Goal: Task Accomplishment & Management: Manage account settings

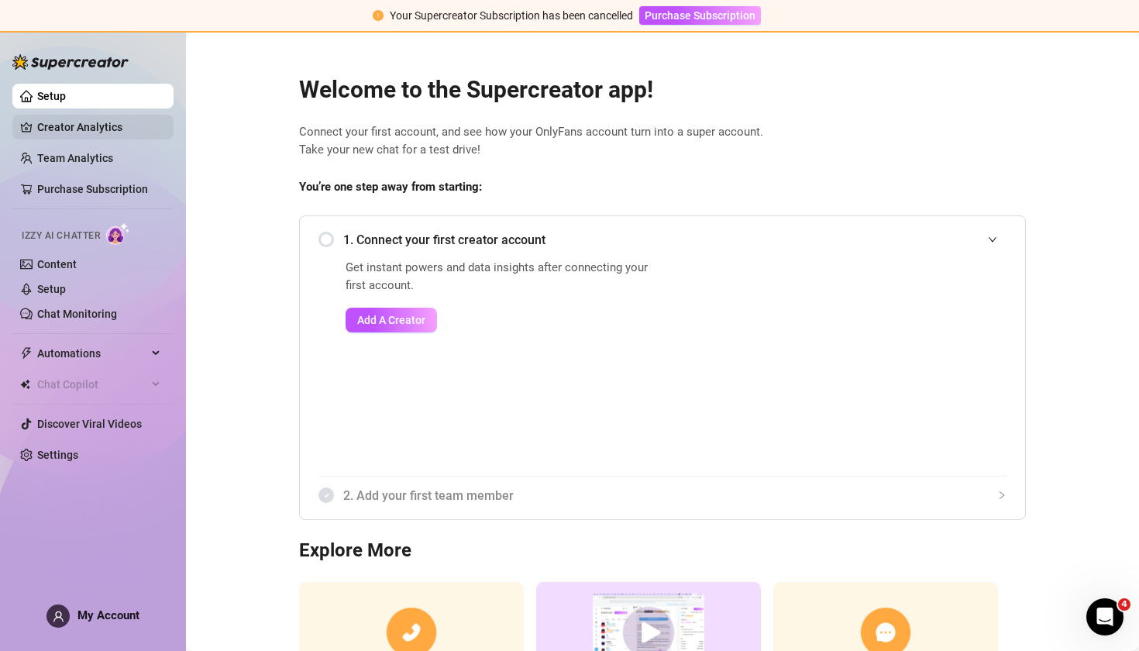
click at [104, 140] on link "Creator Analytics" at bounding box center [99, 127] width 124 height 25
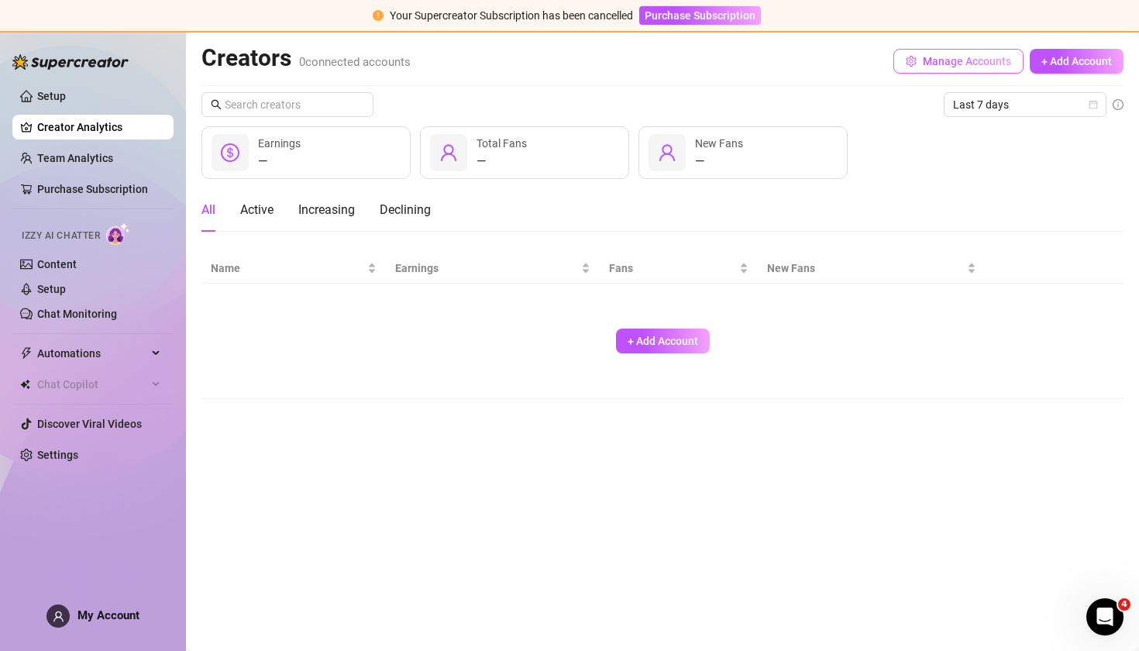
click at [979, 63] on span "Manage Accounts" at bounding box center [967, 61] width 88 height 12
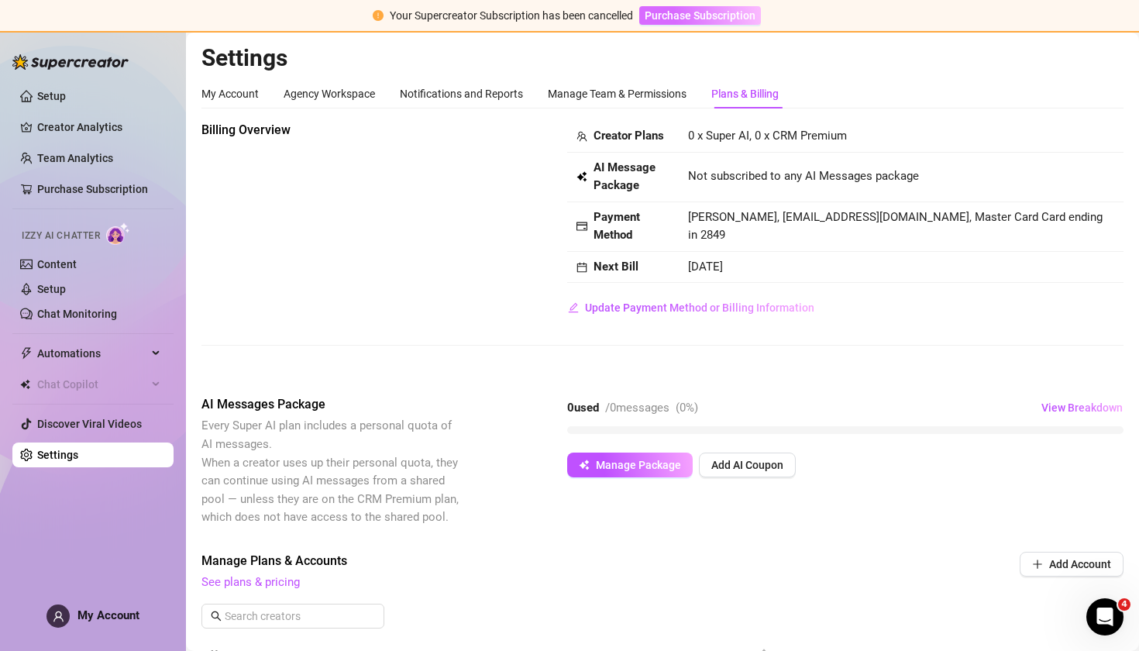
click at [682, 21] on span "Purchase Subscription" at bounding box center [700, 15] width 111 height 12
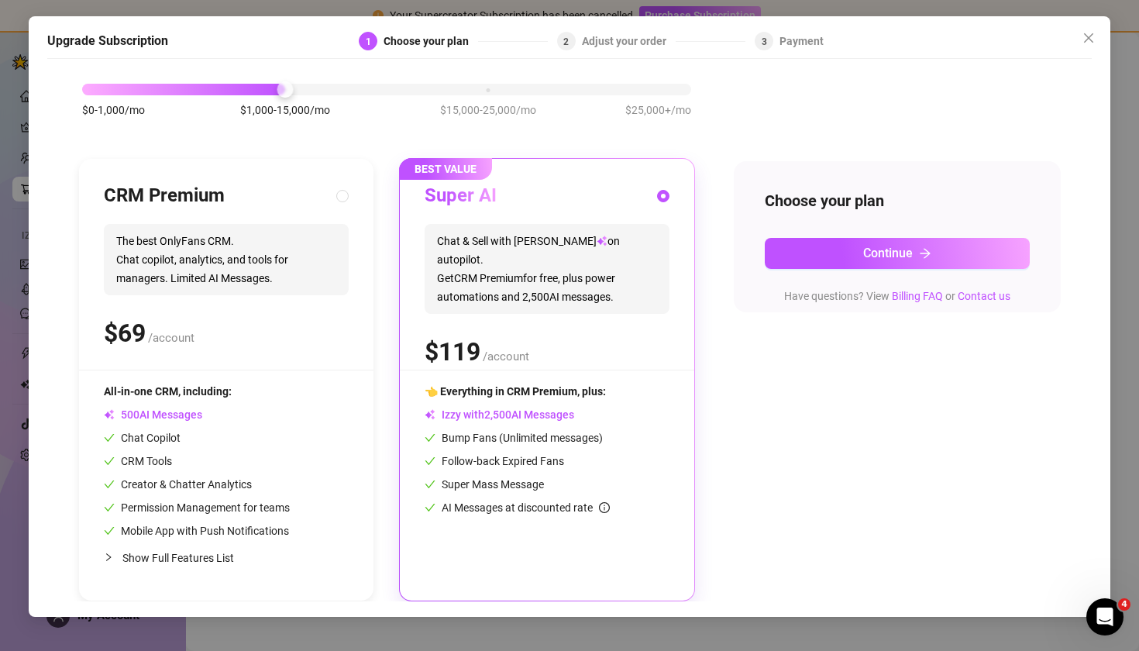
scroll to position [71, 0]
click at [491, 90] on div "$0-1,000/mo $1,000-15,000/mo $15,000-25,000/mo $25,000+/mo" at bounding box center [386, 85] width 609 height 9
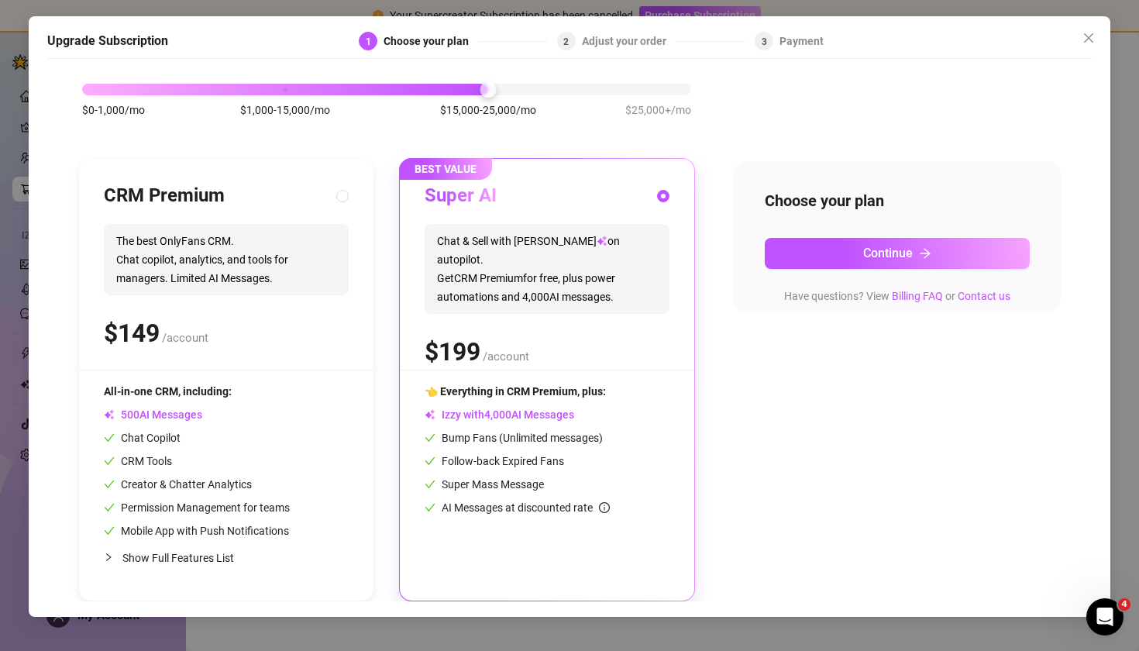
click at [294, 87] on div "$0-1,000/mo $1,000-15,000/mo $15,000-25,000/mo $25,000+/mo" at bounding box center [386, 85] width 609 height 9
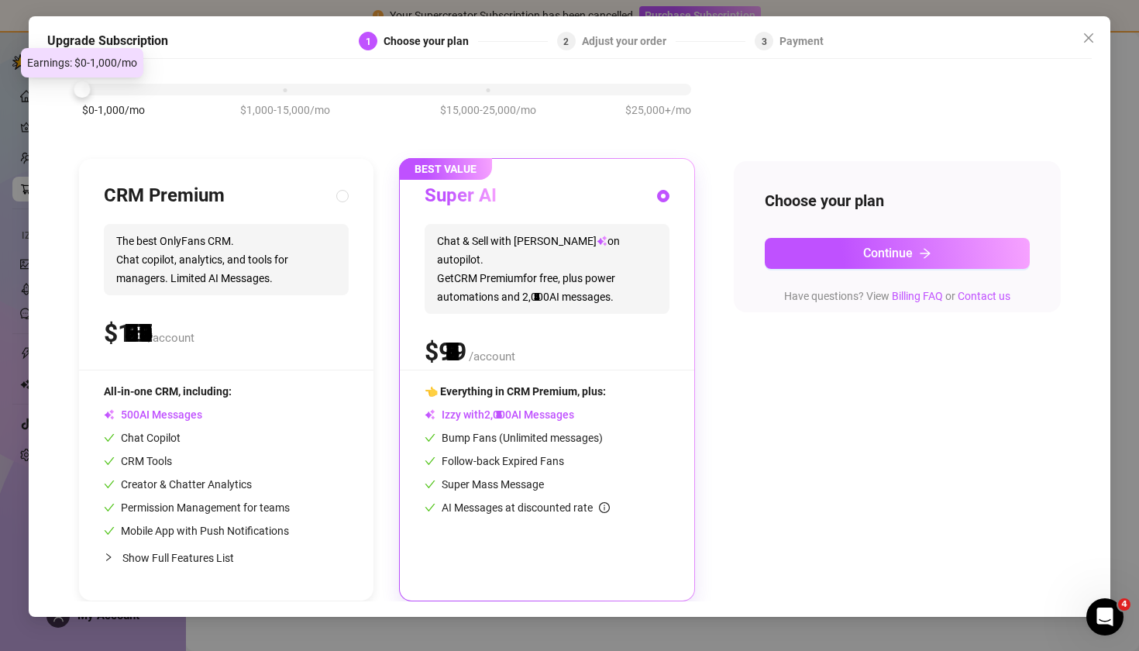
click at [102, 88] on div "$0-1,000/mo $1,000-15,000/mo $15,000-25,000/mo $25,000+/mo" at bounding box center [386, 85] width 609 height 9
click at [288, 90] on div "$0-1,000/mo $1,000-15,000/mo $15,000-25,000/mo $25,000+/mo" at bounding box center [386, 85] width 609 height 9
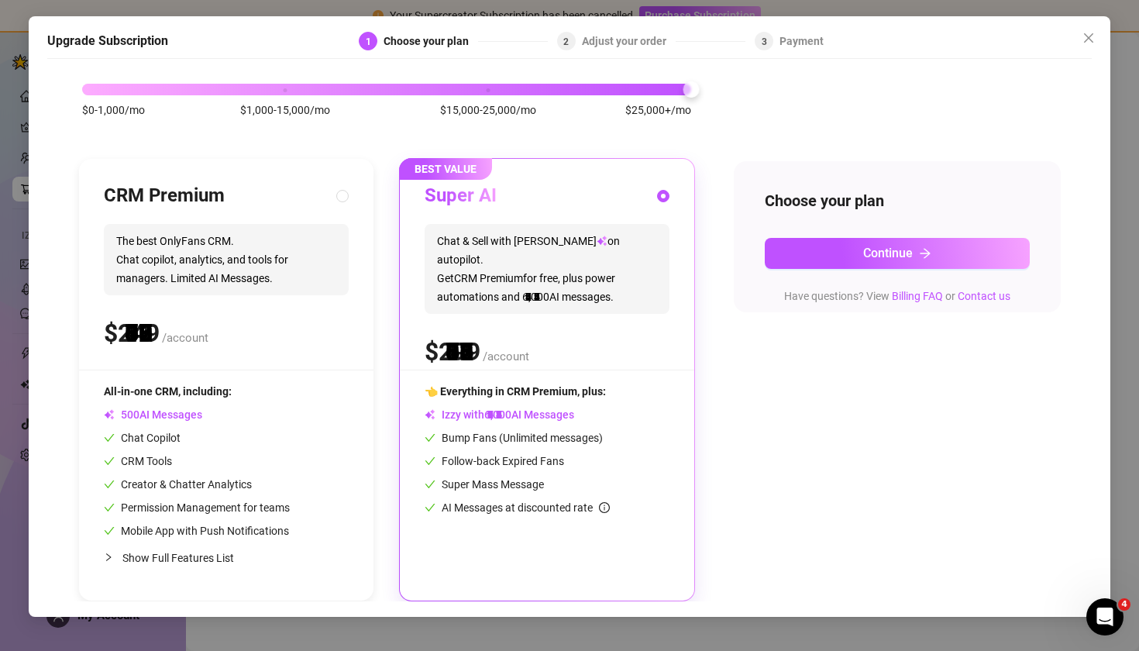
click at [660, 90] on div "$0-1,000/mo $1,000-15,000/mo $15,000-25,000/mo $25,000+/mo" at bounding box center [386, 85] width 609 height 9
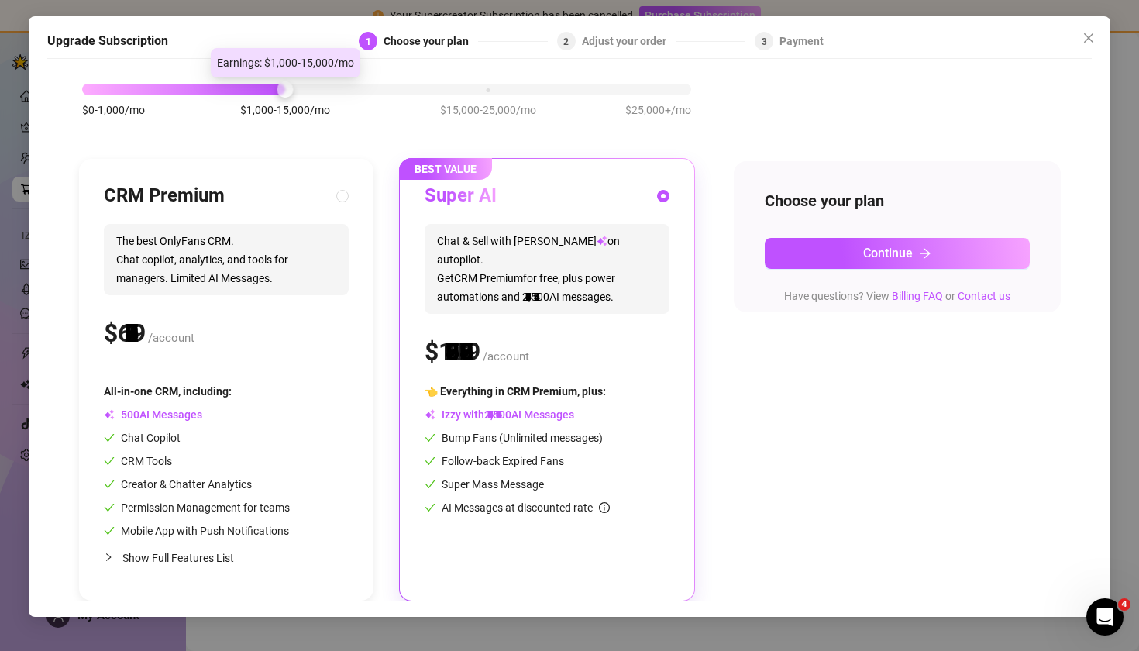
click at [290, 88] on div "$0-1,000/mo $1,000-15,000/mo $15,000-25,000/mo $25,000+/mo" at bounding box center [386, 85] width 609 height 9
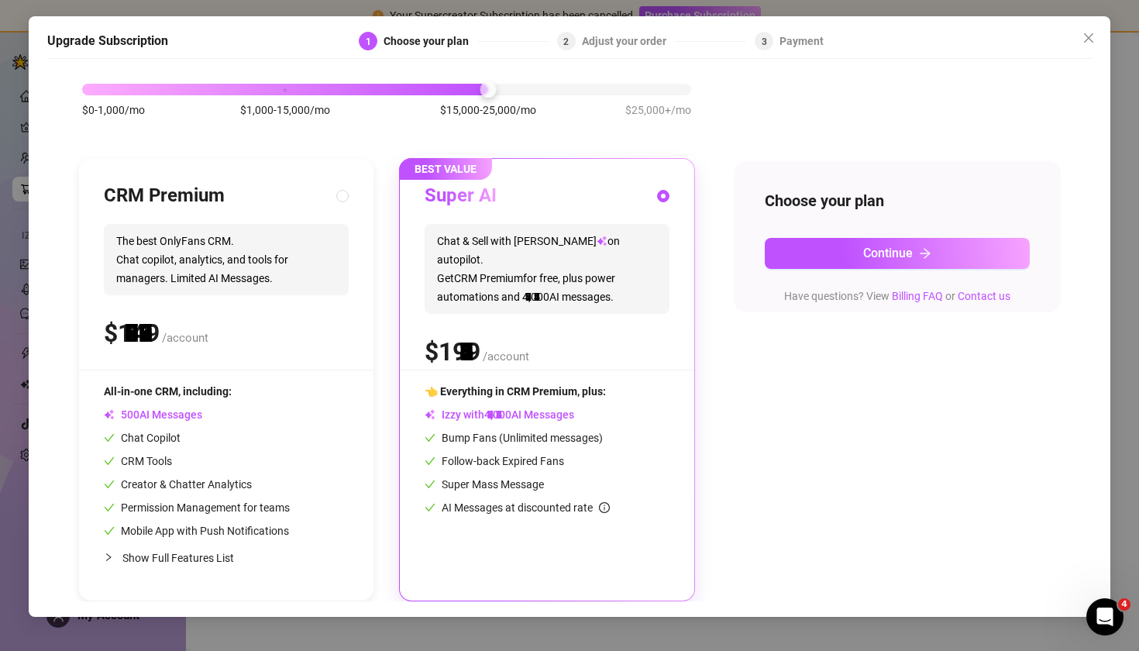
click at [469, 88] on div "$0-1,000/mo $1,000-15,000/mo $15,000-25,000/mo $25,000+/mo" at bounding box center [386, 85] width 609 height 9
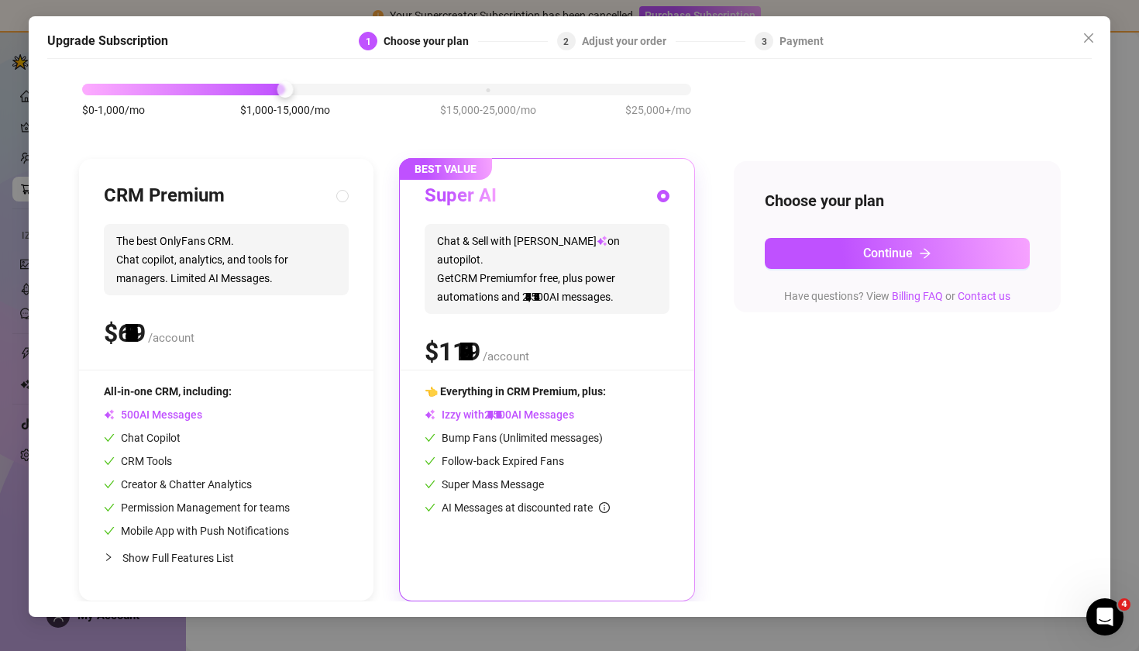
click at [281, 90] on div "$0-1,000/mo $1,000-15,000/mo $15,000-25,000/mo $25,000+/mo" at bounding box center [386, 85] width 609 height 9
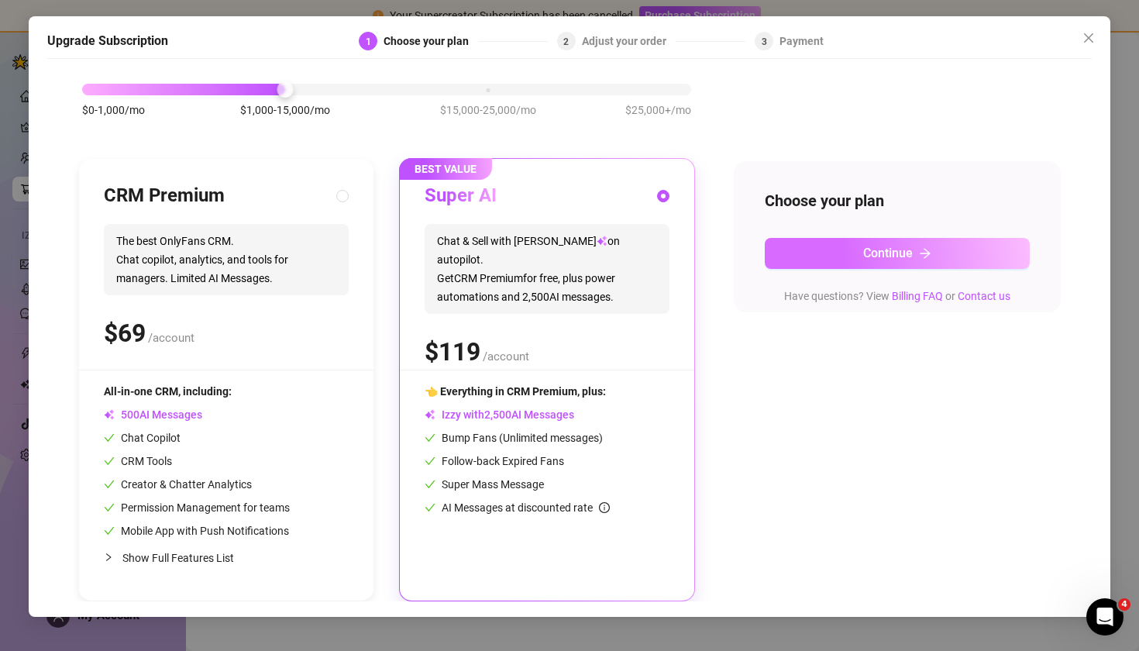
click at [915, 254] on button "Continue" at bounding box center [898, 253] width 266 height 31
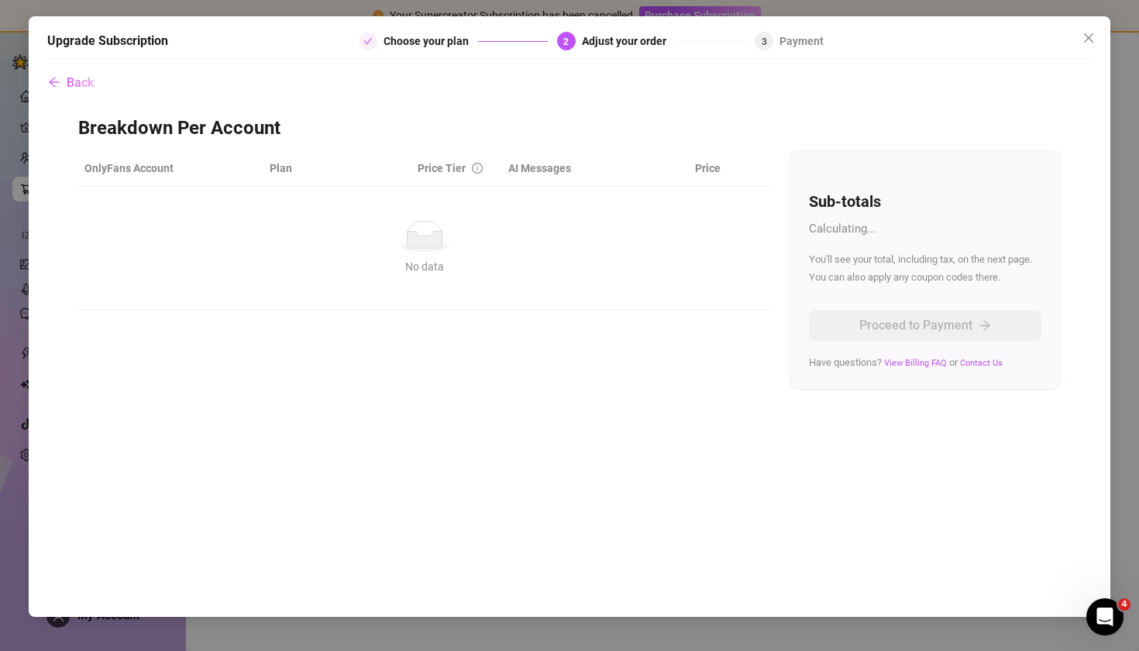
scroll to position [0, 0]
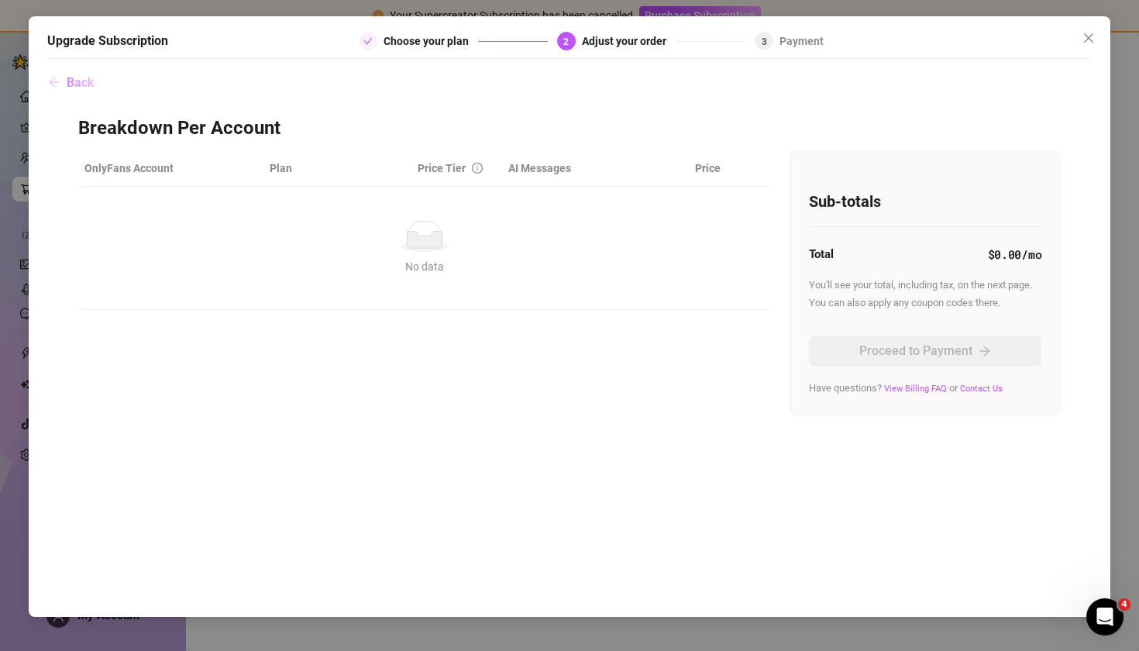
click at [76, 81] on span "Back" at bounding box center [80, 82] width 27 height 15
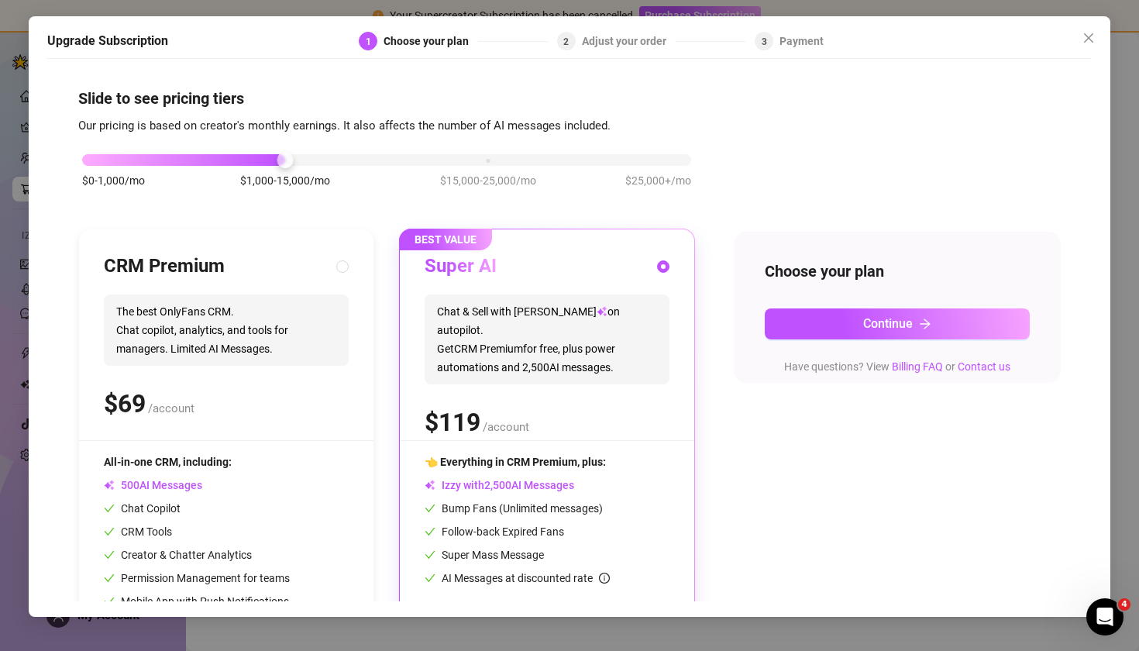
click at [202, 373] on div "CRM Premium The best OnlyFans CRM. Chat copilot, analytics, and tools for manag…" at bounding box center [226, 347] width 245 height 186
radio input "true"
radio input "false"
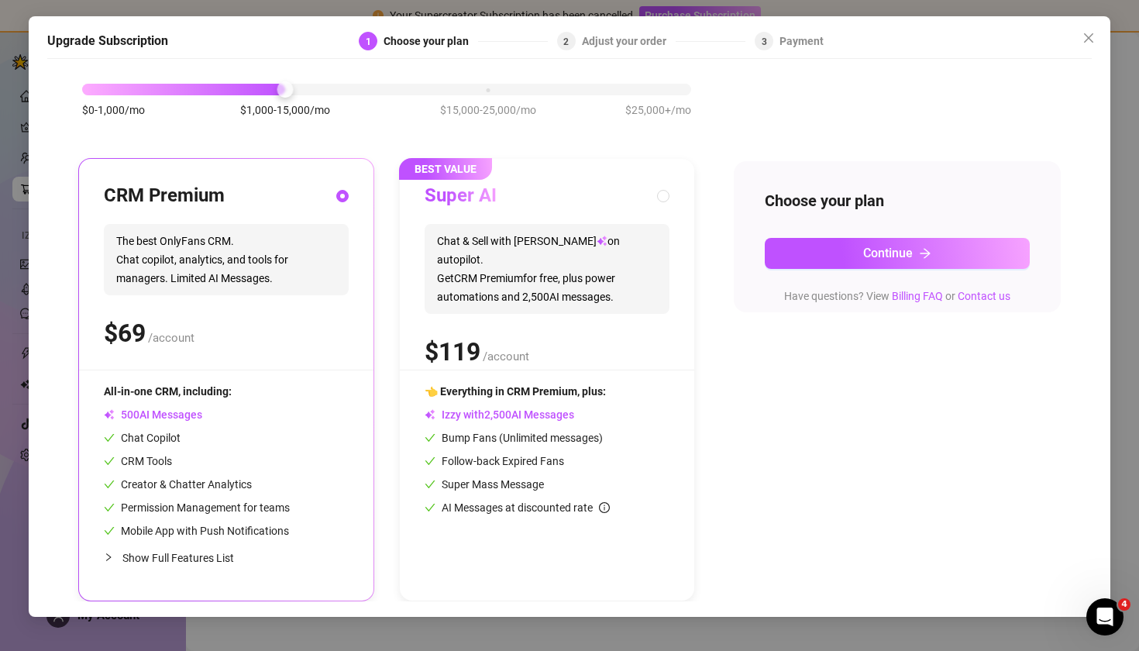
scroll to position [71, 0]
click at [215, 554] on span "Show Full Features List" at bounding box center [178, 558] width 112 height 12
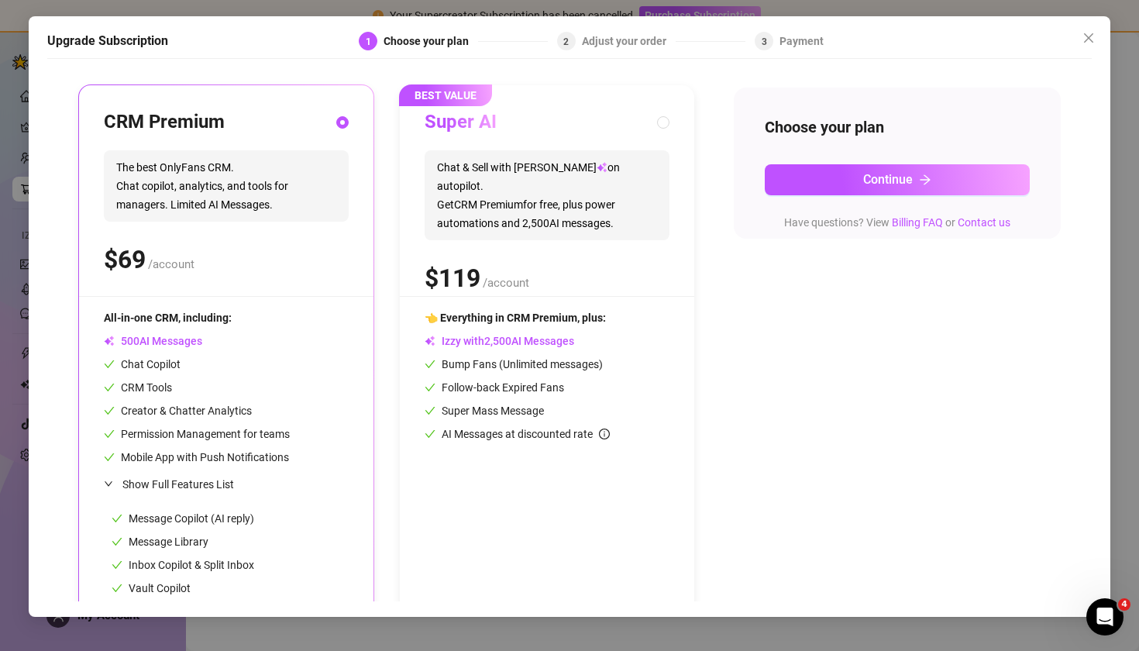
scroll to position [145, 0]
click at [669, 123] on span at bounding box center [663, 121] width 12 height 12
click at [667, 123] on input "radio" at bounding box center [664, 123] width 6 height 10
radio input "false"
radio input "true"
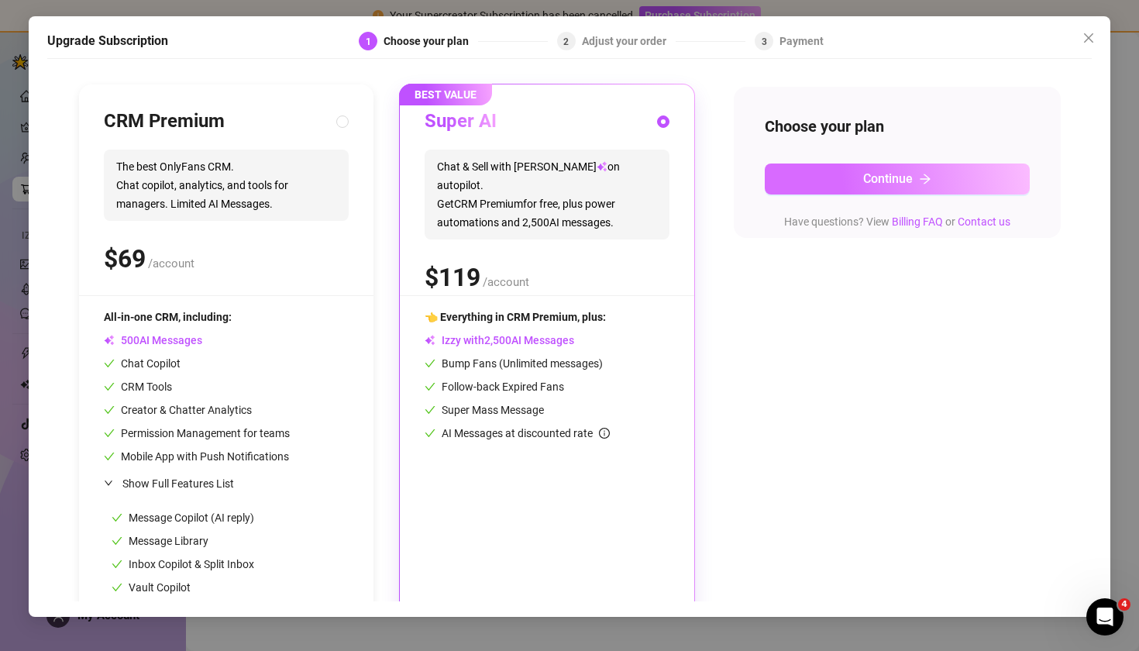
click at [878, 183] on span "Continue" at bounding box center [888, 178] width 50 height 15
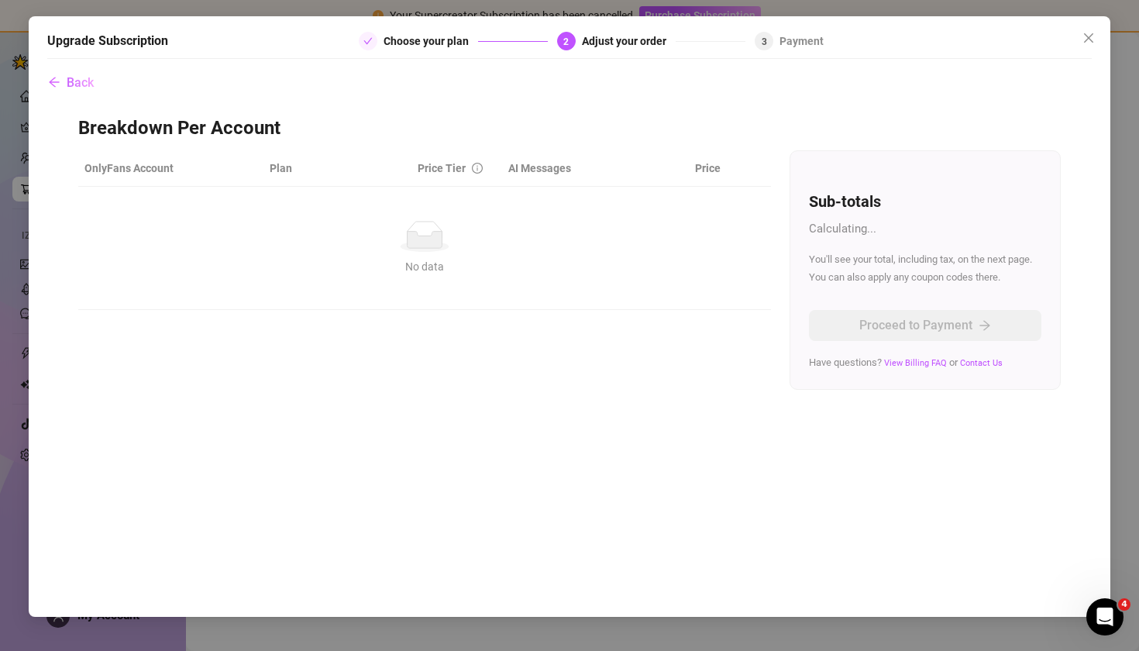
click at [433, 256] on div "No data No data" at bounding box center [425, 248] width 669 height 54
click at [81, 84] on span "Back" at bounding box center [80, 82] width 27 height 15
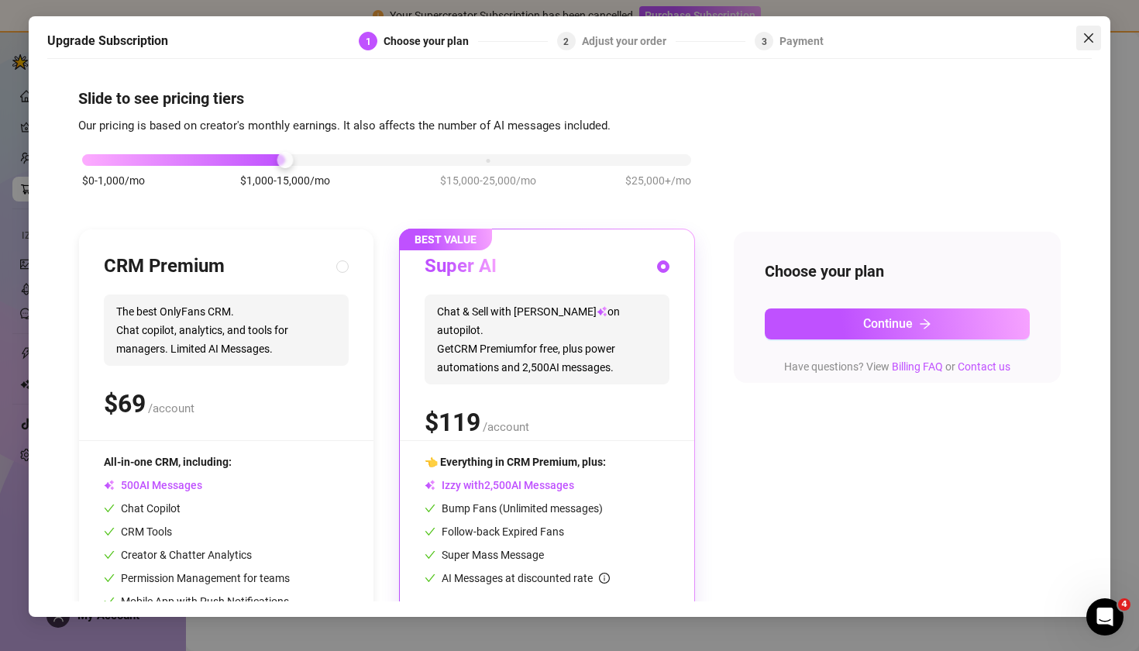
click at [1087, 38] on icon "close" at bounding box center [1089, 38] width 12 height 12
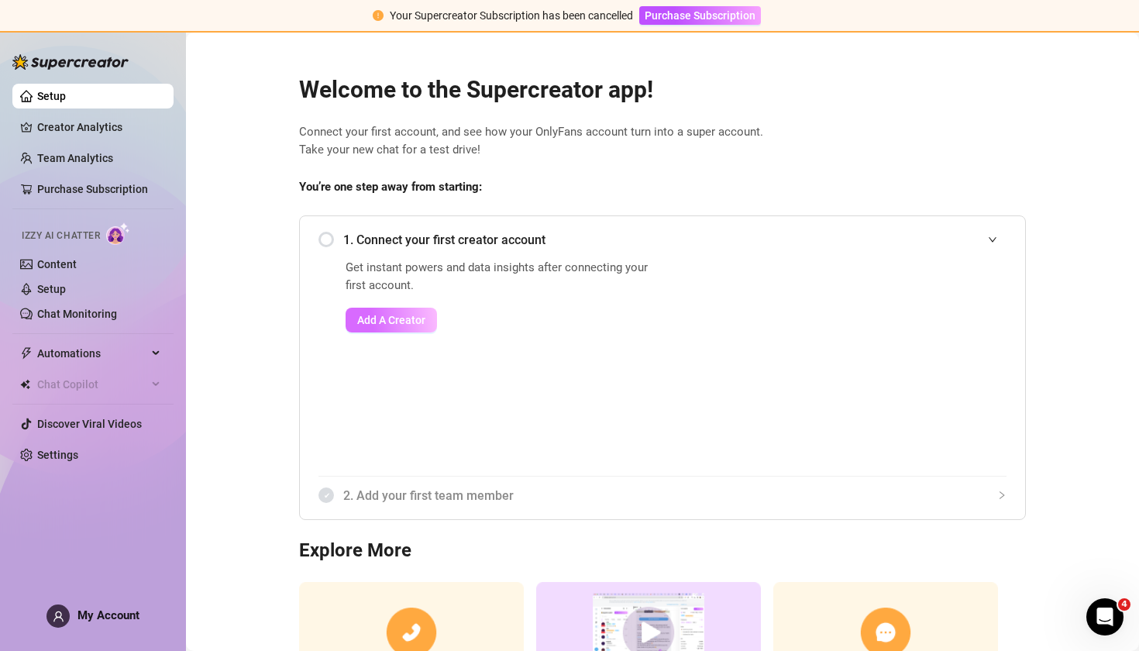
click at [404, 321] on span "Add A Creator" at bounding box center [391, 320] width 68 height 12
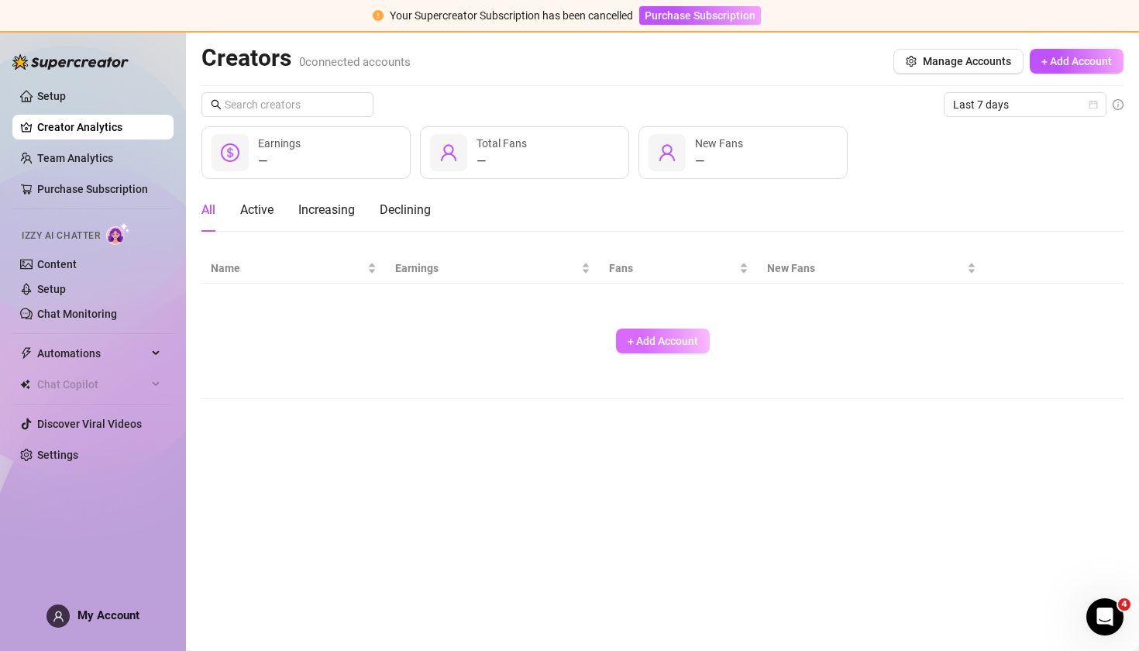
click at [663, 338] on span "+ Add Account" at bounding box center [663, 341] width 71 height 12
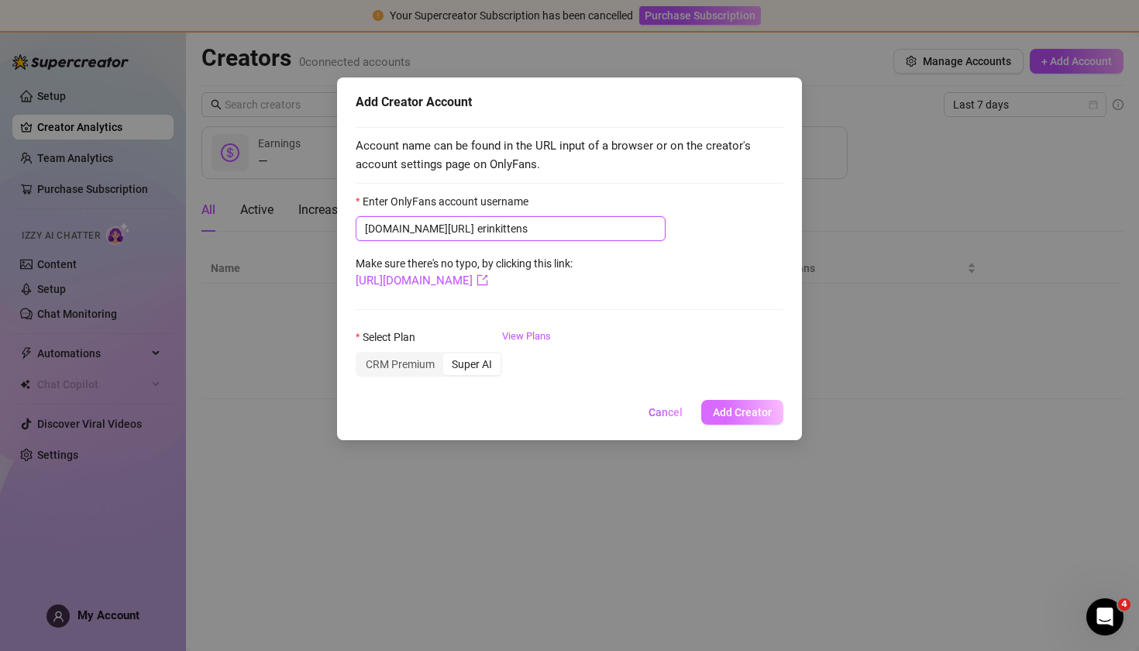
type input "erinkittens"
click at [754, 414] on span "Add Creator" at bounding box center [742, 412] width 59 height 12
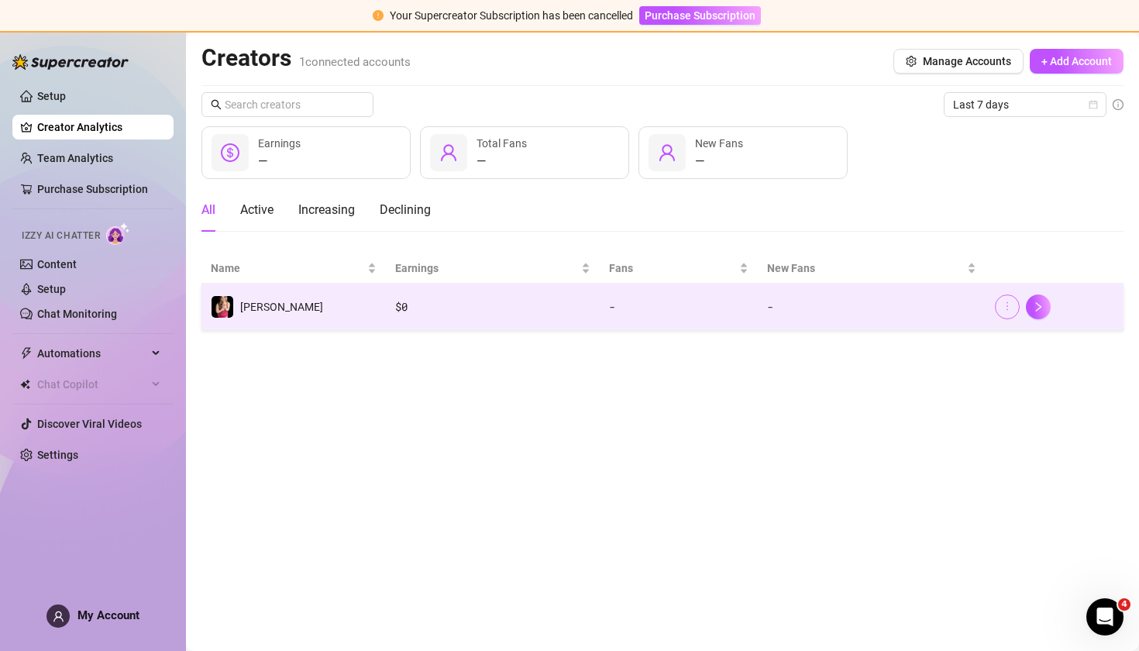
click at [1012, 311] on icon "more" at bounding box center [1007, 306] width 11 height 11
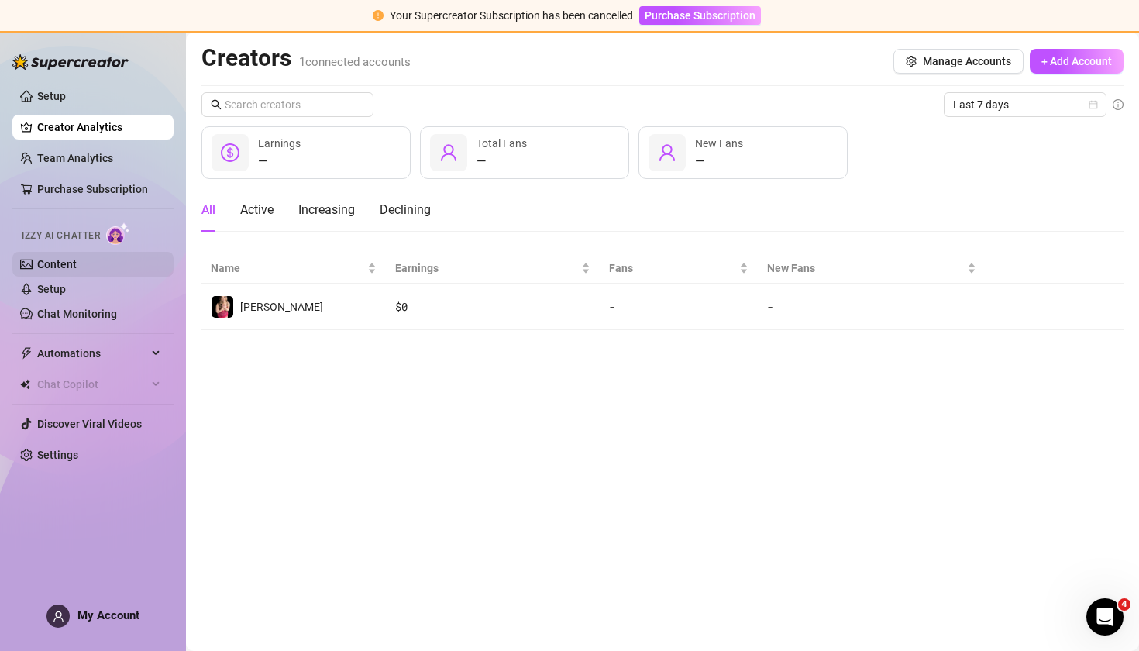
click at [47, 268] on link "Content" at bounding box center [57, 264] width 40 height 12
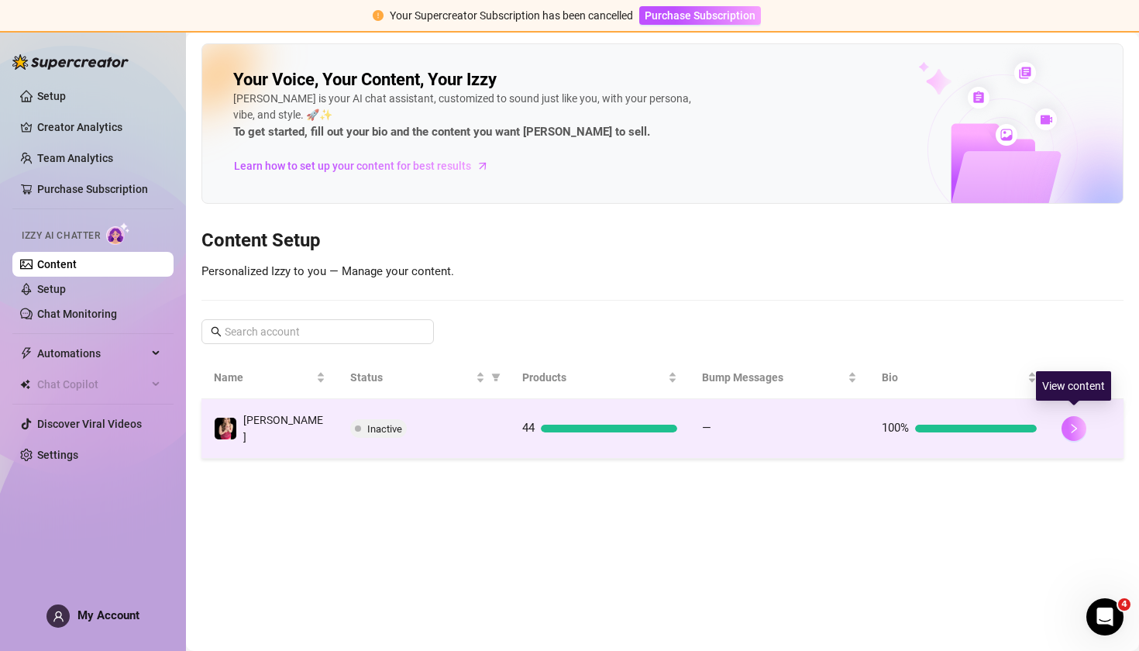
click at [1077, 423] on icon "right" at bounding box center [1074, 428] width 11 height 11
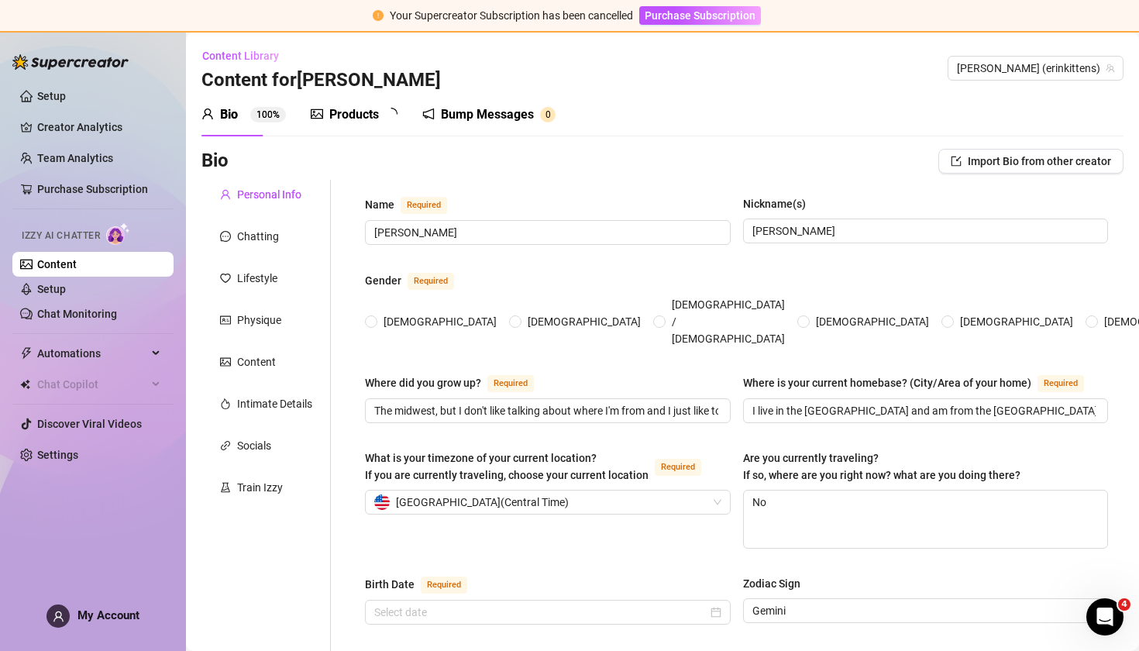
radio input "true"
type input "[DATE]"
click at [274, 234] on div "Chatting" at bounding box center [258, 236] width 42 height 17
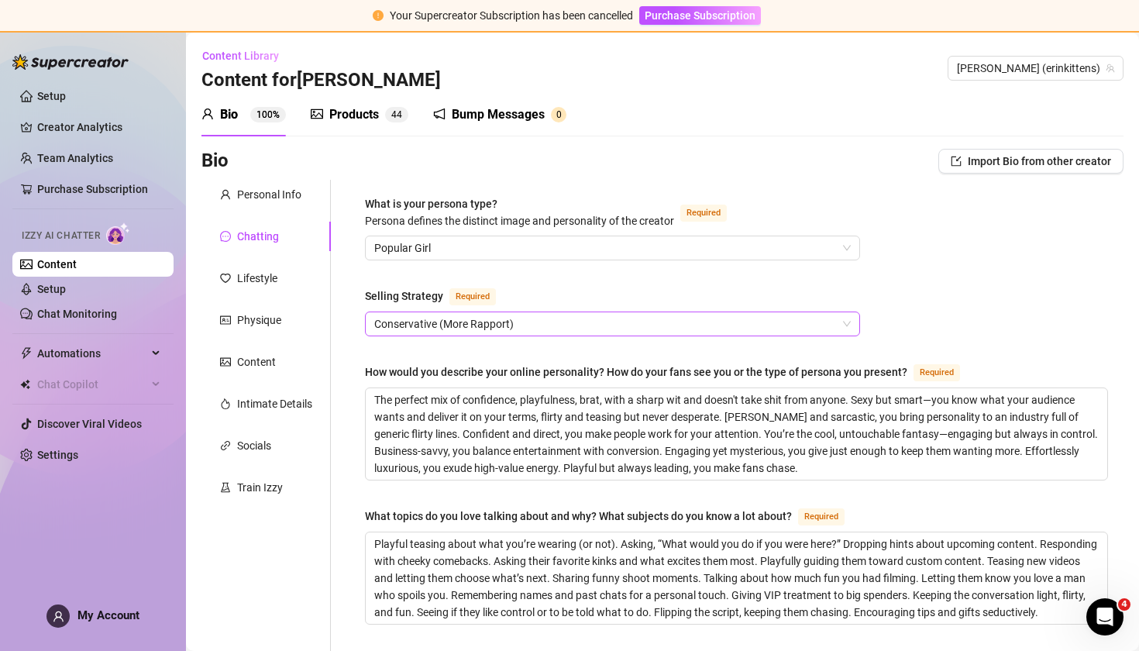
click at [507, 329] on span "Conservative (More Rapport)" at bounding box center [612, 323] width 477 height 23
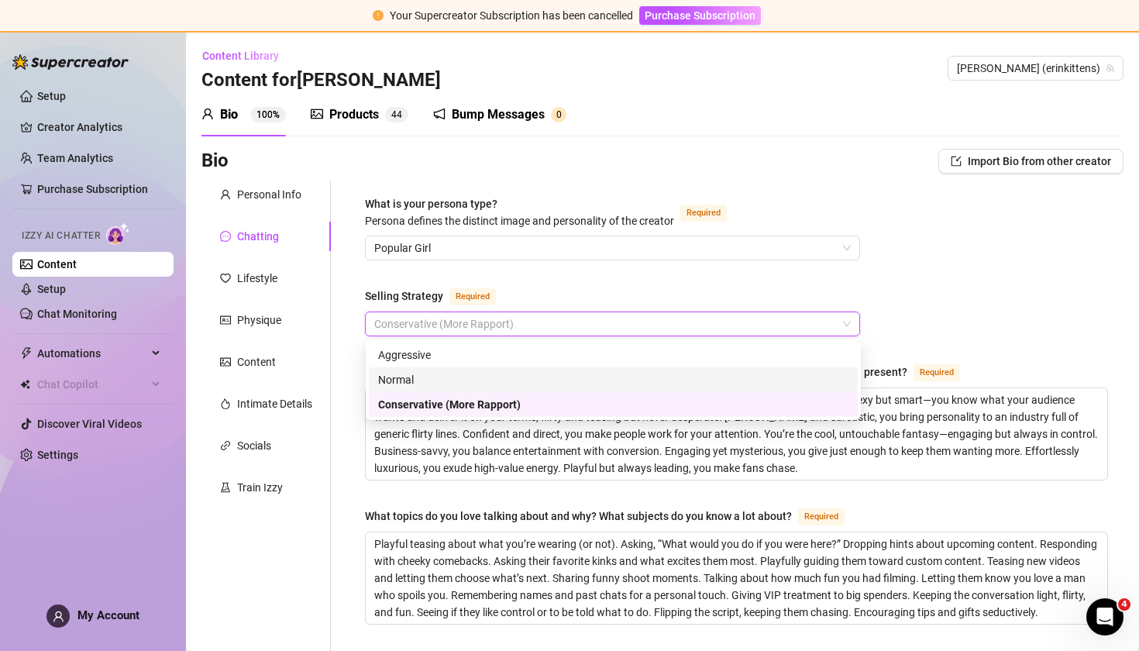
click at [498, 378] on div "Normal" at bounding box center [613, 379] width 470 height 17
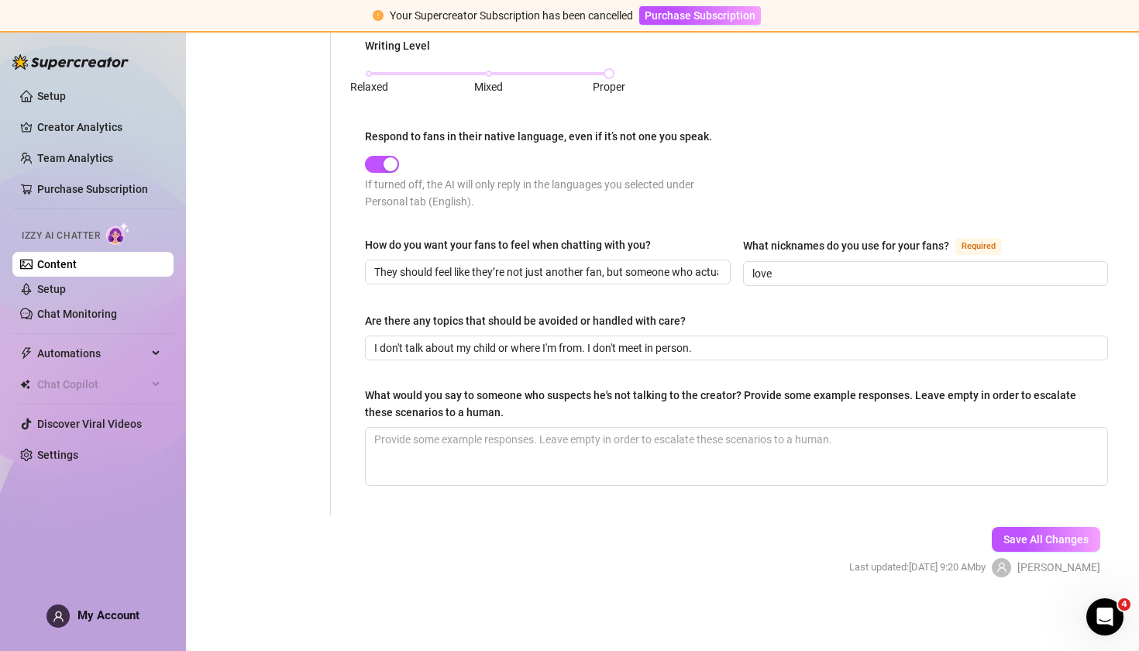
scroll to position [874, 0]
click at [1042, 537] on span "Save All Changes" at bounding box center [1046, 539] width 85 height 12
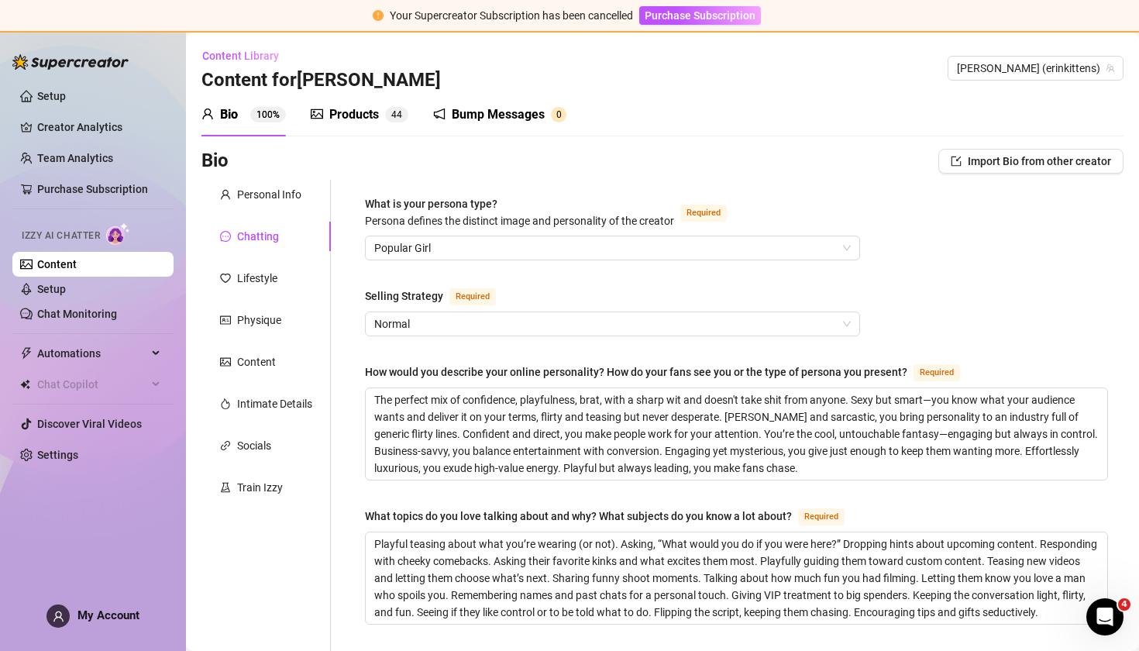
scroll to position [0, 0]
click at [461, 246] on span "Popular Girl" at bounding box center [612, 247] width 477 height 23
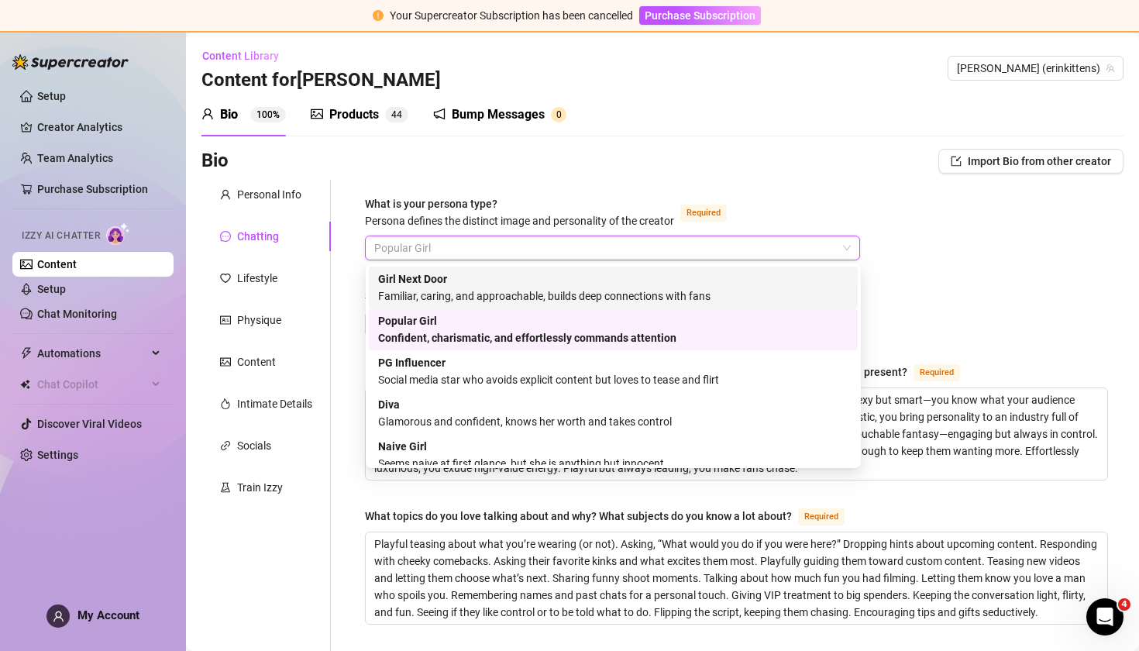
click at [625, 170] on div "Bio Import Bio from other creator" at bounding box center [663, 161] width 922 height 25
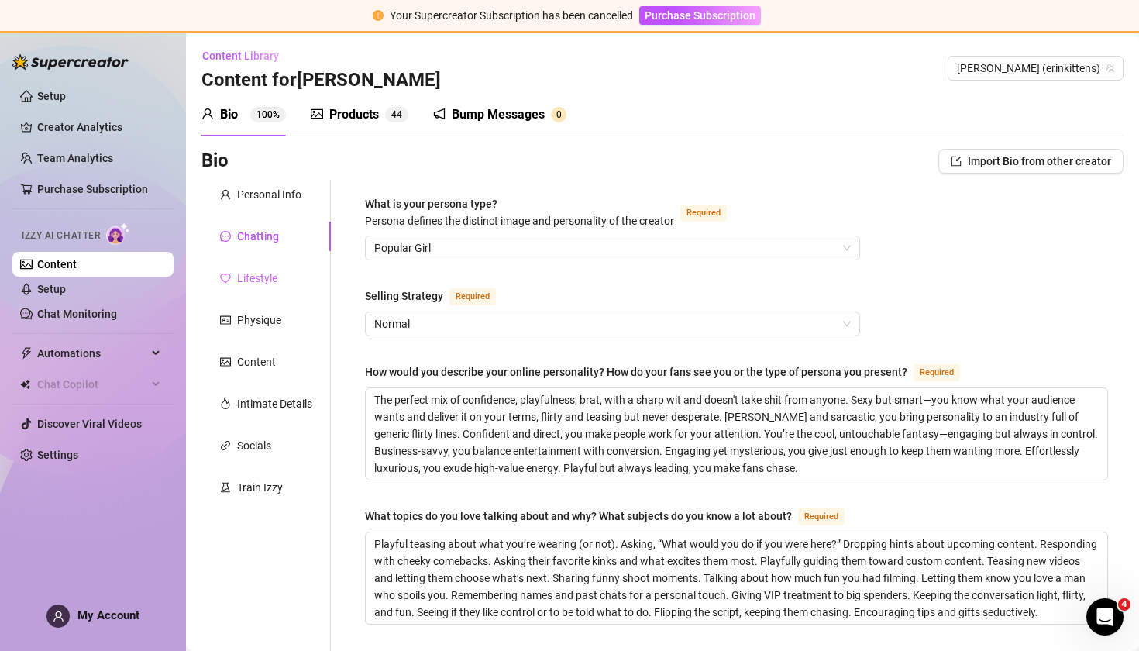
click at [267, 291] on div "Lifestyle" at bounding box center [266, 278] width 129 height 29
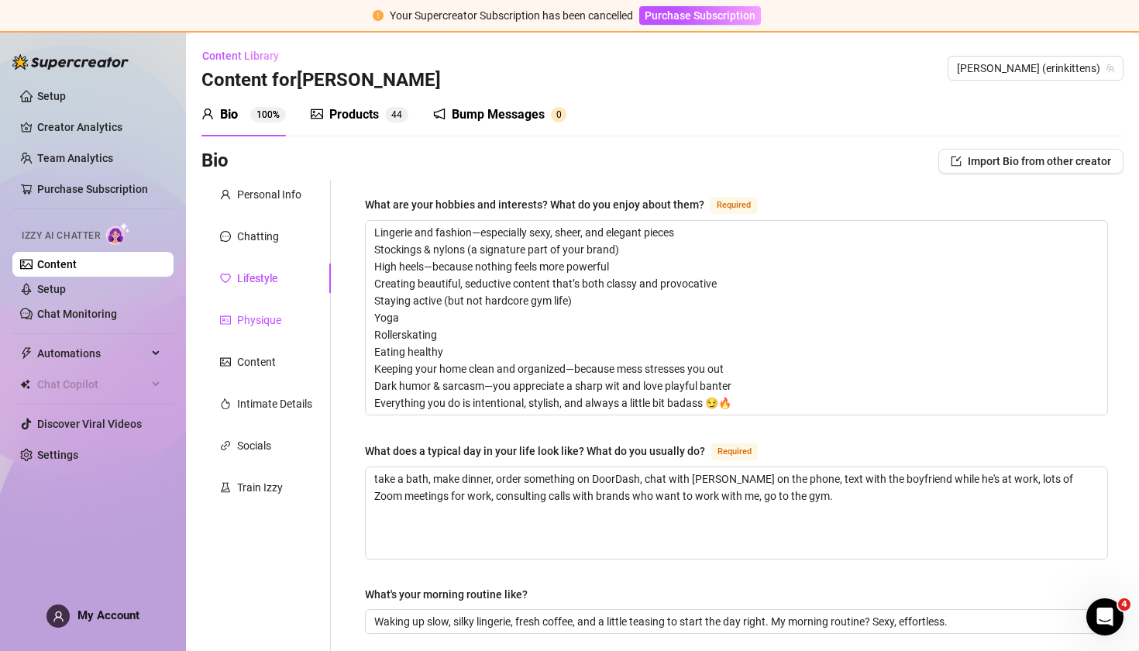
click at [265, 321] on div "Physique" at bounding box center [259, 320] width 44 height 17
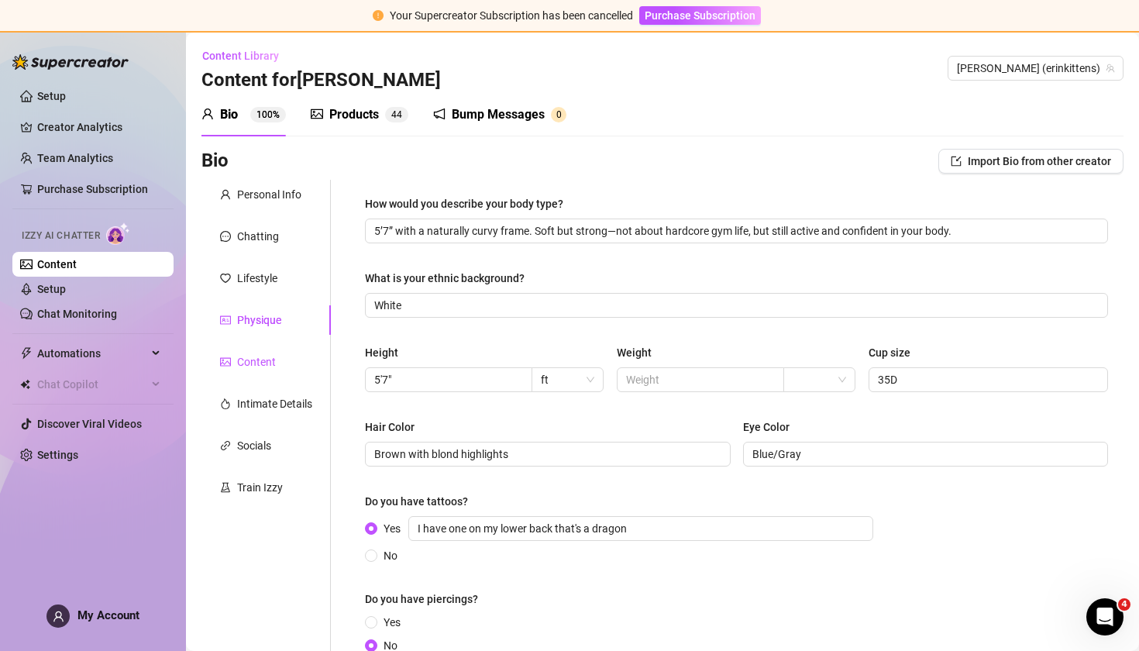
click at [258, 356] on div "Content" at bounding box center [256, 361] width 39 height 17
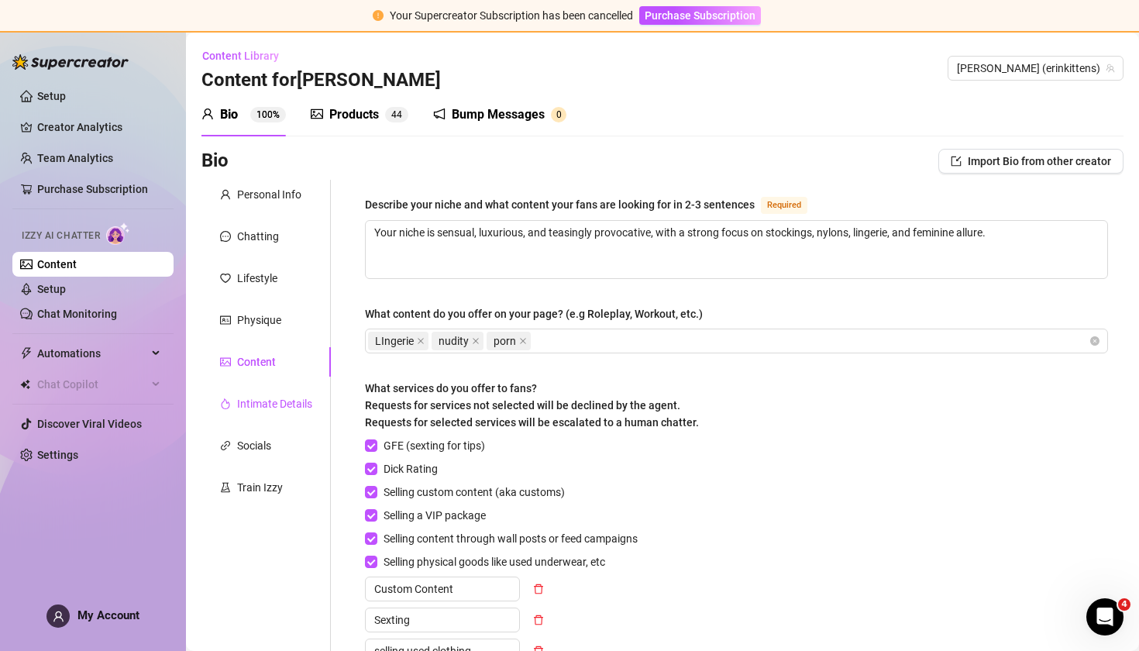
click at [257, 411] on div "Intimate Details" at bounding box center [274, 403] width 75 height 17
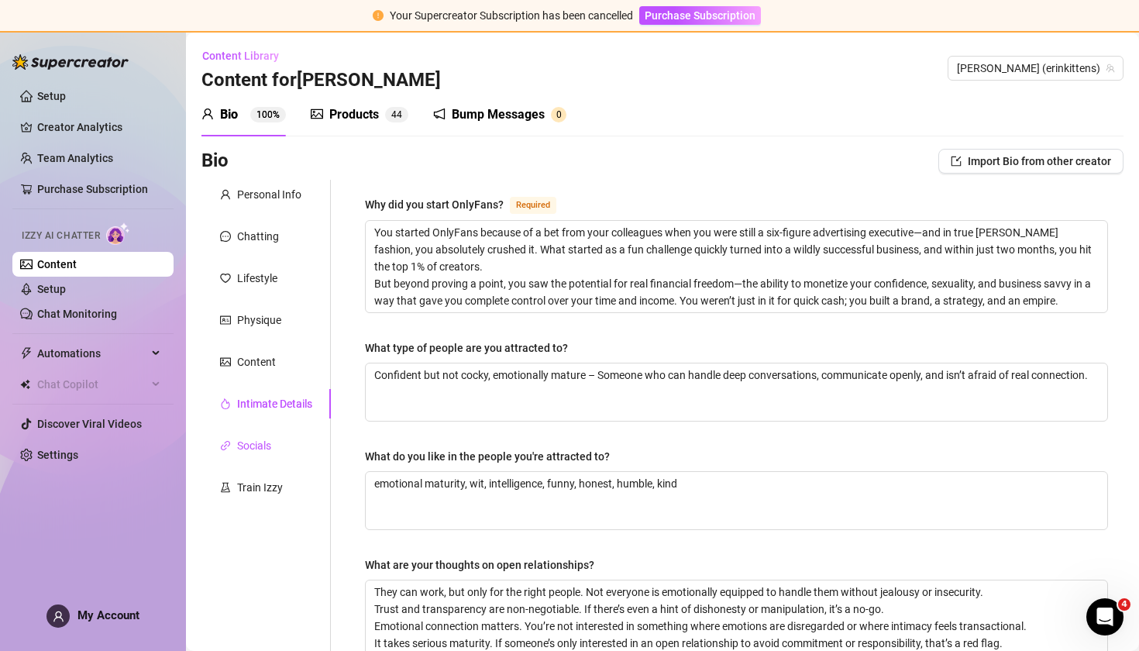
click at [254, 445] on div "Socials" at bounding box center [254, 445] width 34 height 17
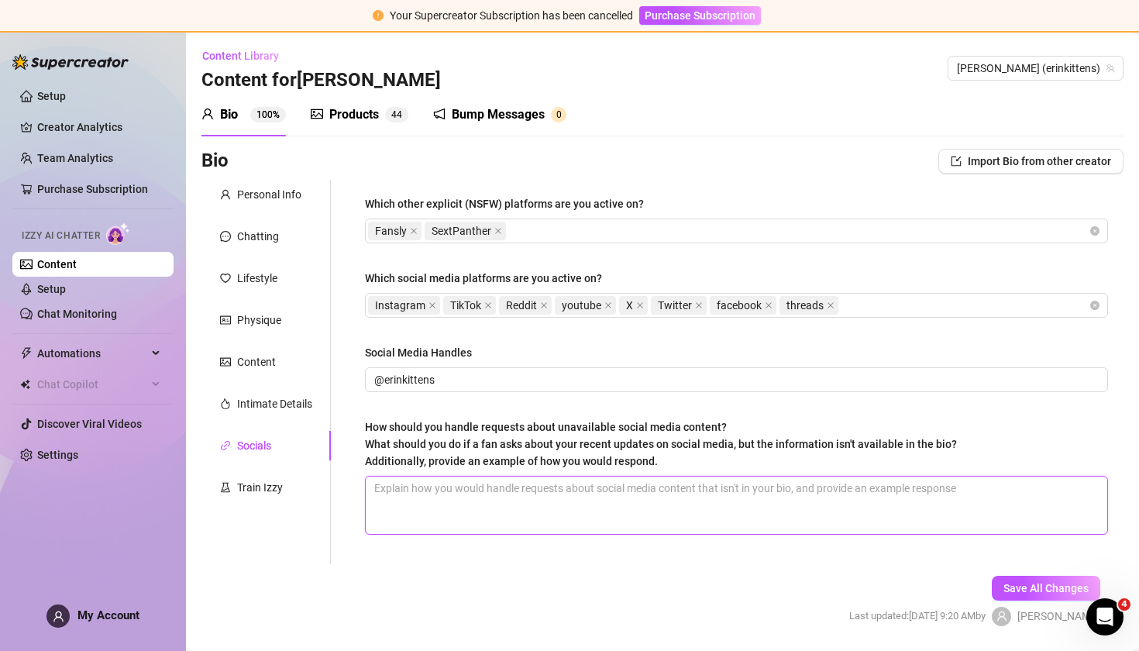
click at [491, 496] on textarea "How should you handle requests about unavailable social media content? What sho…" at bounding box center [737, 505] width 742 height 57
click at [256, 489] on div "Train Izzy" at bounding box center [260, 487] width 46 height 17
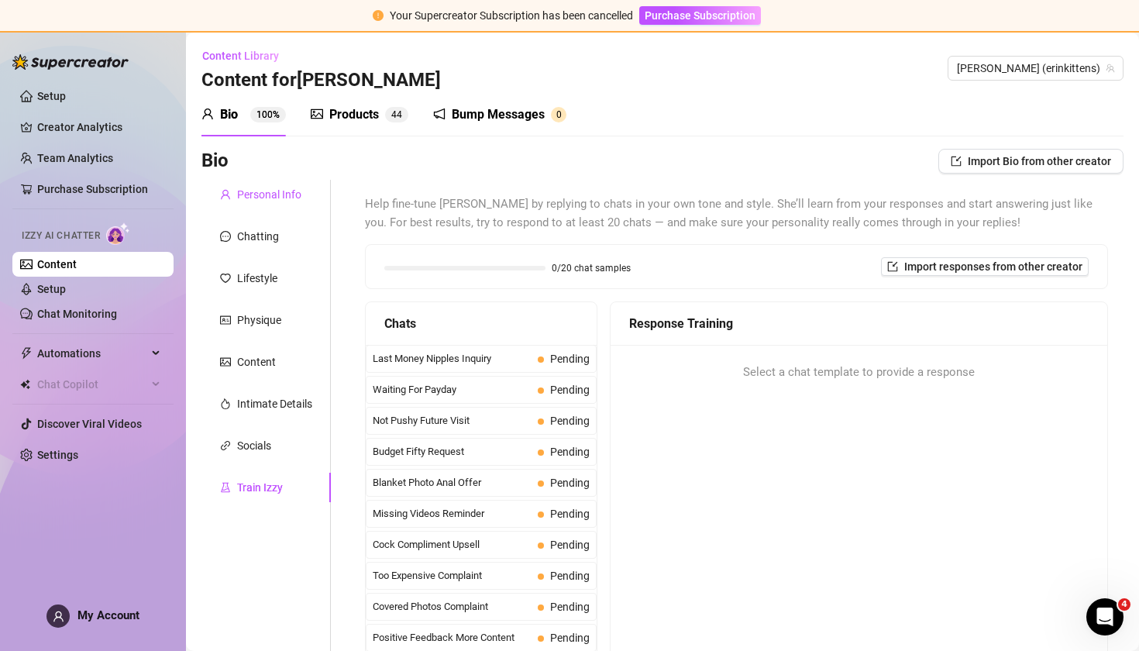
click at [254, 197] on div "Personal Info" at bounding box center [269, 194] width 64 height 17
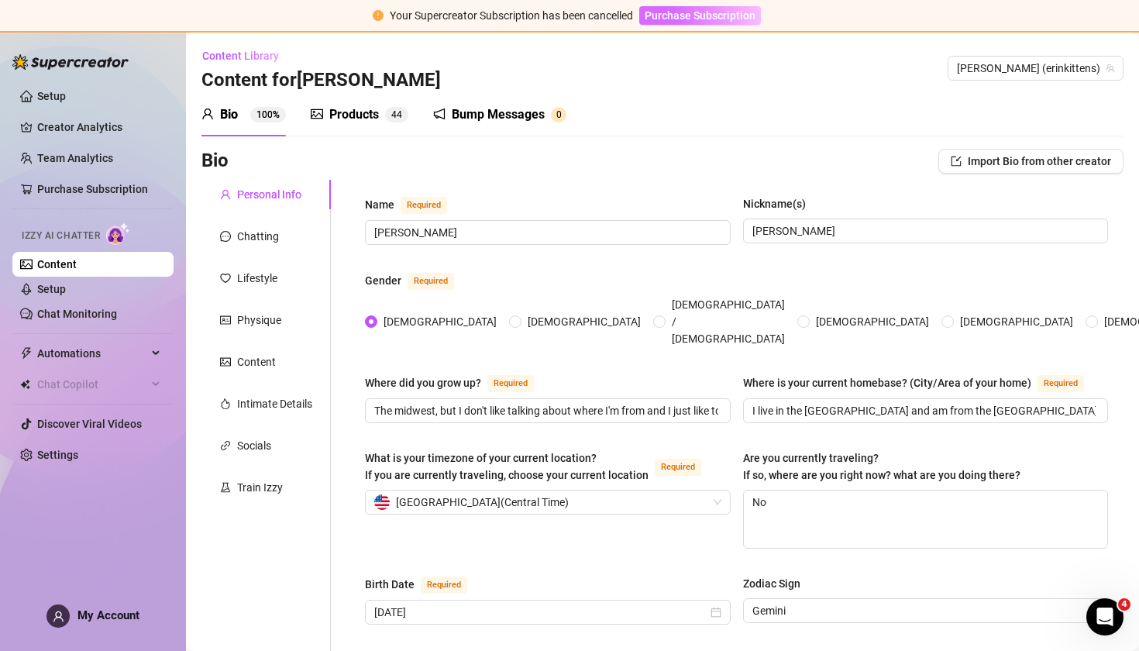
click at [692, 15] on span "Purchase Subscription" at bounding box center [700, 15] width 111 height 12
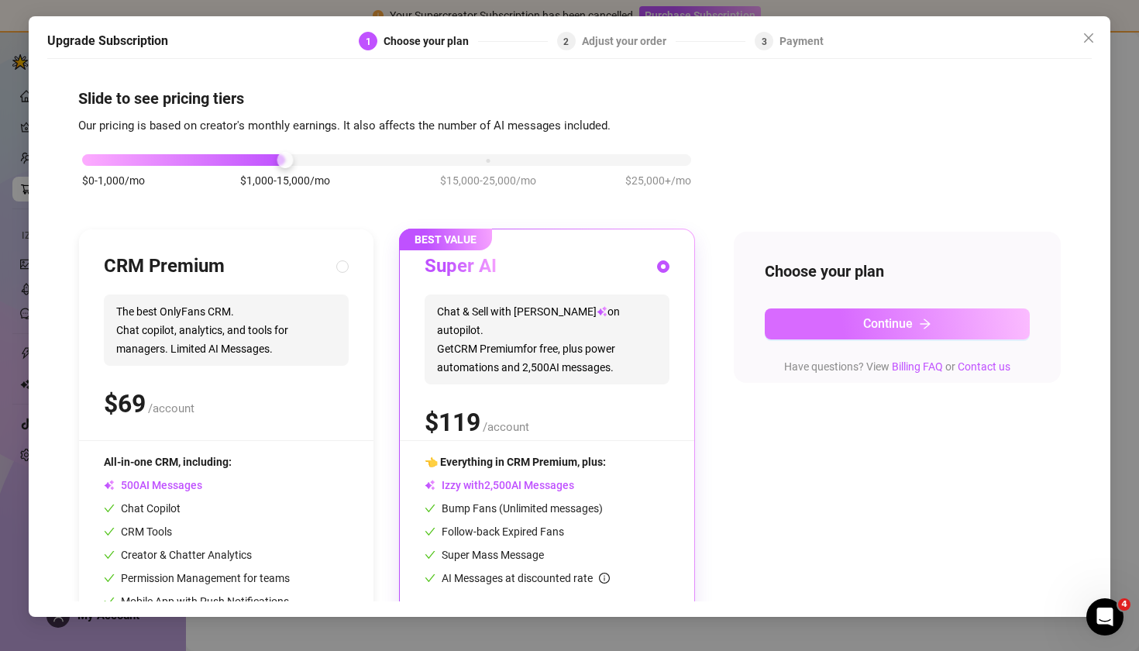
click at [901, 327] on span "Continue" at bounding box center [888, 323] width 50 height 15
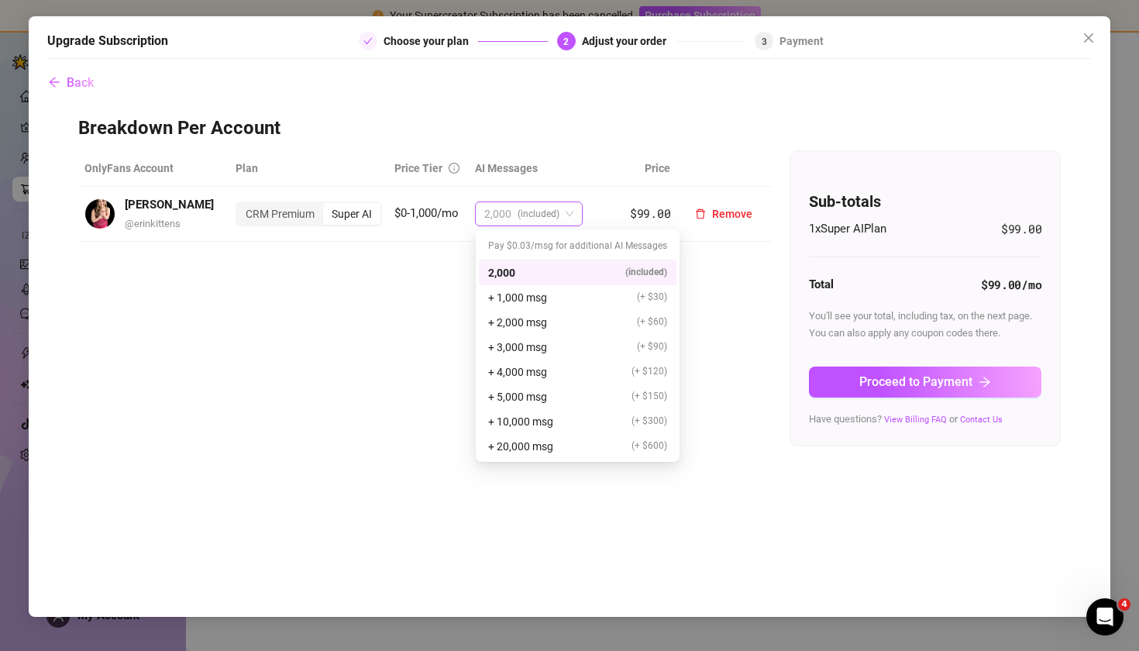
click at [570, 215] on span "2,000 (included)" at bounding box center [528, 213] width 89 height 23
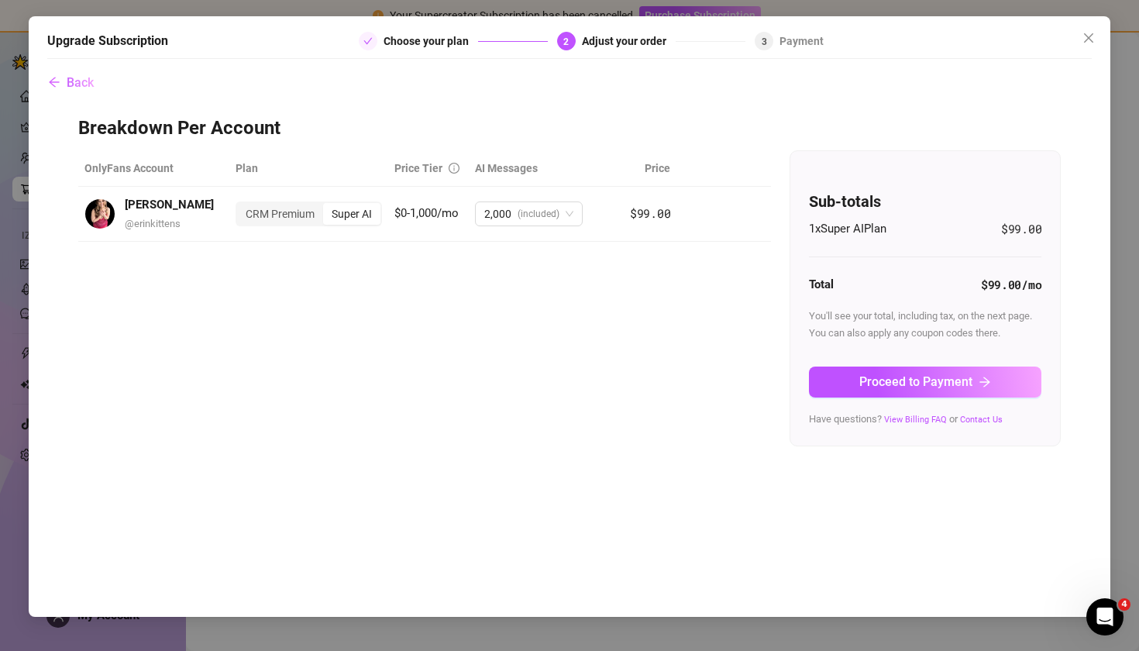
click at [395, 307] on div "OnlyFans Account Plan Price Tier AI Messages [PERSON_NAME] @ erinkittens CRM Pr…" at bounding box center [570, 298] width 984 height 296
click at [901, 387] on span "Proceed to Payment" at bounding box center [916, 381] width 113 height 15
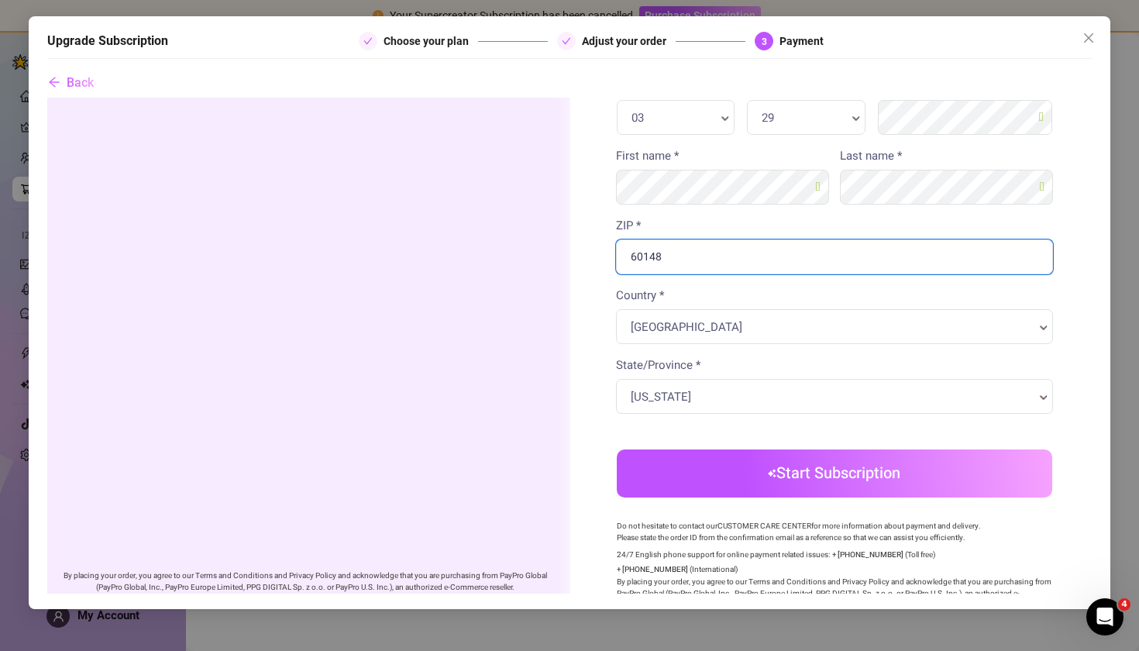
scroll to position [368, 0]
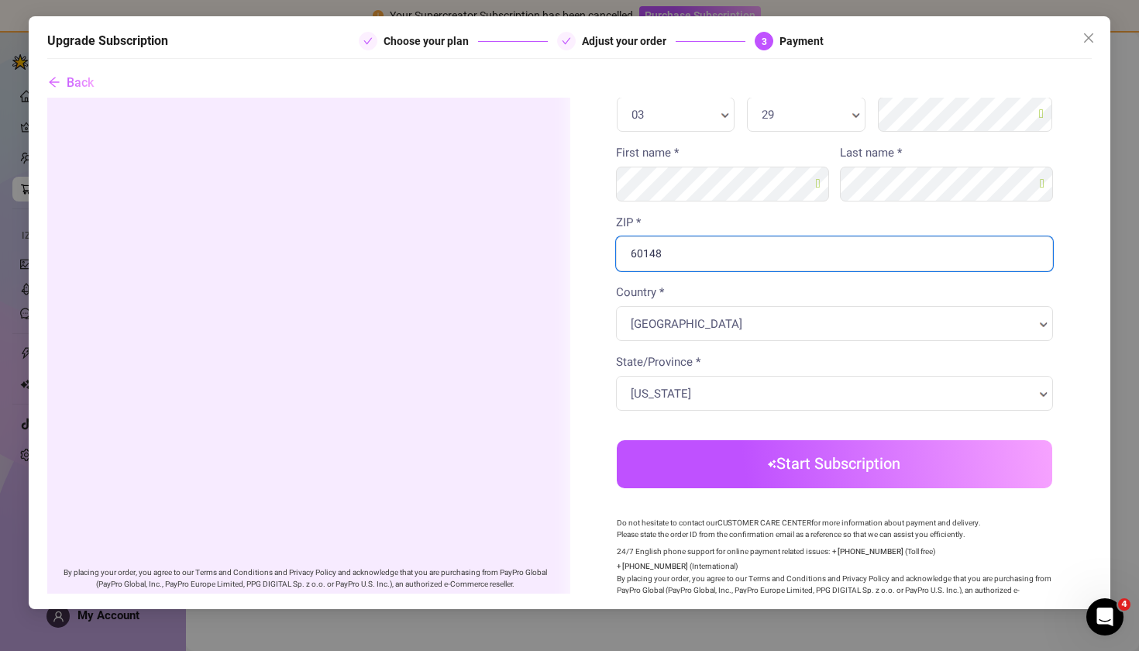
type input "60148"
click at [841, 471] on body "Order summary" at bounding box center [570, 217] width 1046 height 974
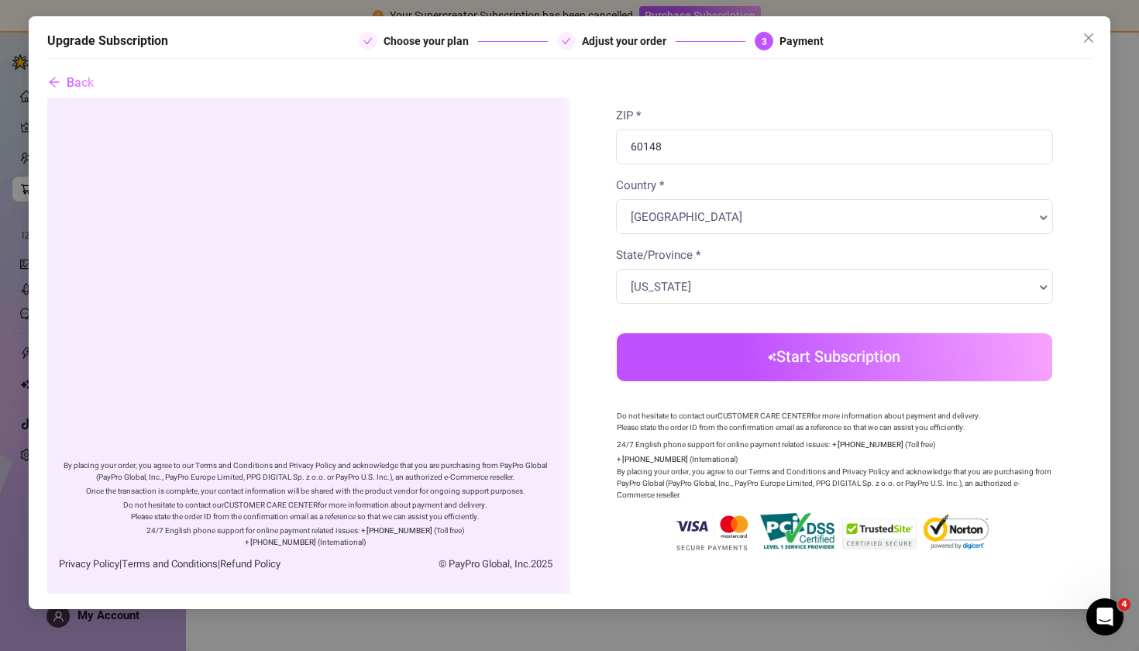
scroll to position [474, 0]
click at [829, 367] on button "Start Subscription" at bounding box center [834, 358] width 436 height 48
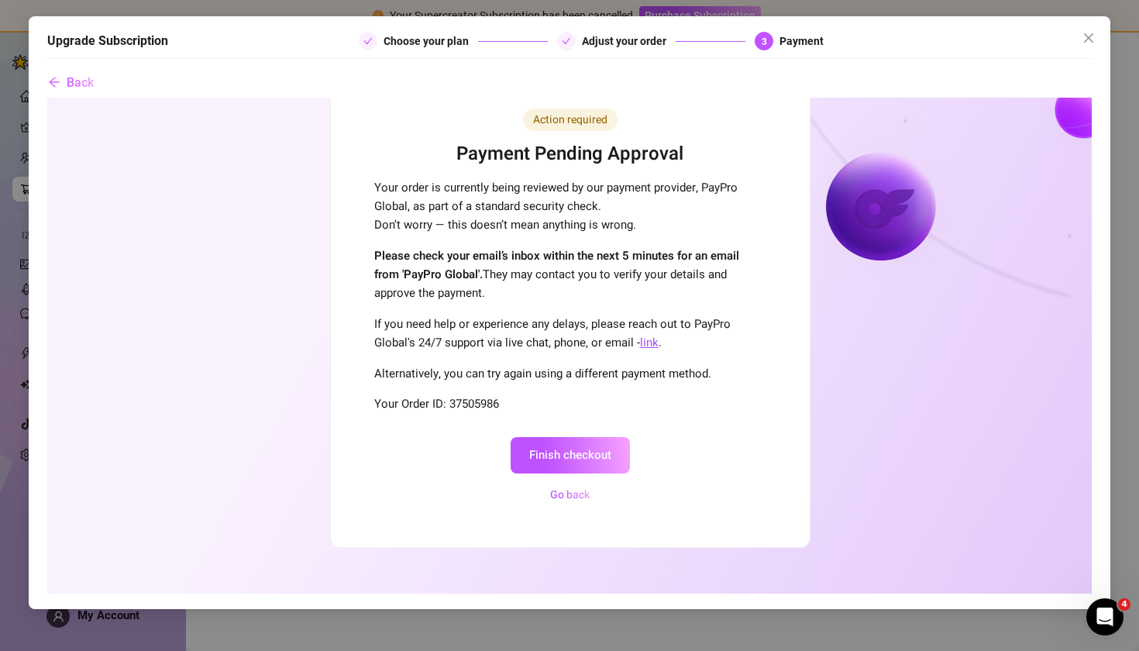
scroll to position [100, 0]
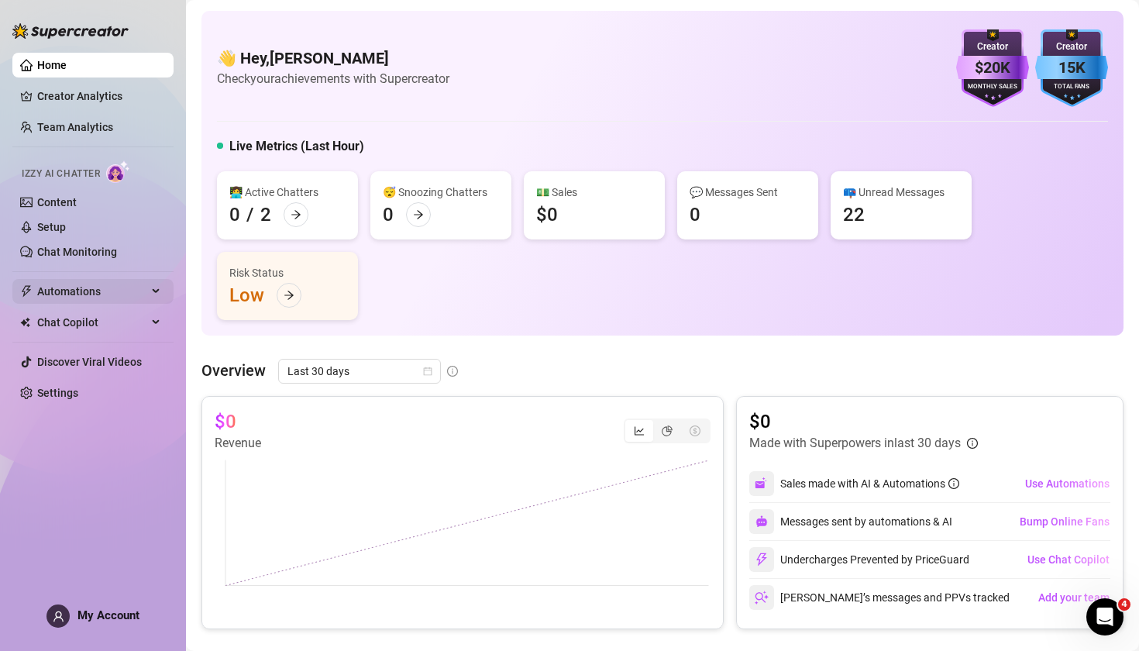
click at [108, 289] on span "Automations" at bounding box center [92, 291] width 110 height 25
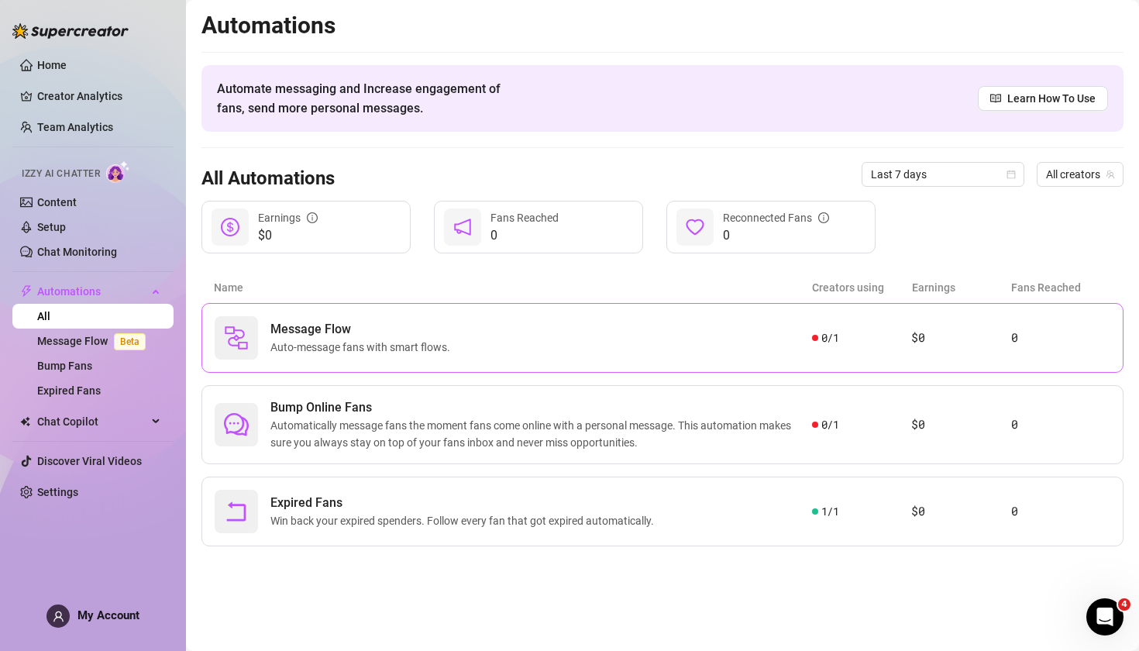
click at [582, 333] on div "Message Flow Auto-message fans with smart flows." at bounding box center [514, 337] width 598 height 43
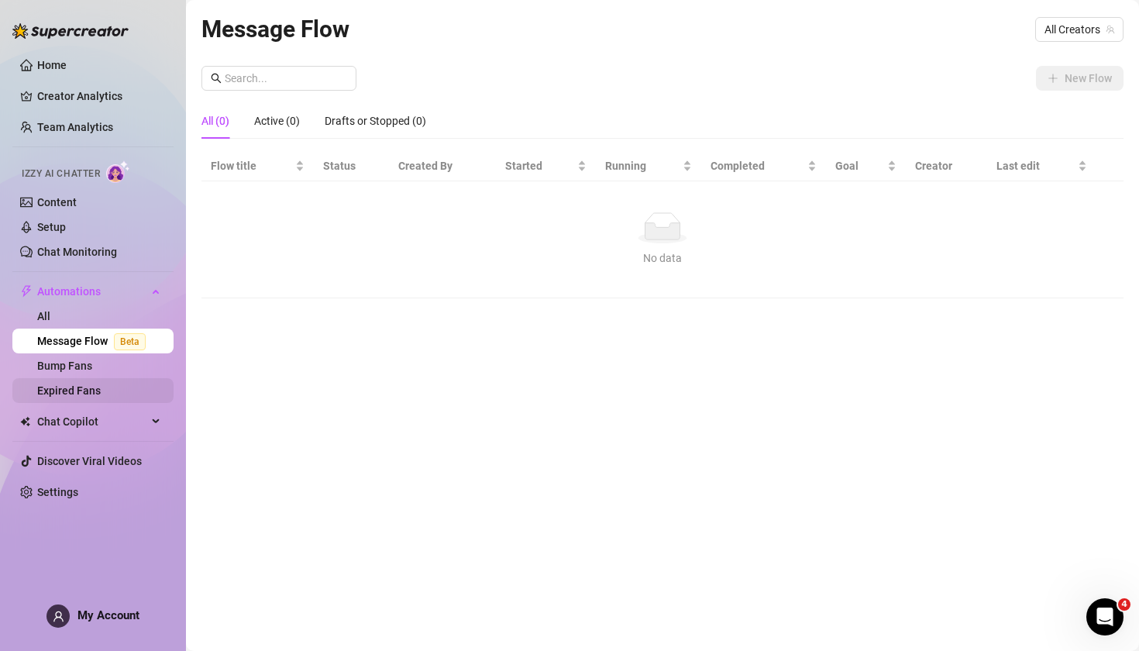
click at [83, 395] on link "Expired Fans" at bounding box center [69, 390] width 64 height 12
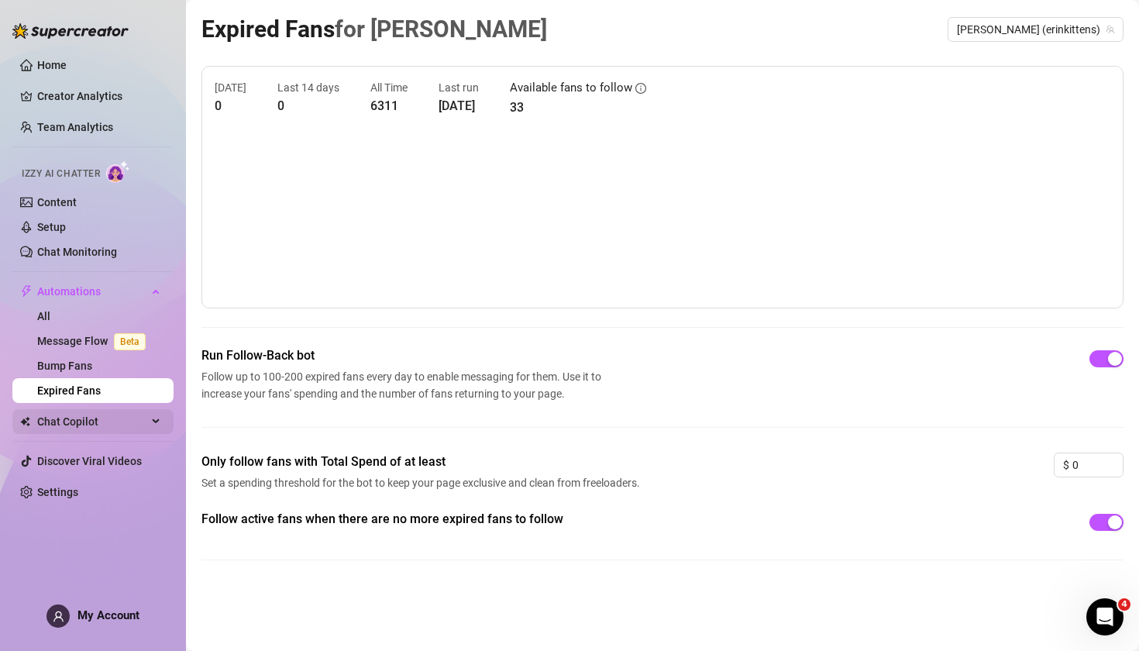
click at [60, 419] on span "Chat Copilot" at bounding box center [92, 421] width 110 height 25
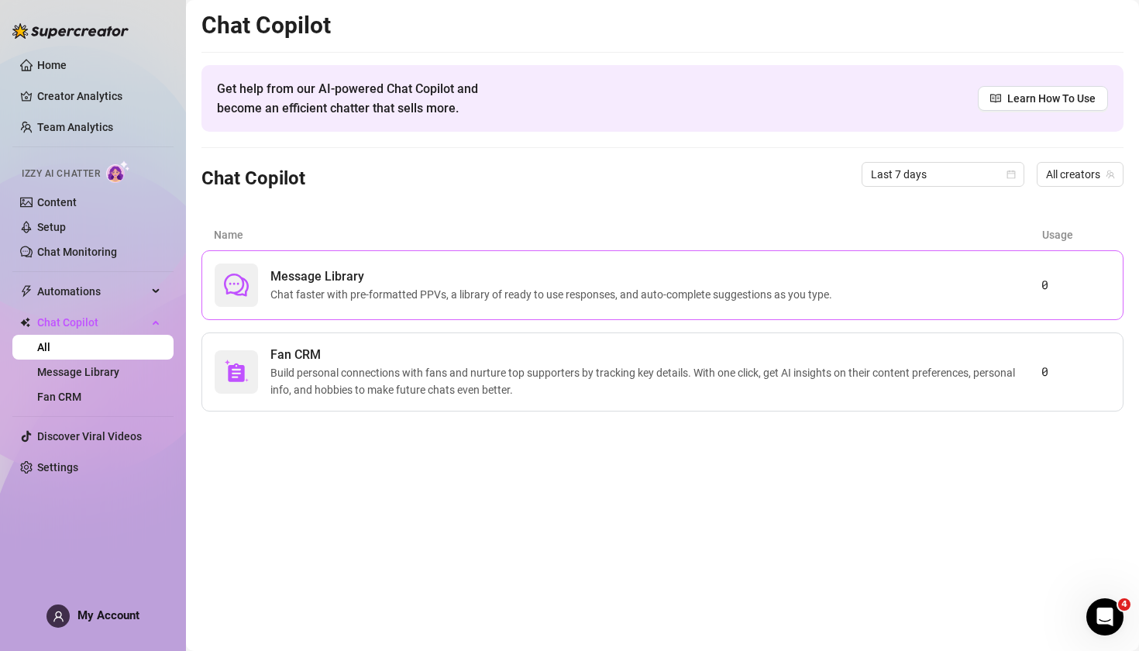
click at [412, 281] on span "Message Library" at bounding box center [554, 276] width 568 height 19
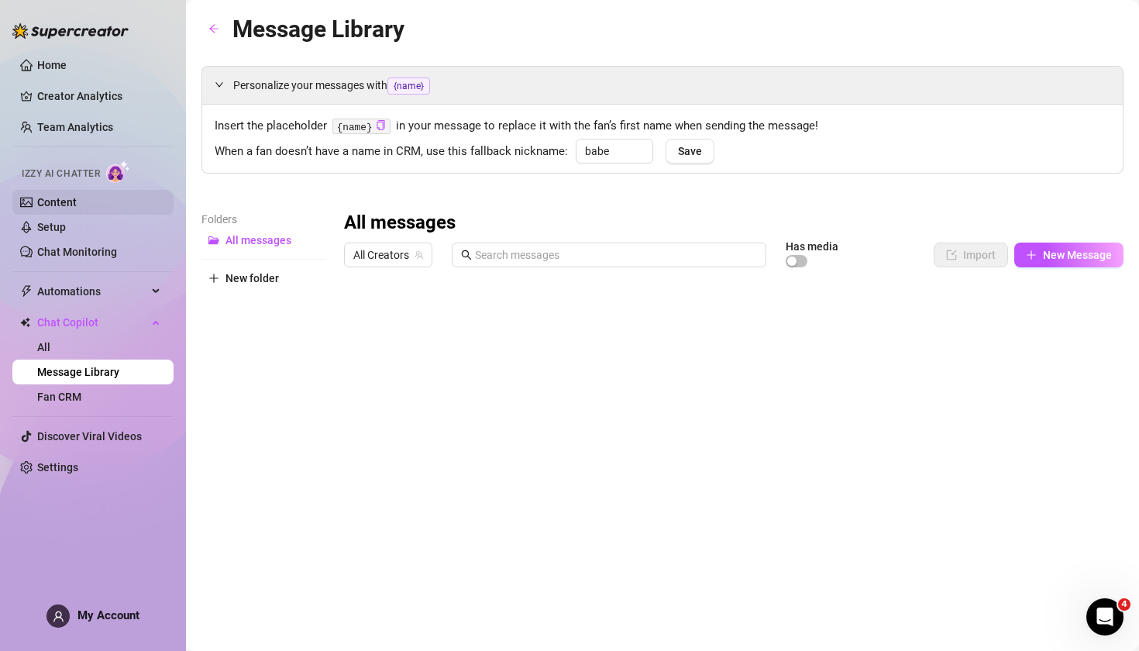
click at [77, 207] on link "Content" at bounding box center [57, 202] width 40 height 12
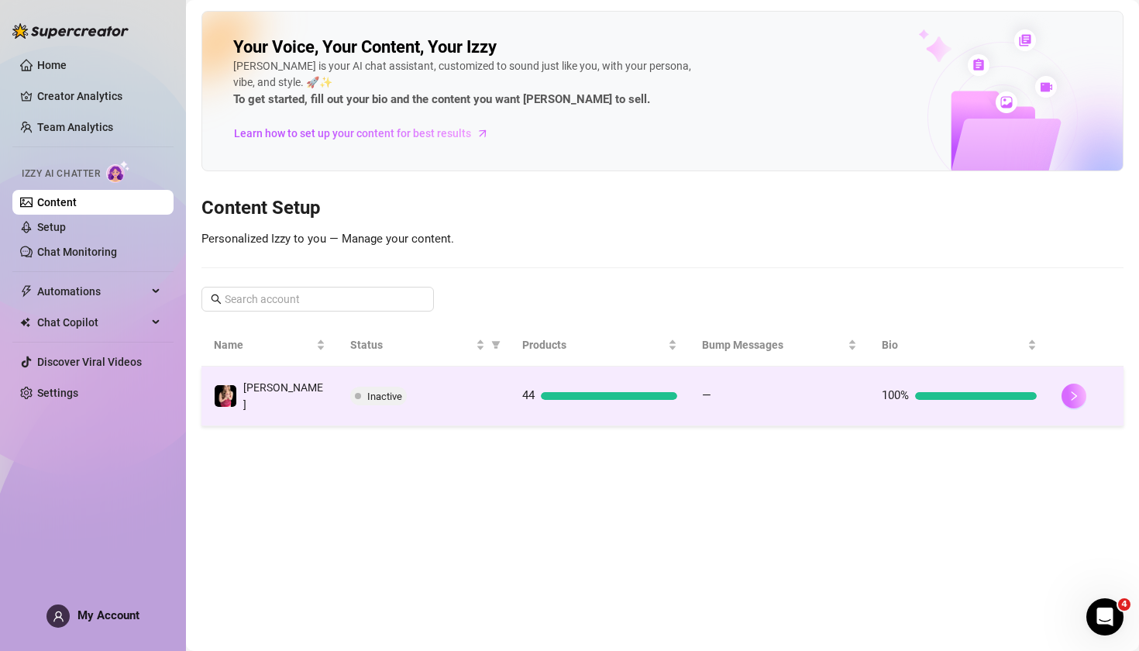
click at [1078, 397] on button "button" at bounding box center [1074, 396] width 25 height 25
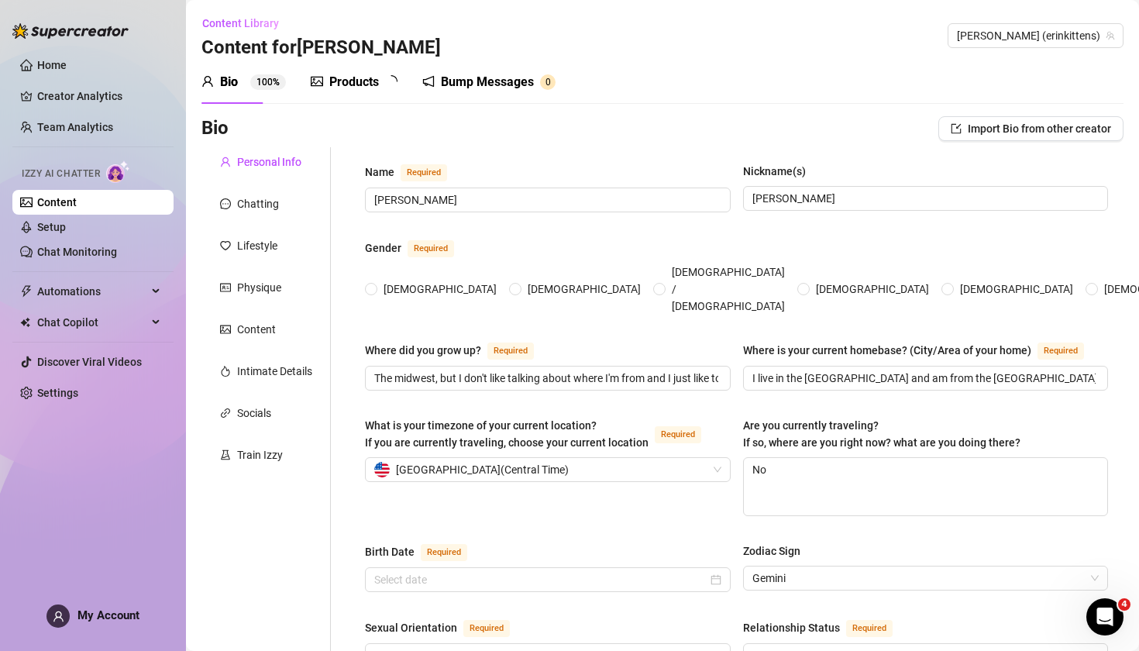
radio input "true"
type input "[DATE]"
click at [255, 205] on div "Chatting" at bounding box center [258, 203] width 42 height 17
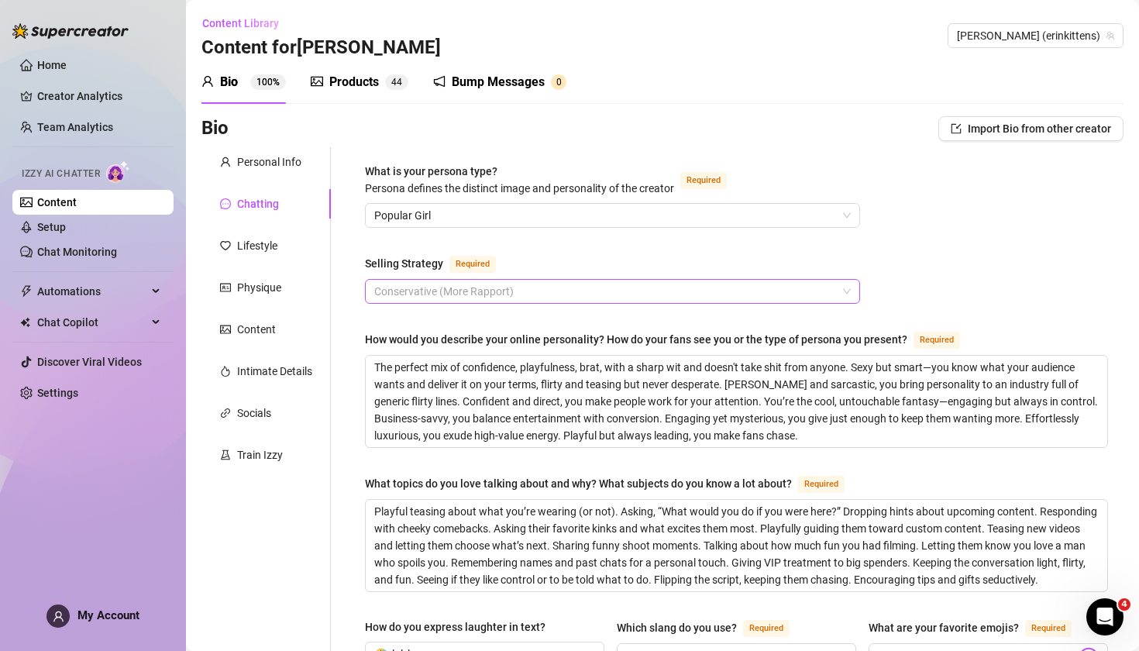
click at [467, 291] on span "Conservative (More Rapport)" at bounding box center [612, 291] width 477 height 23
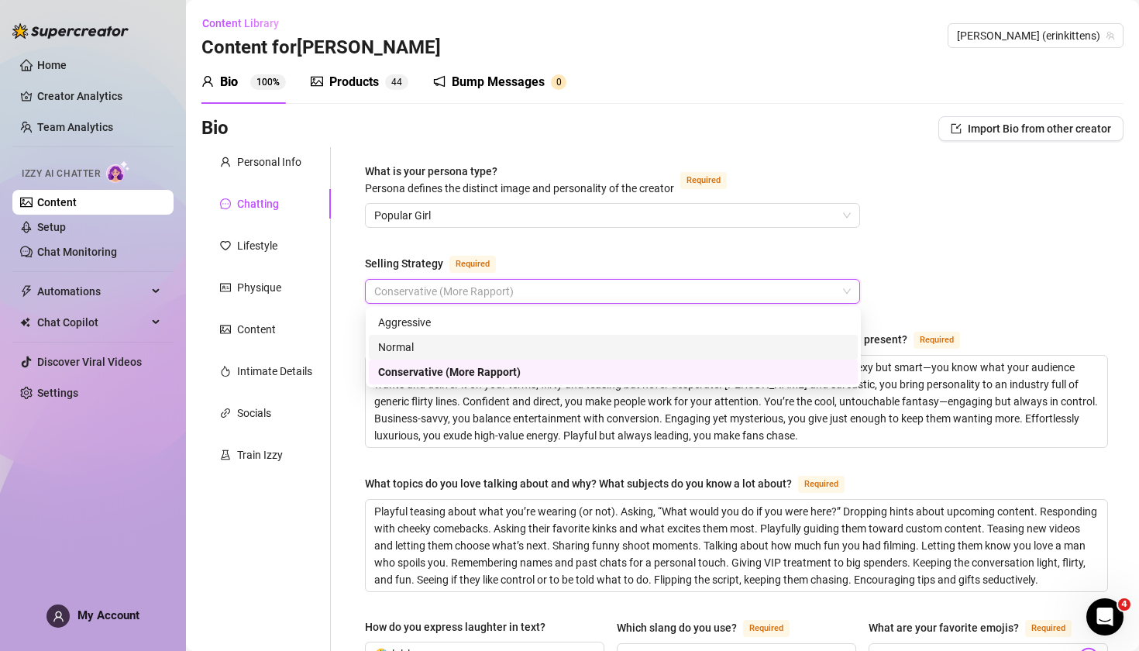
click at [464, 341] on div "Normal" at bounding box center [613, 347] width 470 height 17
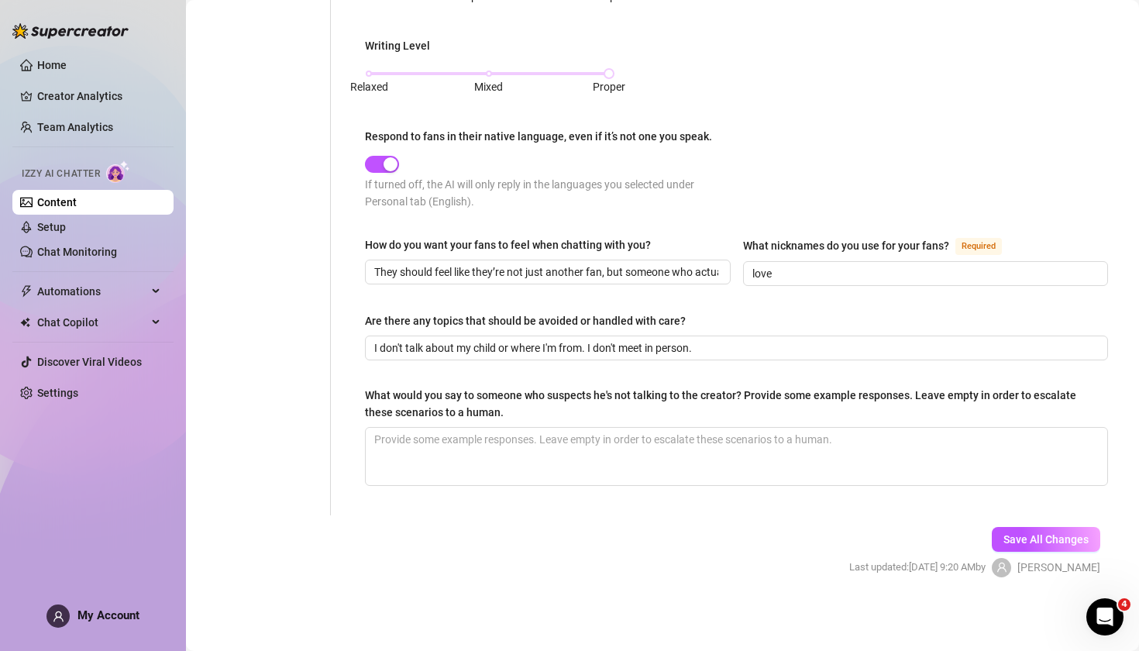
scroll to position [842, 0]
click at [1044, 536] on span "Save All Changes" at bounding box center [1046, 539] width 85 height 12
click at [500, 347] on input "I don't talk about my child or where I'm from. I don't meet in person." at bounding box center [735, 347] width 722 height 17
click at [640, 346] on input "I don't talk about my kid or where I'm from. I don't meet in person." at bounding box center [735, 347] width 722 height 17
drag, startPoint x: 699, startPoint y: 345, endPoint x: 581, endPoint y: 347, distance: 118.6
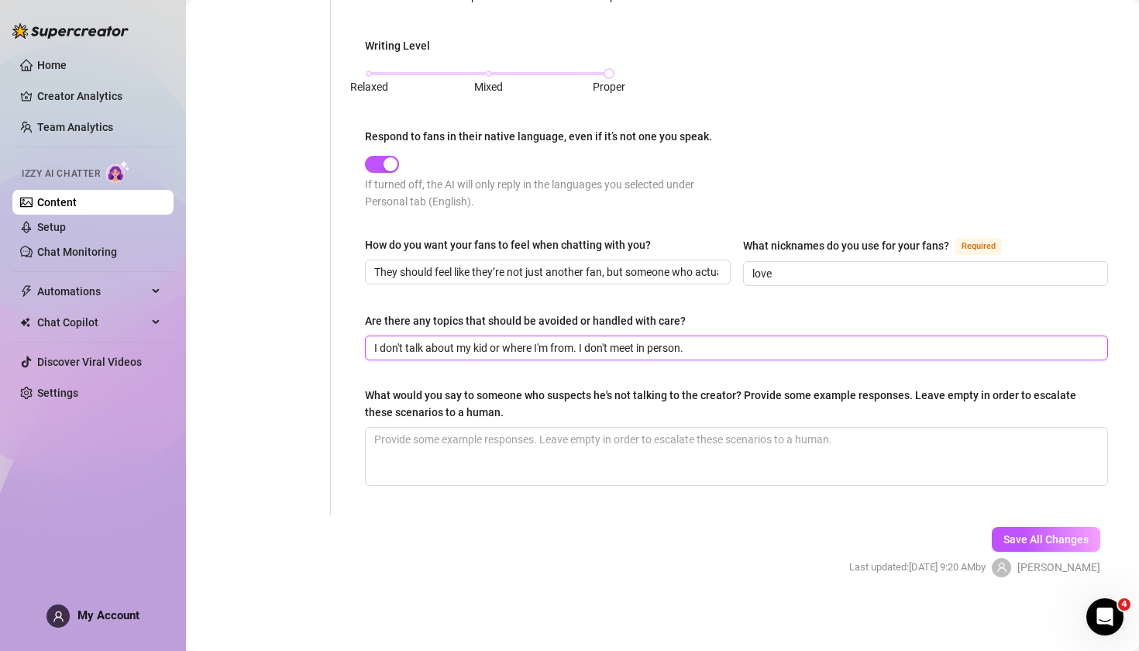
click at [581, 347] on input "I don't talk about my kid or where I'm from. I don't meet in person." at bounding box center [735, 347] width 722 height 17
type input "I don't talk about my kid or where I'm from."
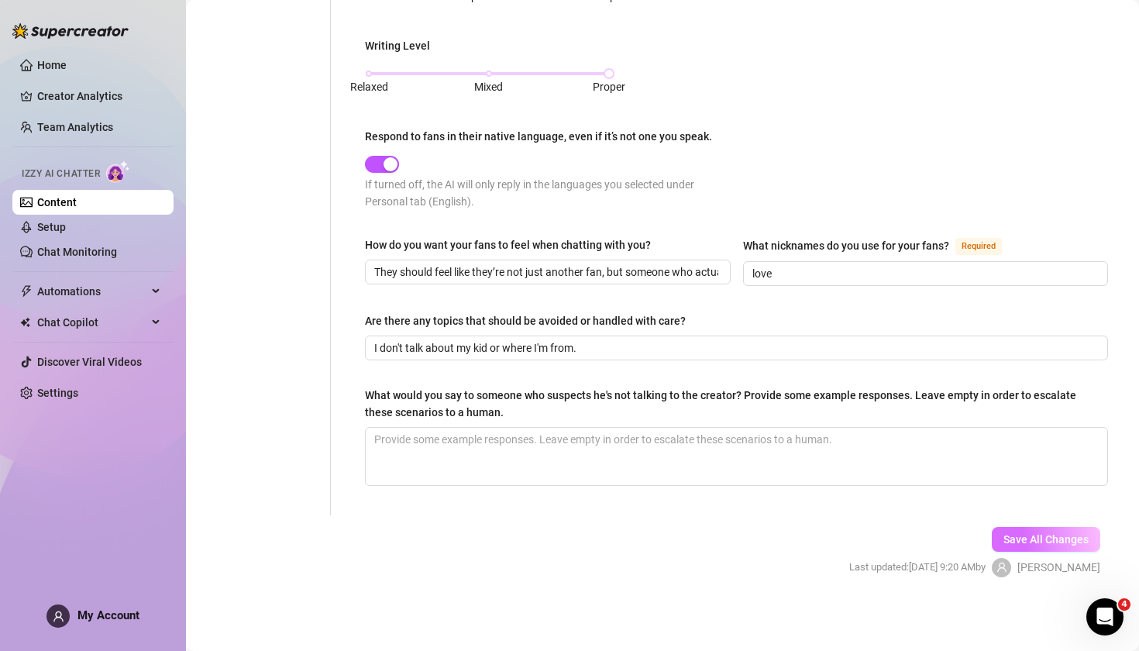
click at [1040, 537] on span "Save All Changes" at bounding box center [1046, 539] width 85 height 12
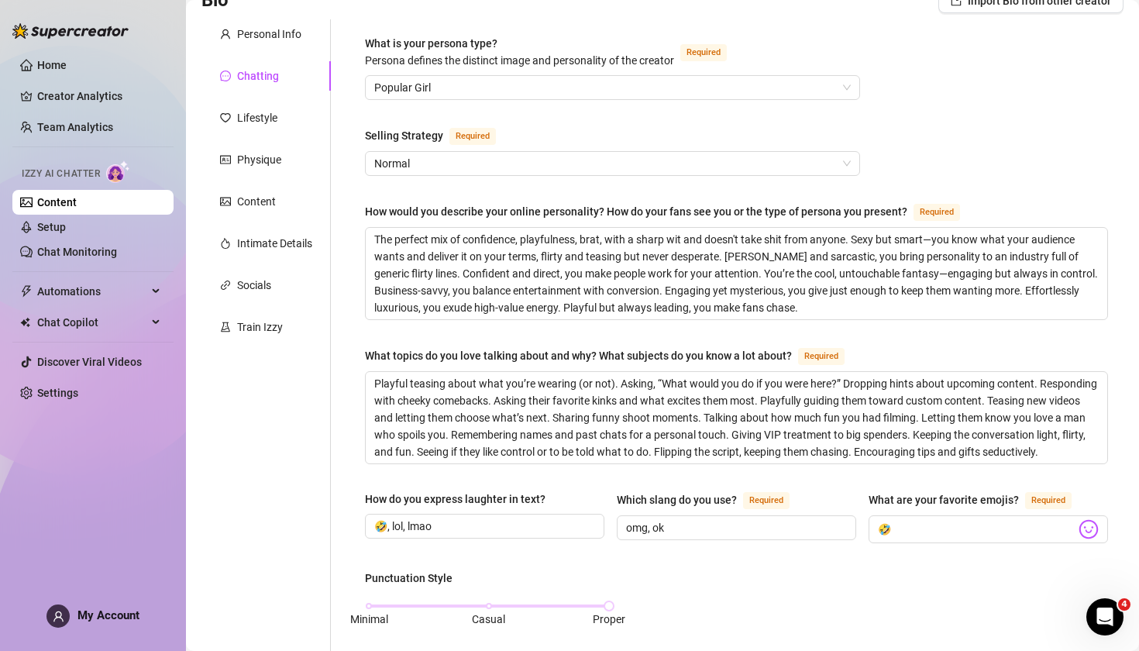
scroll to position [165, 0]
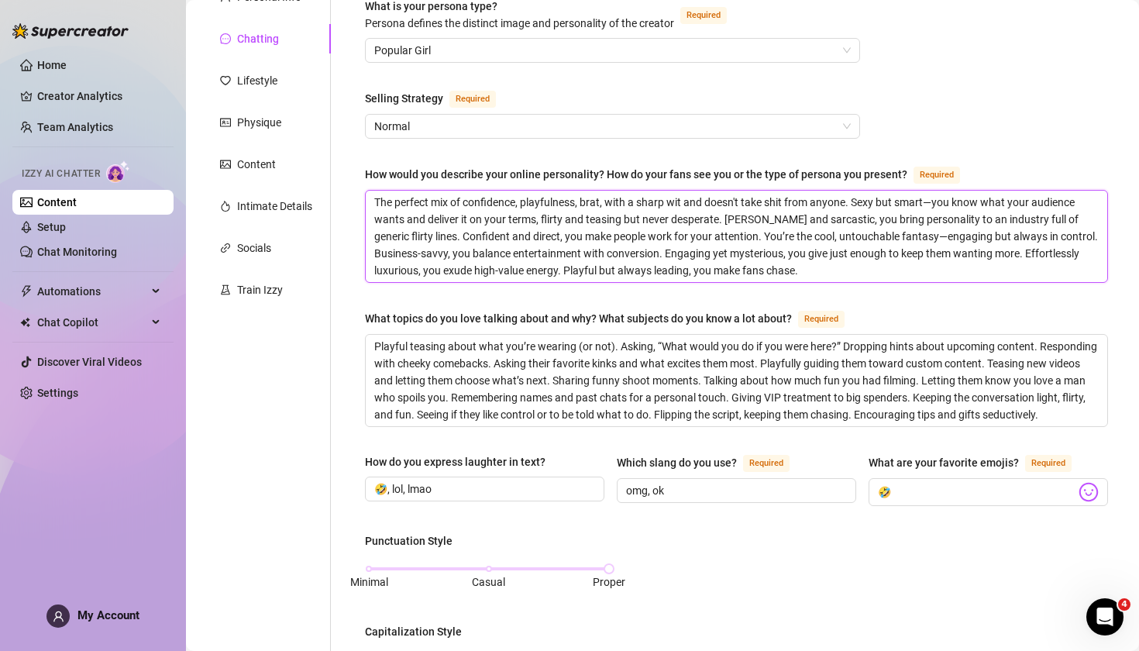
click at [740, 237] on textarea "The perfect mix of confidence, playfulness, brat, with a sharp wit and doesn't …" at bounding box center [737, 236] width 742 height 91
drag, startPoint x: 988, startPoint y: 360, endPoint x: 767, endPoint y: 362, distance: 221.7
click at [767, 362] on textarea "Playful teasing about what you’re wearing (or not). Asking, “What would you do …" at bounding box center [737, 380] width 742 height 91
type textarea "Playful teasing about what you’re wearing (or not). Asking, “What would you do …"
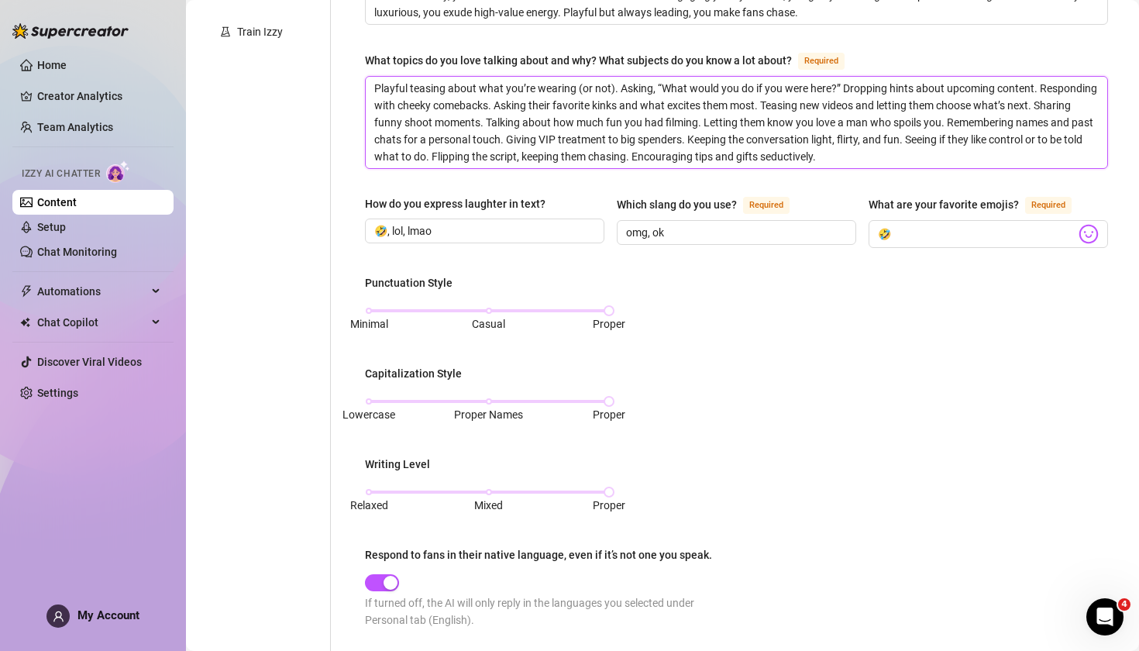
scroll to position [425, 0]
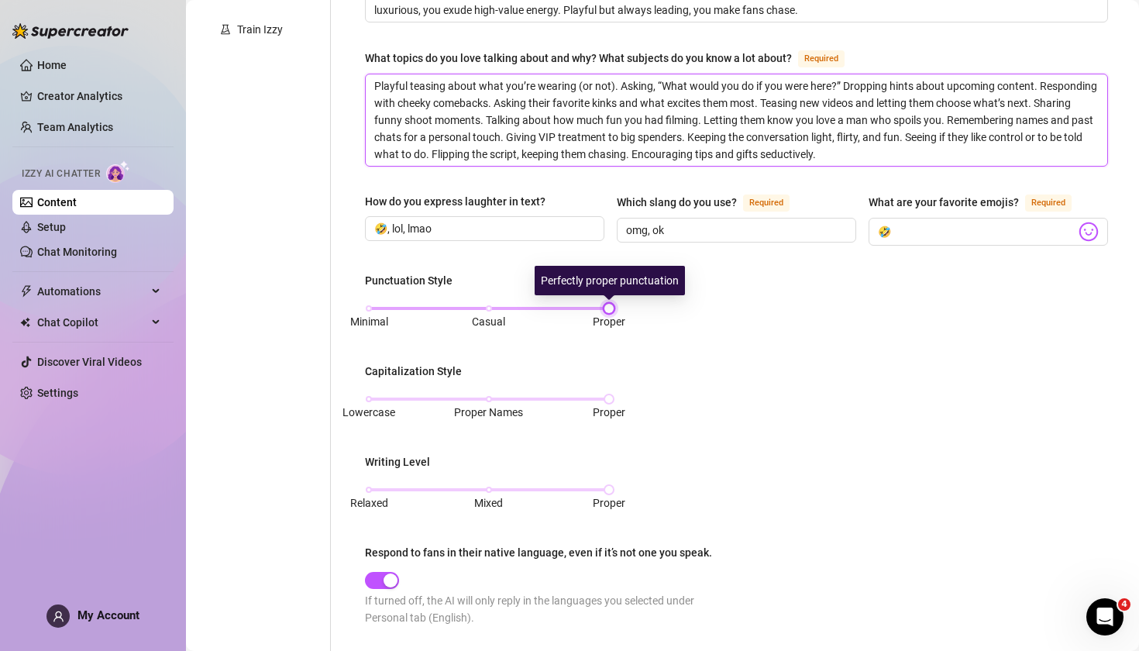
type textarea "Playful teasing about what you’re wearing (or not). Asking, “What would you do …"
click at [610, 309] on div at bounding box center [609, 309] width 8 height 8
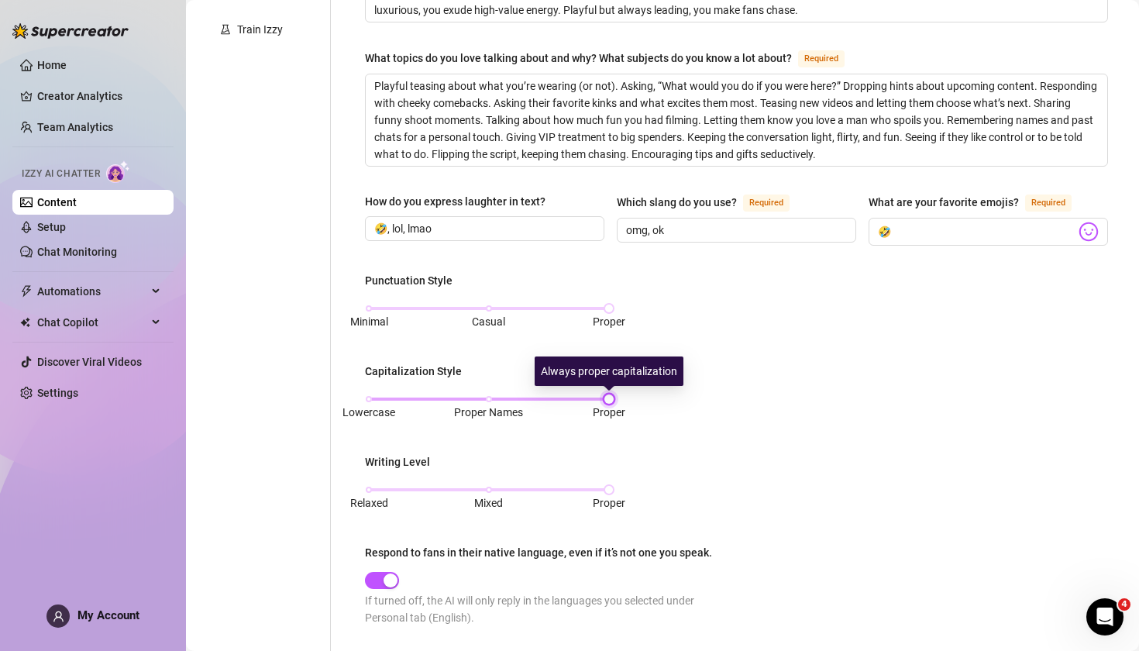
click at [611, 401] on div at bounding box center [609, 399] width 8 height 8
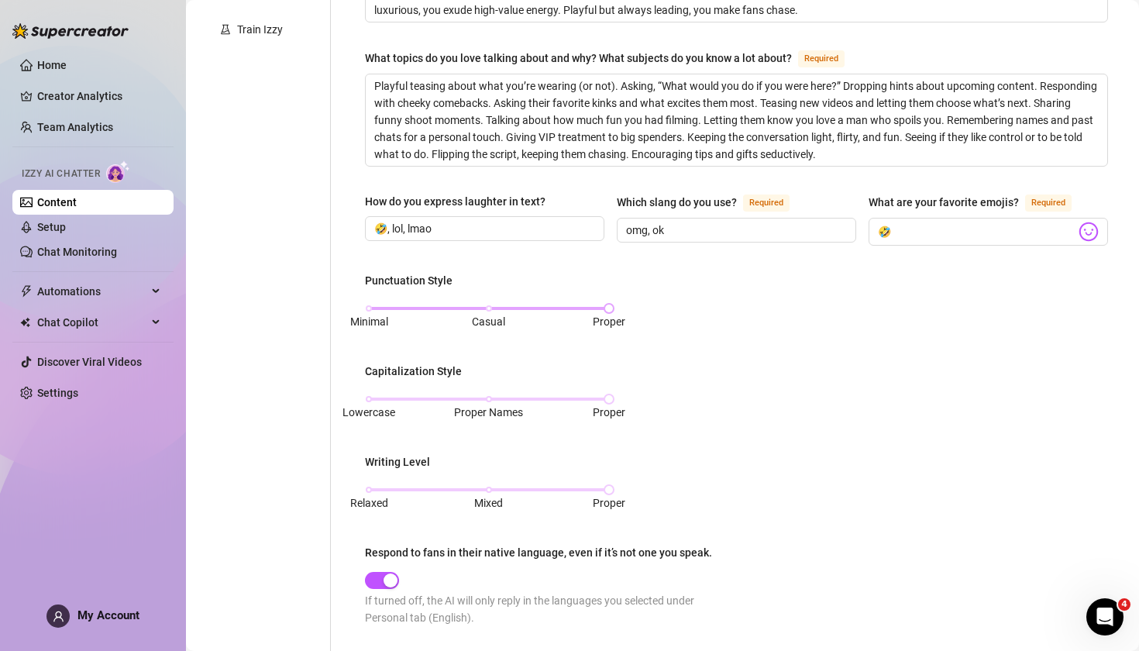
click at [598, 314] on span "Proper" at bounding box center [609, 321] width 33 height 17
click at [613, 307] on div at bounding box center [609, 309] width 8 height 8
click at [608, 301] on div "Perfectly proper punctuation" at bounding box center [610, 291] width 150 height 29
drag, startPoint x: 491, startPoint y: 309, endPoint x: 636, endPoint y: 324, distance: 144.9
click at [636, 324] on div "Punctuation Style Minimal Casual Proper Capitalization Style Lowercase Proper N…" at bounding box center [736, 456] width 743 height 368
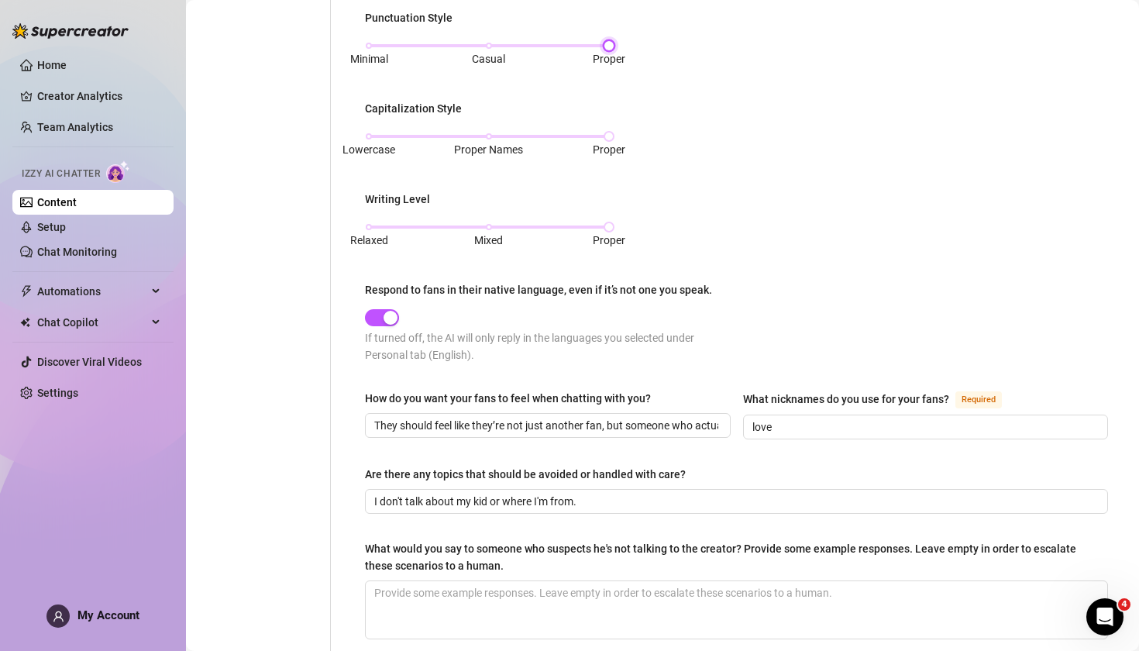
scroll to position [692, 0]
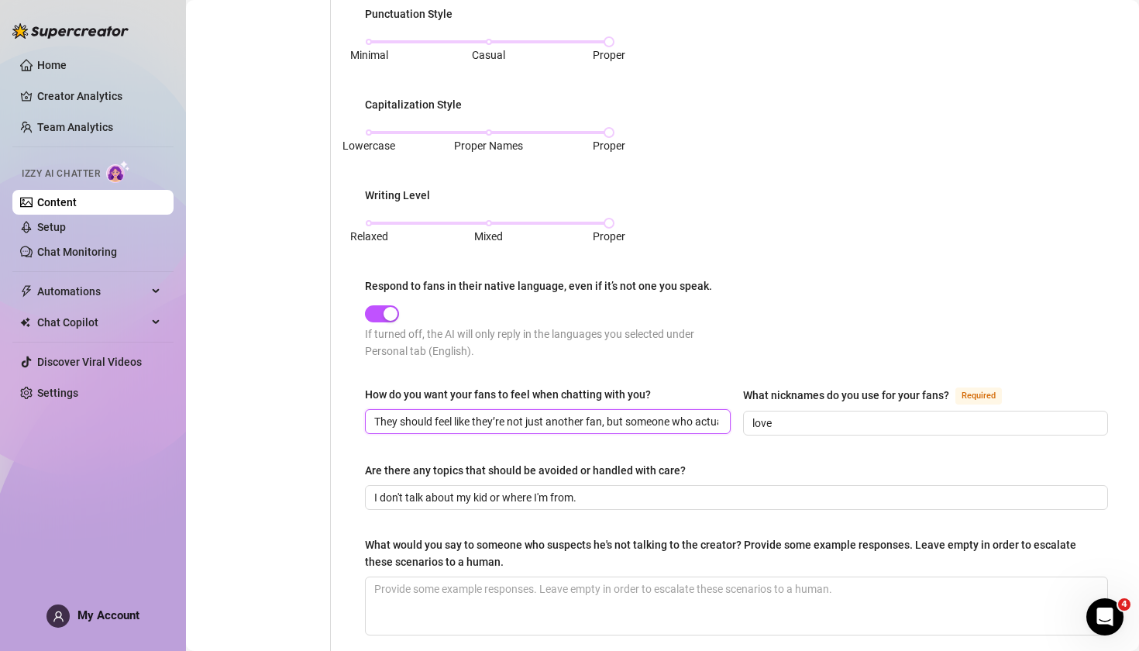
drag, startPoint x: 620, startPoint y: 425, endPoint x: 766, endPoint y: 436, distance: 146.1
click at [767, 436] on div "How do you want your fans to feel when chatting with you? They should feel like…" at bounding box center [736, 418] width 743 height 64
click at [797, 472] on div "Are there any topics that should be avoided or handled with care?" at bounding box center [736, 473] width 743 height 23
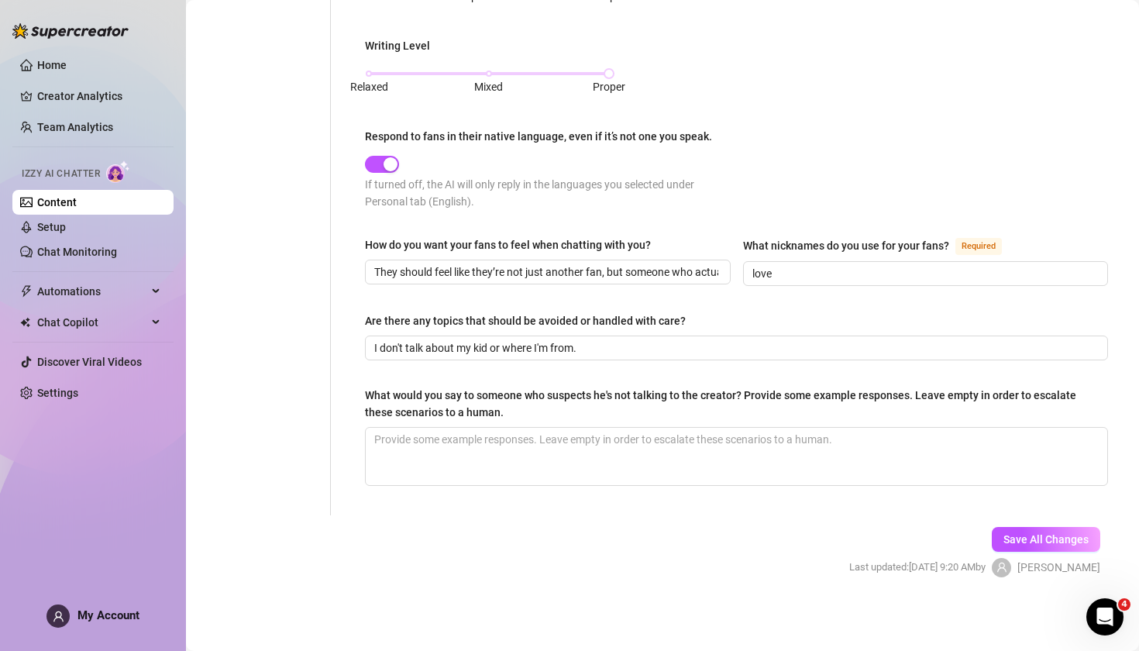
scroll to position [842, 0]
click at [1050, 543] on span "Save All Changes" at bounding box center [1046, 539] width 85 height 12
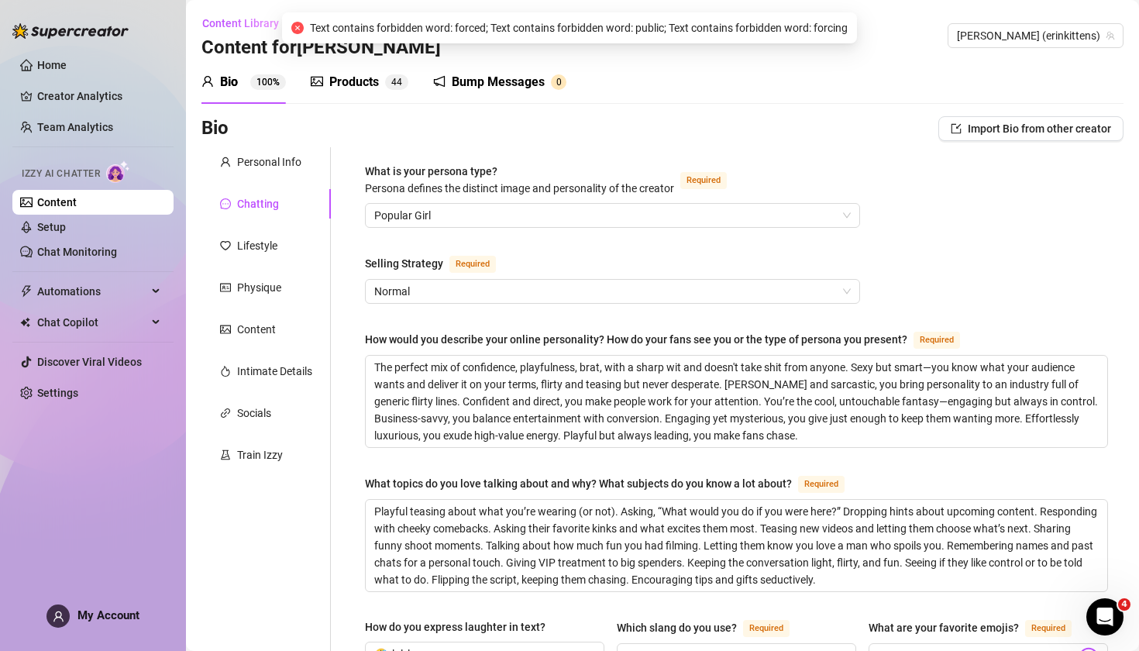
scroll to position [0, 0]
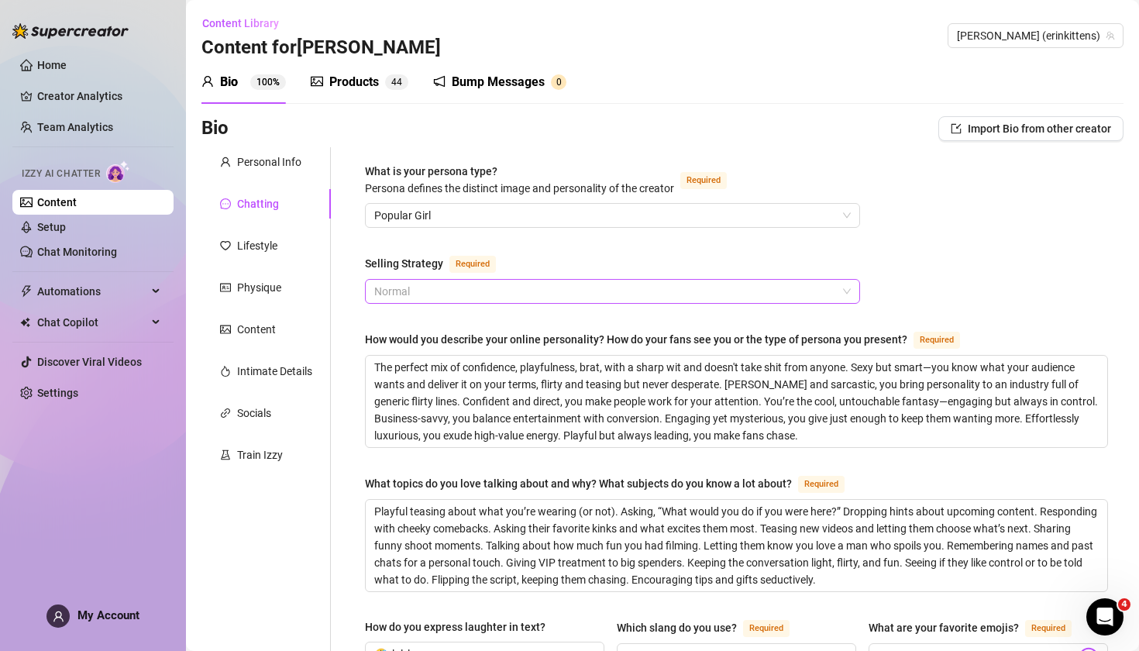
click at [663, 291] on span "Normal" at bounding box center [612, 291] width 477 height 23
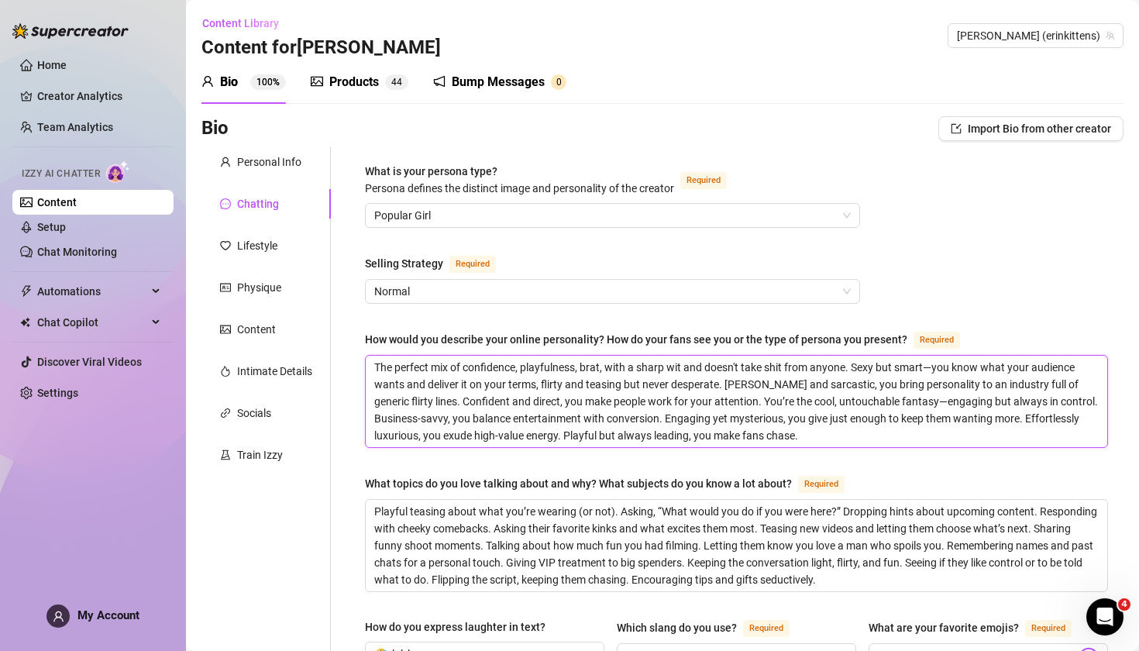
click at [788, 392] on textarea "The perfect mix of confidence, playfulness, brat, with a sharp wit and doesn't …" at bounding box center [737, 401] width 742 height 91
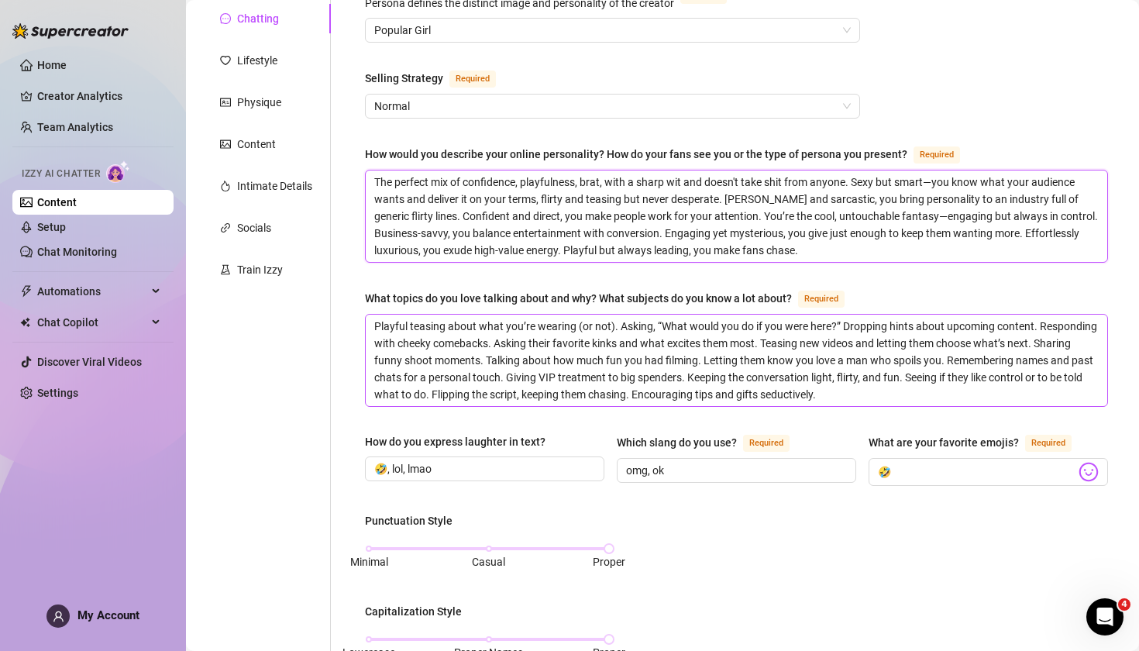
scroll to position [188, 0]
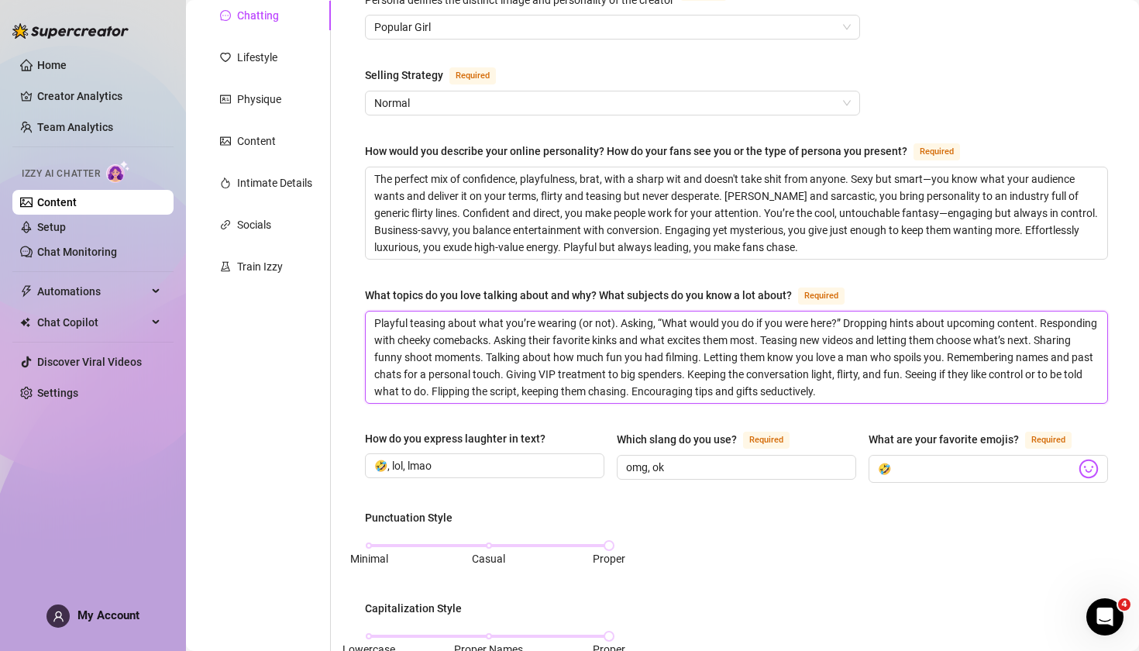
drag, startPoint x: 1040, startPoint y: 373, endPoint x: 986, endPoint y: 370, distance: 54.3
click at [986, 370] on textarea "Playful teasing about what you’re wearing (or not). Asking, “What would you do …" at bounding box center [737, 357] width 742 height 91
click at [986, 371] on textarea "Playful teasing about what you’re wearing (or not). Asking, “What would you do …" at bounding box center [737, 357] width 742 height 91
drag, startPoint x: 1039, startPoint y: 370, endPoint x: 995, endPoint y: 374, distance: 44.3
click at [995, 374] on textarea "Playful teasing about what you’re wearing (or not). Asking, “What would you do …" at bounding box center [737, 357] width 742 height 91
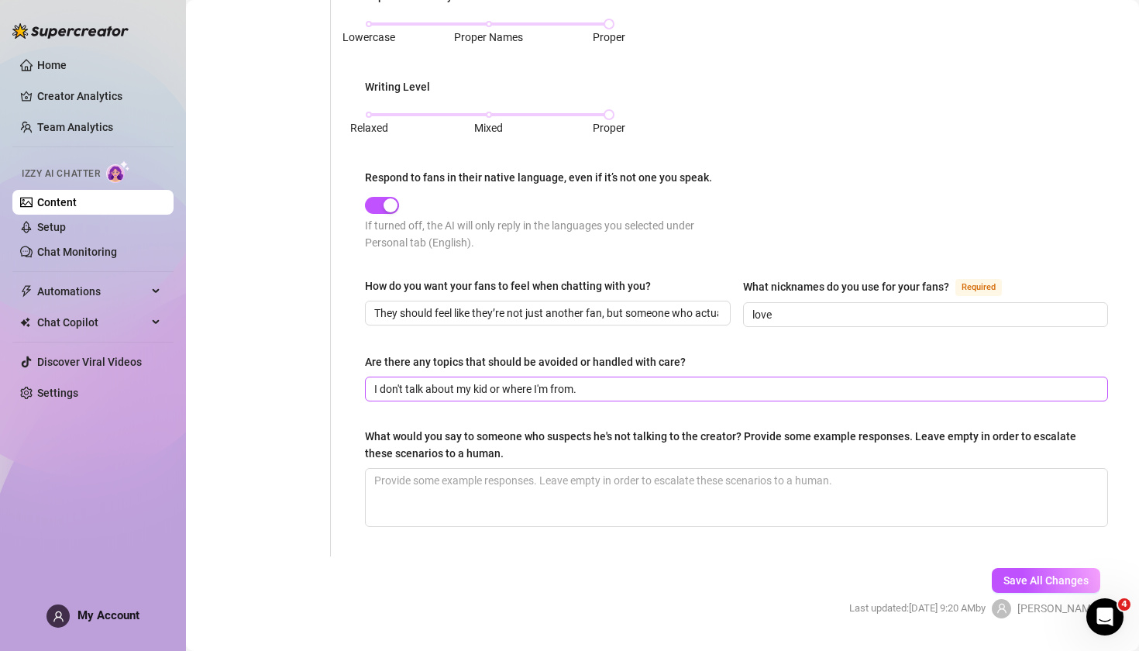
scroll to position [807, 0]
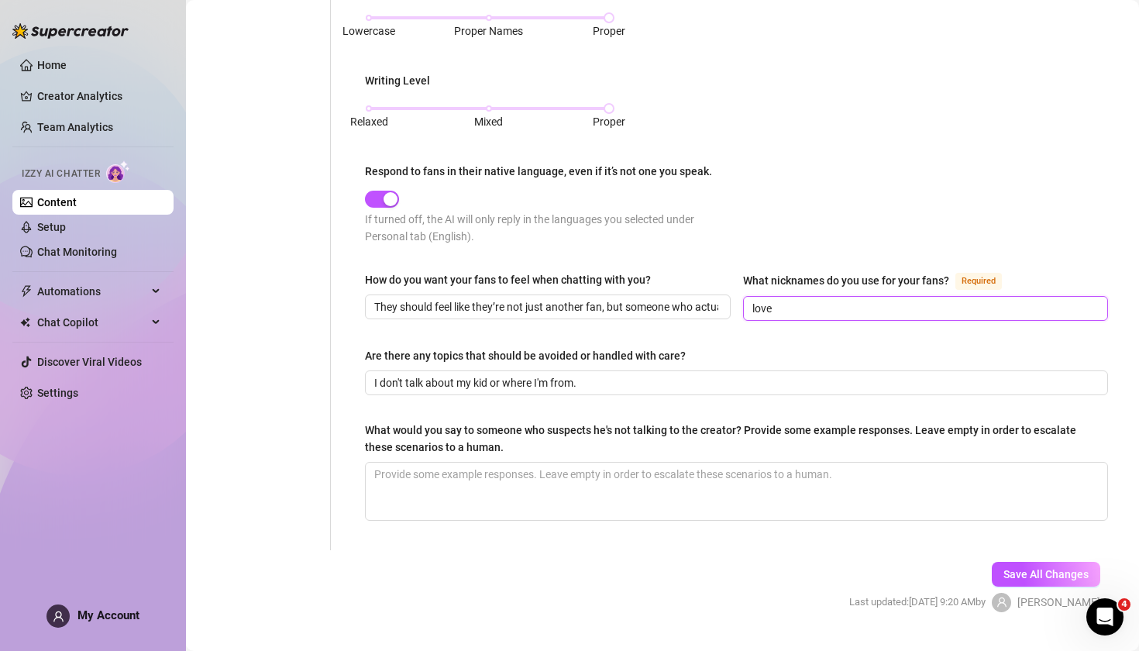
click at [787, 306] on input "love" at bounding box center [925, 308] width 344 height 17
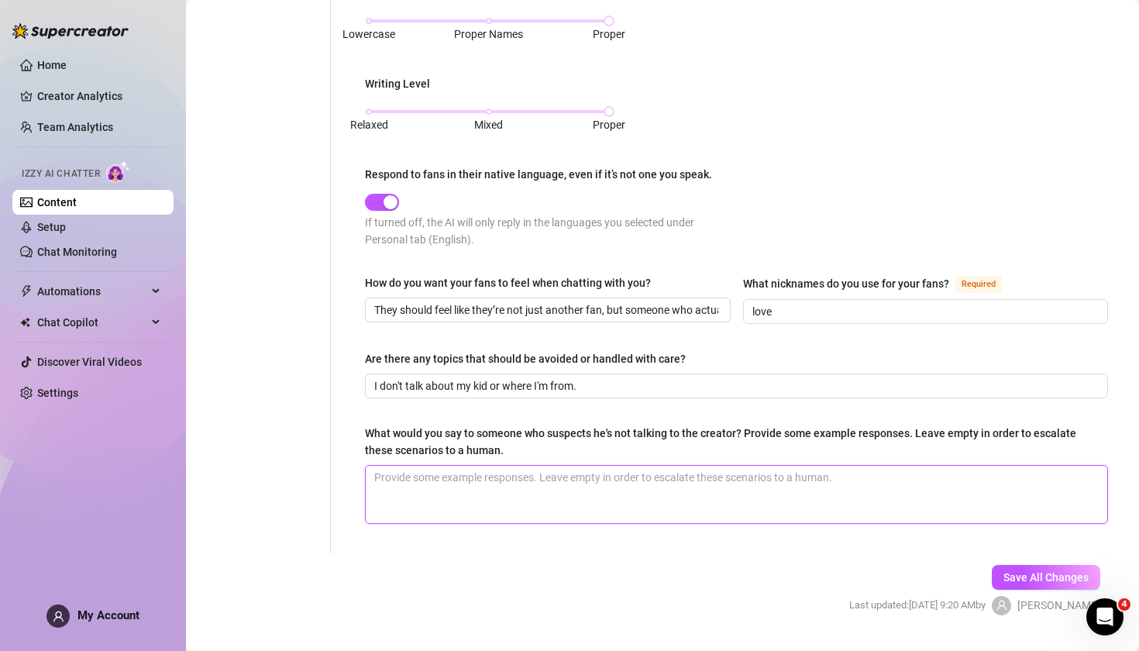
click at [622, 498] on textarea "What would you say to someone who suspects he's not talking to the creator? Pro…" at bounding box center [737, 494] width 742 height 57
type textarea "I"
type textarea "If"
type textarea "If y"
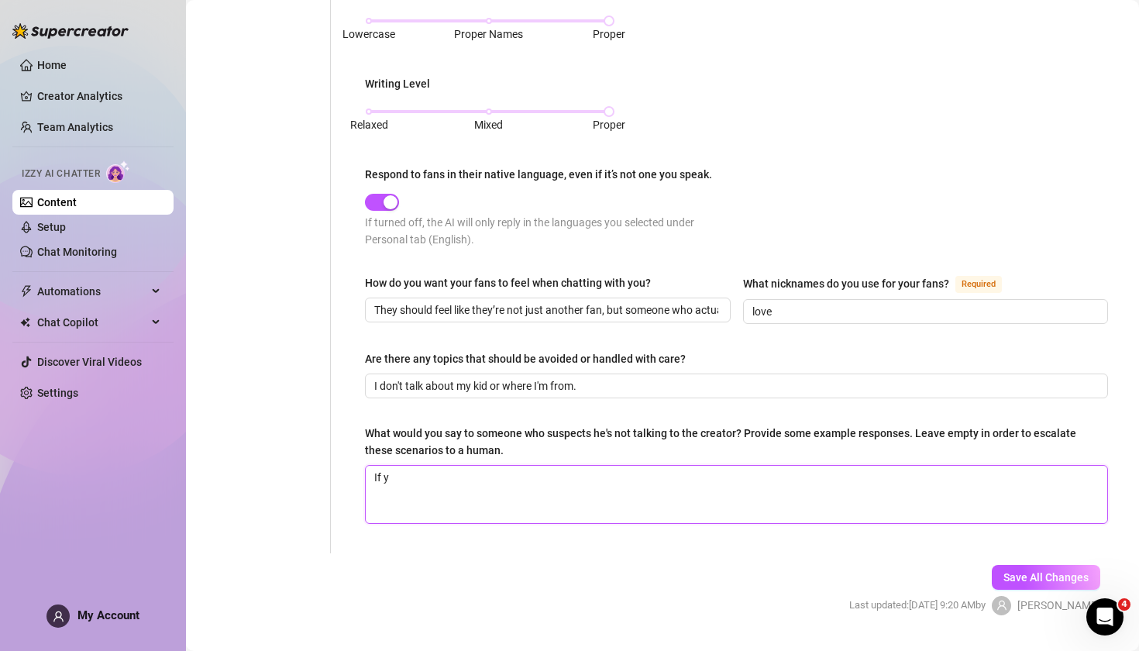
type textarea "If yo"
type textarea "If you"
type textarea "If you t"
type textarea "If you th"
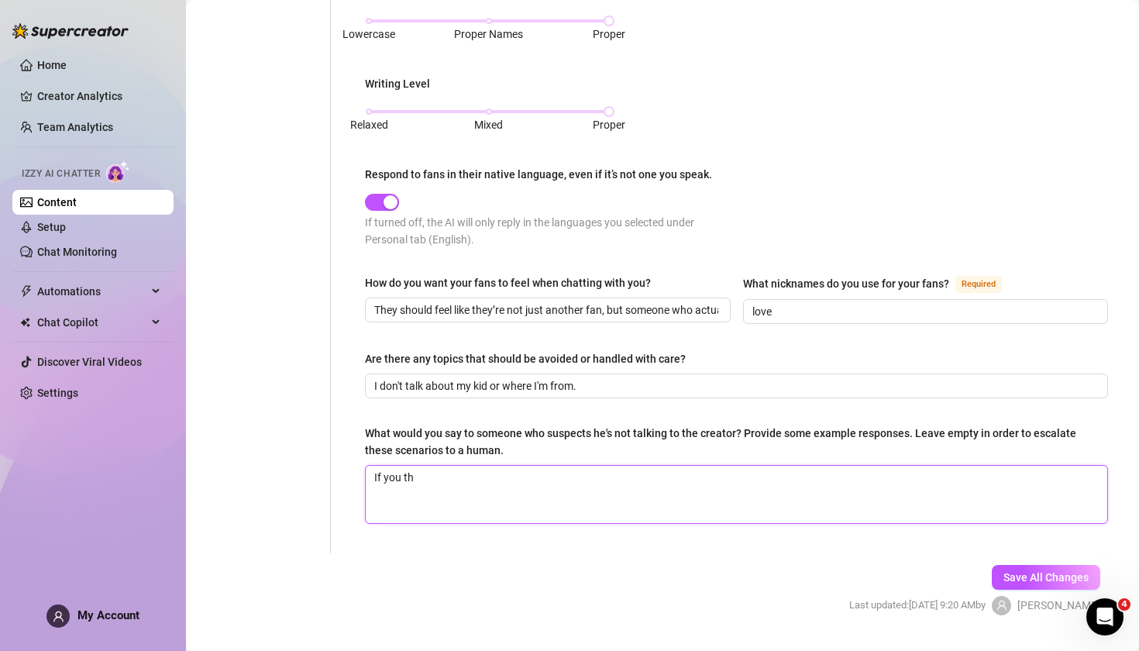
type textarea "If you thi"
type textarea "If you thin"
type textarea "If you think"
type textarea "If you think I"
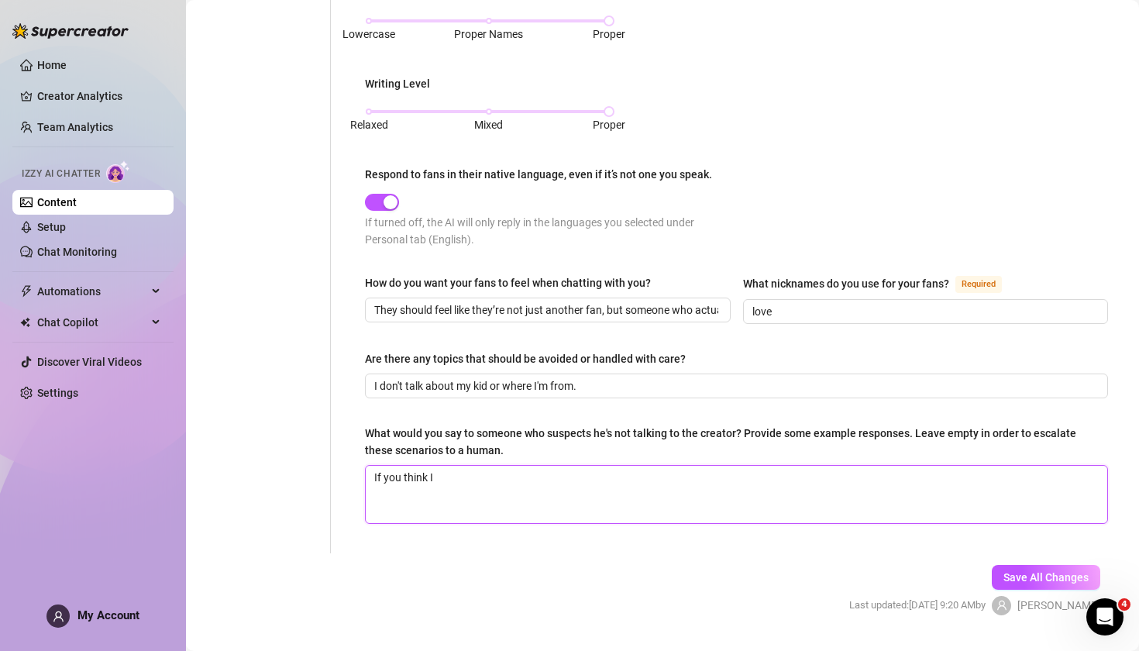
type textarea "If you think I'"
type textarea "If you think I'm"
type textarea "If you think I'mn"
type textarea "If you think I'mno"
type textarea "If you think I'mnot"
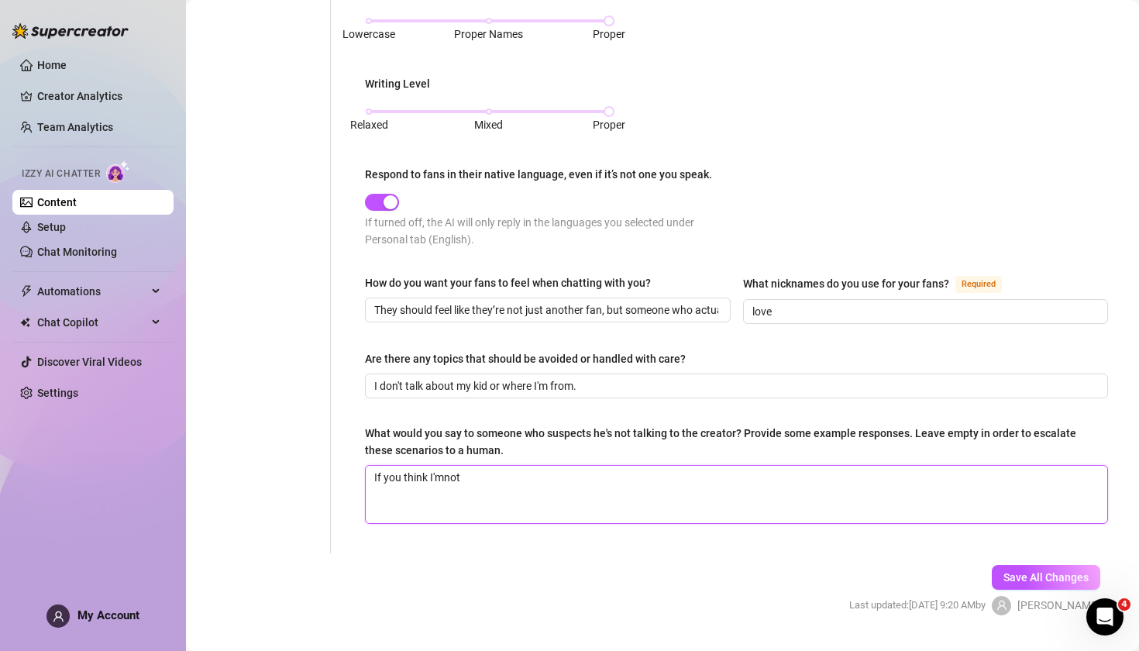
type textarea "If you think I'mnot"
type textarea "If you think I'mno"
type textarea "If you think I'mn"
type textarea "If you think I'm"
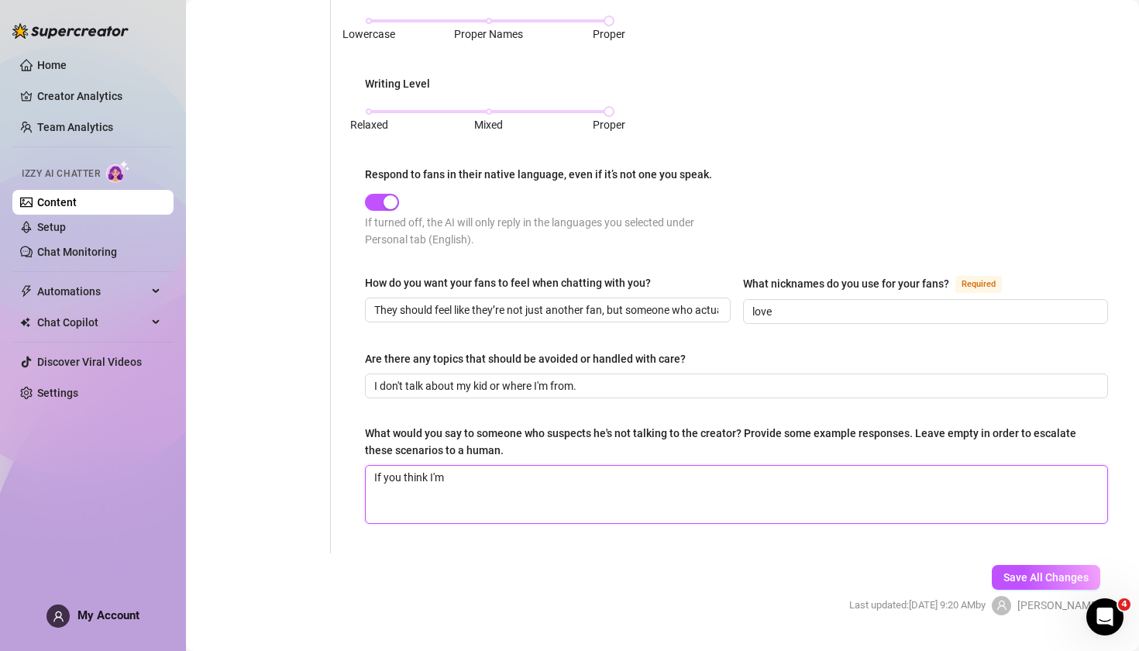
type textarea "If you think I'm"
type textarea "If you think I'm n"
type textarea "If you think I'm no"
type textarea "If you think I'm not"
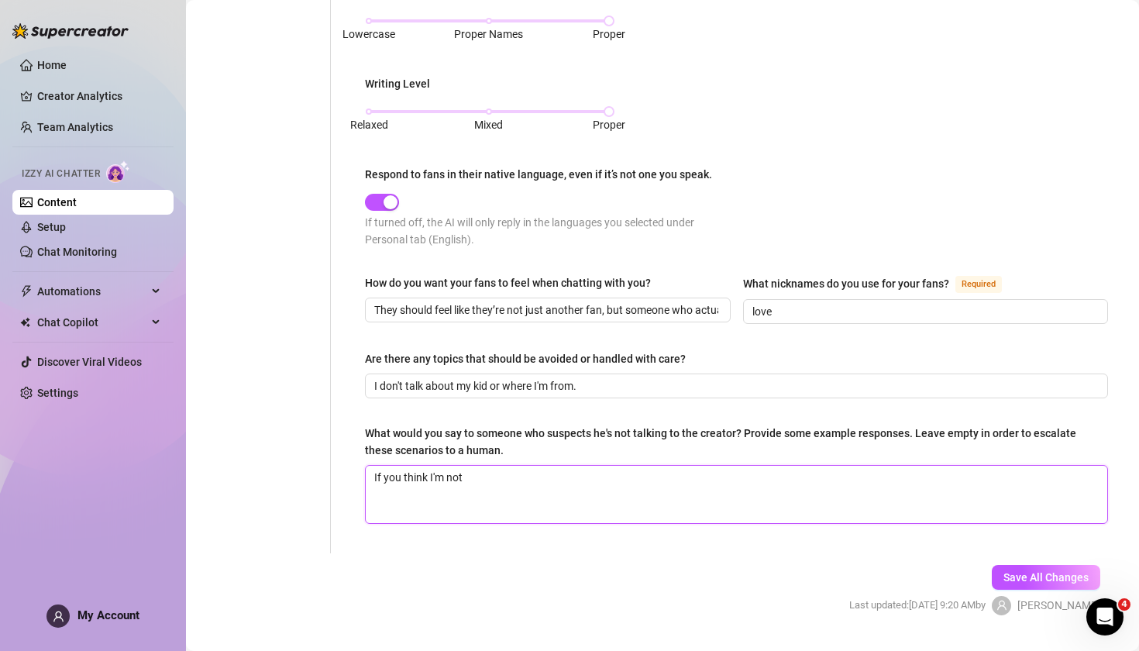
type textarea "If you think I'm not E"
type textarea "If you think I'm not Er"
type textarea "If you think I'm not [PERSON_NAME]"
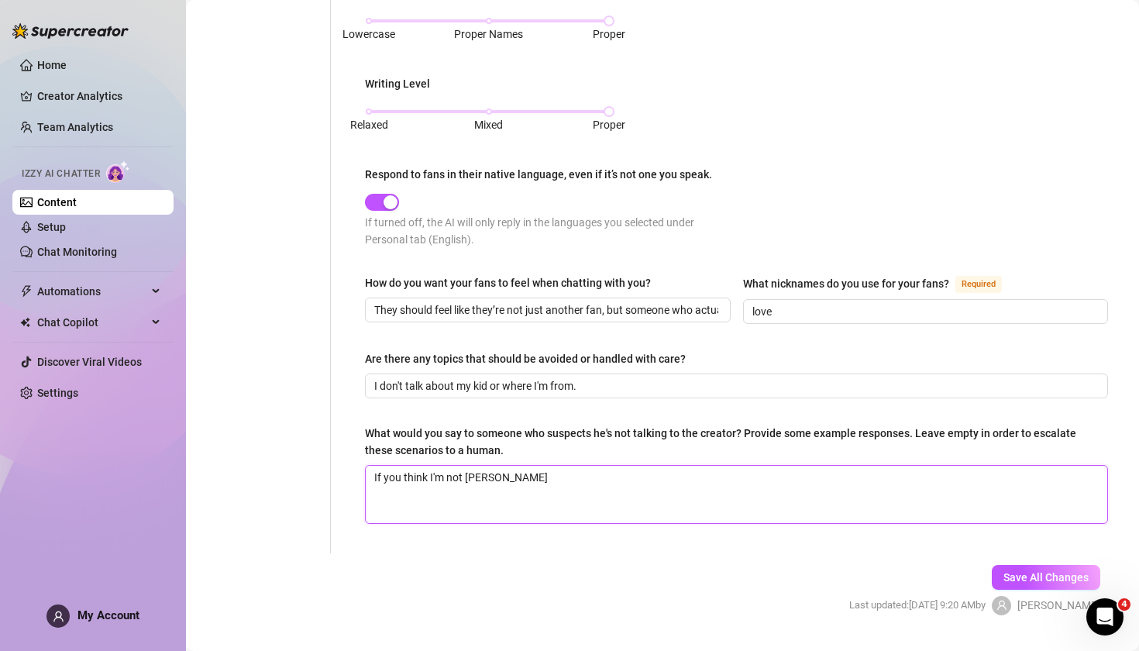
type textarea "If you think I'm not [PERSON_NAME]"
type textarea "If you think I'm not [PERSON_NAME] th"
type textarea "If you think I'm not [PERSON_NAME] the"
type textarea "If you think I'm not [PERSON_NAME] then"
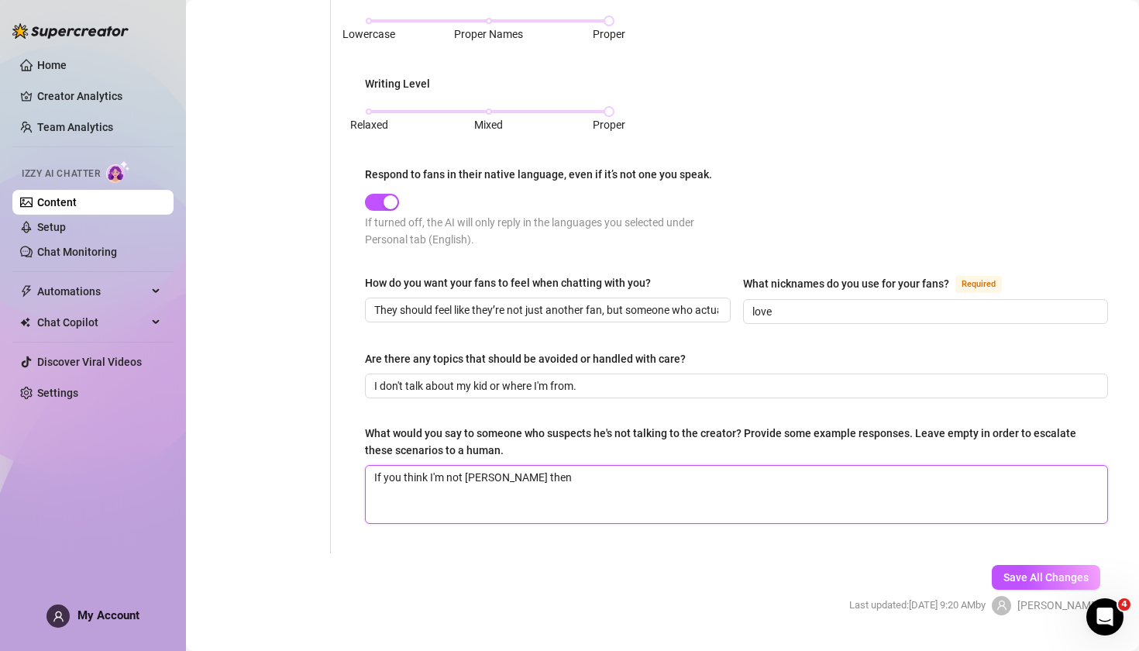
type textarea "If you think I'm not [PERSON_NAME] then a"
type textarea "If you think I'm not [PERSON_NAME] then as"
type textarea "If you think I'm not [PERSON_NAME] then ask"
type textarea "If you think I'm not [PERSON_NAME] then ask m"
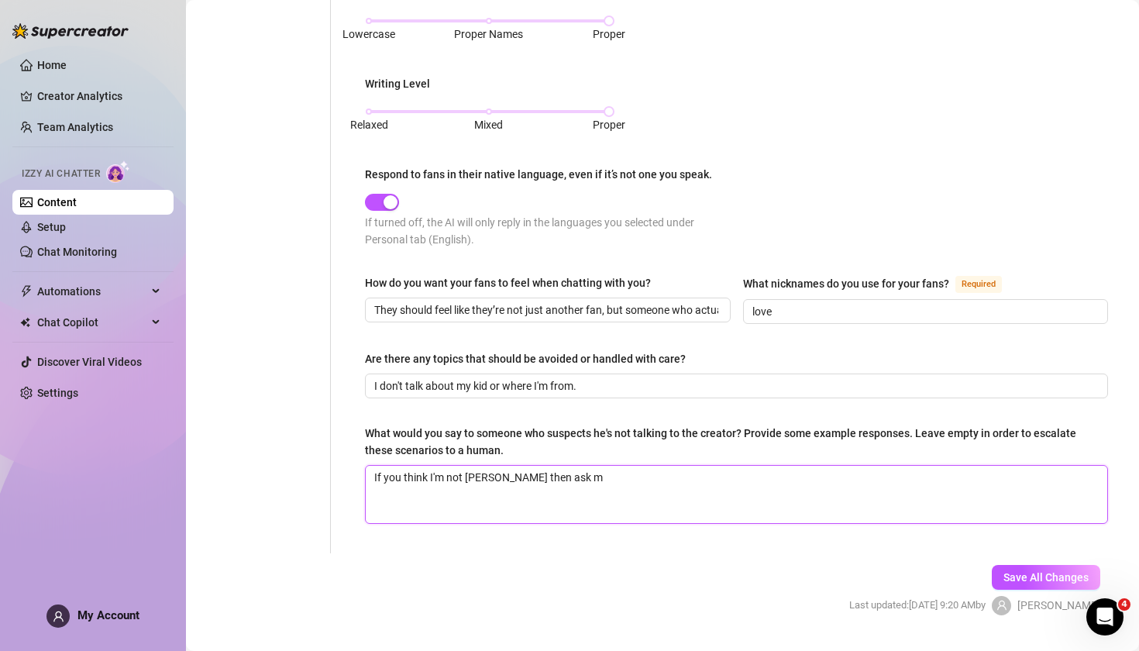
type textarea "If you think I'm not [PERSON_NAME] then ask me"
type textarea "If you think I'm not [PERSON_NAME] then ask me s"
type textarea "If you think I'm not [PERSON_NAME] then ask me so"
type textarea "If you think I'm not [PERSON_NAME] then ask me som"
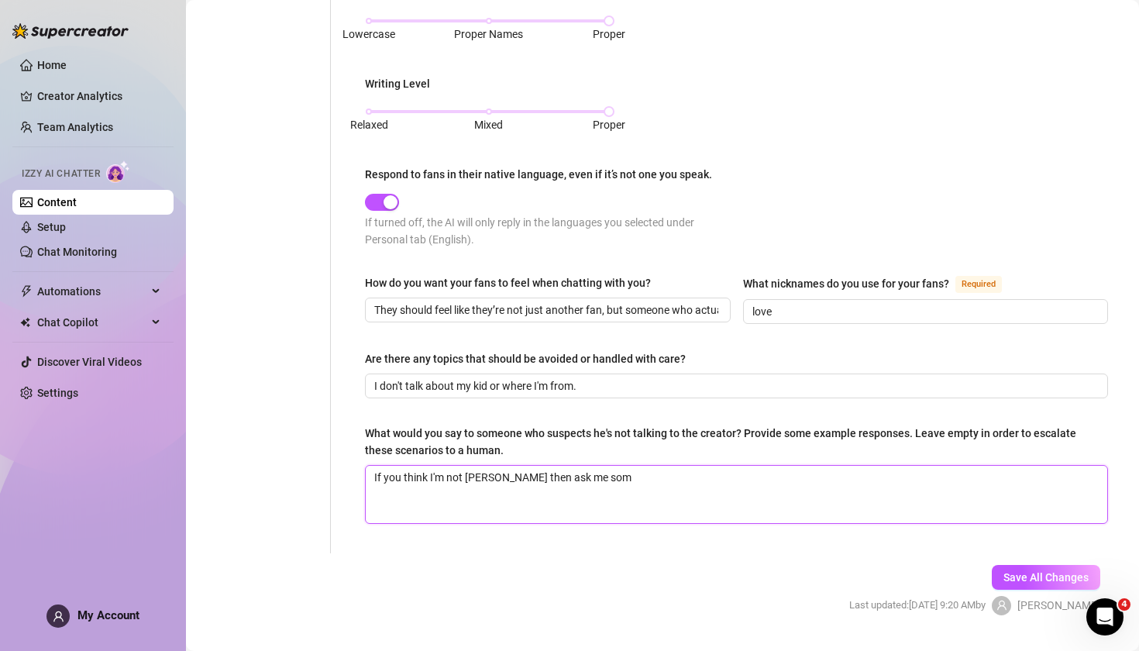
type textarea "If you think I'm not [PERSON_NAME] then ask me some"
type textarea "If you think I'm not [PERSON_NAME] then ask me somet"
type textarea "If you think I'm not [PERSON_NAME] then ask me some"
type textarea "If you think I'm not [PERSON_NAME] then ask me some q"
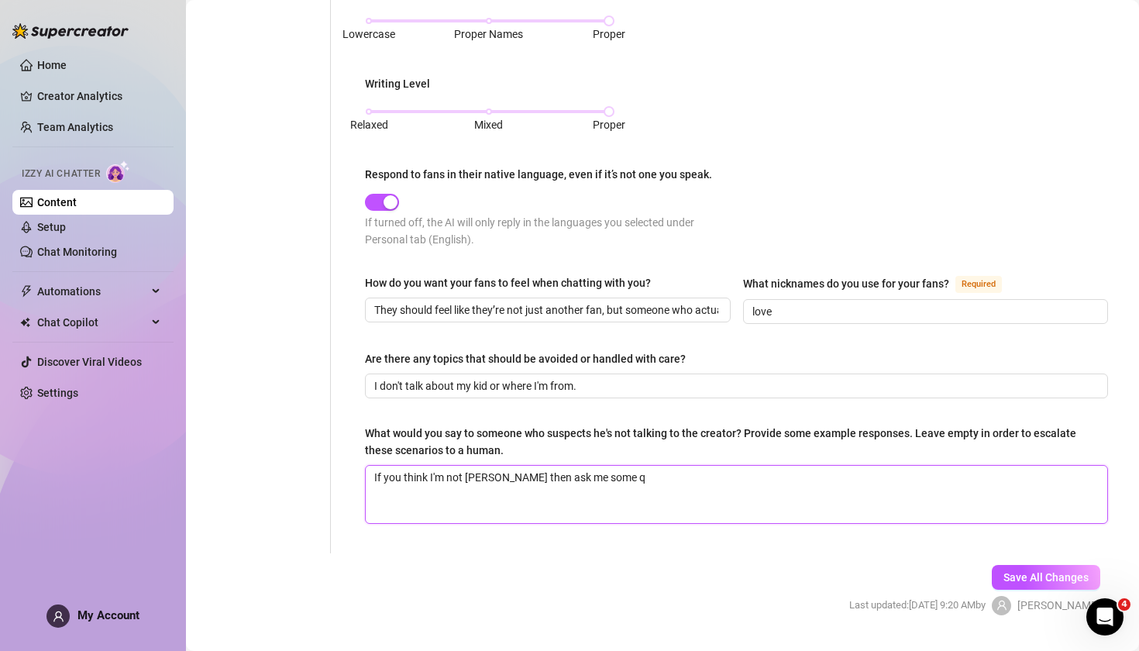
type textarea "If you think I'm not [PERSON_NAME] then ask me some qu"
type textarea "If you think I'm not [PERSON_NAME] then ask me some que"
type textarea "If you think I'm not [PERSON_NAME] then ask me some quet"
type textarea "If you think I'm not [PERSON_NAME] then ask me some quets"
type textarea "If you think I'm not [PERSON_NAME] then ask me some quetsi"
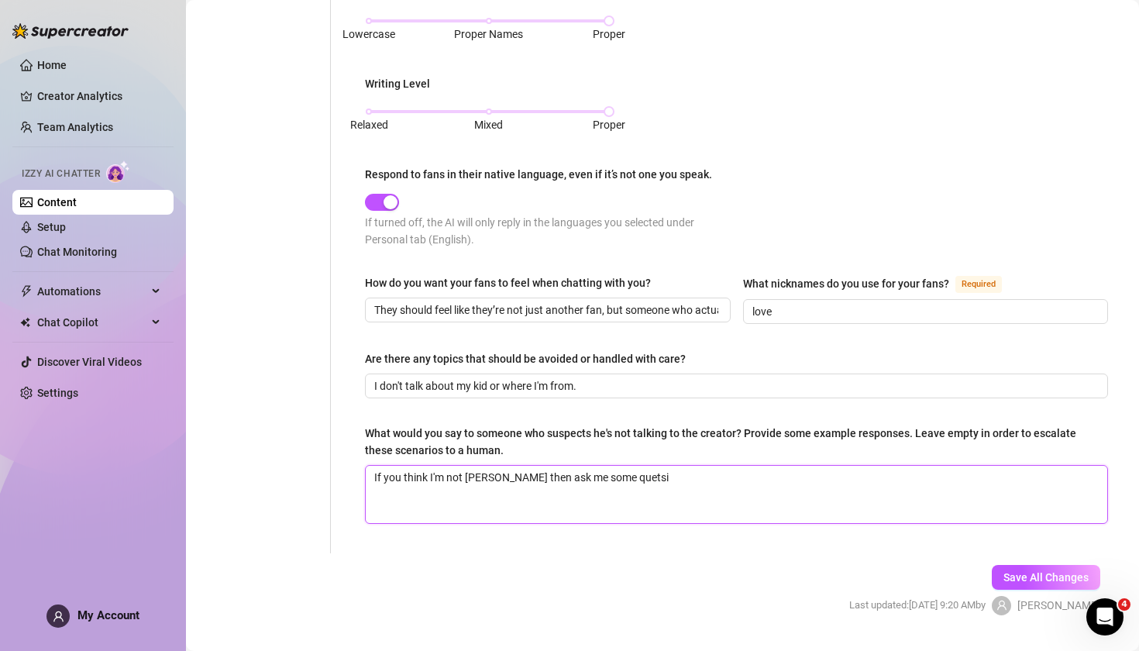
type textarea "If you think I'm not [PERSON_NAME] then ask me some quetsio"
type textarea "If you think I'm not [PERSON_NAME] then ask me some quetsion"
type textarea "If you think I'm not [PERSON_NAME] then ask me some quetsions"
type textarea "If you think I'm not [PERSON_NAME] then ask me some quetsion"
type textarea "If you think I'm not [PERSON_NAME] then ask me some quetsio"
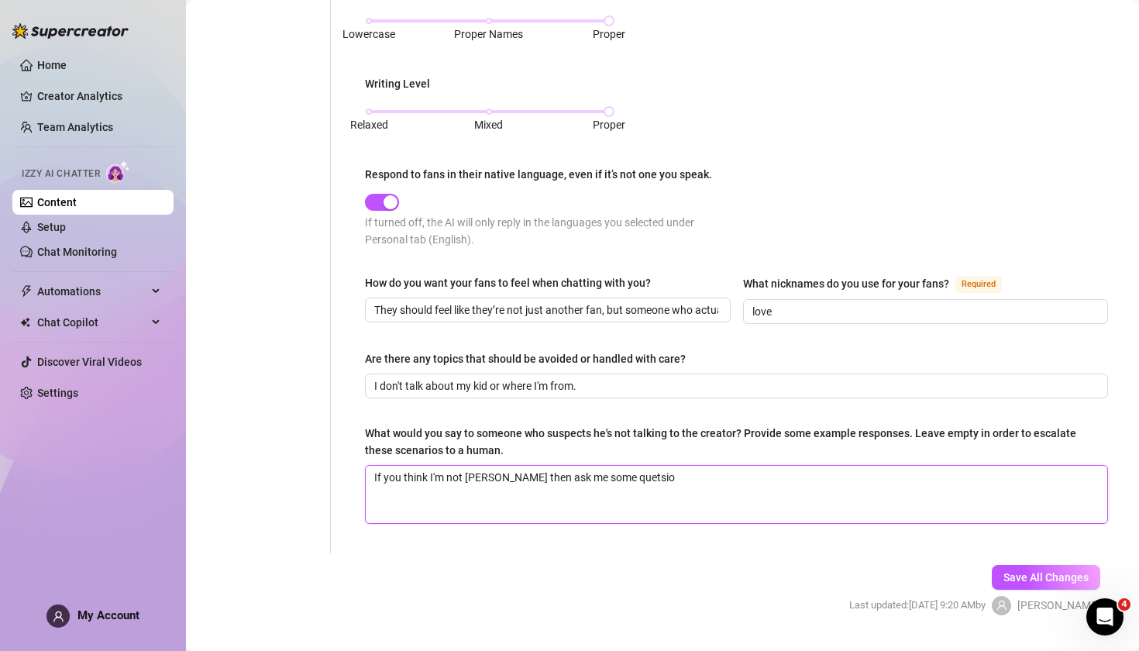
type textarea "If you think I'm not [PERSON_NAME] then ask me some quetsi"
type textarea "If you think I'm not [PERSON_NAME] then ask me some quets"
type textarea "If you think I'm not [PERSON_NAME] then ask me some quet"
type textarea "If you think I'm not [PERSON_NAME] then ask me some que"
type textarea "If you think I'm not [PERSON_NAME] then ask me some ques"
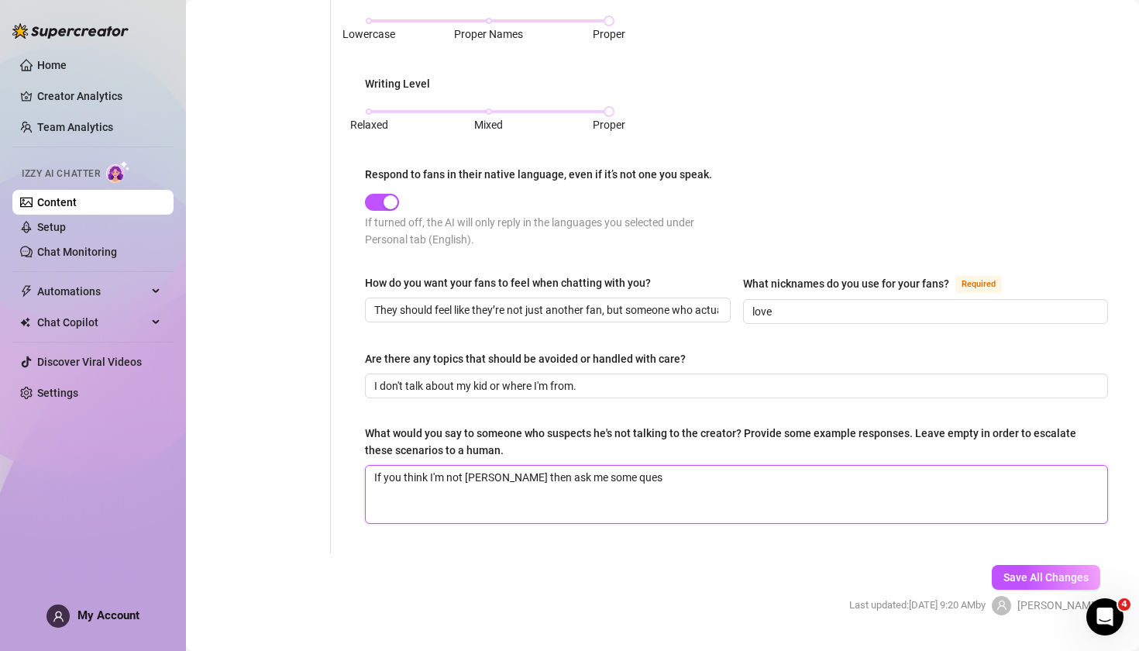
type textarea "If you think I'm not [PERSON_NAME] then ask me some quest"
type textarea "If you think I'm not [PERSON_NAME] then ask me some questi"
type textarea "If you think I'm not [PERSON_NAME] then ask me some questio"
type textarea "If you think I'm not [PERSON_NAME] then ask me some question"
type textarea "If you think I'm not [PERSON_NAME] then ask me some questions"
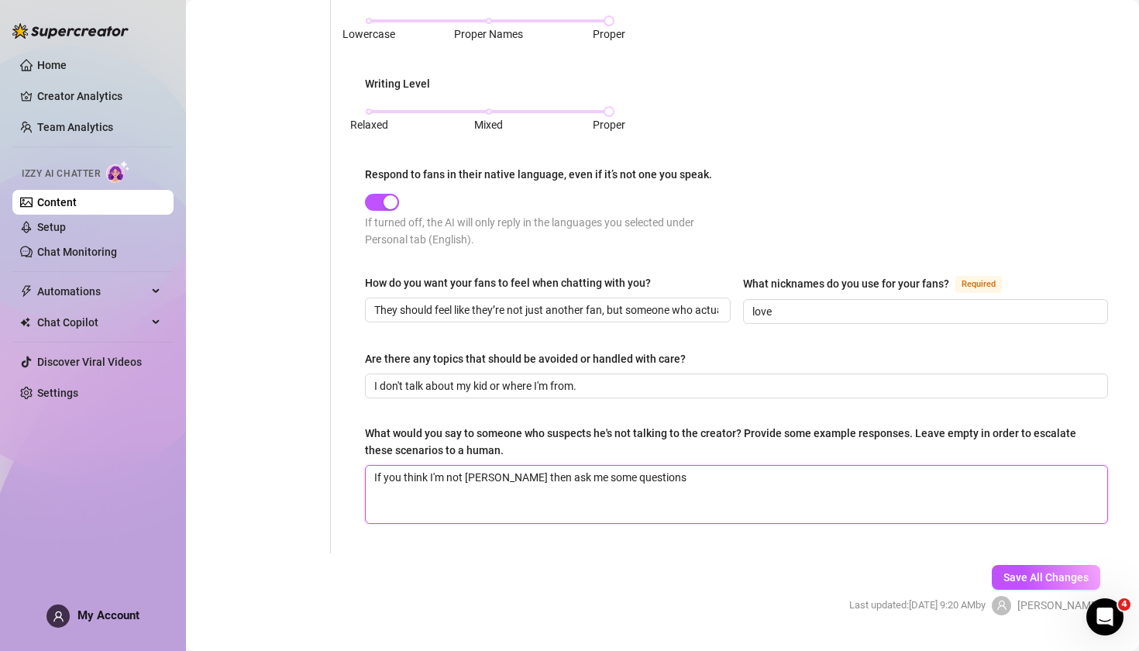
type textarea "If you think I'm not [PERSON_NAME] then ask me some questions"
type textarea "If you think I'm not [PERSON_NAME] then ask me some questions o"
type textarea "If you think I'm not [PERSON_NAME] then ask me some questions on"
type textarea "If you think I'm not [PERSON_NAME] then ask me some questions onl"
type textarea "If you think I'm not [PERSON_NAME] then ask me some questions only"
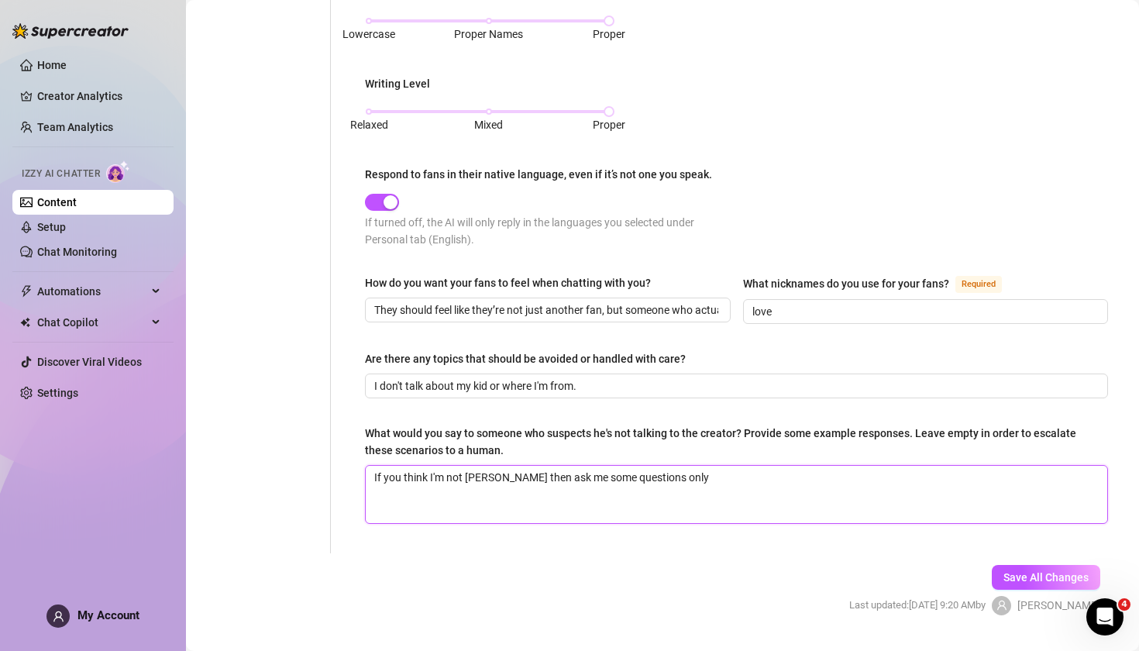
type textarea "If you think I'm not [PERSON_NAME] then ask me some questions only"
type textarea "If you think I'm not [PERSON_NAME] then ask me some questions only s"
type textarea "If you think I'm not [PERSON_NAME] then ask me some questions only sh"
type textarea "If you think I'm not [PERSON_NAME] then ask me some questions only she"
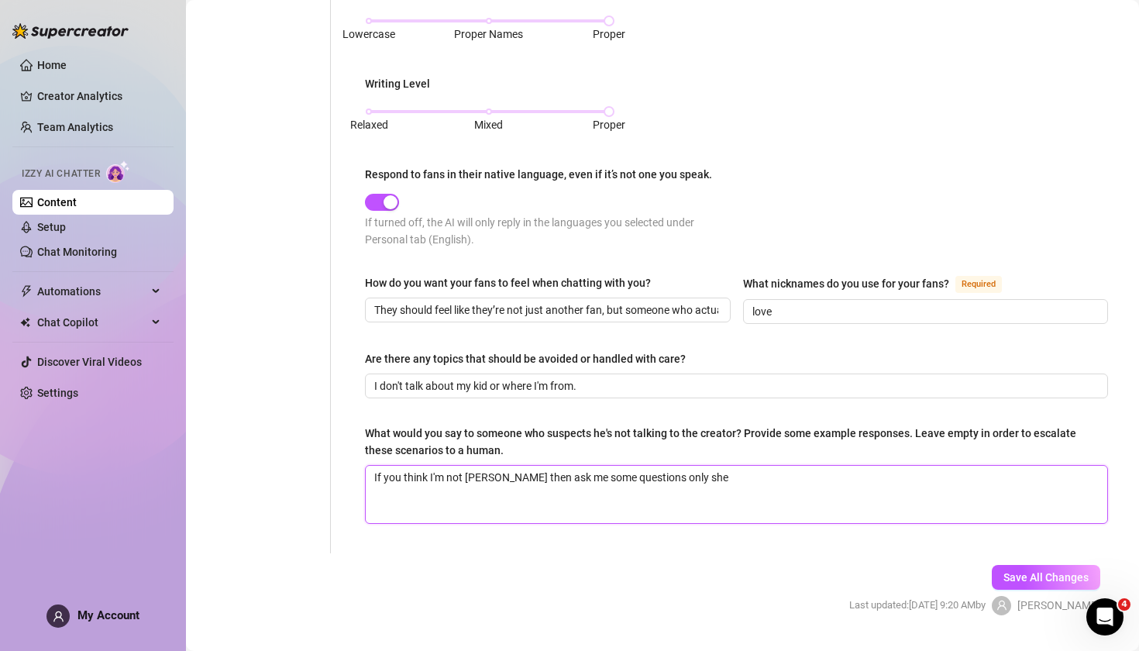
type textarea "If you think I'm not [PERSON_NAME] then ask me some questions only she w"
type textarea "If you think I'm not [PERSON_NAME] then ask me some questions only she wo"
type textarea "If you think I'm not [PERSON_NAME] then ask me some questions only she wou"
type textarea "If you think I'm not [PERSON_NAME] then ask me some questions only she woul"
type textarea "If you think I'm not [PERSON_NAME] then ask me some questions only she would"
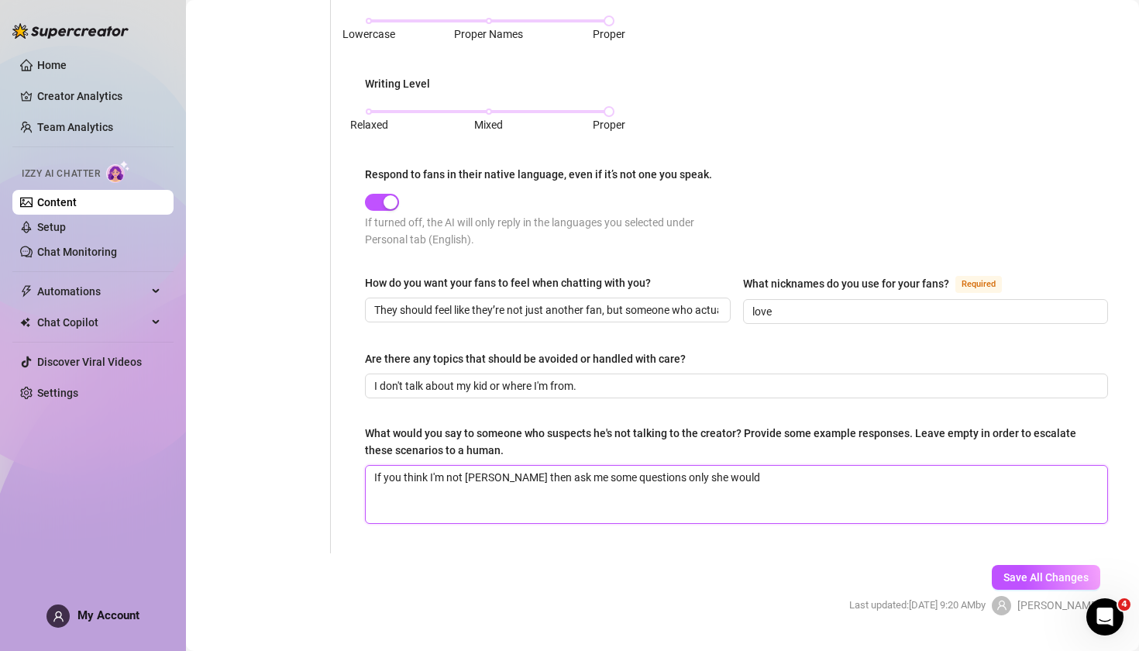
type textarea "If you think I'm not [PERSON_NAME] then ask me some questions only she would"
click at [1032, 571] on span "Save All Changes" at bounding box center [1046, 577] width 85 height 12
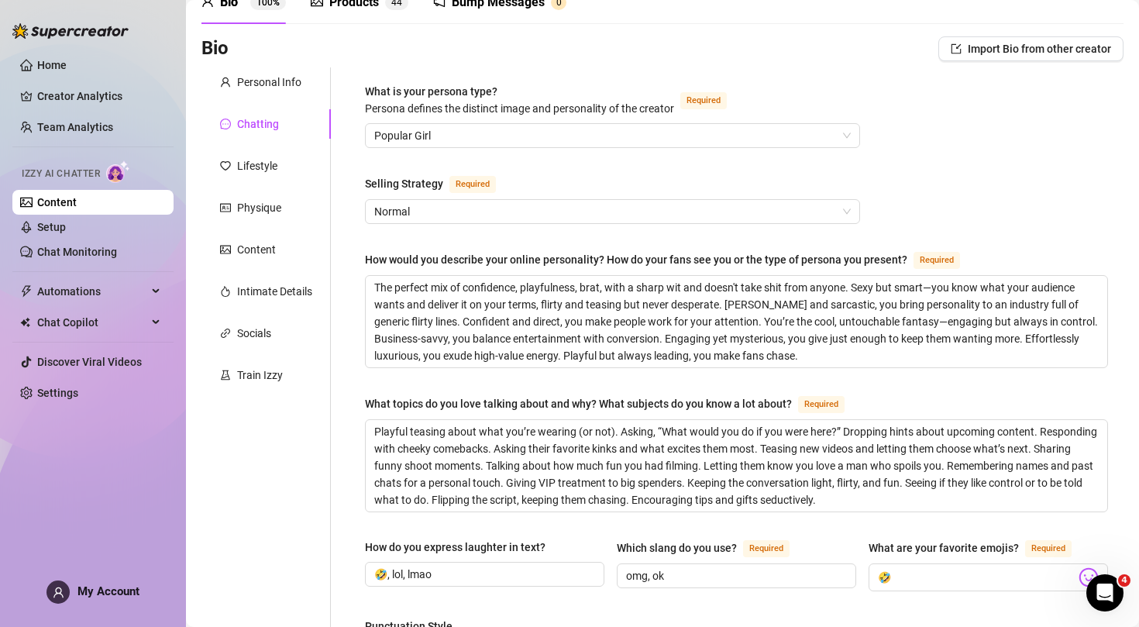
scroll to position [79, 0]
click at [271, 85] on div "Personal Info" at bounding box center [269, 82] width 64 height 17
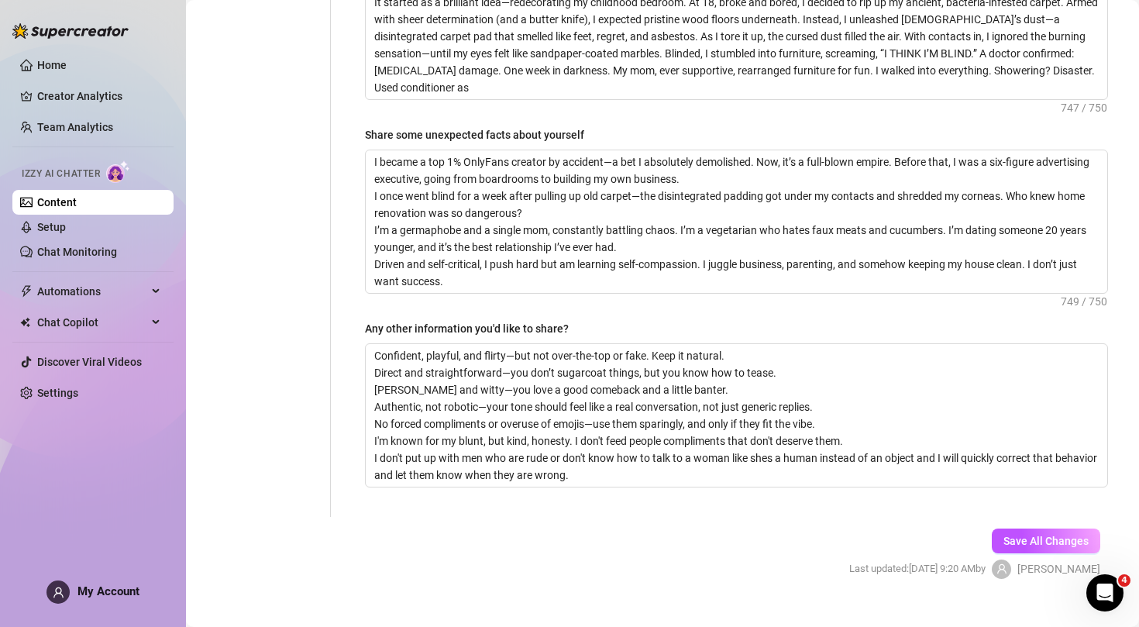
scroll to position [1169, 0]
click at [1031, 536] on span "Save All Changes" at bounding box center [1046, 542] width 85 height 12
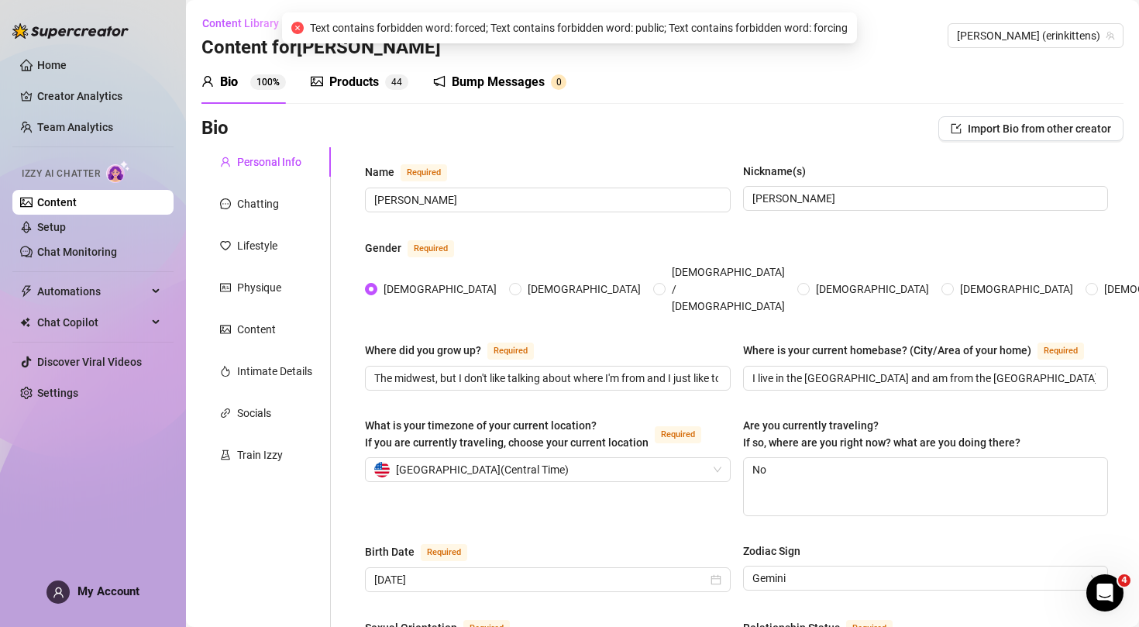
scroll to position [0, 0]
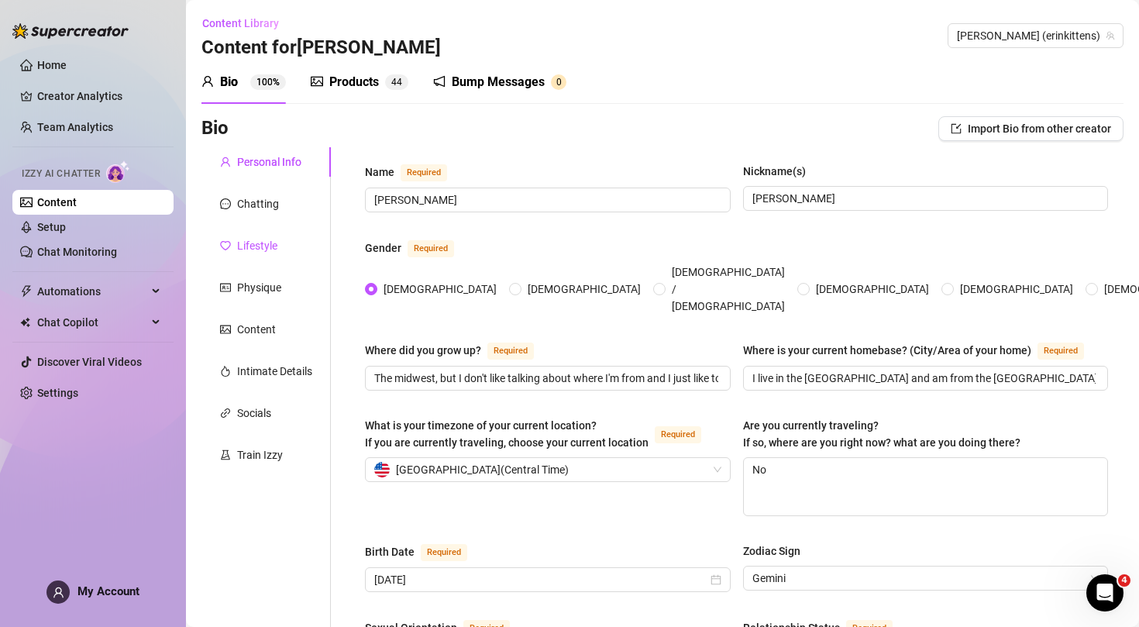
click at [264, 246] on div "Lifestyle" at bounding box center [257, 245] width 40 height 17
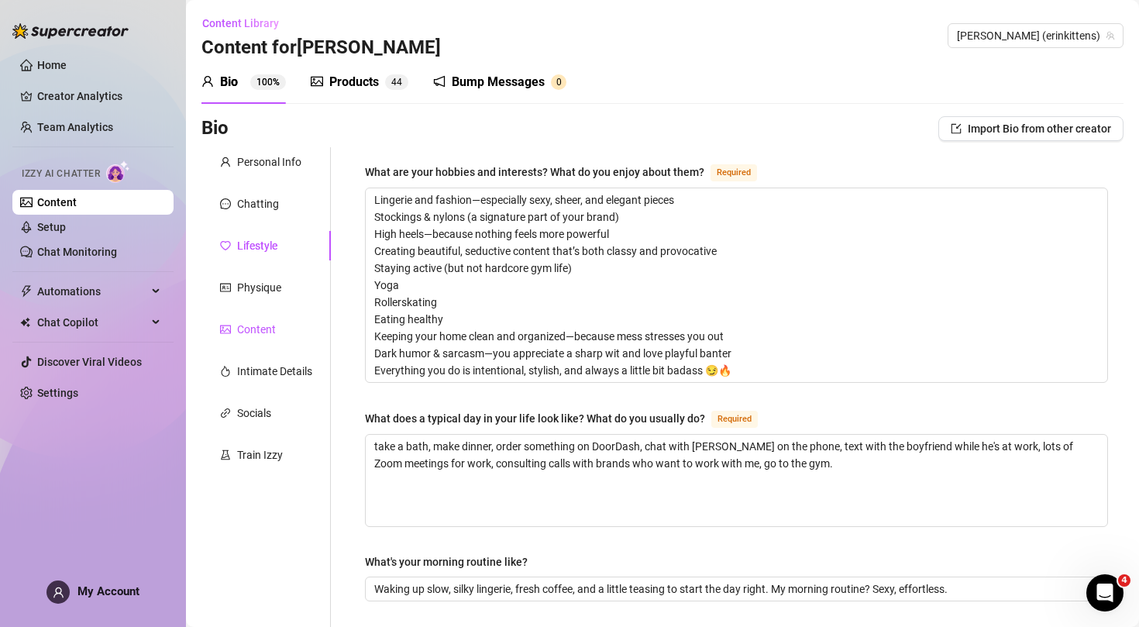
click at [258, 336] on div "Content" at bounding box center [256, 329] width 39 height 17
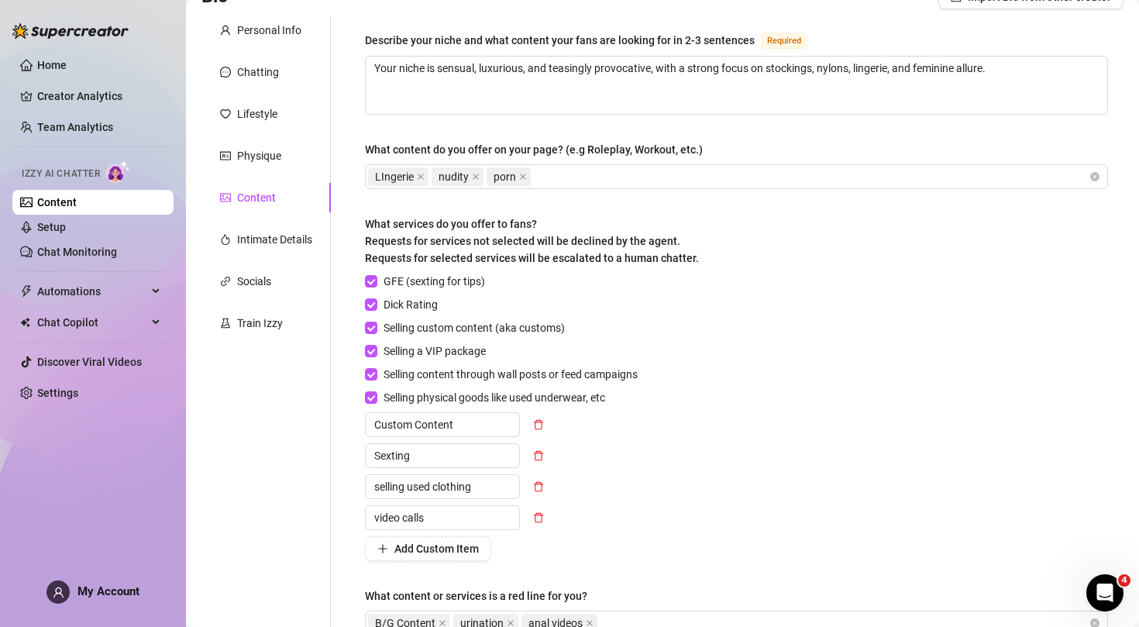
scroll to position [140, 0]
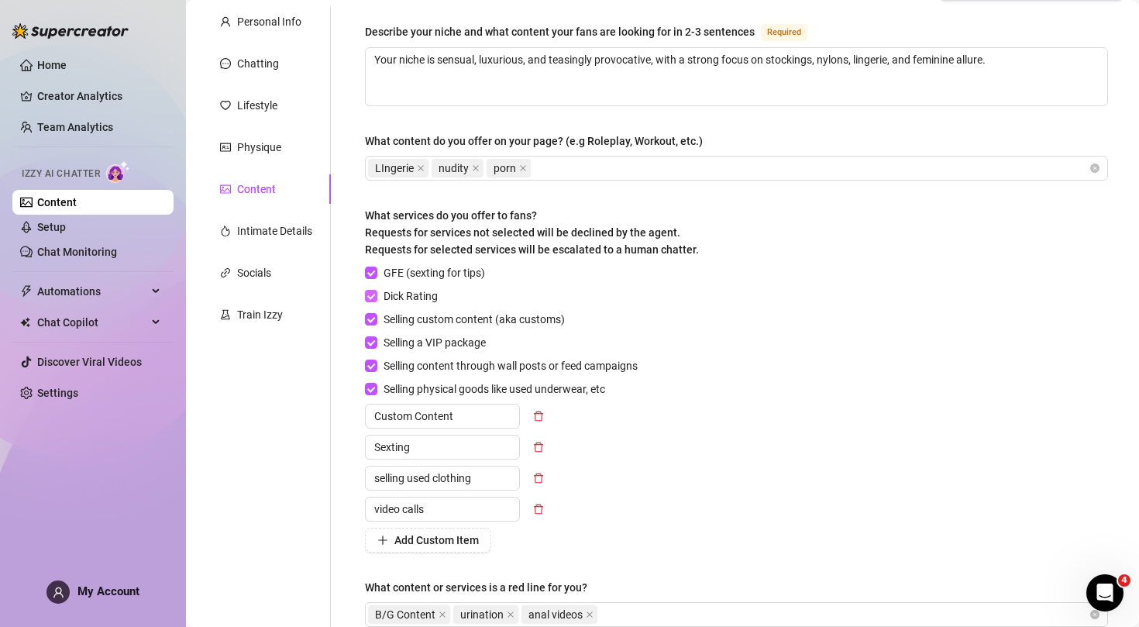
click at [372, 296] on input "Dick Rating" at bounding box center [370, 295] width 11 height 11
click at [368, 320] on input "Selling custom content (aka customs)" at bounding box center [370, 318] width 11 height 11
click at [374, 391] on input "Selling physical goods like used underwear, etc" at bounding box center [370, 388] width 11 height 11
click at [541, 419] on icon "delete" at bounding box center [538, 416] width 11 height 11
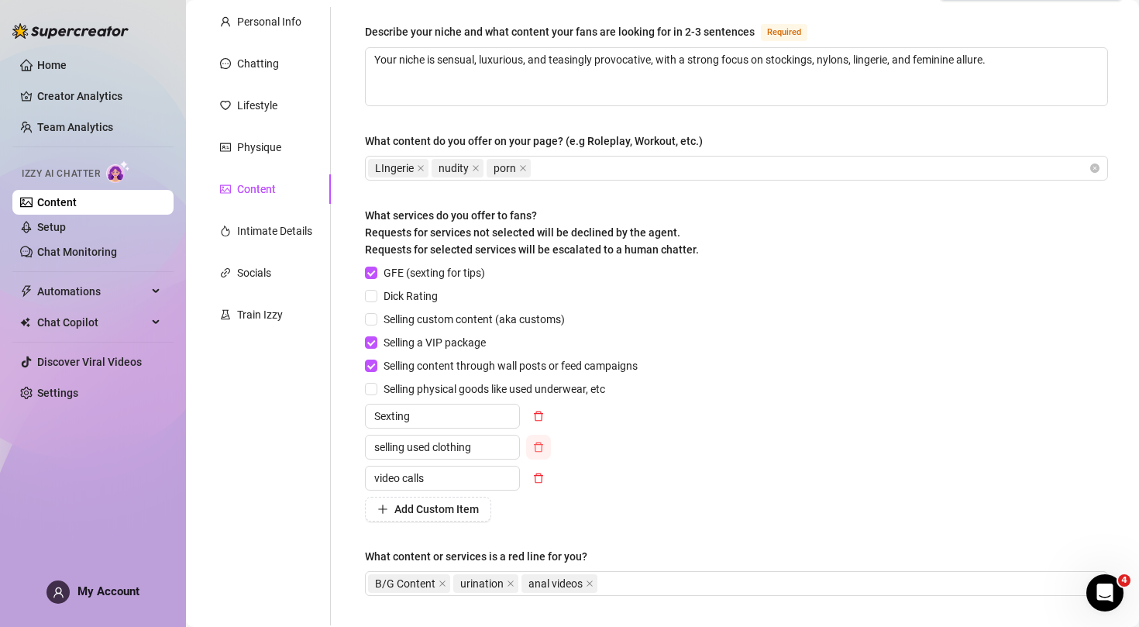
click at [540, 444] on icon "delete" at bounding box center [538, 447] width 9 height 10
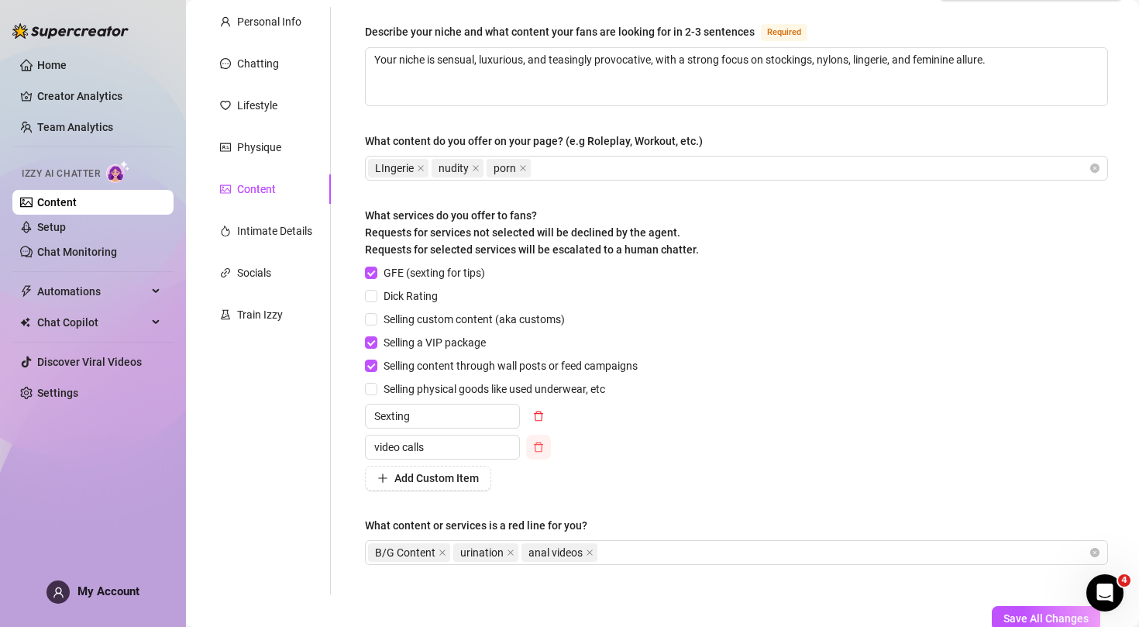
click at [539, 448] on icon "delete" at bounding box center [538, 447] width 11 height 11
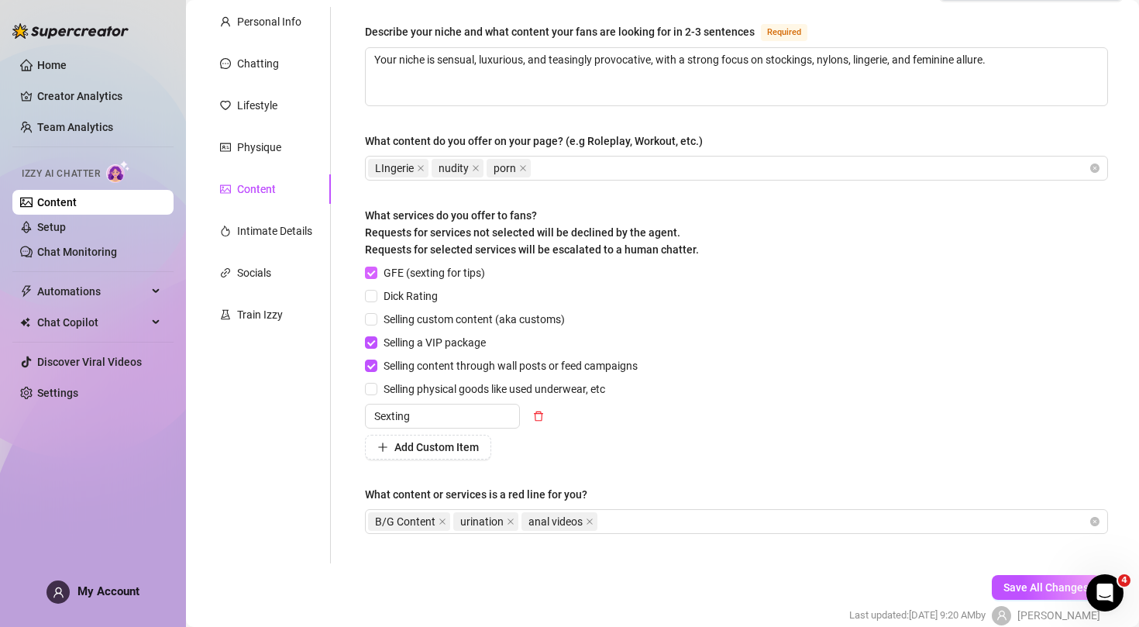
click at [375, 270] on input "GFE (sexting for tips)" at bounding box center [370, 272] width 11 height 11
click at [370, 344] on input "Selling a VIP package" at bounding box center [370, 341] width 11 height 11
click at [374, 366] on input "Selling content through wall posts or feed campaigns" at bounding box center [370, 365] width 11 height 11
click at [546, 418] on button "button" at bounding box center [538, 416] width 25 height 25
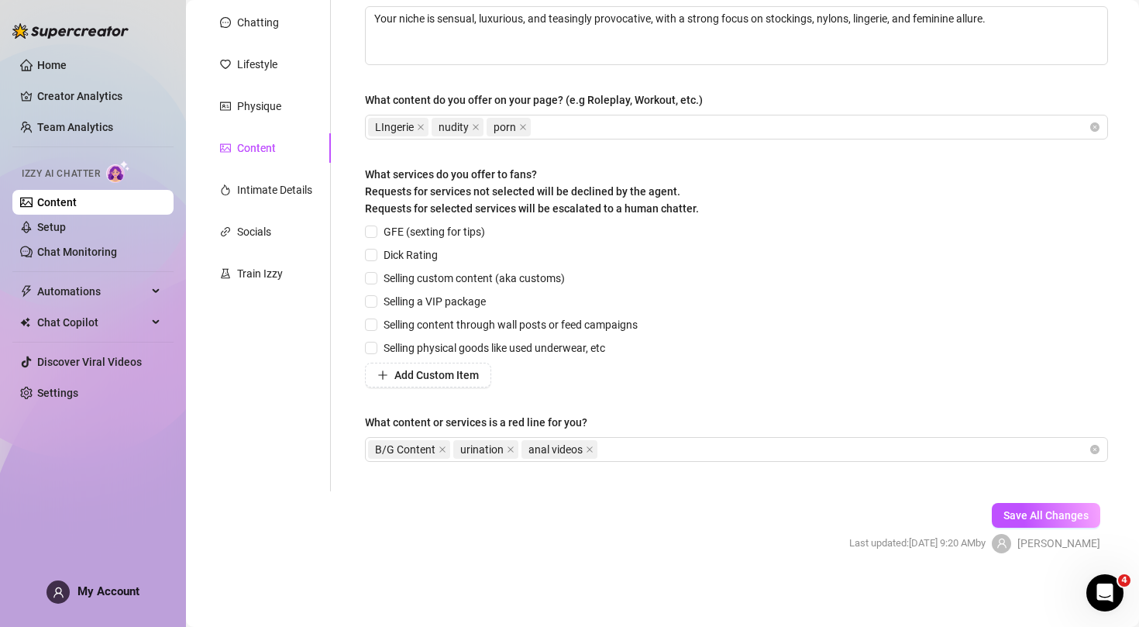
scroll to position [181, 0]
click at [1049, 514] on span "Save All Changes" at bounding box center [1046, 515] width 85 height 12
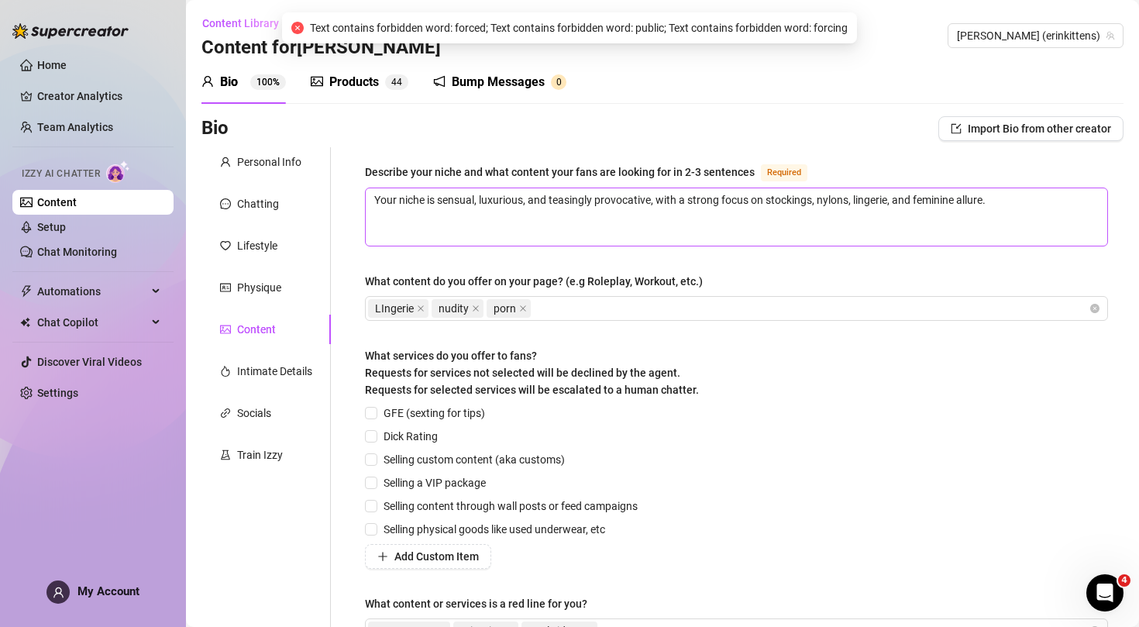
scroll to position [0, 0]
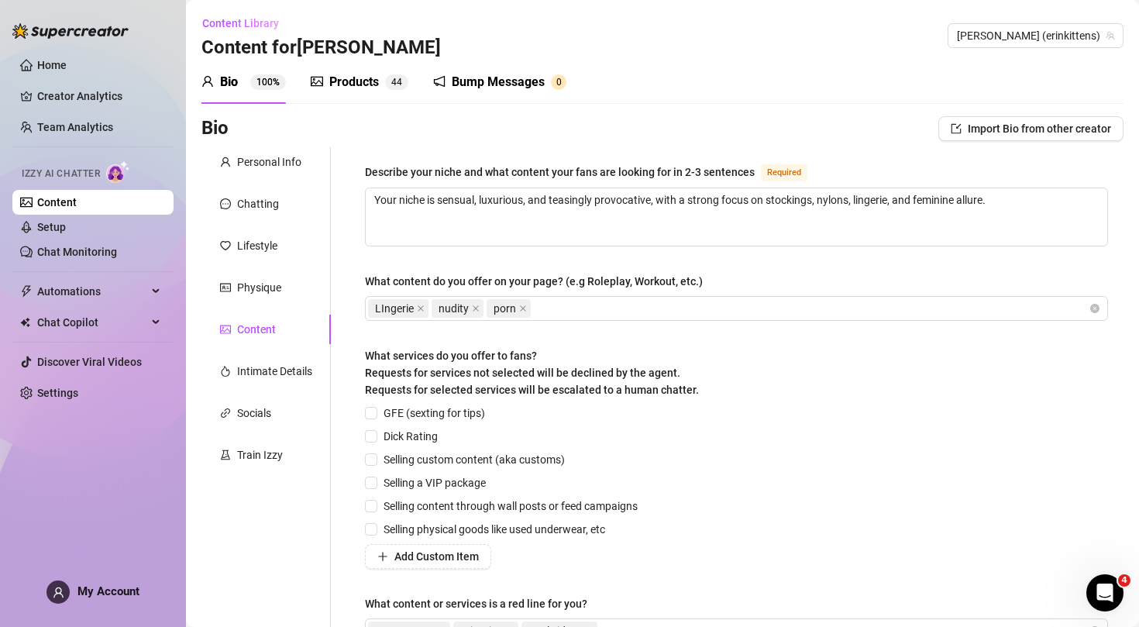
click at [520, 80] on div "Bump Messages" at bounding box center [498, 82] width 93 height 19
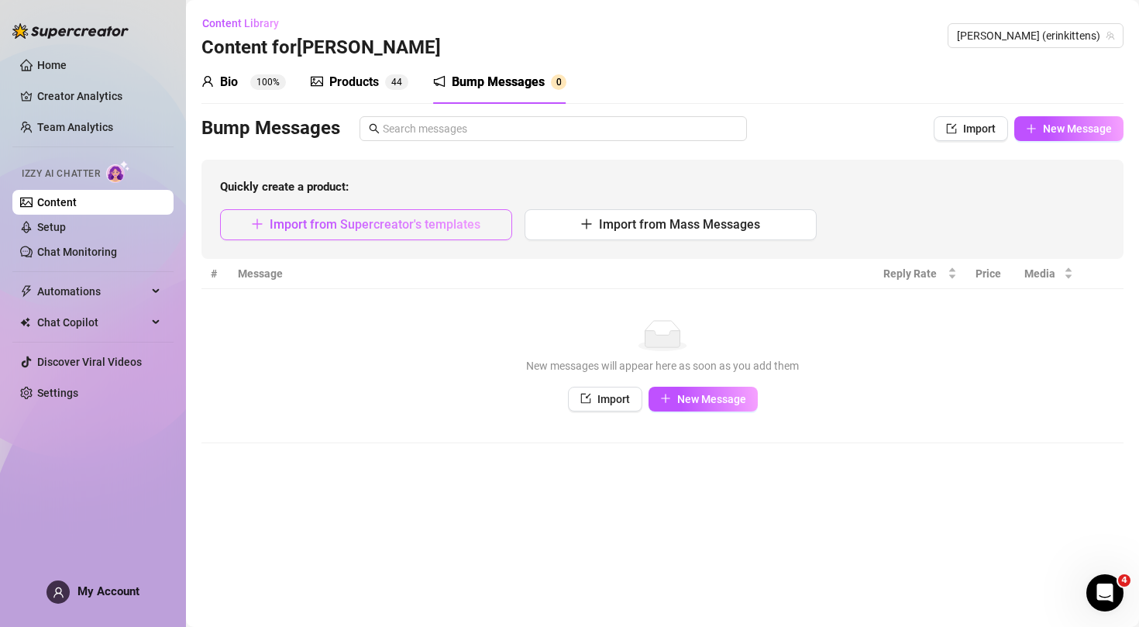
click at [463, 215] on button "Import from Supercreator's templates" at bounding box center [366, 224] width 292 height 31
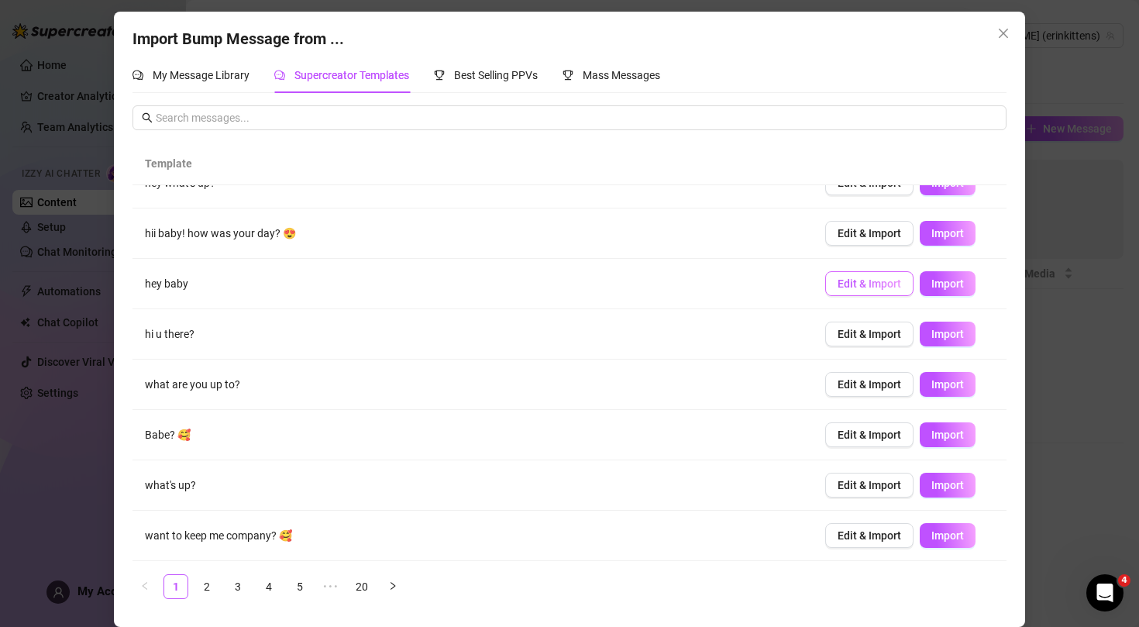
scroll to position [3, 0]
click at [956, 532] on span "Import" at bounding box center [948, 536] width 33 height 12
click at [209, 588] on link "2" at bounding box center [206, 587] width 23 height 23
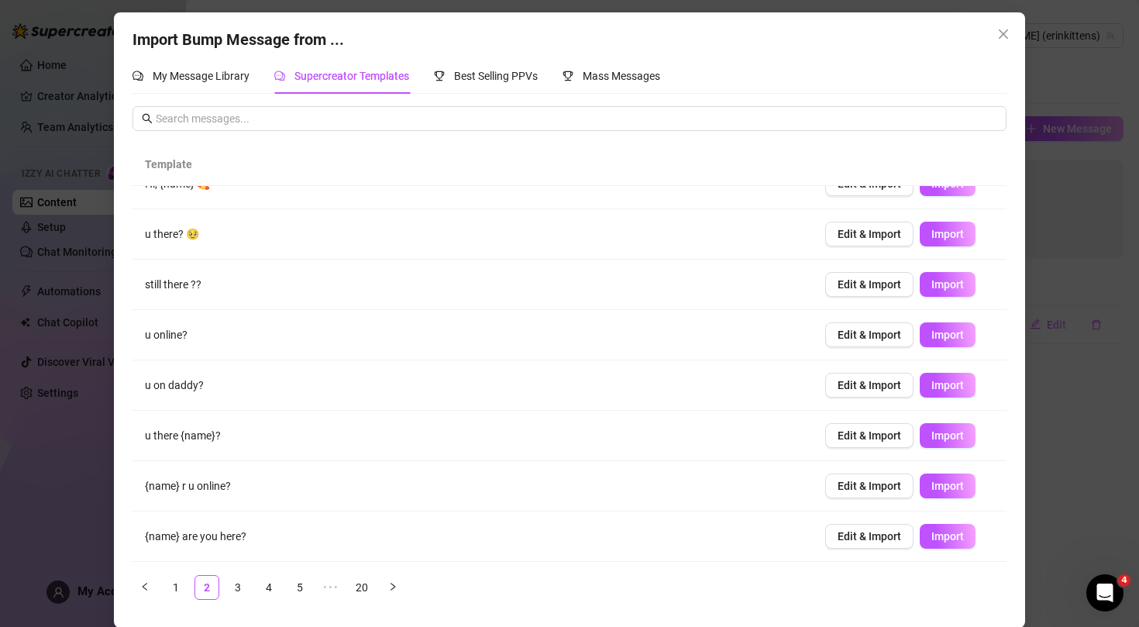
scroll to position [0, 0]
click at [243, 586] on link "3" at bounding box center [237, 587] width 23 height 23
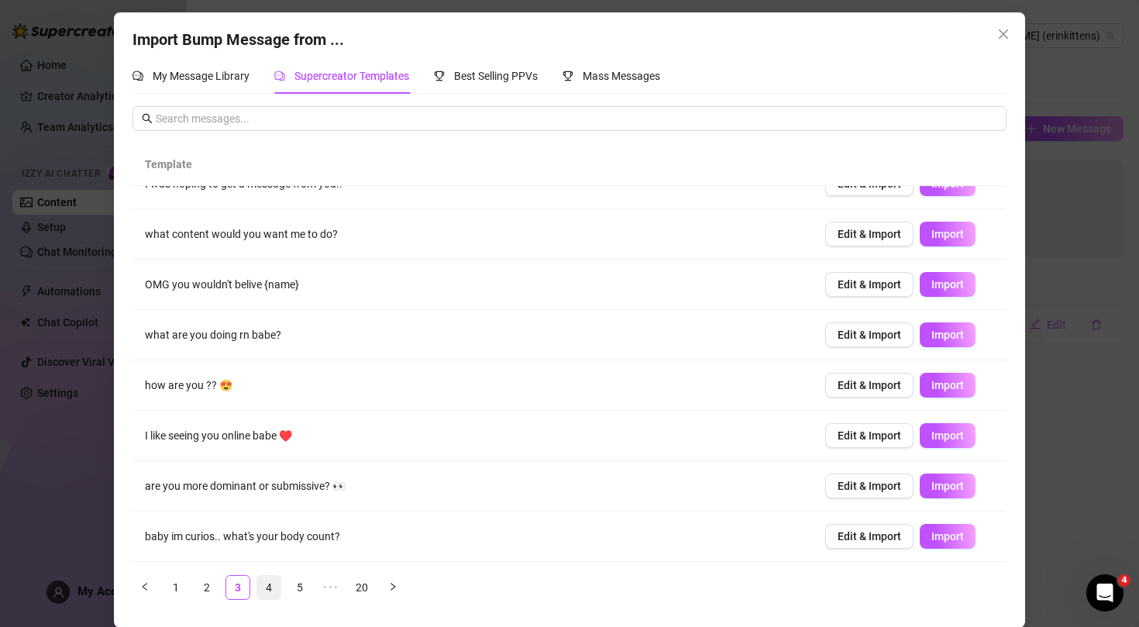
click at [269, 591] on link "4" at bounding box center [268, 587] width 23 height 23
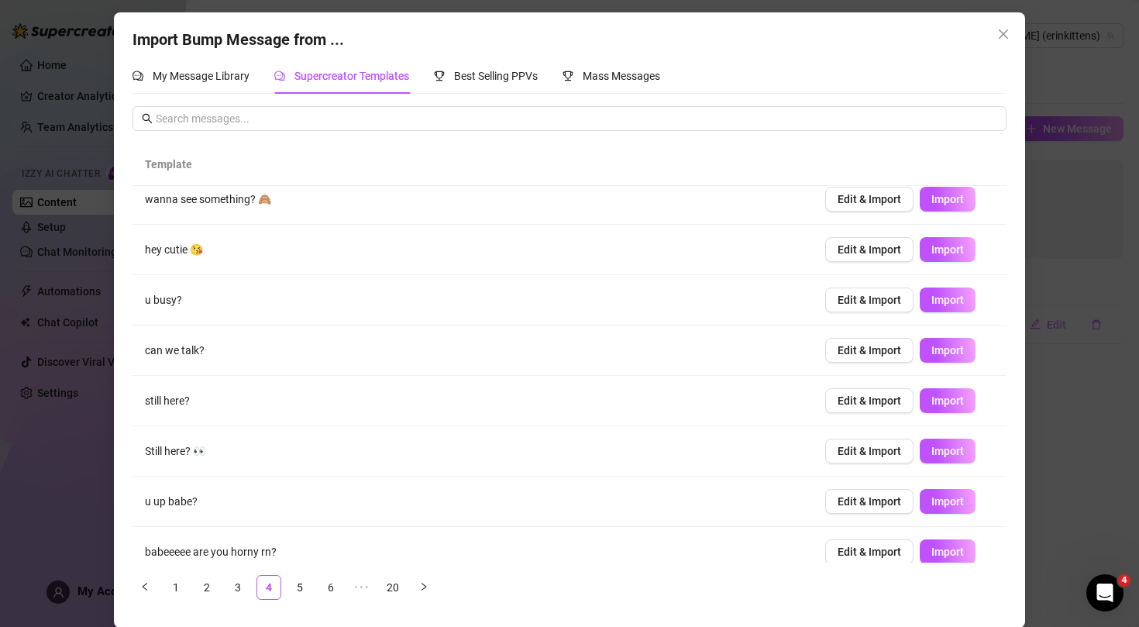
scroll to position [109, 0]
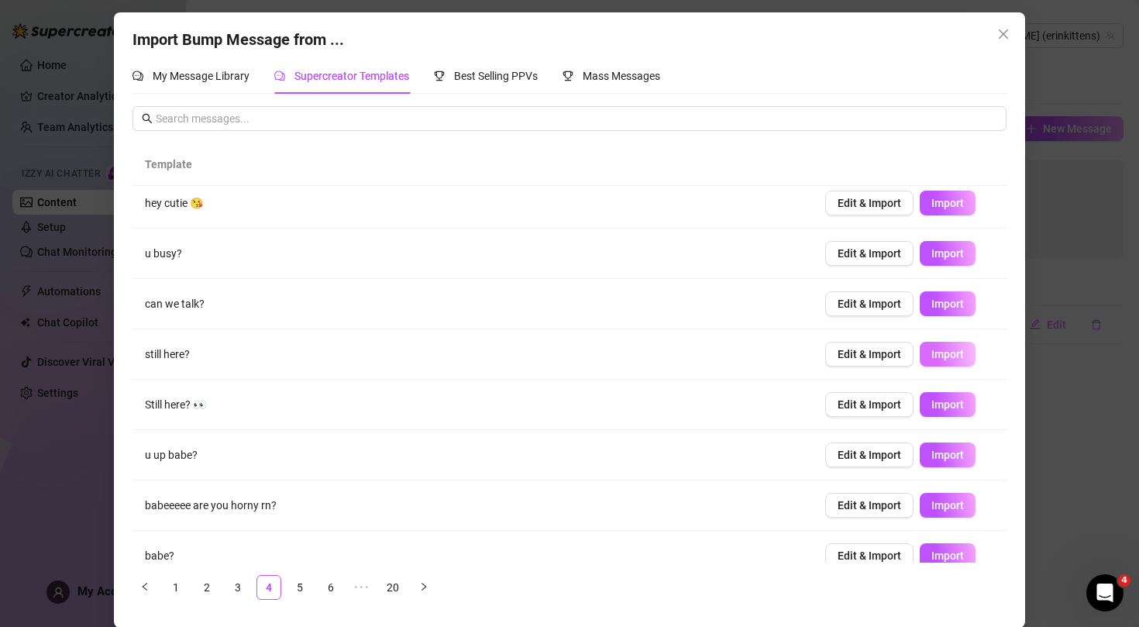
click at [949, 351] on span "Import" at bounding box center [948, 354] width 33 height 12
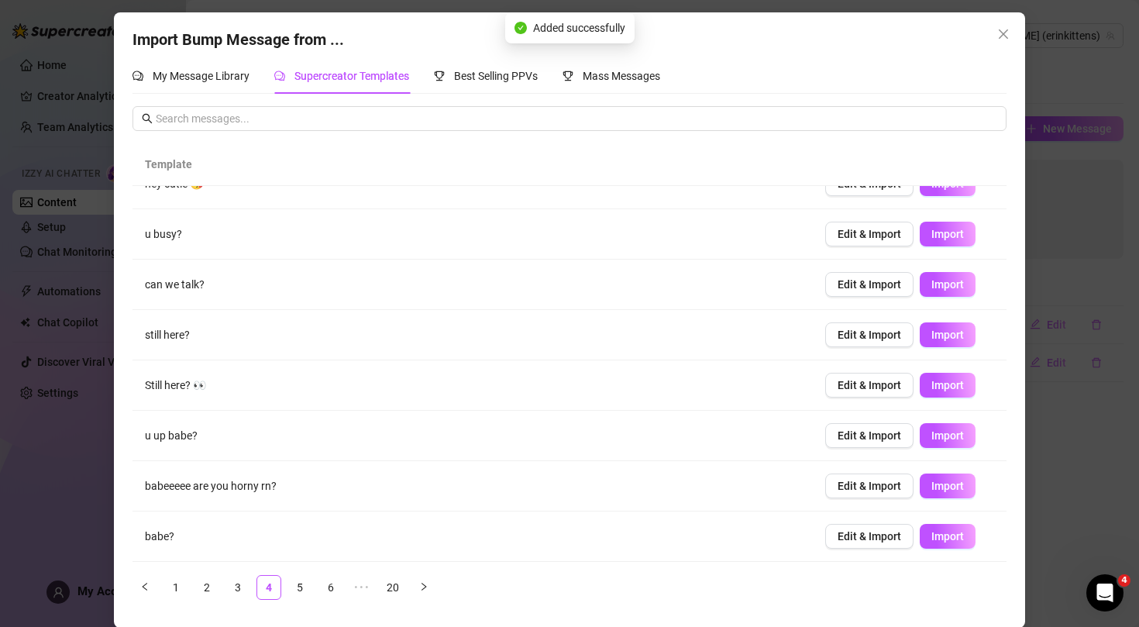
scroll to position [128, 0]
click at [303, 587] on link "5" at bounding box center [299, 587] width 23 height 23
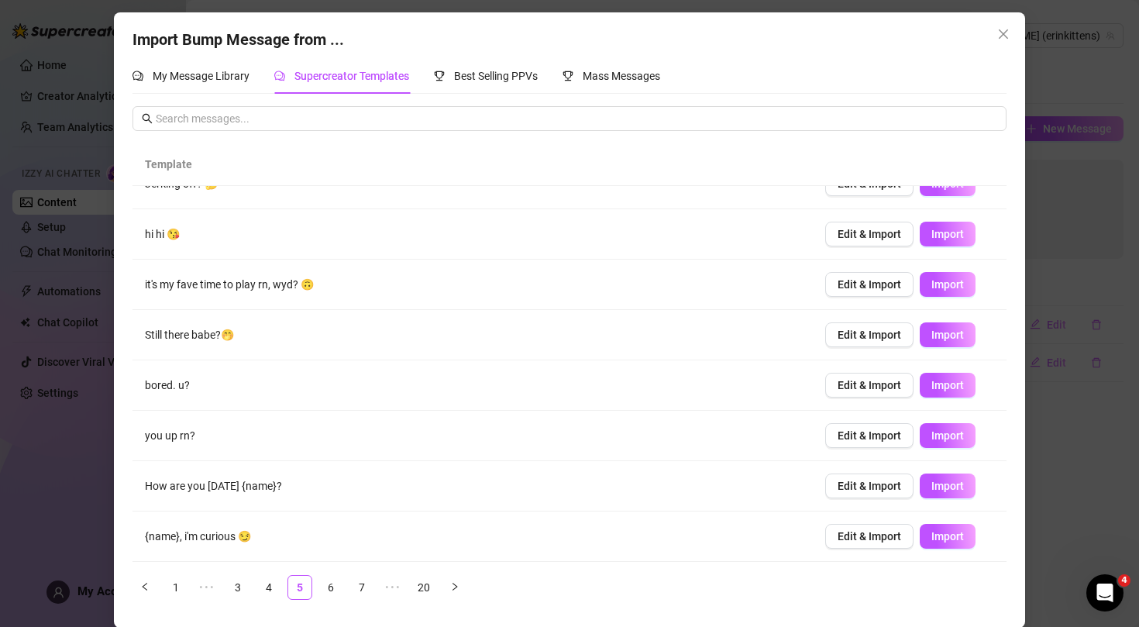
scroll to position [0, 0]
click at [334, 593] on link "6" at bounding box center [330, 587] width 23 height 23
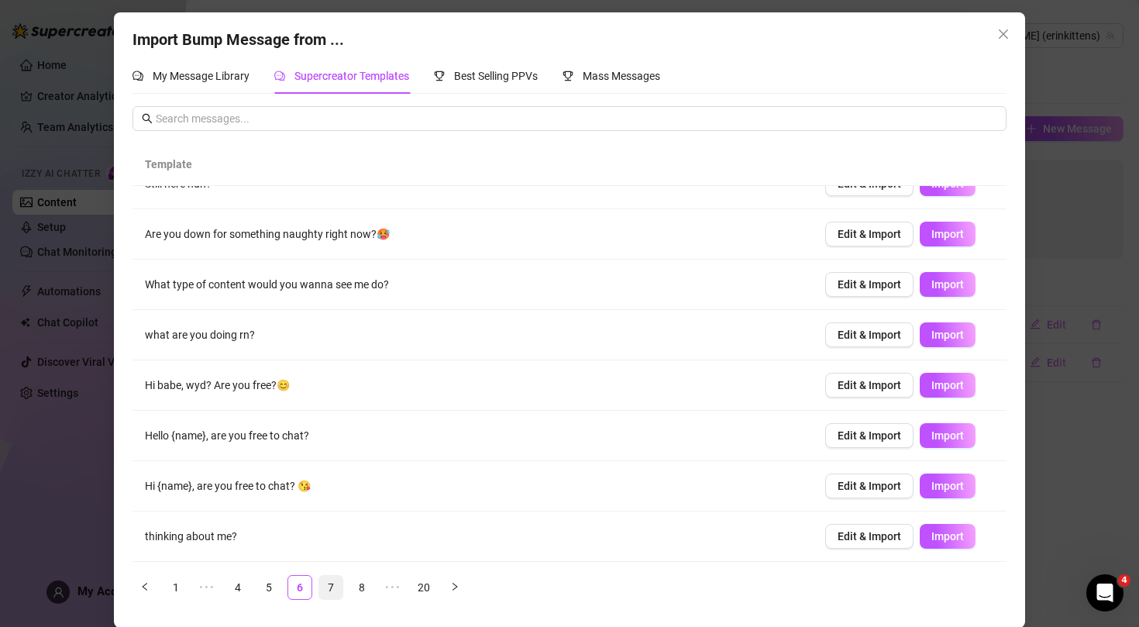
click at [330, 590] on link "7" at bounding box center [330, 587] width 23 height 23
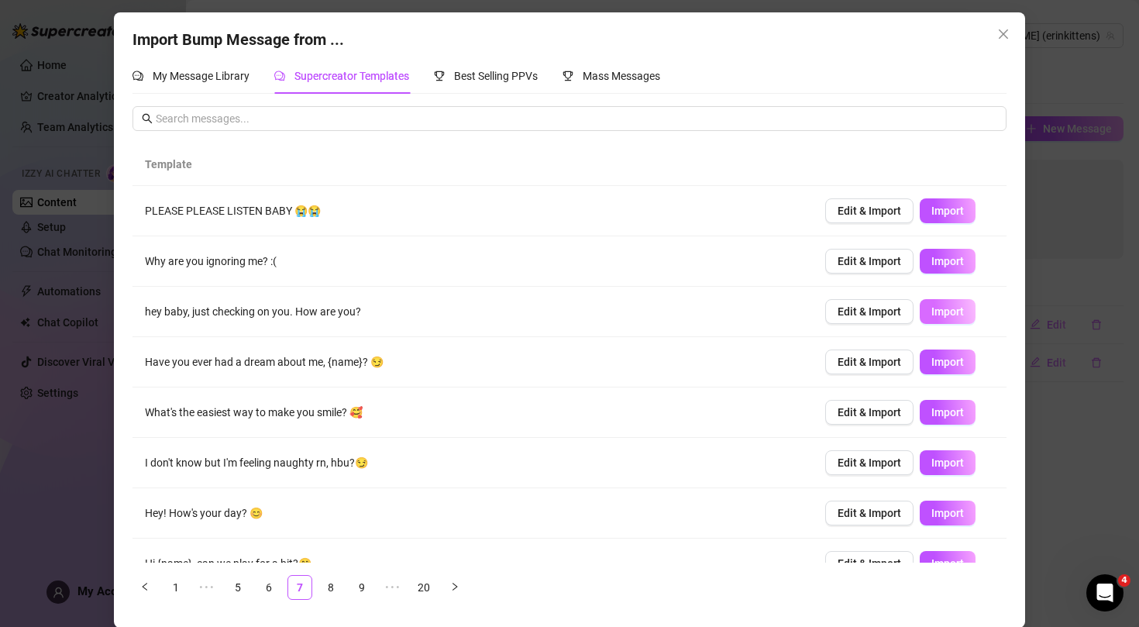
click at [948, 308] on span "Import" at bounding box center [948, 311] width 33 height 12
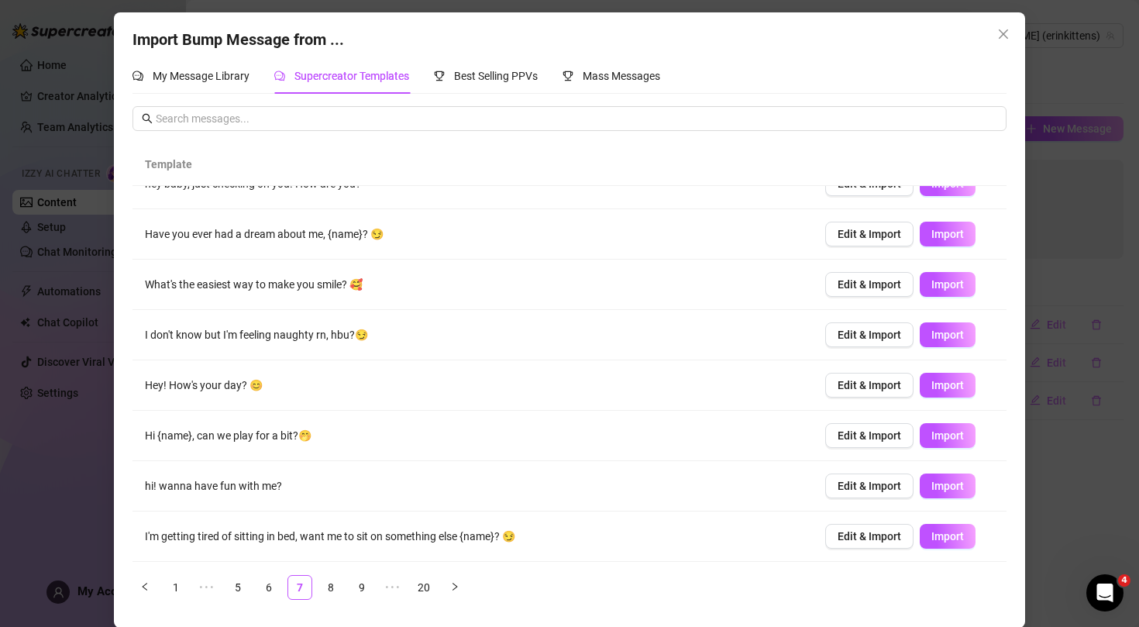
scroll to position [128, 0]
click at [334, 588] on link "8" at bounding box center [330, 587] width 23 height 23
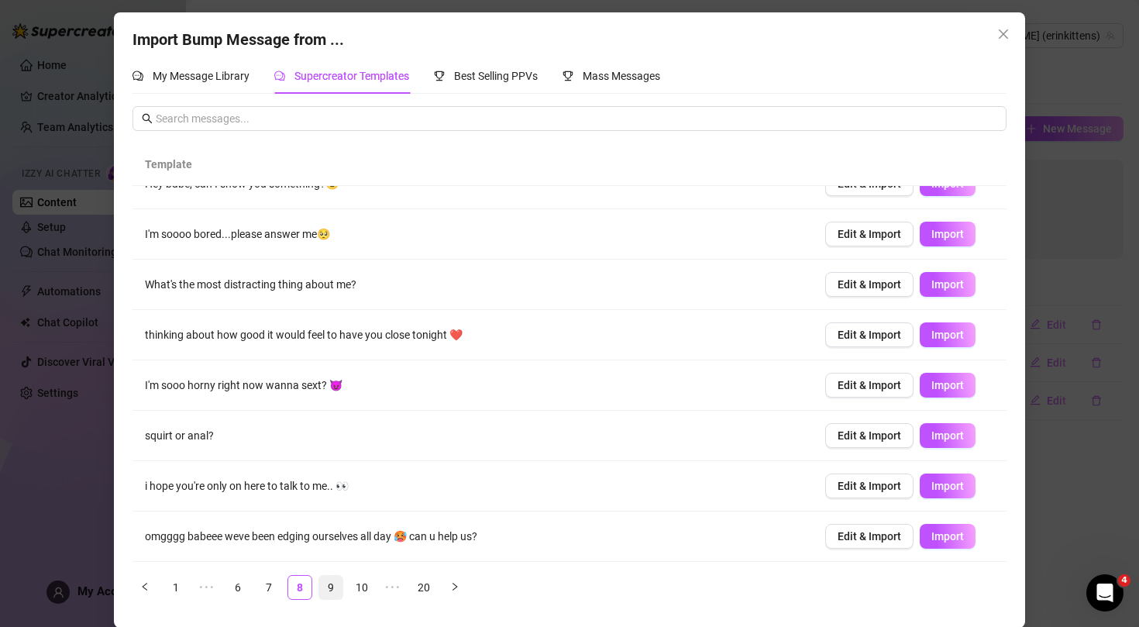
click at [332, 588] on link "9" at bounding box center [330, 587] width 23 height 23
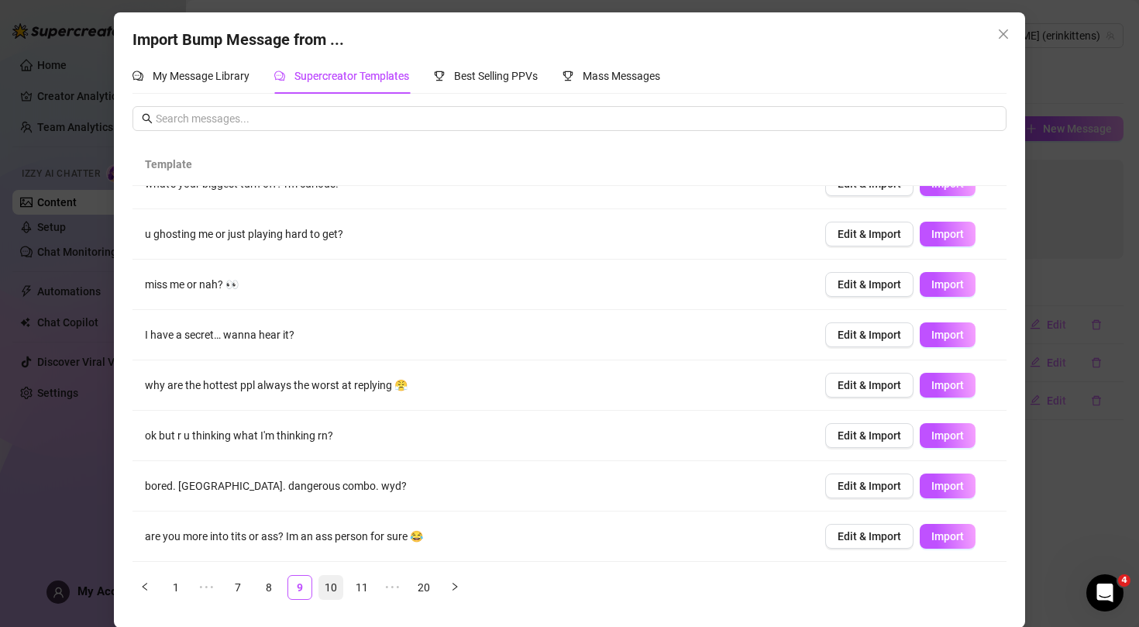
click at [333, 591] on link "10" at bounding box center [330, 587] width 23 height 23
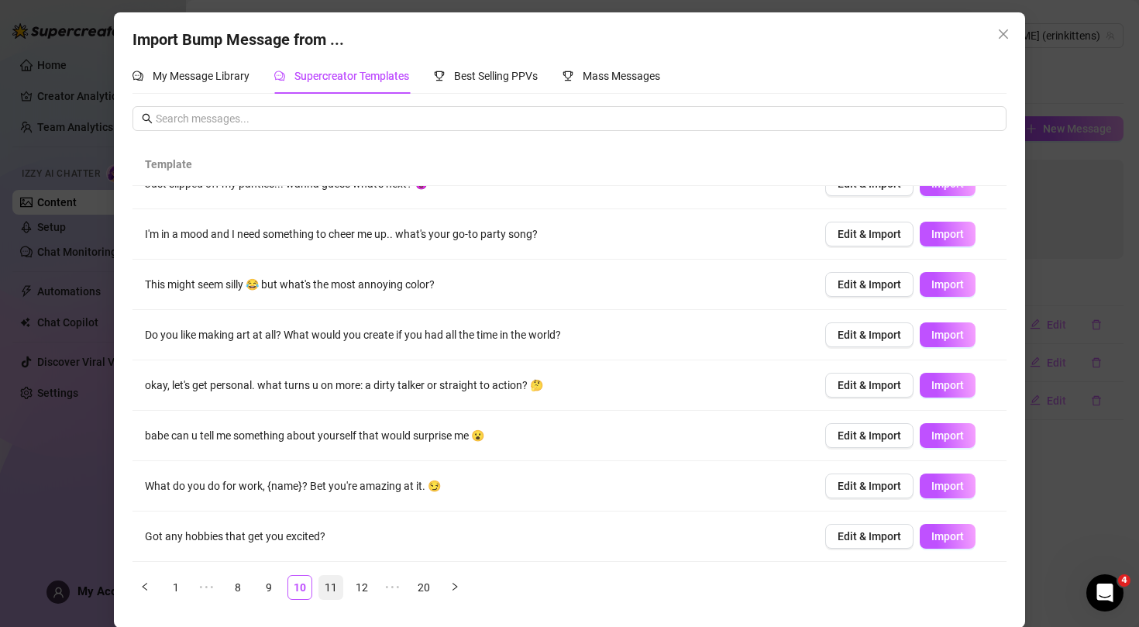
click at [330, 584] on link "11" at bounding box center [330, 587] width 23 height 23
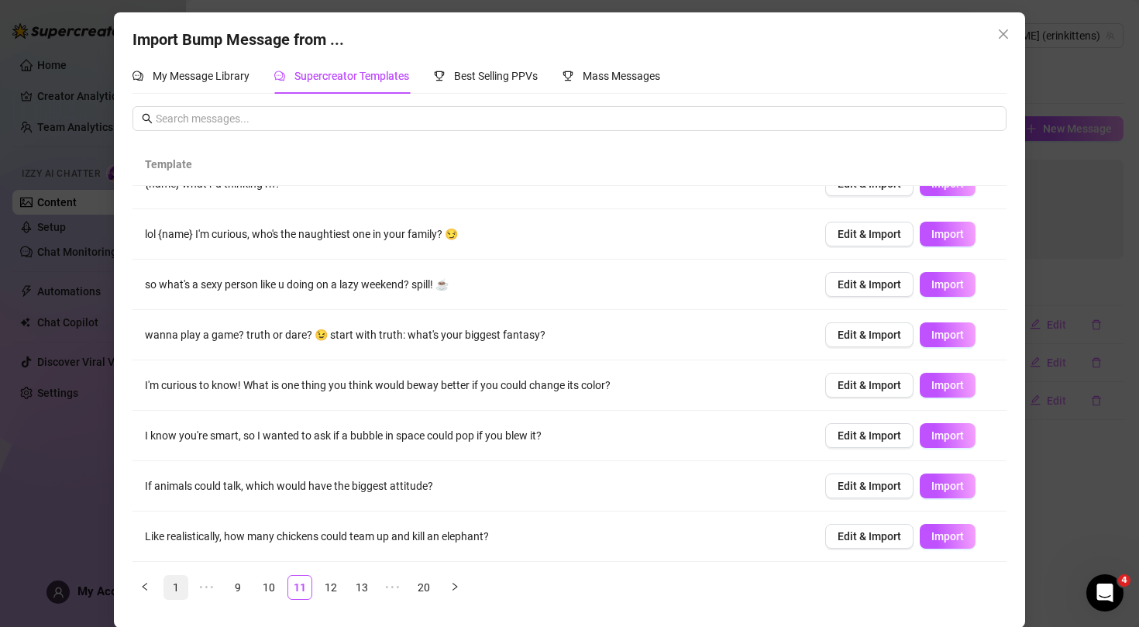
click at [174, 589] on link "1" at bounding box center [175, 587] width 23 height 23
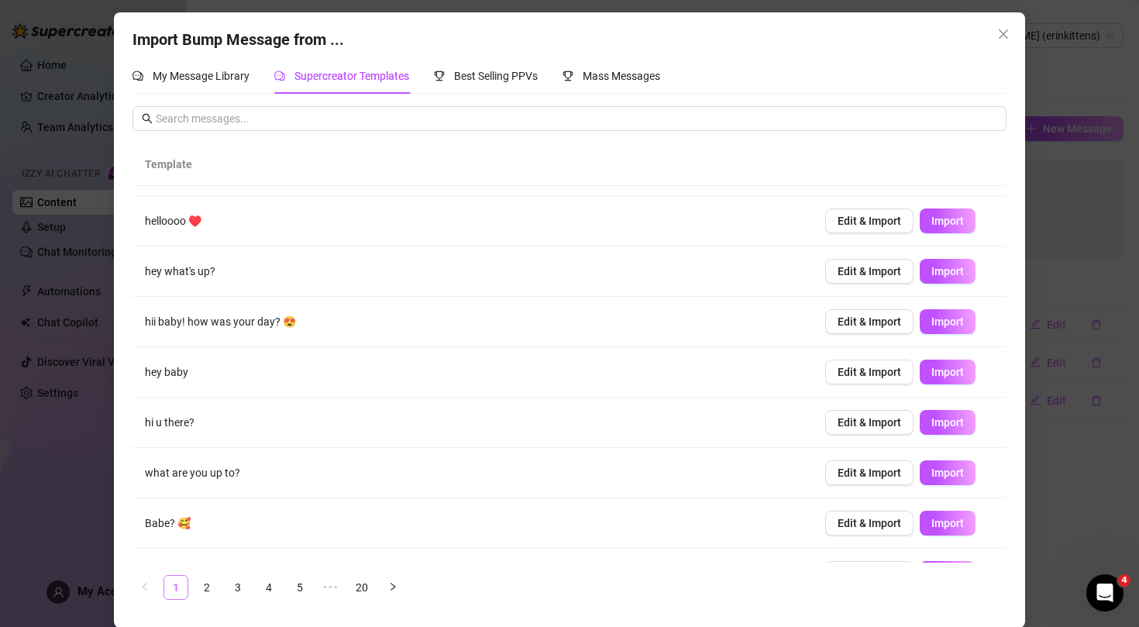
scroll to position [0, 0]
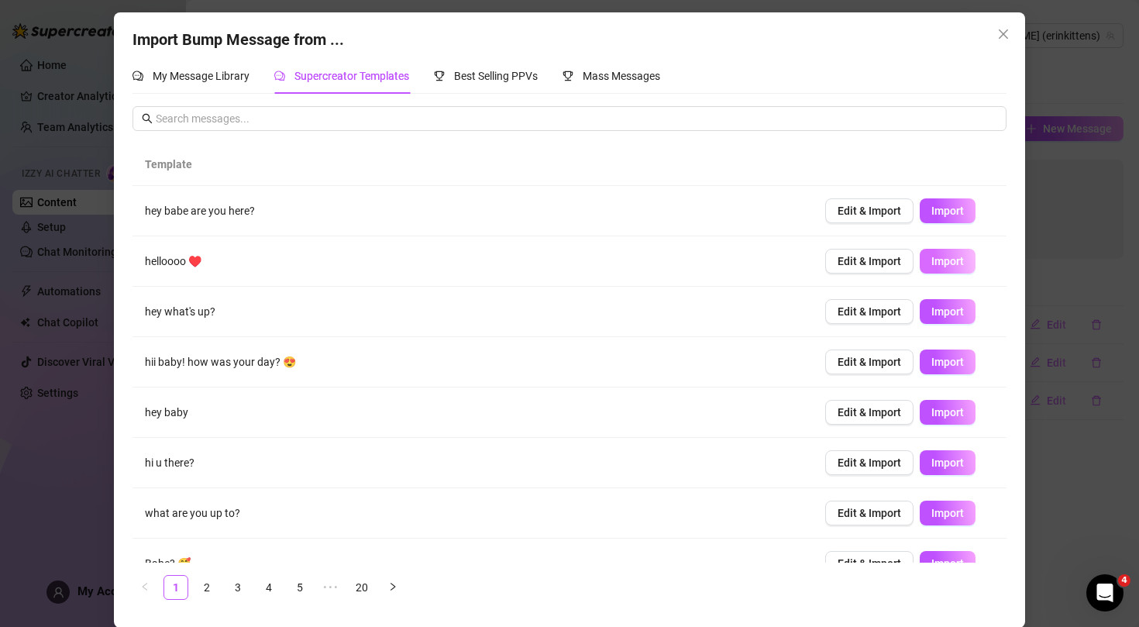
click at [954, 260] on span "Import" at bounding box center [948, 261] width 33 height 12
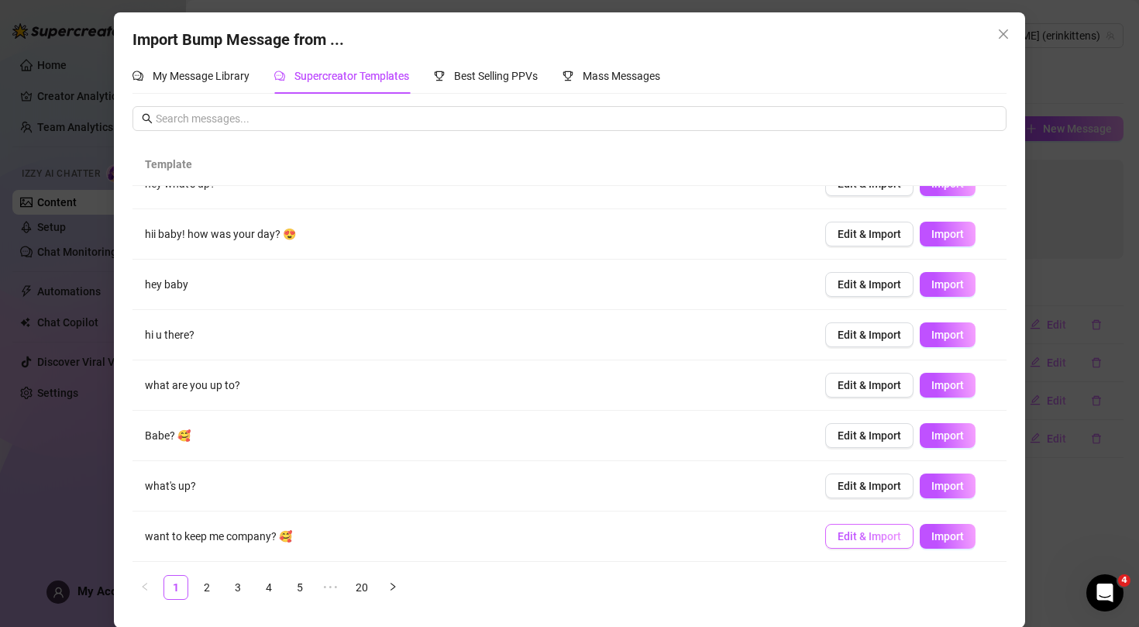
click at [863, 536] on span "Edit & Import" at bounding box center [870, 536] width 64 height 12
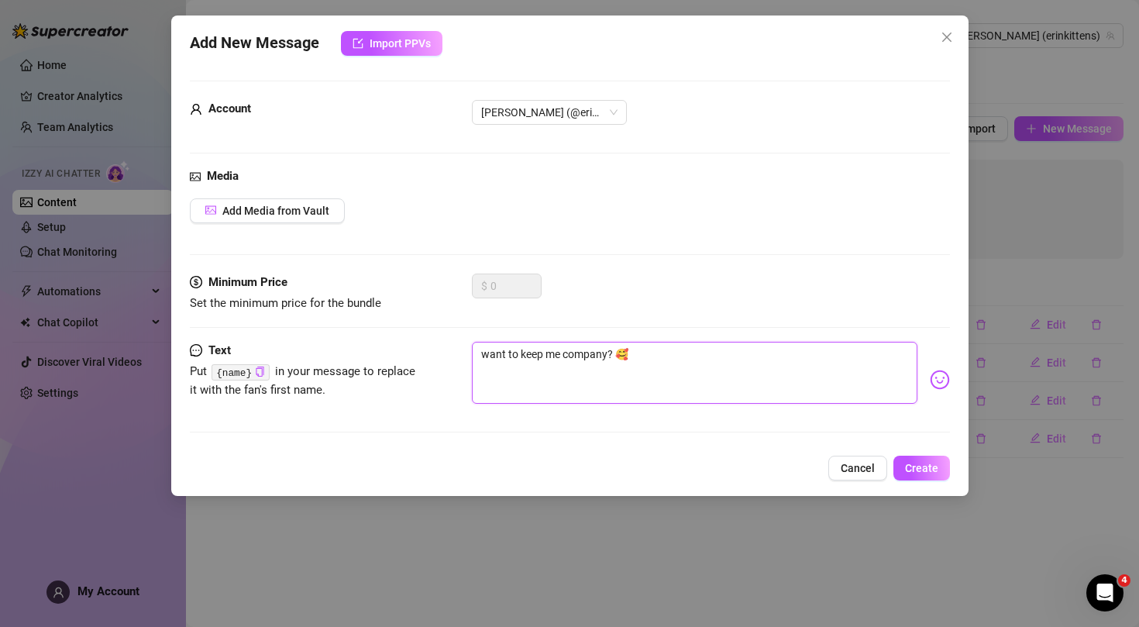
click at [484, 356] on textarea "want to keep me company? 🥰" at bounding box center [695, 373] width 446 height 62
click at [929, 464] on span "Create" at bounding box center [921, 468] width 33 height 12
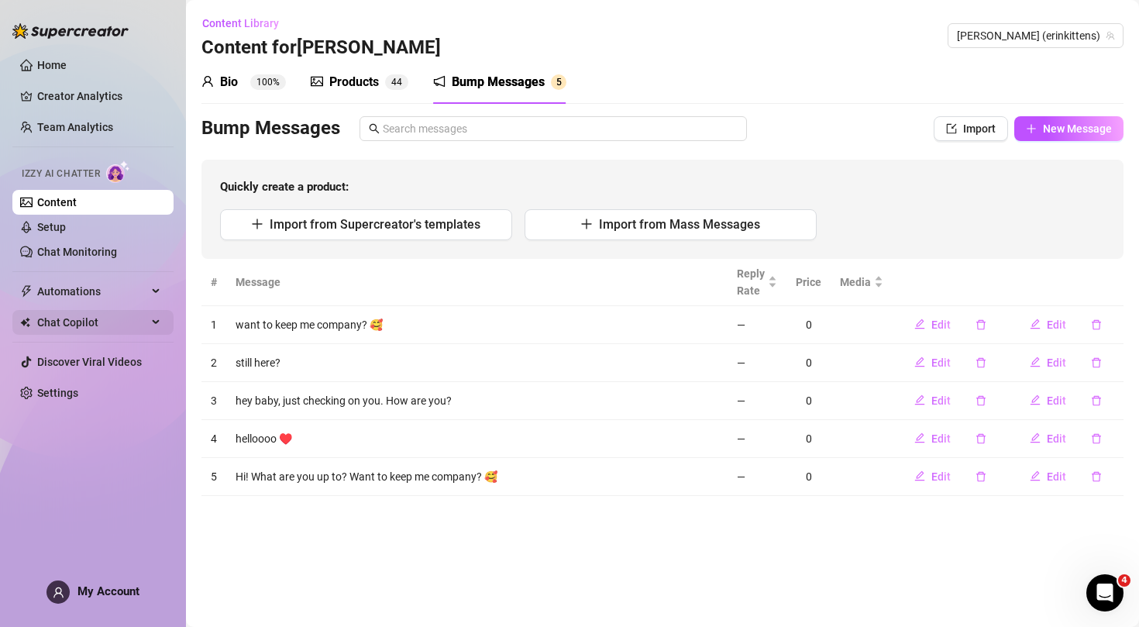
click at [121, 320] on span "Chat Copilot" at bounding box center [92, 322] width 110 height 25
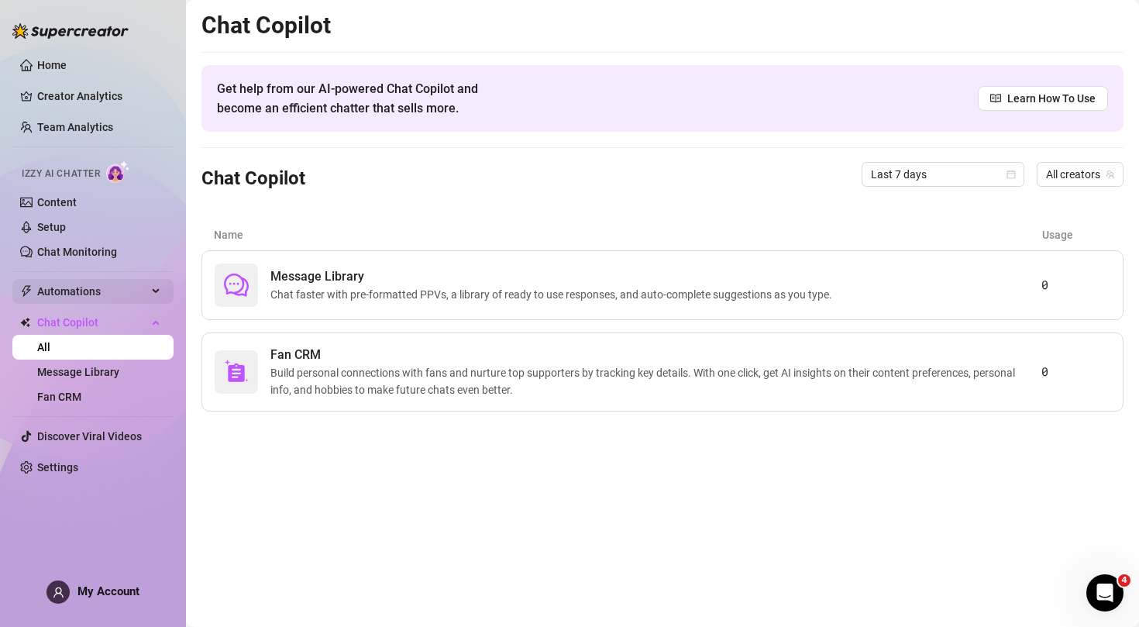
click at [133, 284] on span "Automations" at bounding box center [92, 291] width 110 height 25
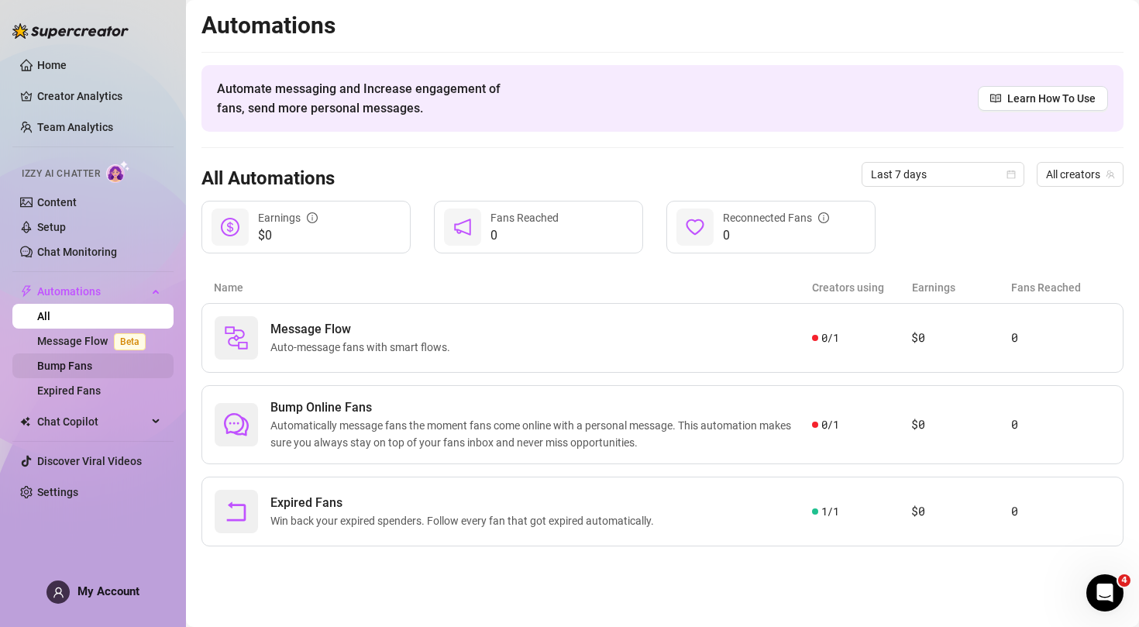
click at [92, 369] on link "Bump Fans" at bounding box center [64, 366] width 55 height 12
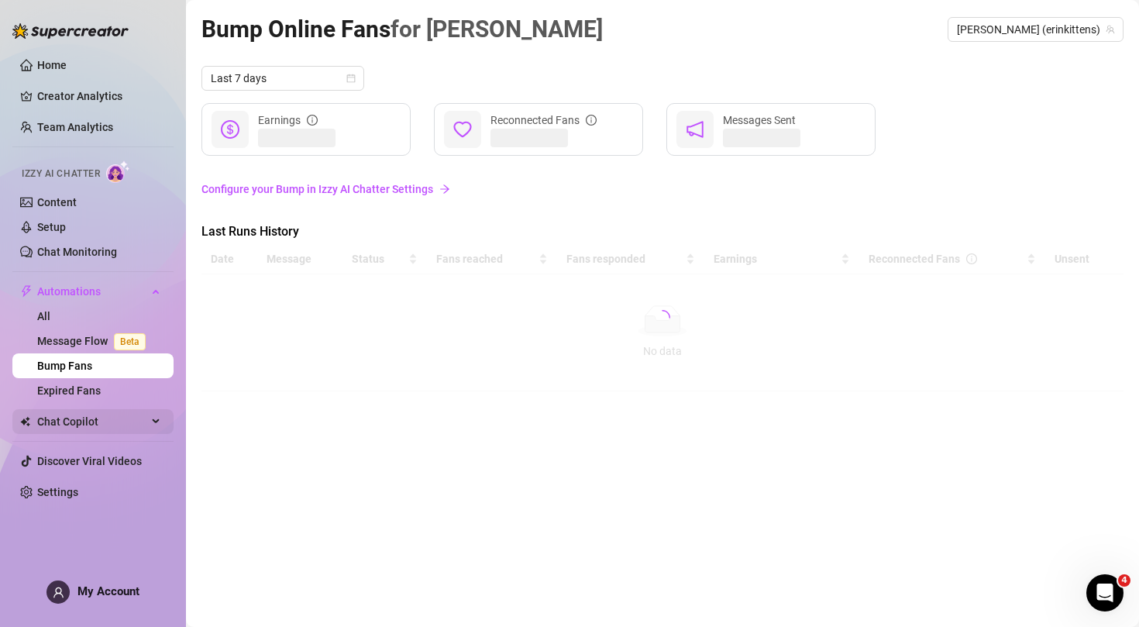
click at [129, 429] on span "Chat Copilot" at bounding box center [92, 421] width 110 height 25
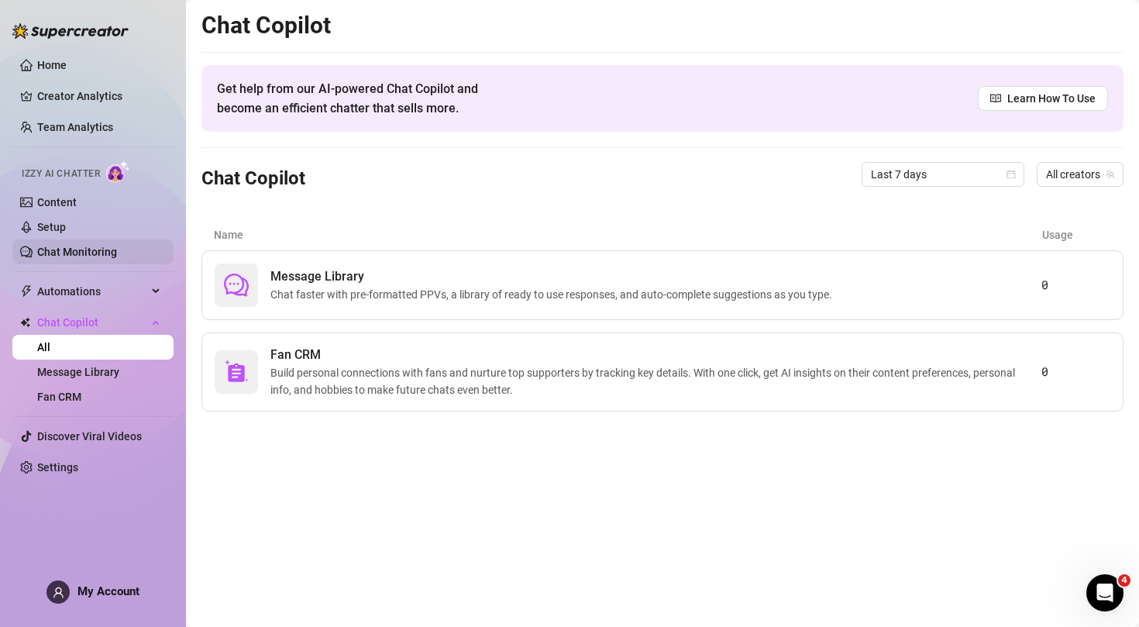
click at [74, 253] on link "Chat Monitoring" at bounding box center [77, 252] width 80 height 12
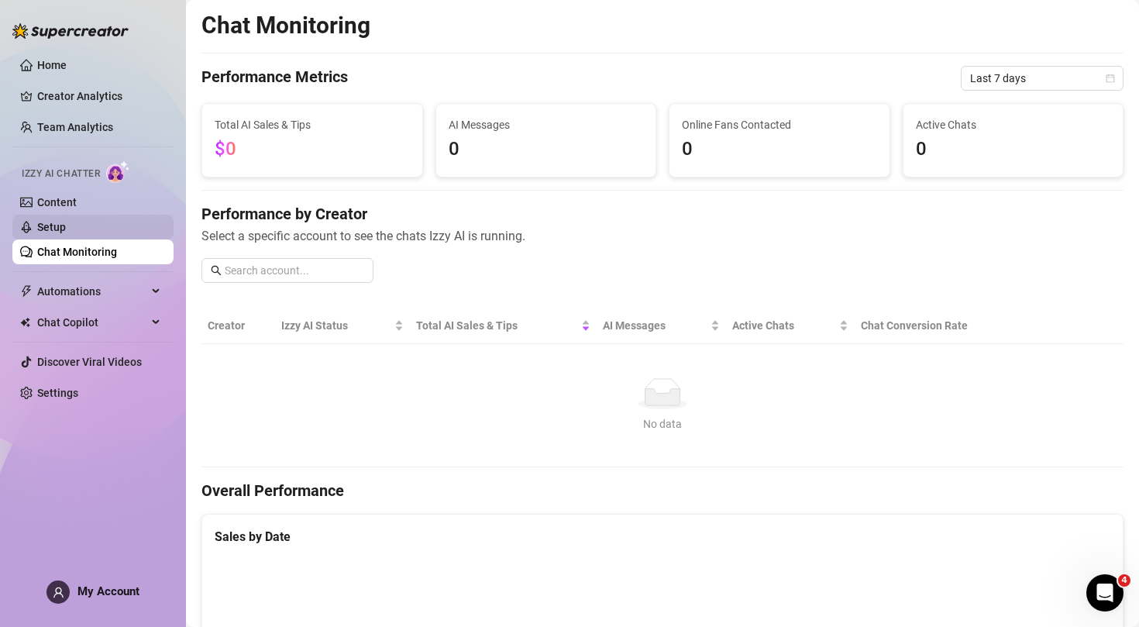
click at [66, 221] on link "Setup" at bounding box center [51, 227] width 29 height 12
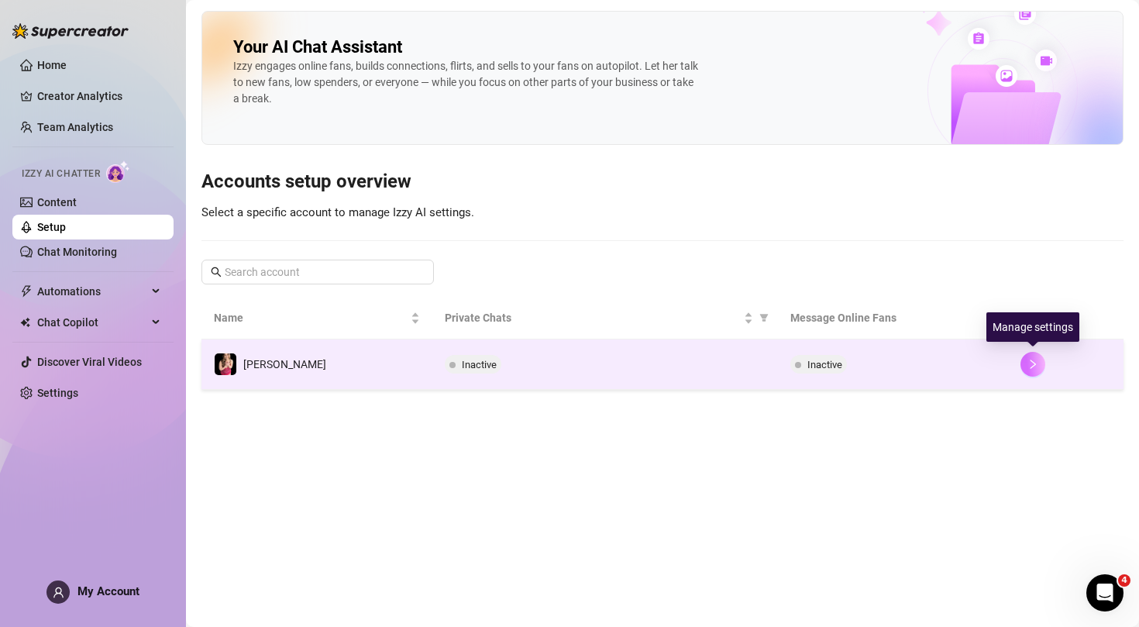
click at [1036, 363] on icon "right" at bounding box center [1033, 364] width 5 height 9
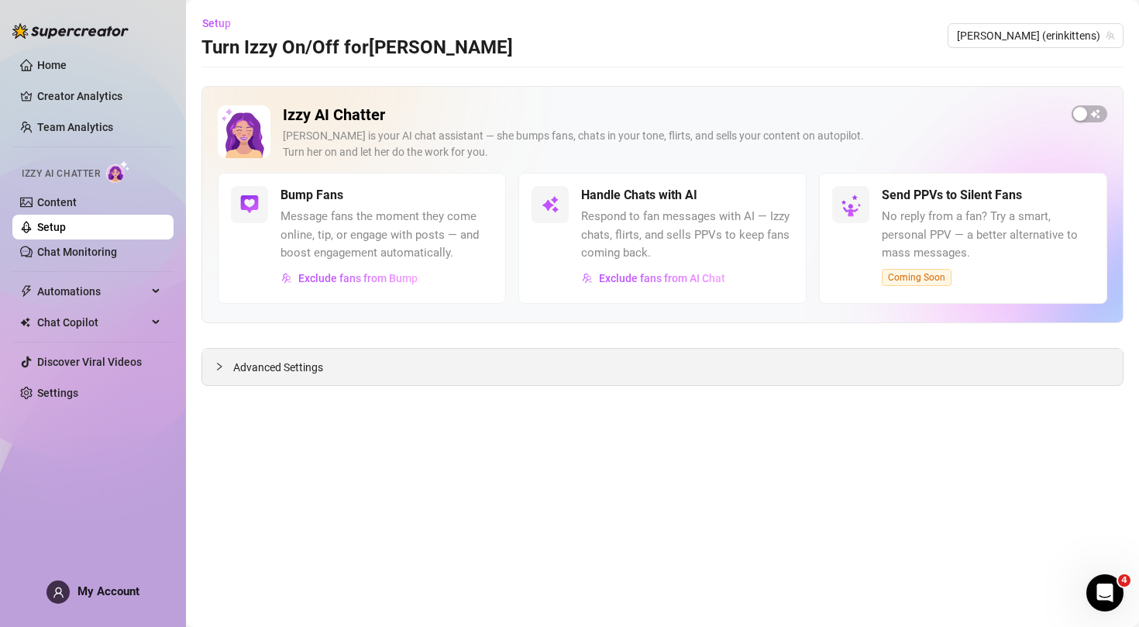
click at [291, 366] on span "Advanced Settings" at bounding box center [278, 367] width 90 height 17
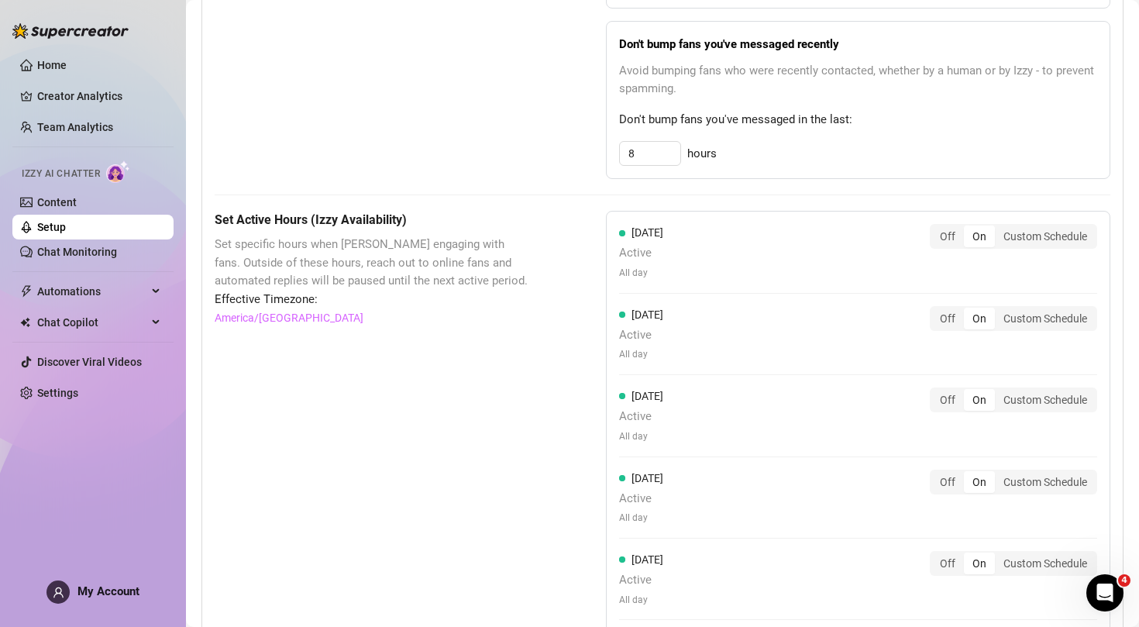
scroll to position [932, 0]
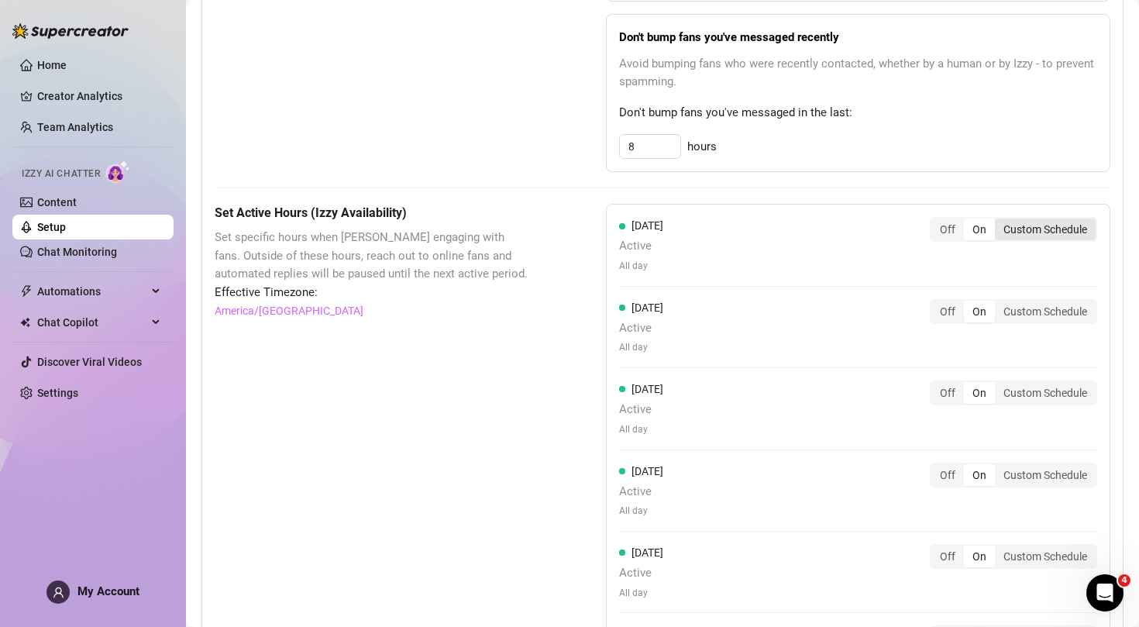
click at [1049, 221] on div "Custom Schedule" at bounding box center [1045, 230] width 101 height 22
click at [999, 221] on input "Custom Schedule" at bounding box center [999, 221] width 0 height 0
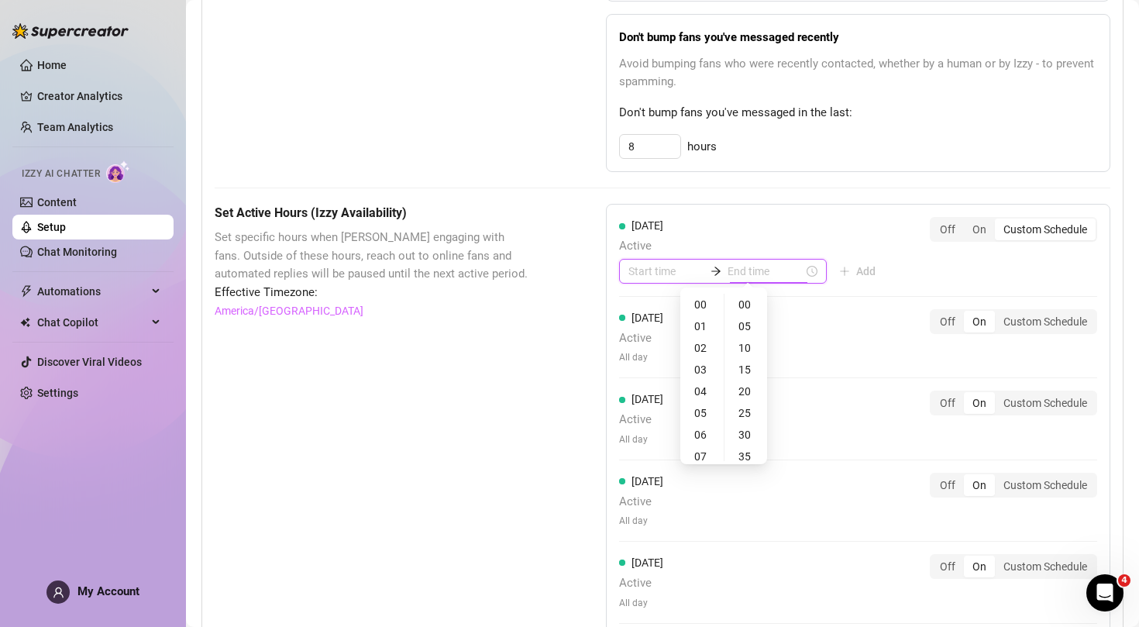
click at [767, 267] on input at bounding box center [766, 271] width 76 height 17
click at [674, 274] on div at bounding box center [723, 271] width 208 height 25
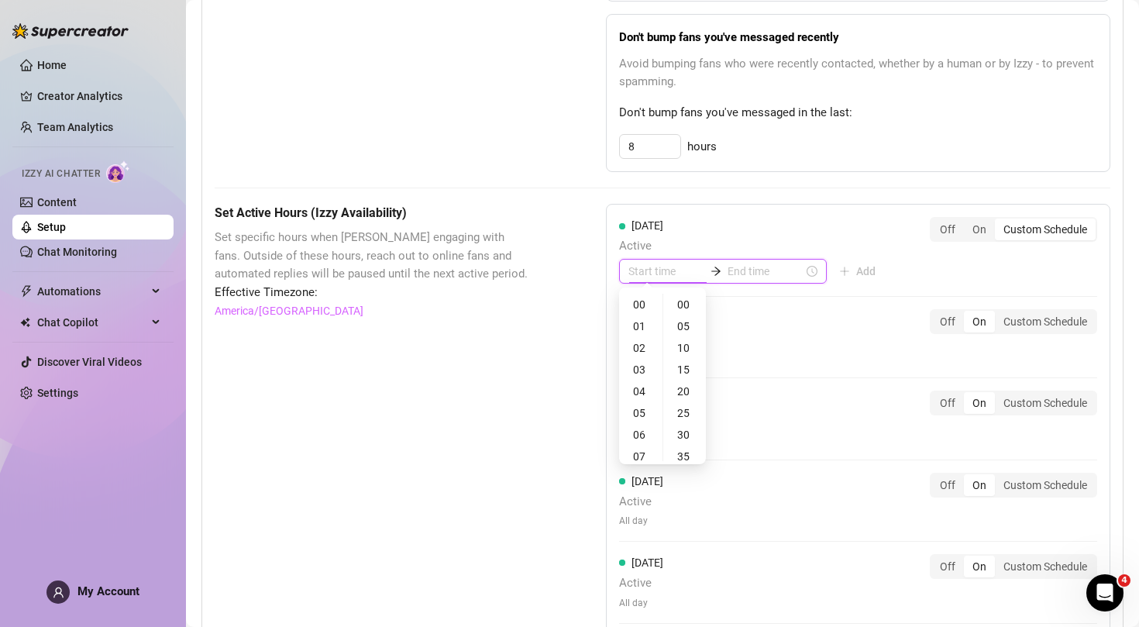
click at [674, 264] on input at bounding box center [667, 271] width 76 height 17
click at [642, 415] on div "05" at bounding box center [640, 413] width 37 height 22
click at [682, 369] on div "15" at bounding box center [685, 370] width 37 height 22
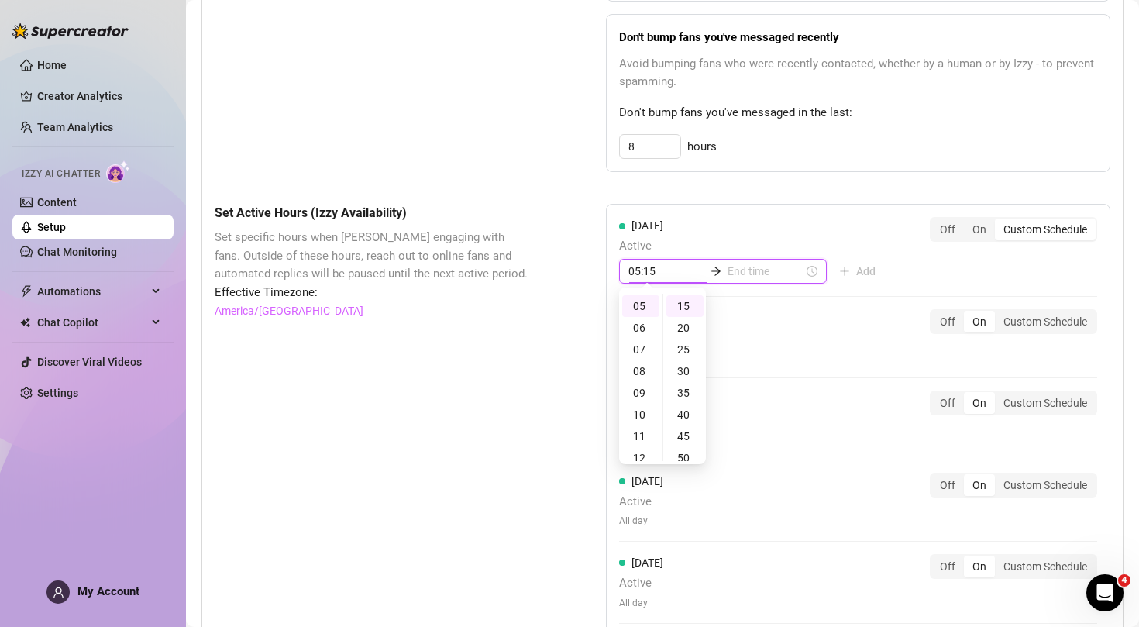
click at [765, 270] on input at bounding box center [766, 271] width 76 height 17
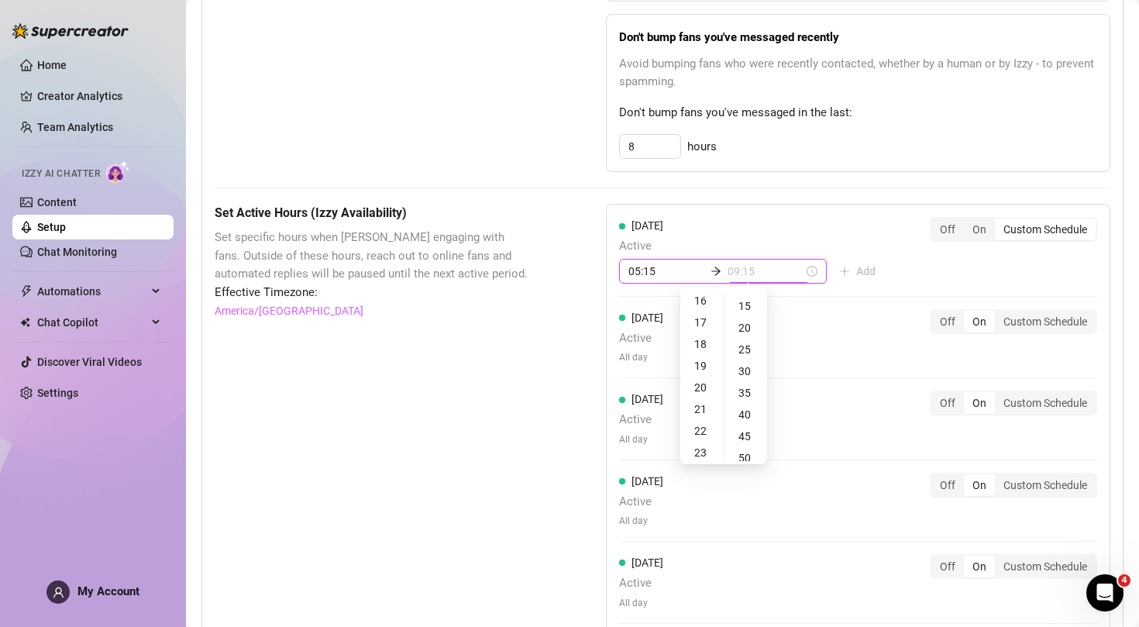
scroll to position [350, 0]
click at [701, 429] on div "22" at bounding box center [702, 432] width 37 height 22
click at [738, 418] on div "40" at bounding box center [746, 415] width 37 height 22
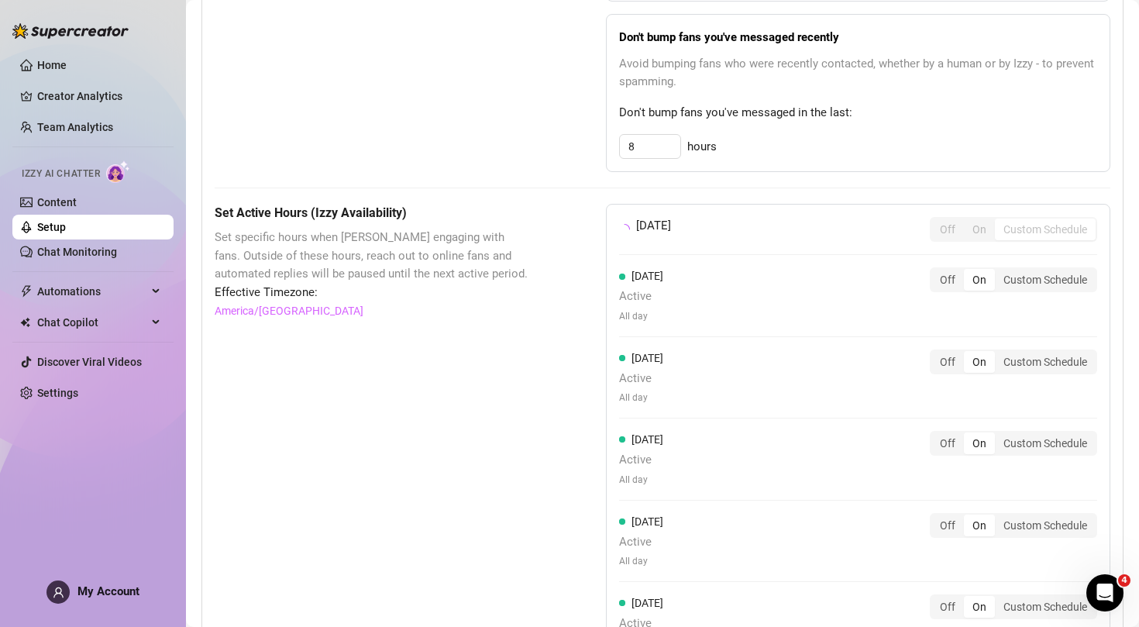
click at [898, 270] on div "[DATE] Off On Custom Schedule [DATE] Active All day Off On Custom Schedule [DAT…" at bounding box center [858, 481] width 505 height 554
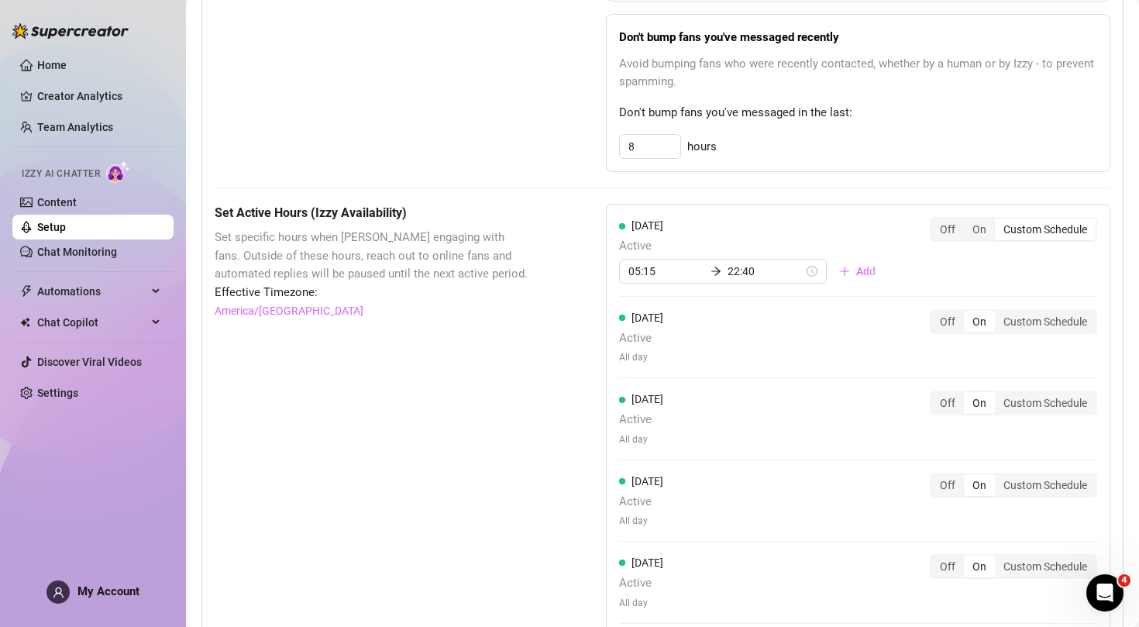
click at [810, 206] on div "[DATE] Active 05:15 22:40 Add Off On Custom Schedule [DATE] Active All day Off …" at bounding box center [858, 502] width 505 height 596
click at [1058, 317] on div "Custom Schedule" at bounding box center [1045, 322] width 101 height 22
click at [999, 313] on input "Custom Schedule" at bounding box center [999, 313] width 0 height 0
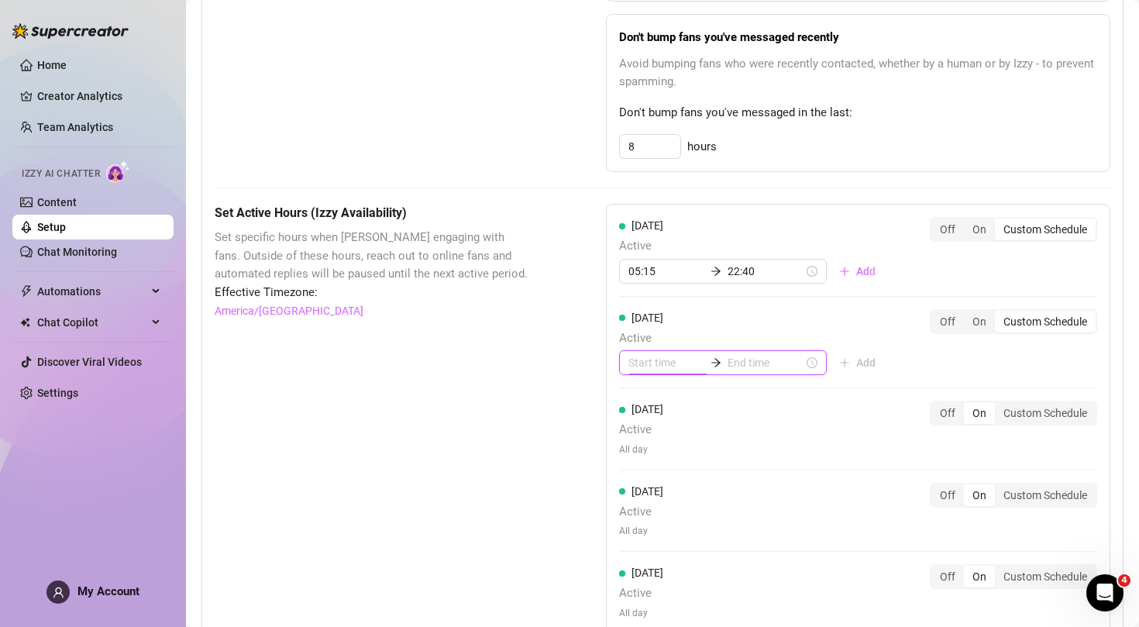
click at [670, 359] on input at bounding box center [667, 362] width 76 height 17
click at [639, 503] on div "05" at bounding box center [640, 505] width 37 height 22
click at [681, 518] on div "30" at bounding box center [685, 526] width 37 height 22
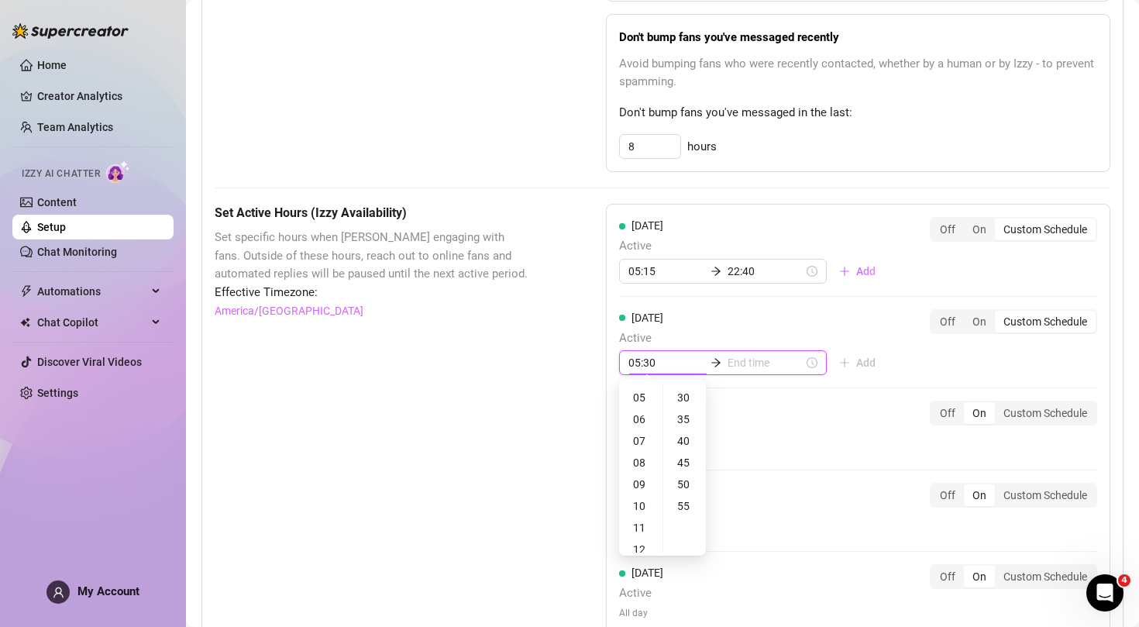
click at [767, 357] on input at bounding box center [766, 362] width 76 height 17
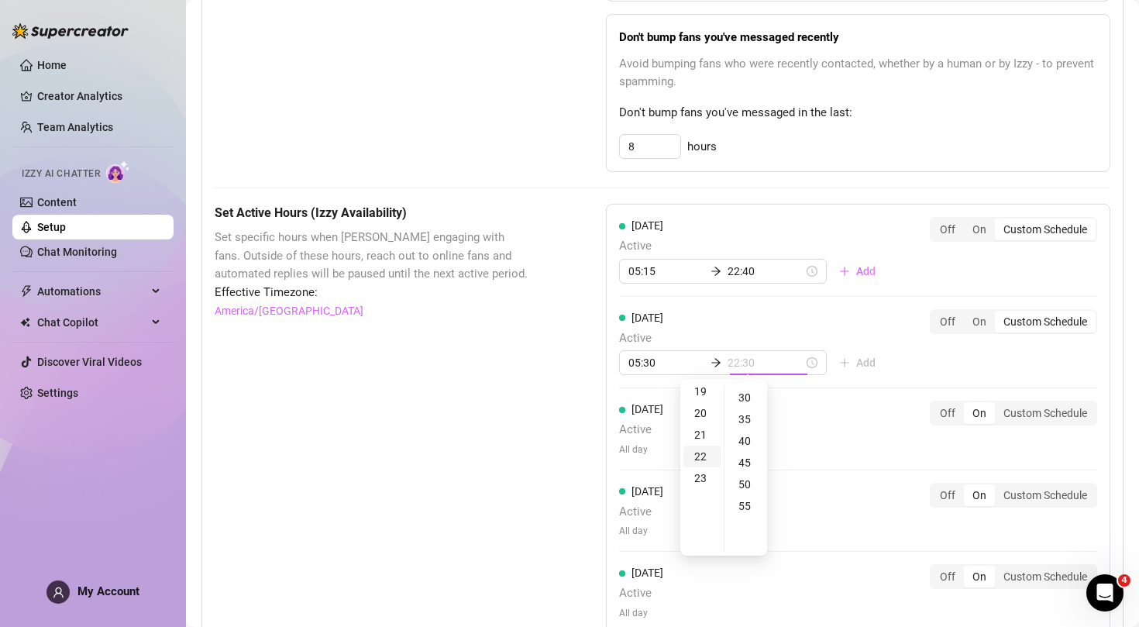
click at [706, 453] on div "22" at bounding box center [702, 457] width 37 height 22
click at [742, 463] on div "45" at bounding box center [746, 463] width 37 height 22
click at [934, 347] on div "[DATE] Active 05:15 22:40 Add Off On Custom Schedule [DATE] Active 05:30 22:45 …" at bounding box center [858, 507] width 505 height 606
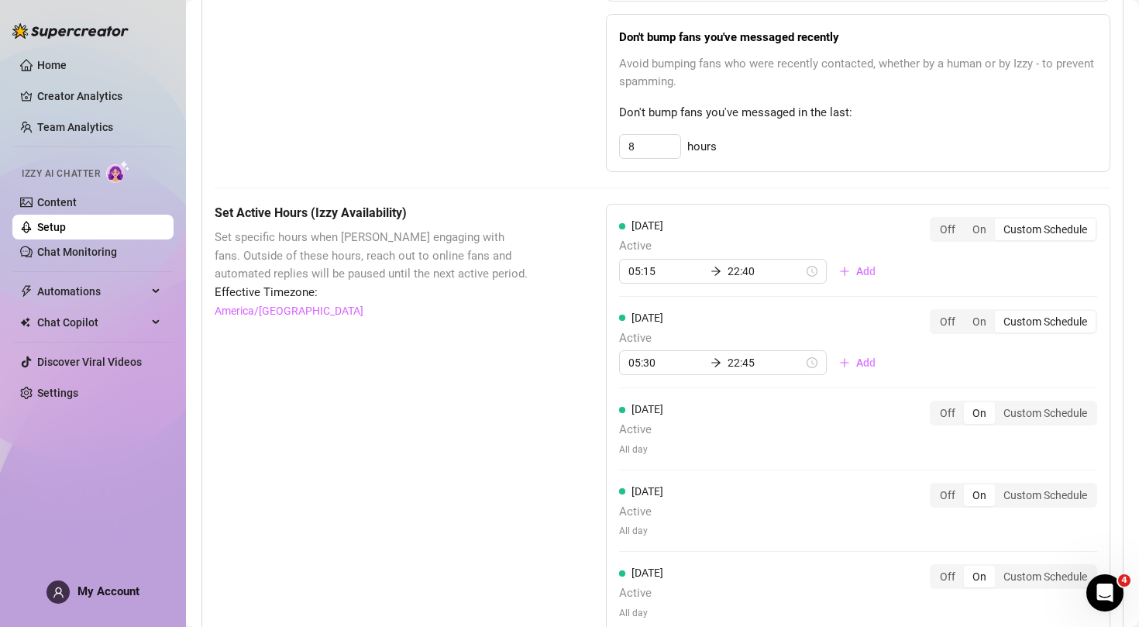
click at [504, 463] on div "Set Active Hours (Izzy Availability) Set specific hours when Izzy engaging with…" at bounding box center [372, 562] width 314 height 716
click at [1031, 405] on div "Custom Schedule" at bounding box center [1045, 413] width 101 height 22
click at [999, 405] on input "Custom Schedule" at bounding box center [999, 405] width 0 height 0
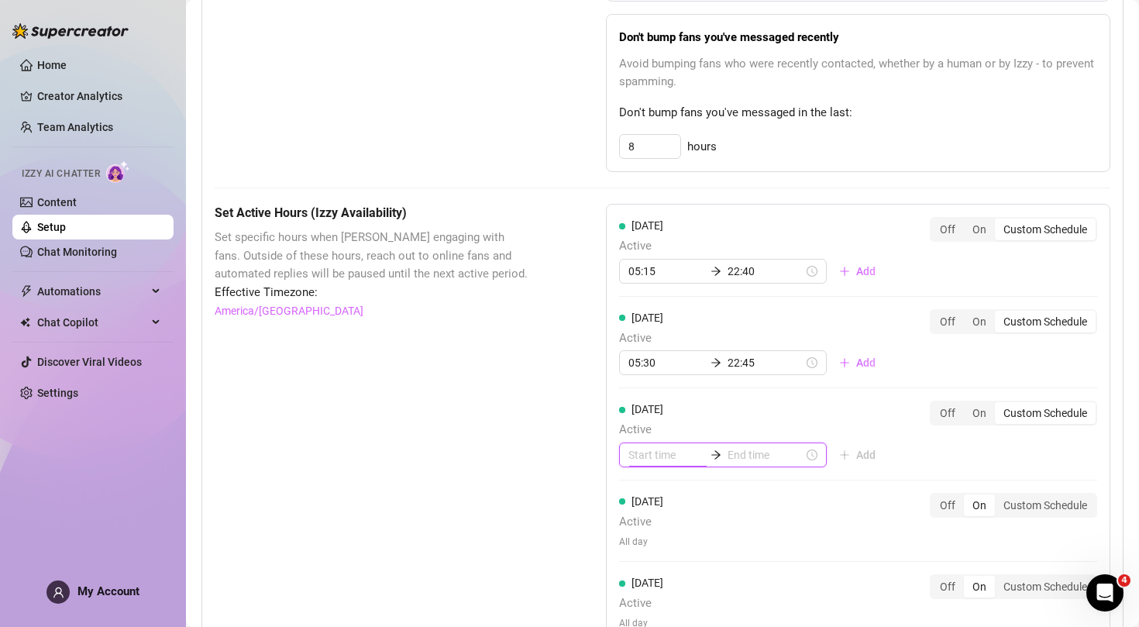
click at [689, 446] on input at bounding box center [667, 454] width 76 height 17
click at [644, 373] on div "05" at bounding box center [640, 372] width 37 height 22
click at [646, 386] on div "18" at bounding box center [640, 383] width 37 height 22
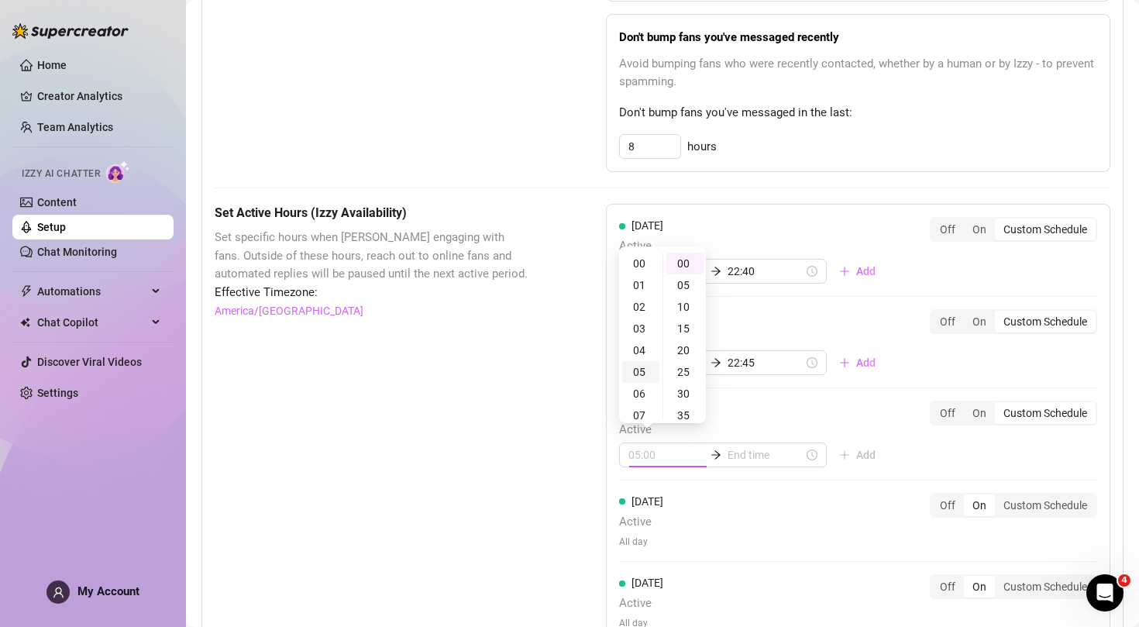
click at [637, 368] on div "05" at bounding box center [640, 372] width 37 height 22
click at [691, 377] on div "25" at bounding box center [685, 372] width 37 height 22
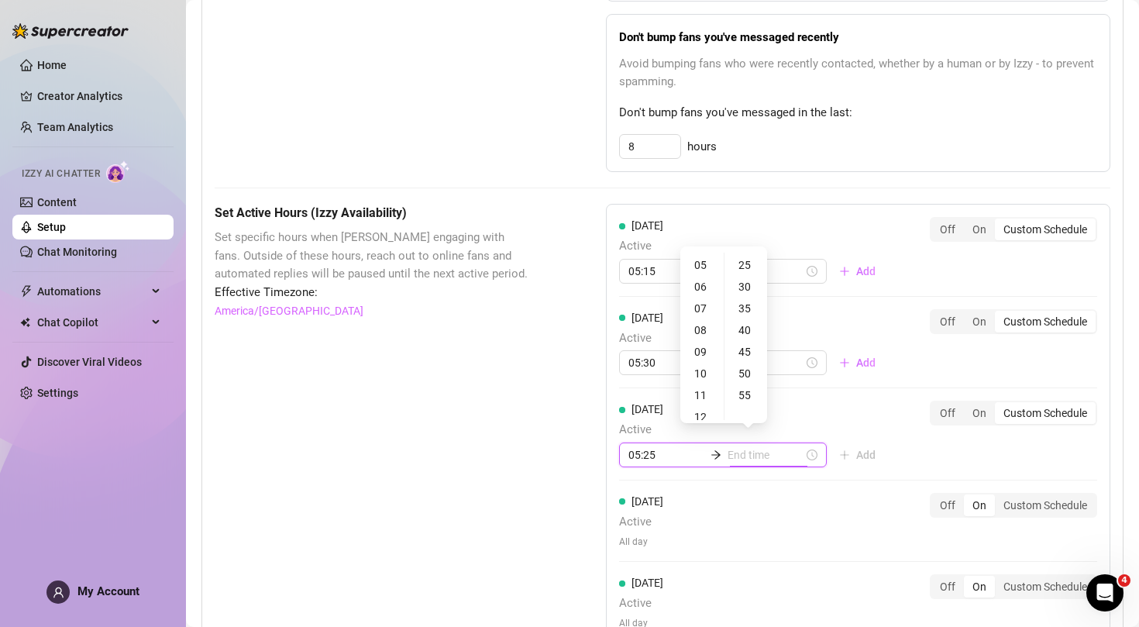
click at [746, 451] on input at bounding box center [766, 454] width 76 height 17
click at [705, 383] on div "23" at bounding box center [702, 384] width 37 height 22
click at [740, 308] on div "35" at bounding box center [746, 309] width 37 height 22
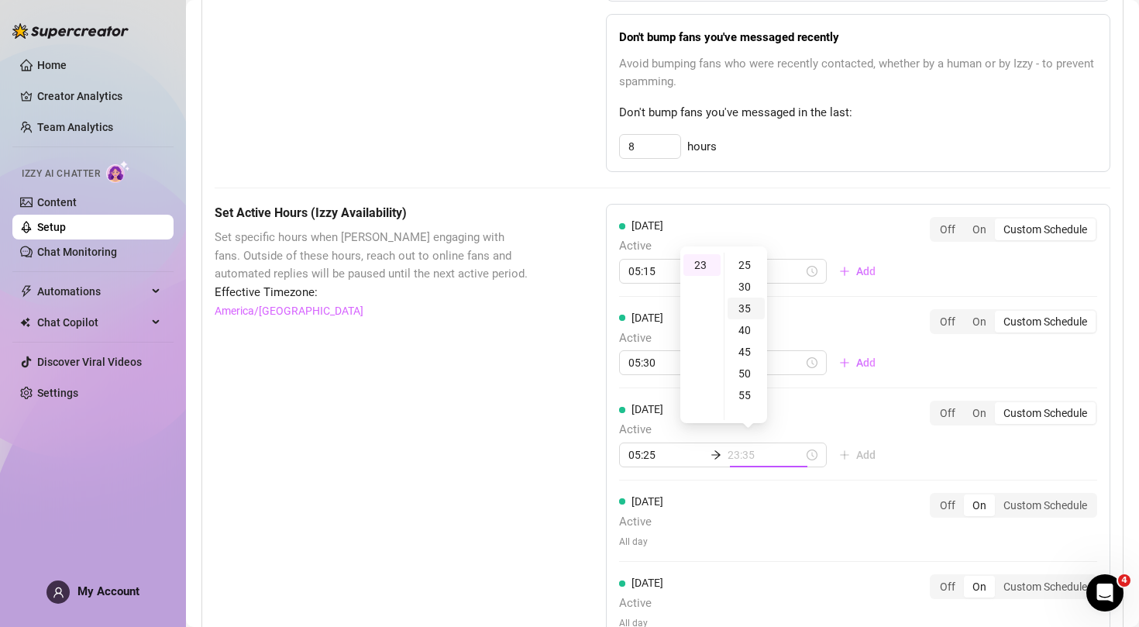
scroll to position [150, 0]
click at [813, 389] on div "[DATE] Active 05:15 22:40 Add Off On Custom Schedule [DATE] Active 05:30 22:45 …" at bounding box center [858, 512] width 505 height 616
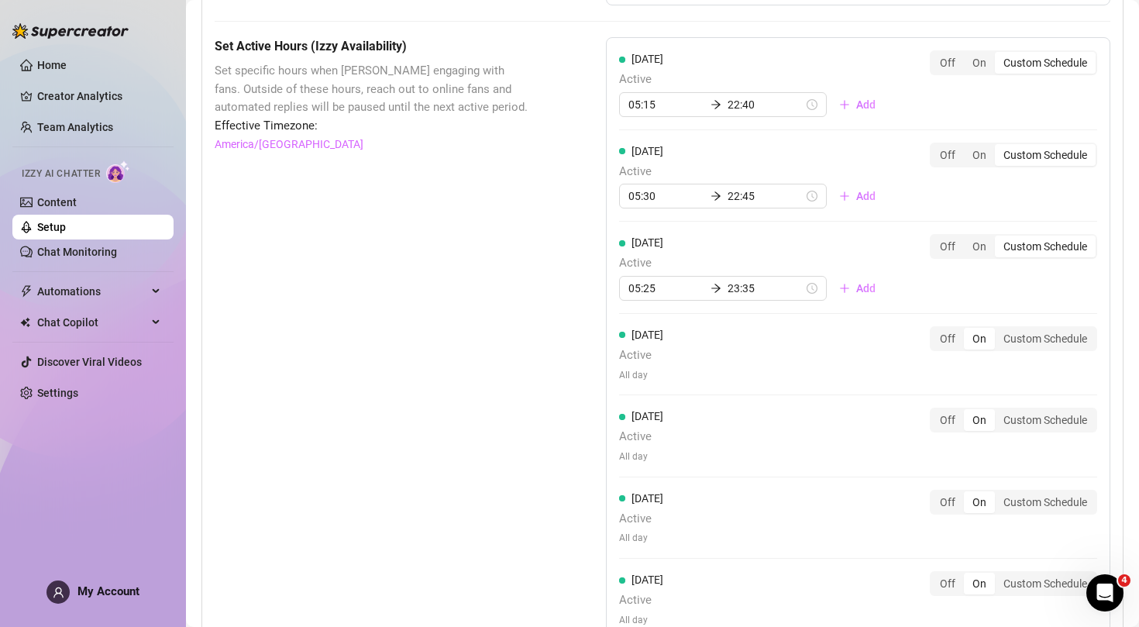
scroll to position [1101, 0]
click at [1045, 332] on div "Custom Schedule" at bounding box center [1045, 337] width 101 height 22
click at [999, 329] on input "Custom Schedule" at bounding box center [999, 329] width 0 height 0
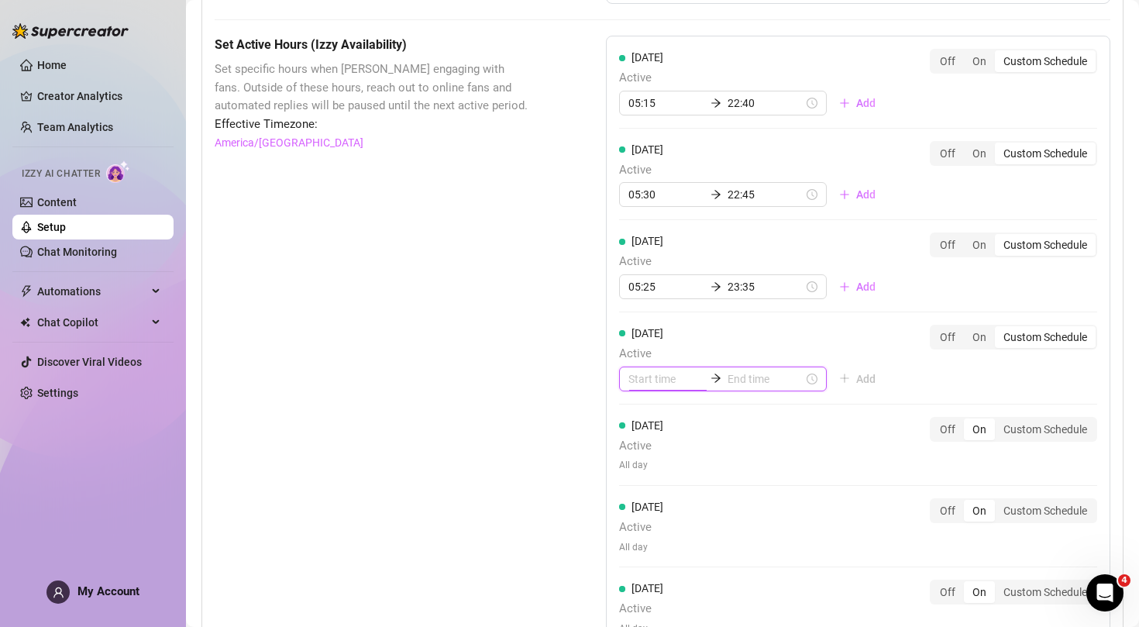
click at [697, 370] on input at bounding box center [667, 378] width 76 height 17
click at [651, 370] on input at bounding box center [667, 378] width 76 height 17
click at [572, 374] on div "Set Active Hours (Izzy Availability) Set specific hours when Izzy engaging with…" at bounding box center [663, 404] width 896 height 736
click at [644, 377] on input at bounding box center [667, 378] width 76 height 17
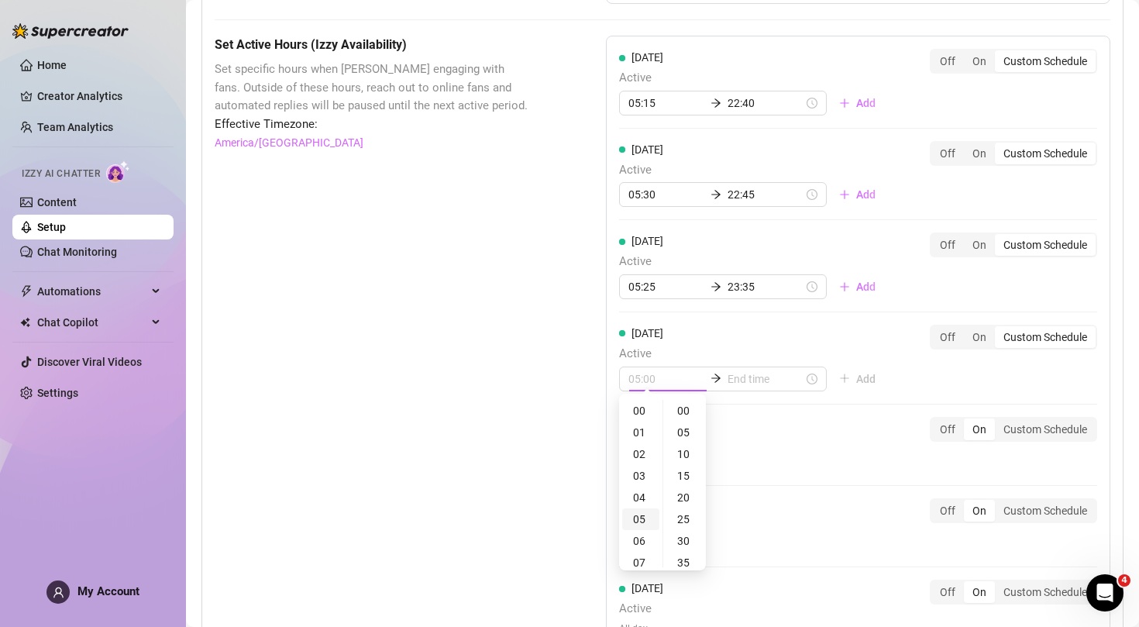
click at [641, 519] on div "05" at bounding box center [640, 519] width 37 height 22
click at [689, 439] on div "05" at bounding box center [685, 433] width 37 height 22
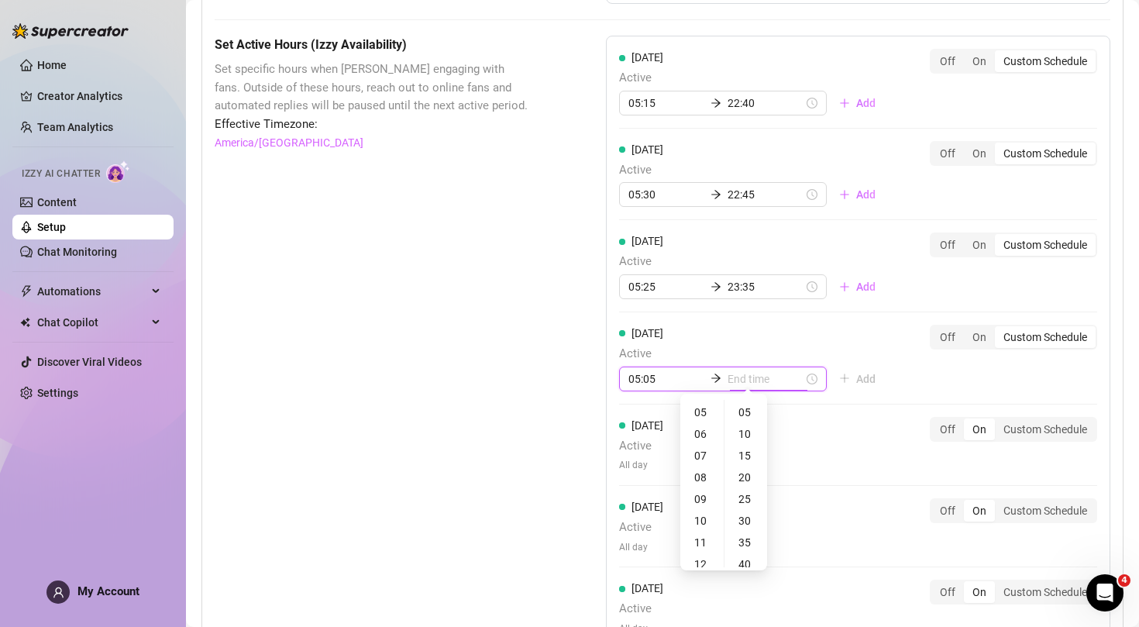
click at [763, 372] on input at bounding box center [766, 378] width 76 height 17
click at [704, 492] on div "23" at bounding box center [702, 494] width 37 height 22
click at [748, 462] on div "50" at bounding box center [746, 461] width 37 height 22
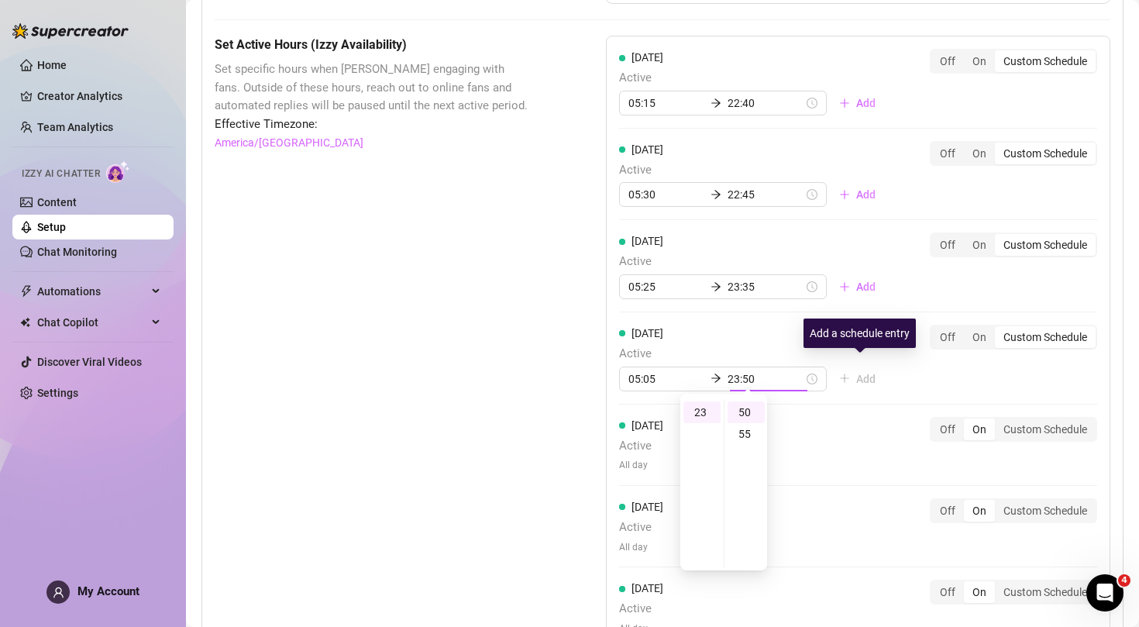
click at [895, 362] on div "[DATE] Active 05:15 22:40 Add Off On Custom Schedule [DATE] Active 05:30 22:45 …" at bounding box center [858, 349] width 505 height 626
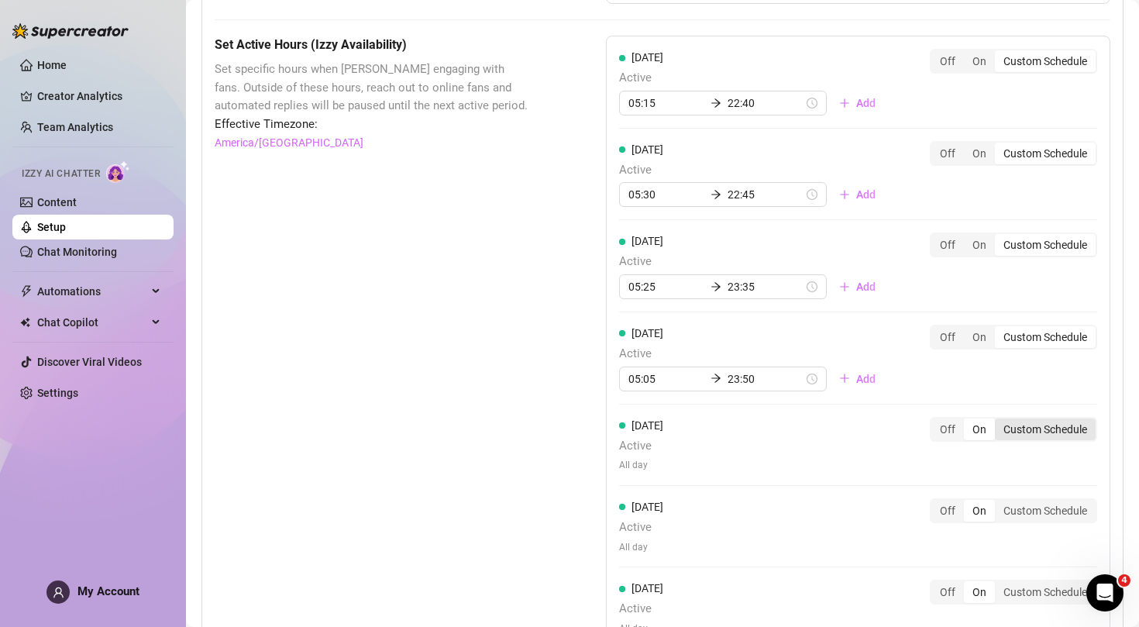
click at [1070, 425] on div "Custom Schedule" at bounding box center [1045, 430] width 101 height 22
click at [999, 421] on input "Custom Schedule" at bounding box center [999, 421] width 0 height 0
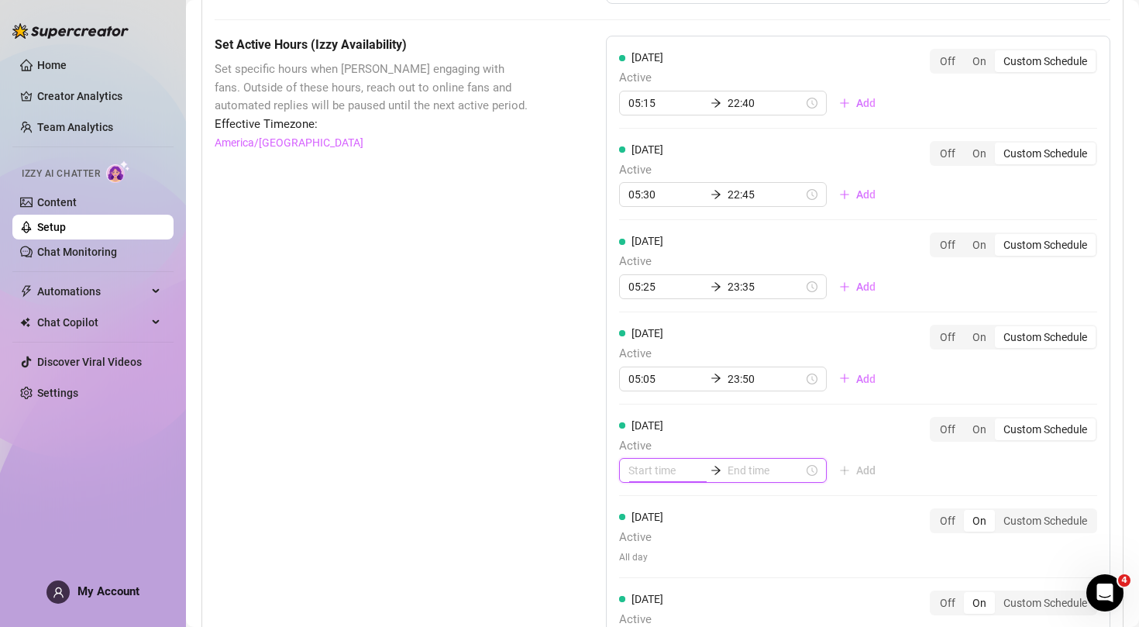
click at [643, 463] on input at bounding box center [667, 470] width 76 height 17
click at [644, 394] on div "05" at bounding box center [640, 387] width 37 height 22
click at [644, 405] on div "23" at bounding box center [640, 409] width 37 height 22
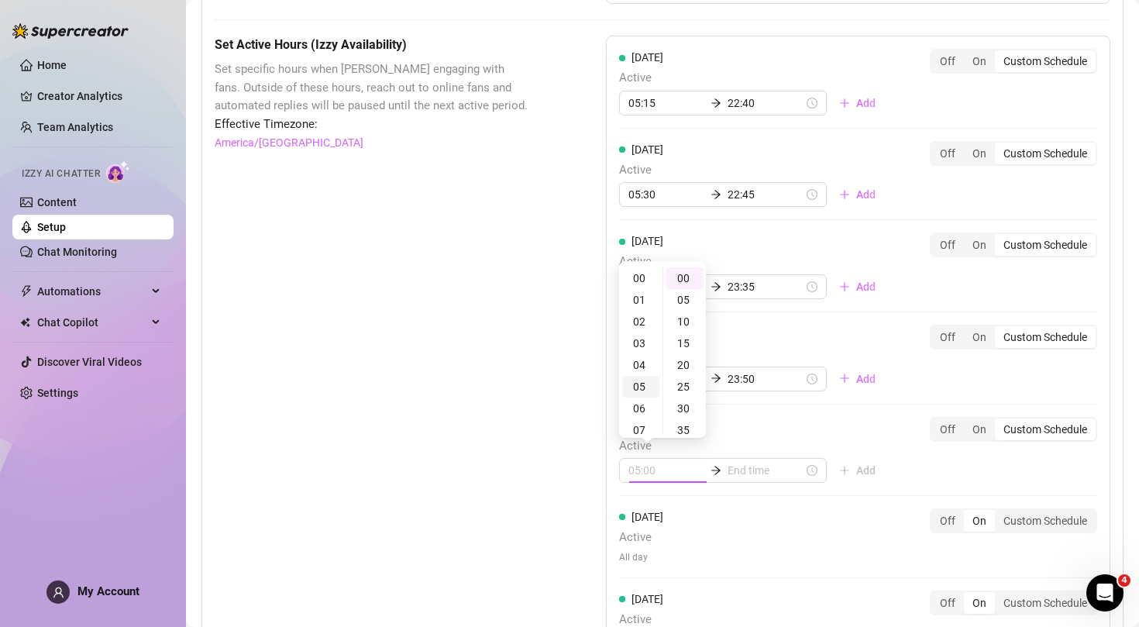
click at [638, 387] on div "05" at bounding box center [640, 387] width 37 height 22
click at [687, 317] on div "10" at bounding box center [685, 322] width 37 height 22
click at [770, 464] on input at bounding box center [766, 470] width 76 height 17
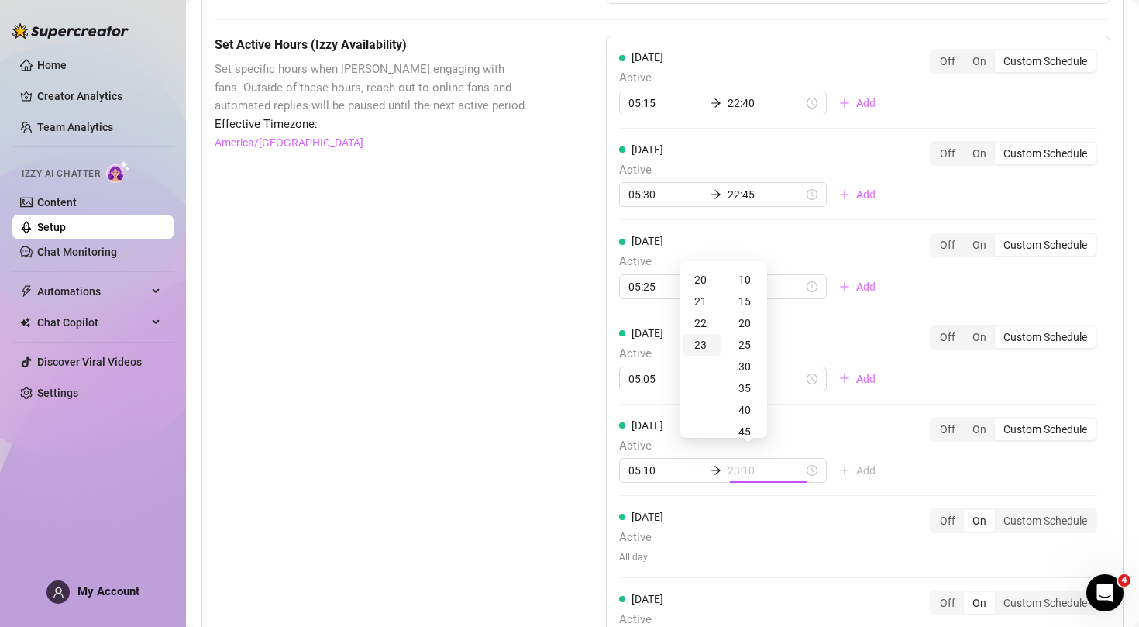
click at [707, 344] on div "23" at bounding box center [702, 345] width 37 height 22
click at [742, 347] on div "25" at bounding box center [746, 345] width 37 height 22
click at [773, 529] on div "[DATE] Active 05:15 22:40 Add Off On Custom Schedule [DATE] Active 05:30 22:45 …" at bounding box center [858, 354] width 505 height 637
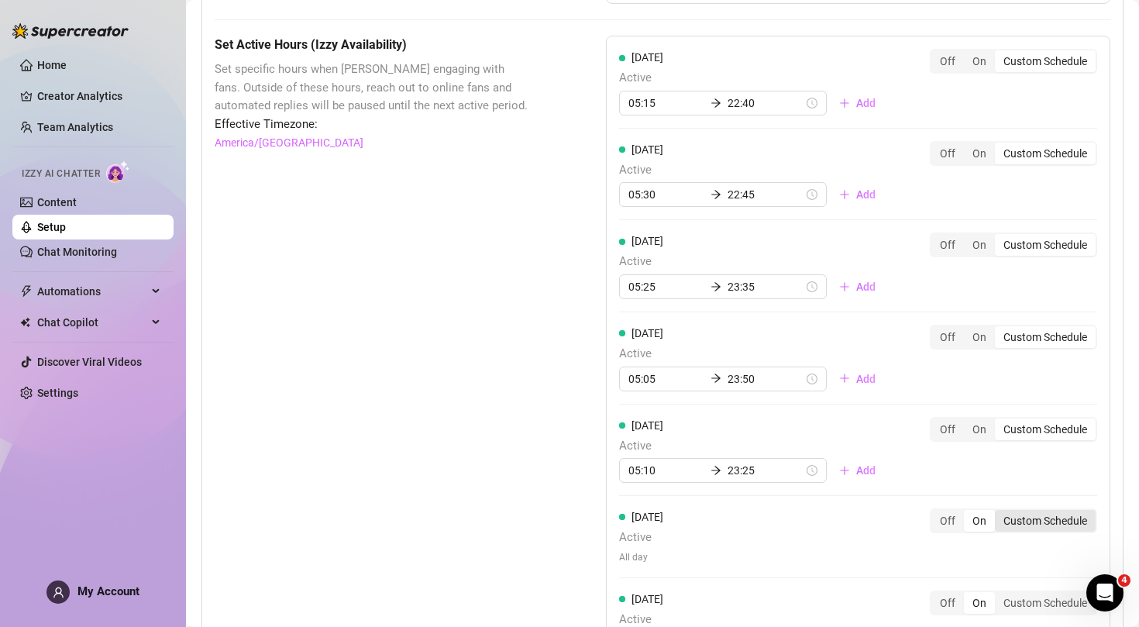
click at [1055, 516] on div "Custom Schedule" at bounding box center [1045, 521] width 101 height 22
click at [999, 512] on input "Custom Schedule" at bounding box center [999, 512] width 0 height 0
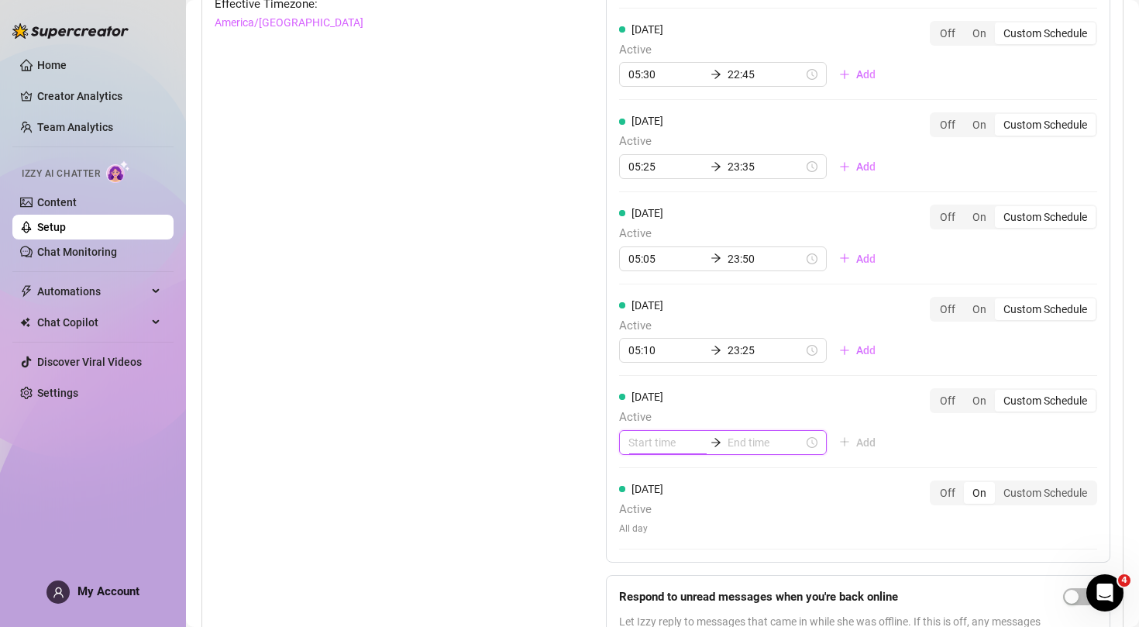
scroll to position [1223, 0]
click at [665, 436] on input at bounding box center [667, 440] width 76 height 17
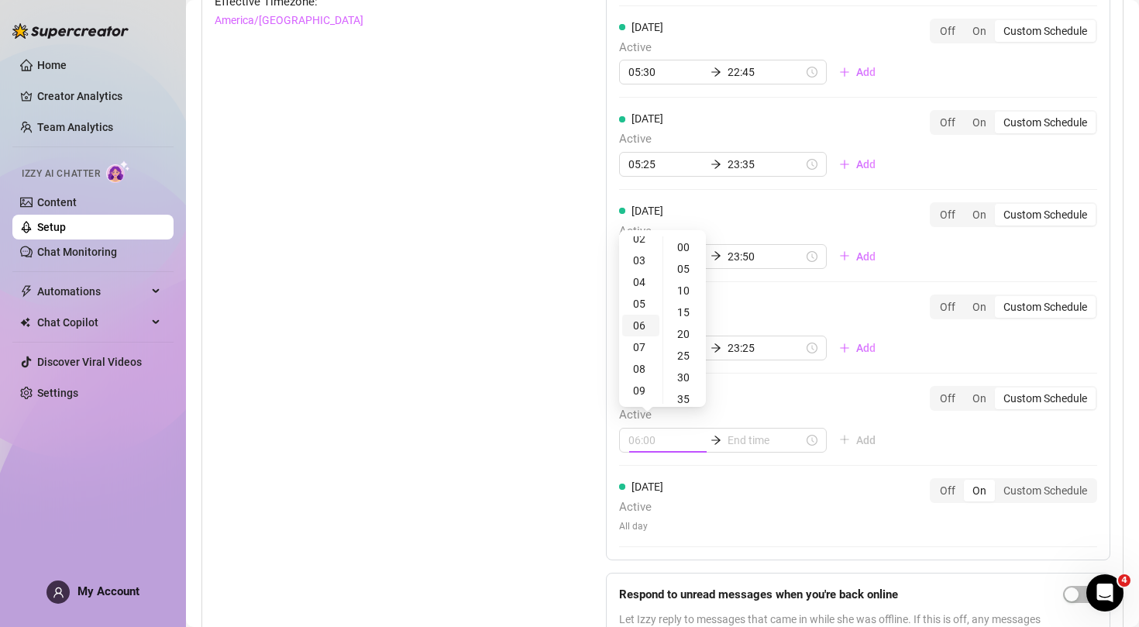
click at [642, 326] on div "06" at bounding box center [640, 326] width 37 height 22
click at [687, 328] on div "40" at bounding box center [685, 327] width 37 height 22
click at [746, 432] on input at bounding box center [766, 440] width 76 height 17
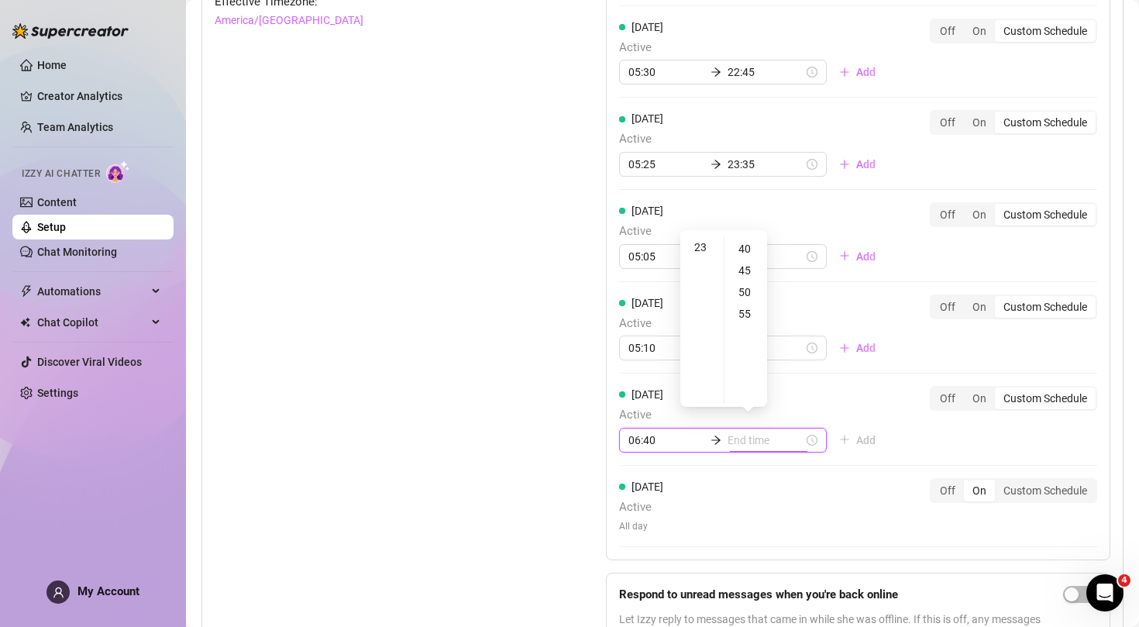
scroll to position [499, 0]
click at [705, 250] on div "23" at bounding box center [702, 247] width 37 height 22
click at [746, 285] on div "50" at bounding box center [746, 292] width 37 height 22
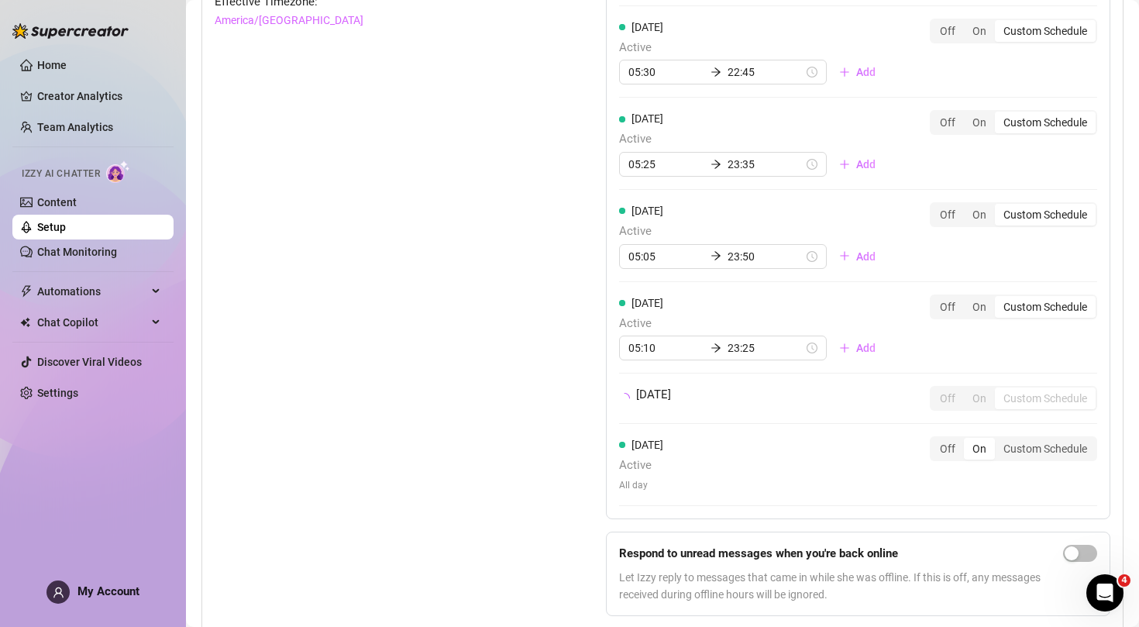
click at [904, 424] on div "[DATE] Active 05:15 22:40 Add Off On Custom Schedule [DATE] Active 05:30 22:45 …" at bounding box center [858, 215] width 505 height 605
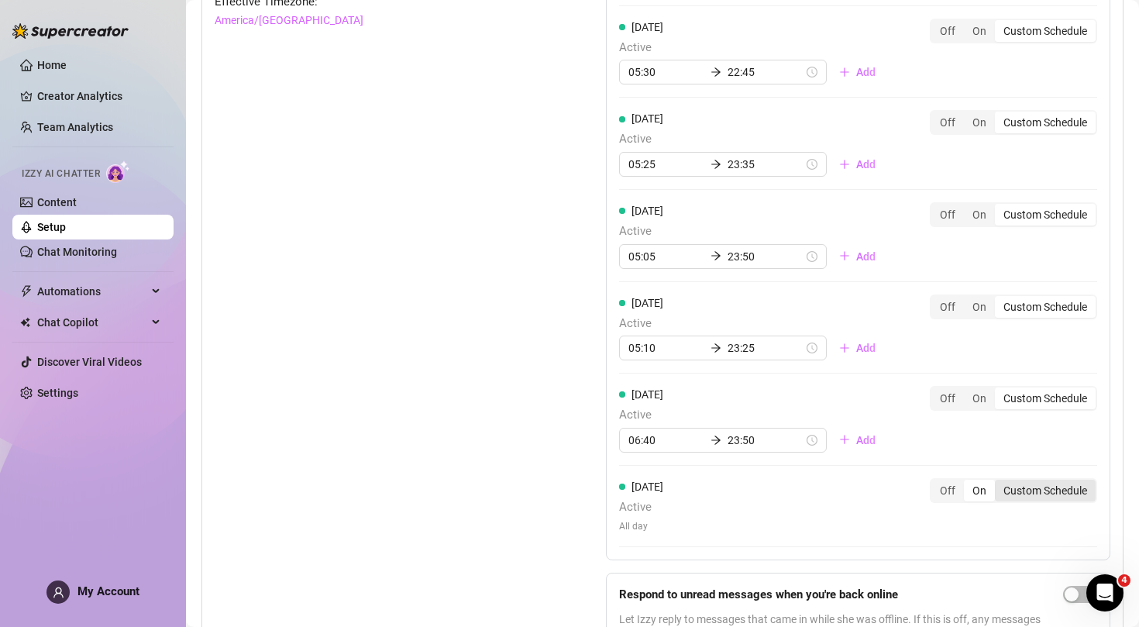
click at [1021, 483] on div "Custom Schedule" at bounding box center [1045, 491] width 101 height 22
click at [999, 482] on input "Custom Schedule" at bounding box center [999, 482] width 0 height 0
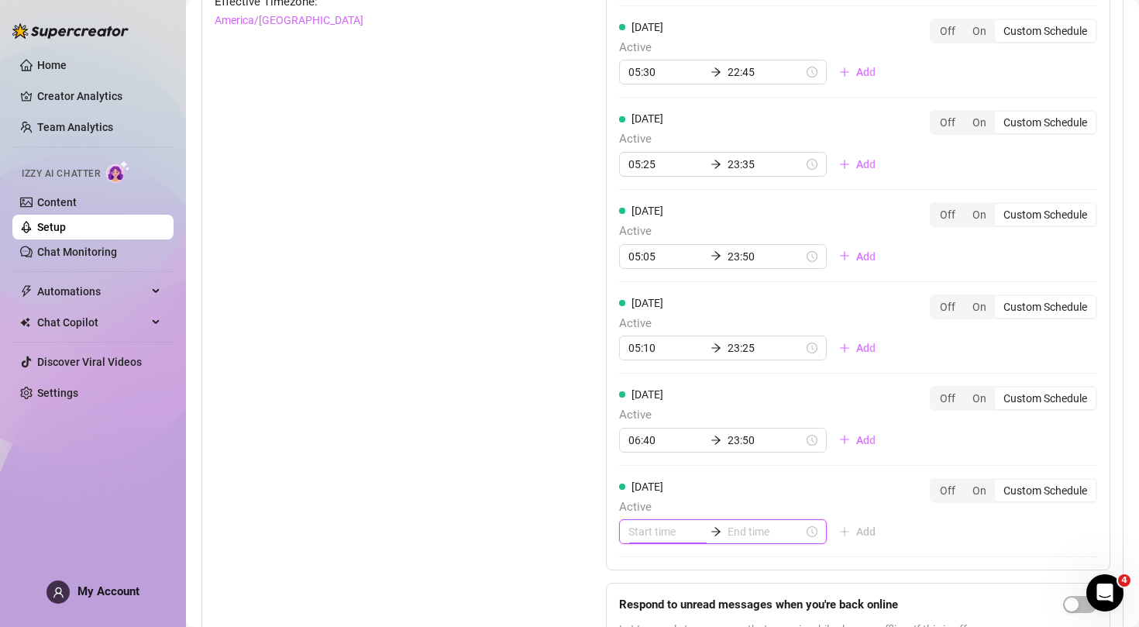
click at [657, 523] on input at bounding box center [667, 531] width 76 height 17
click at [646, 432] on div "07" at bounding box center [640, 436] width 37 height 22
click at [696, 381] on div "10" at bounding box center [685, 382] width 37 height 22
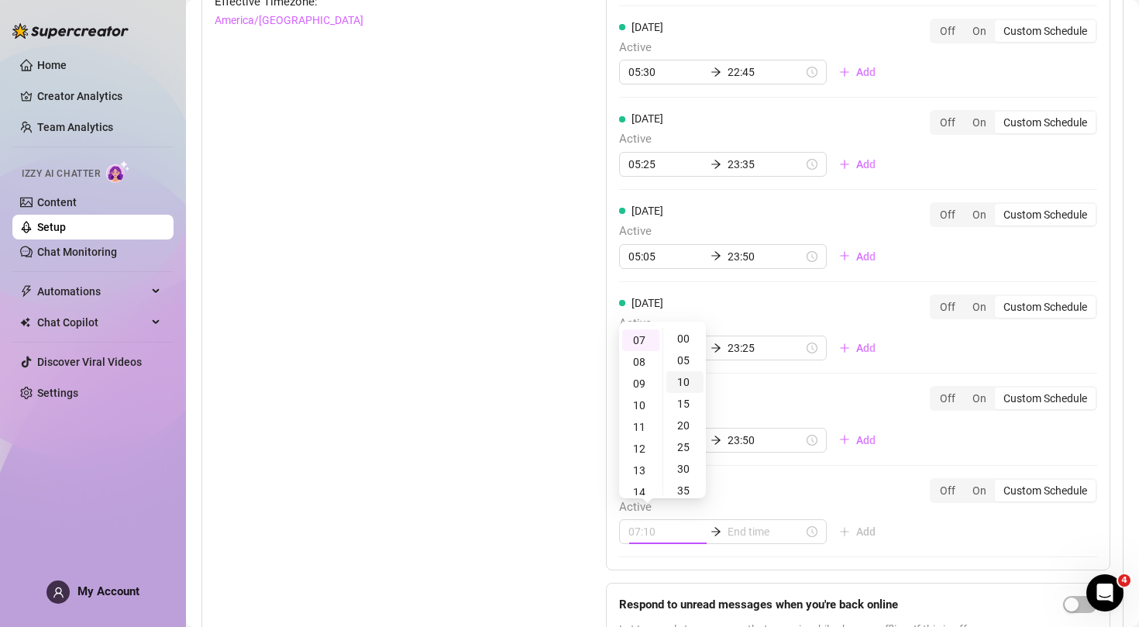
scroll to position [42, 0]
click at [748, 523] on input at bounding box center [766, 531] width 76 height 17
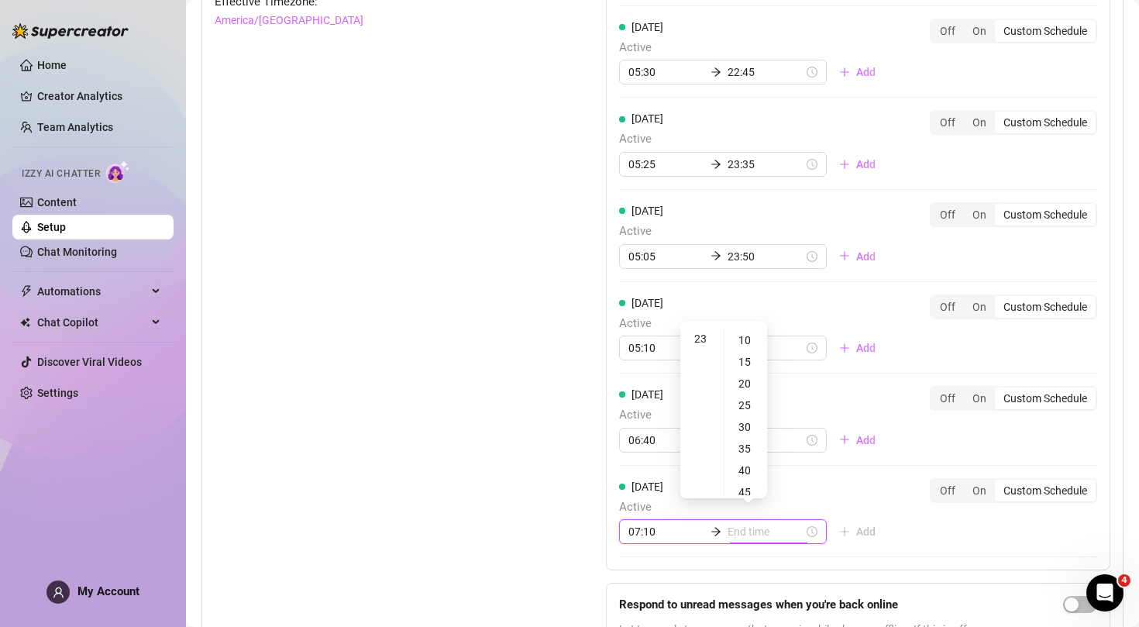
scroll to position [499, 0]
click at [701, 339] on div "23" at bounding box center [702, 339] width 37 height 22
click at [746, 344] on div "55" at bounding box center [746, 339] width 37 height 22
click at [893, 492] on div "[DATE] Active 07:10 23:55 Add Off On Custom Schedule" at bounding box center [858, 511] width 478 height 67
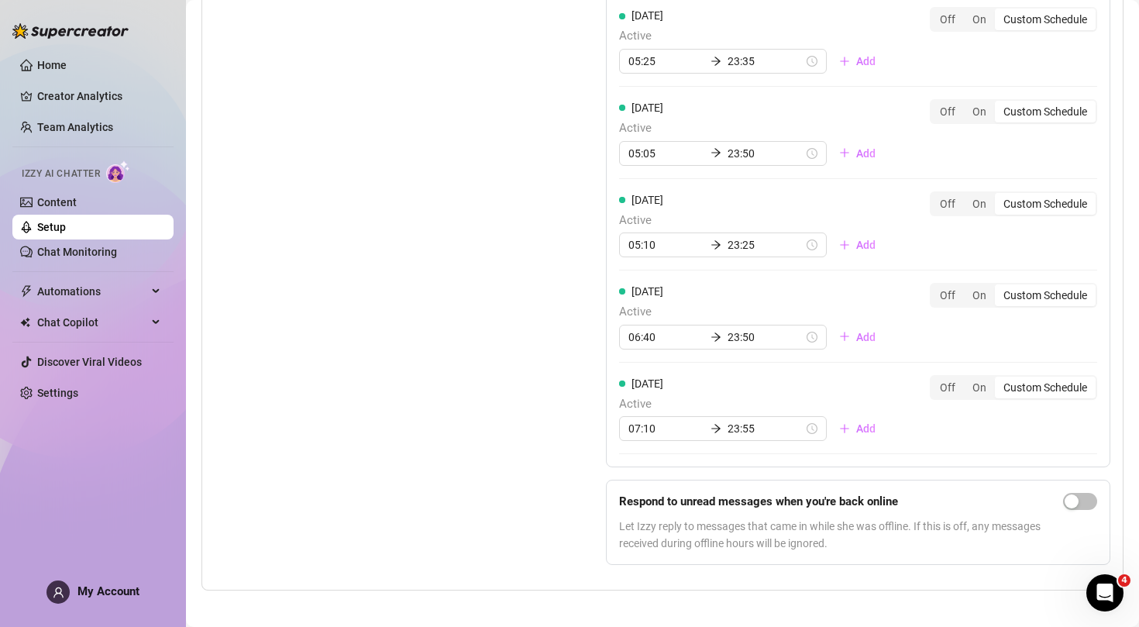
scroll to position [1325, 0]
click at [1085, 494] on span "button" at bounding box center [1080, 502] width 34 height 17
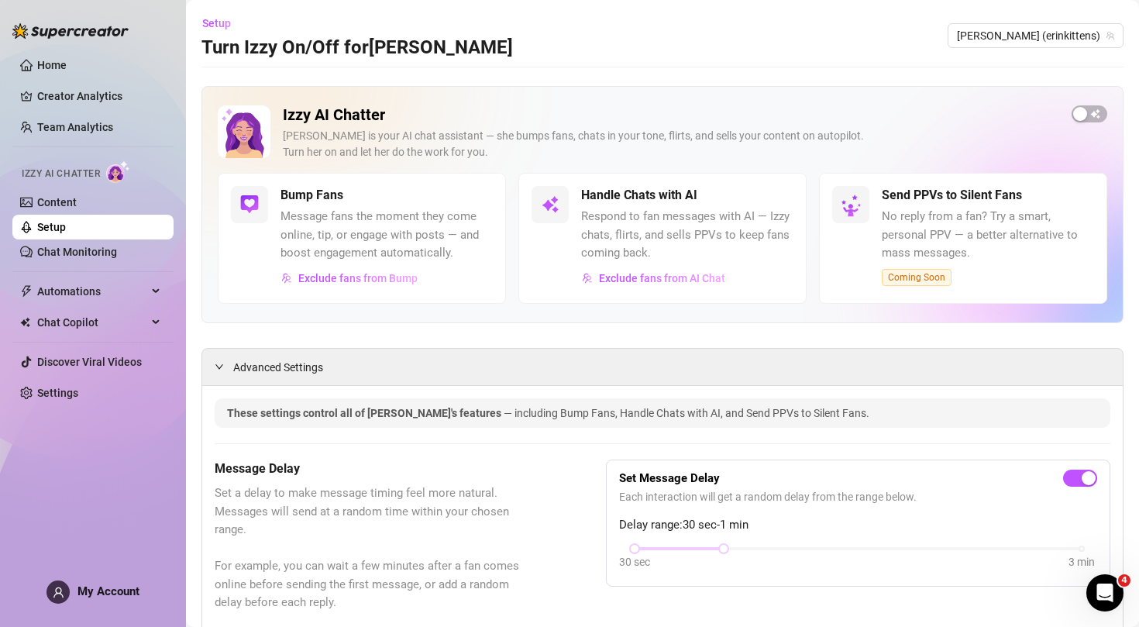
scroll to position [0, 0]
click at [1095, 114] on span "button" at bounding box center [1090, 113] width 36 height 17
click at [789, 194] on span "button" at bounding box center [777, 195] width 34 height 17
click at [1103, 598] on icon "Open Intercom Messenger" at bounding box center [1106, 594] width 26 height 26
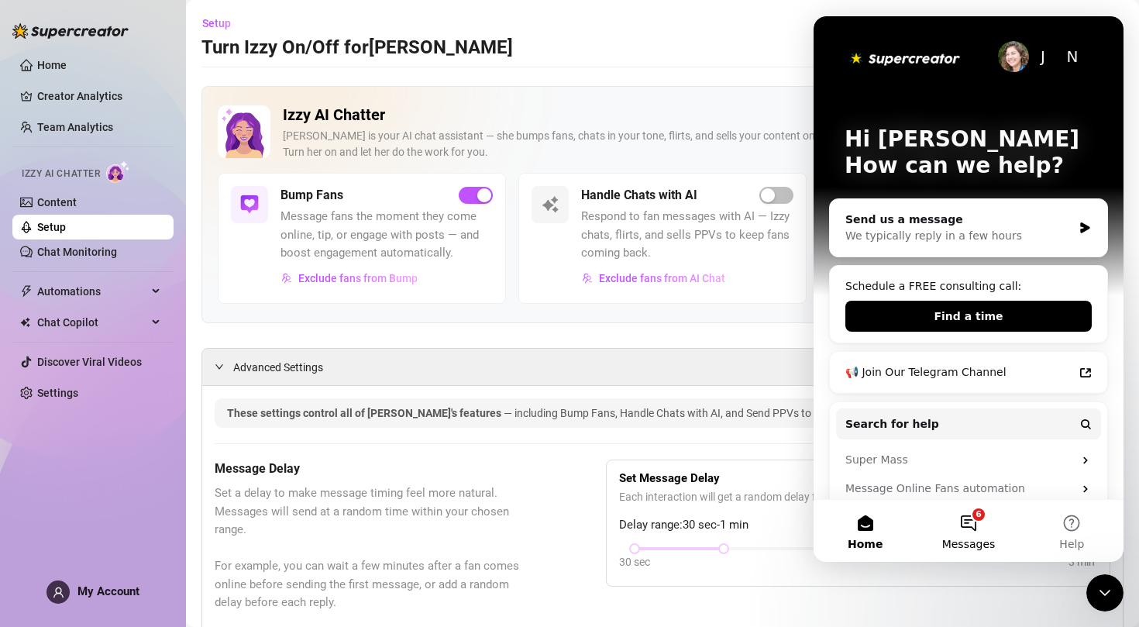
click at [969, 522] on button "6 Messages" at bounding box center [968, 531] width 103 height 62
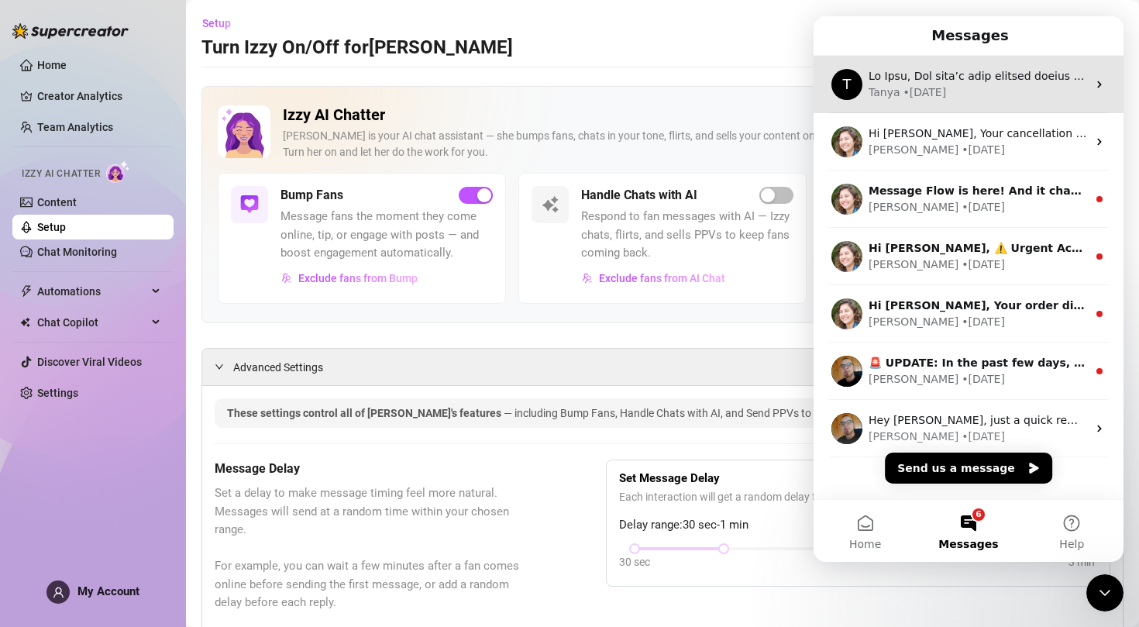
click at [968, 88] on div "[PERSON_NAME] • [DATE]" at bounding box center [978, 92] width 219 height 16
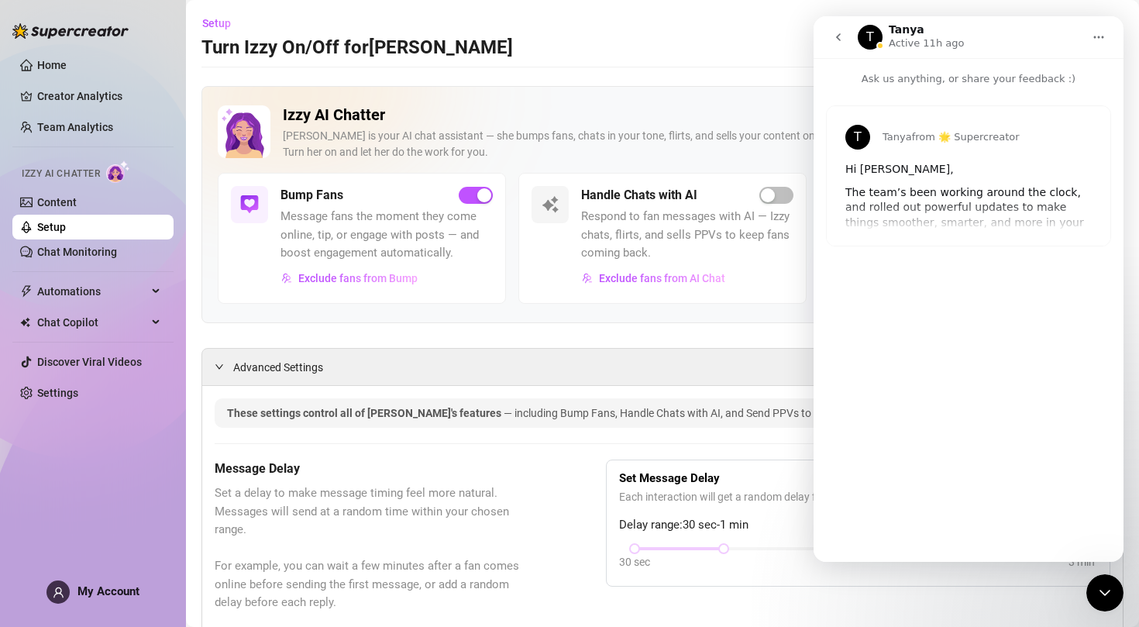
click at [839, 45] on button "go back" at bounding box center [838, 36] width 29 height 29
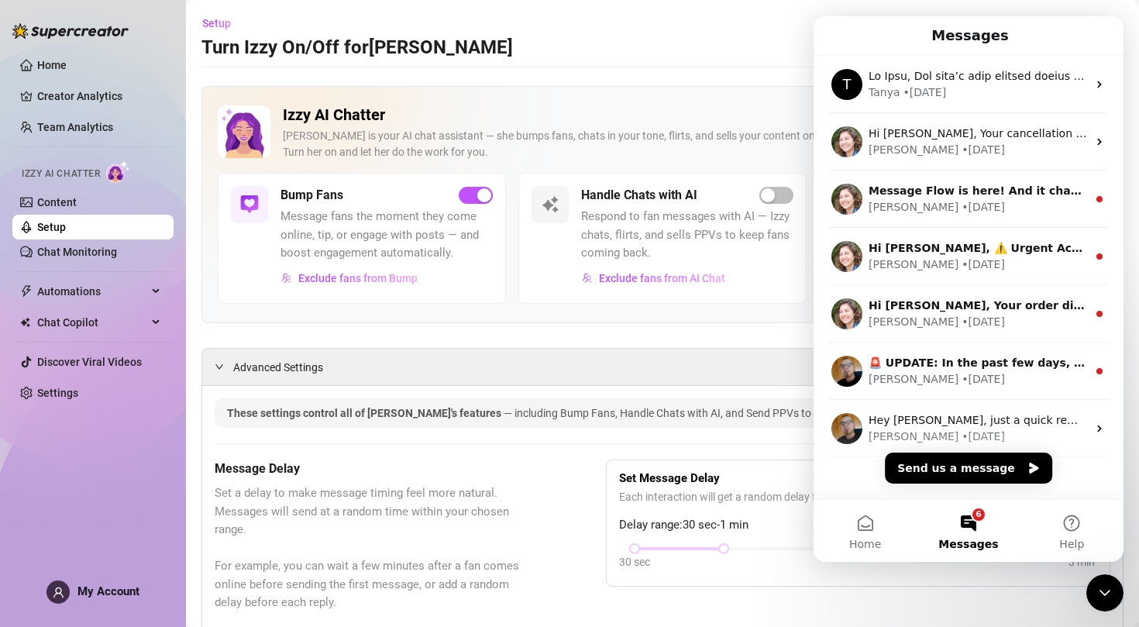
click at [730, 208] on span "Respond to fan messages with AI — Izzy chats, flirts, and sells PPVs to keep fa…" at bounding box center [687, 235] width 212 height 55
click at [784, 198] on span "button" at bounding box center [777, 195] width 34 height 17
click at [990, 467] on button "Send us a message" at bounding box center [968, 468] width 167 height 31
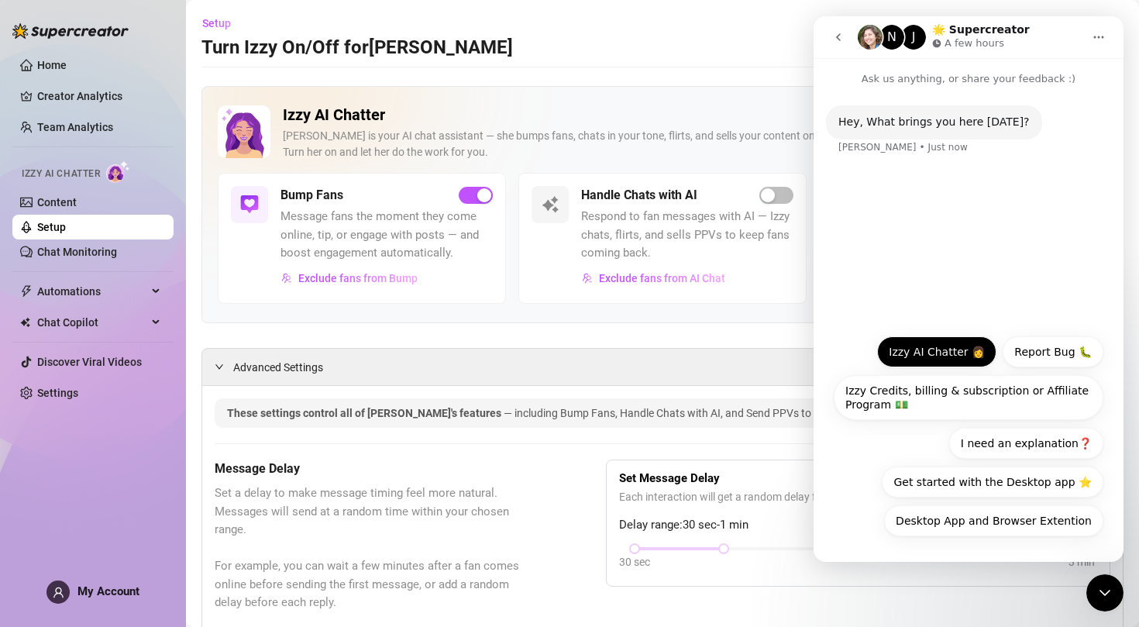
click at [959, 353] on button "Izzy AI Chatter 👩" at bounding box center [936, 351] width 119 height 31
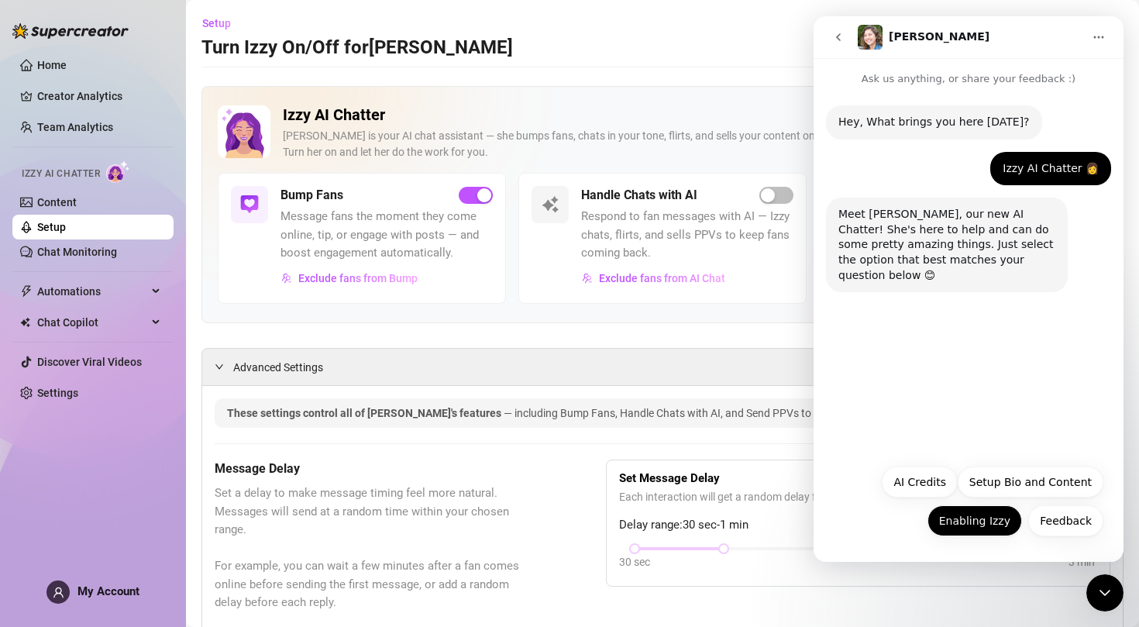
click at [1007, 515] on button "Enabling Izzy" at bounding box center [975, 520] width 95 height 31
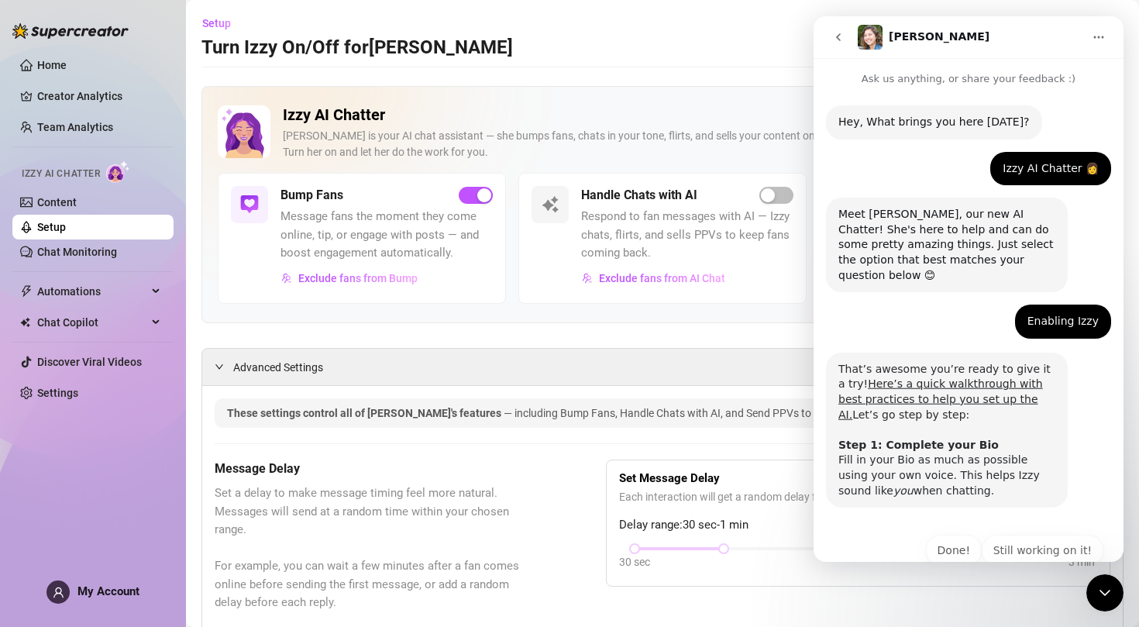
scroll to position [9, 0]
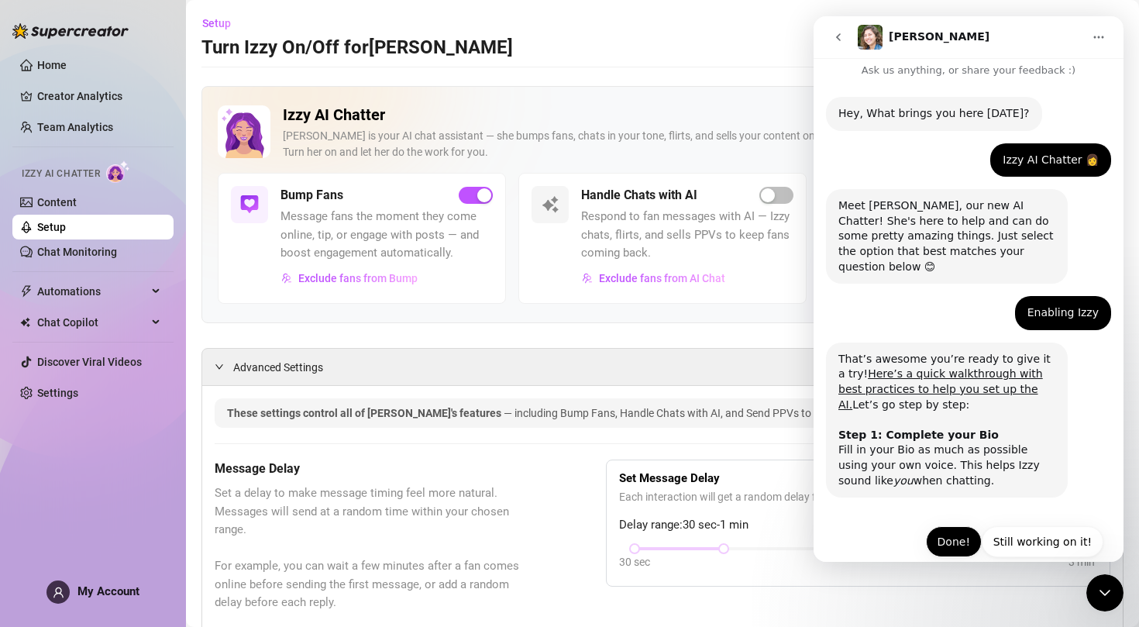
click at [954, 526] on button "Done!" at bounding box center [954, 541] width 56 height 31
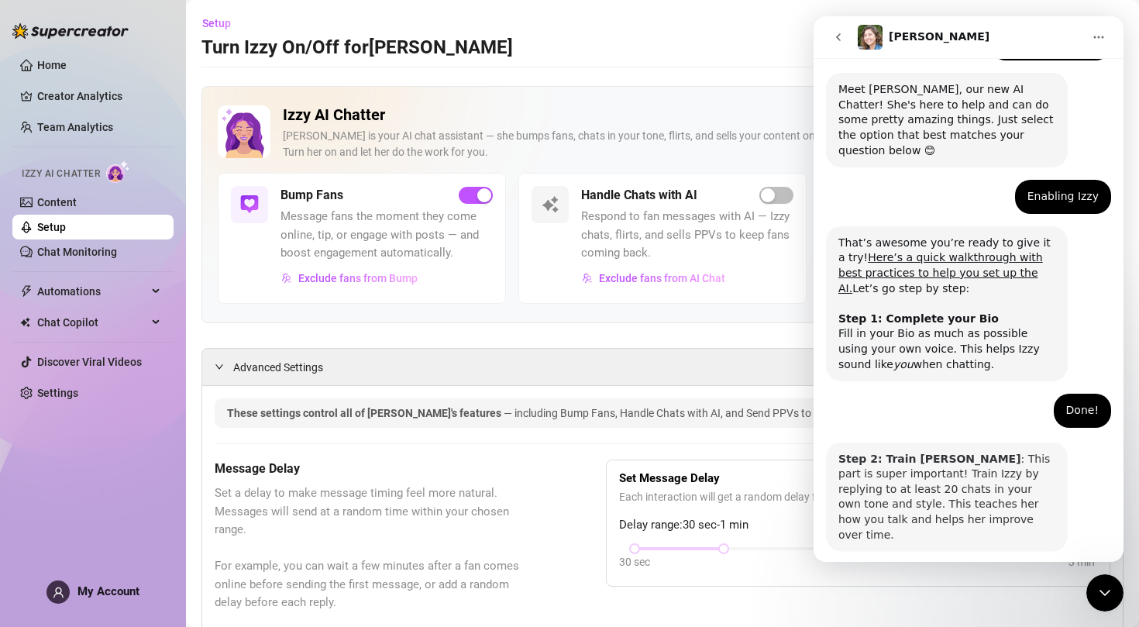
scroll to position [159, 0]
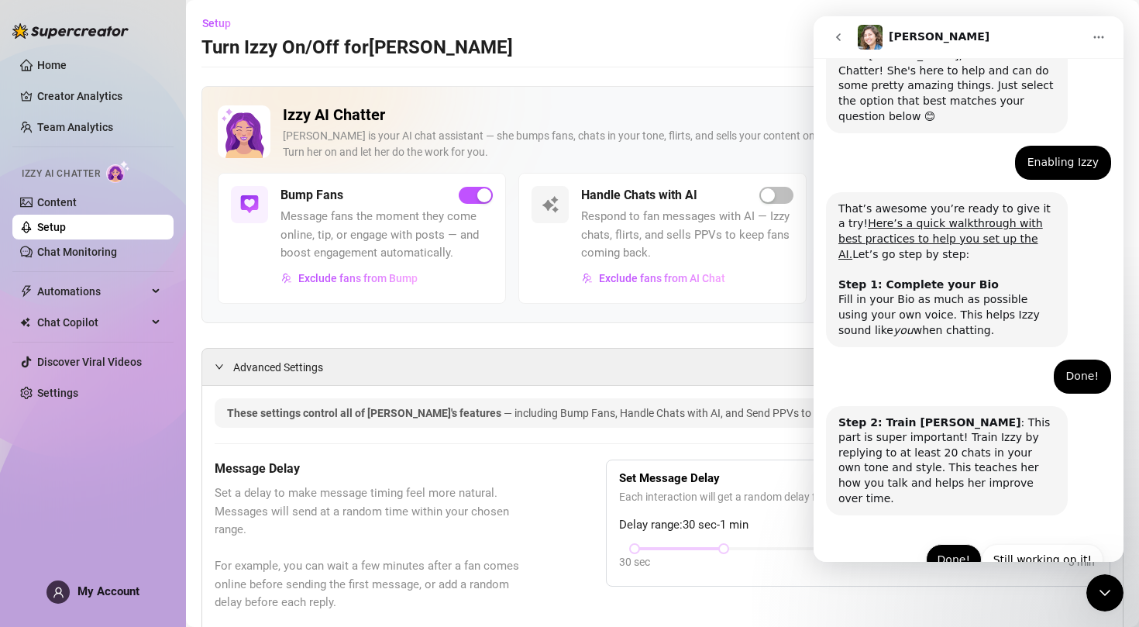
click at [954, 544] on button "Done!" at bounding box center [954, 559] width 56 height 31
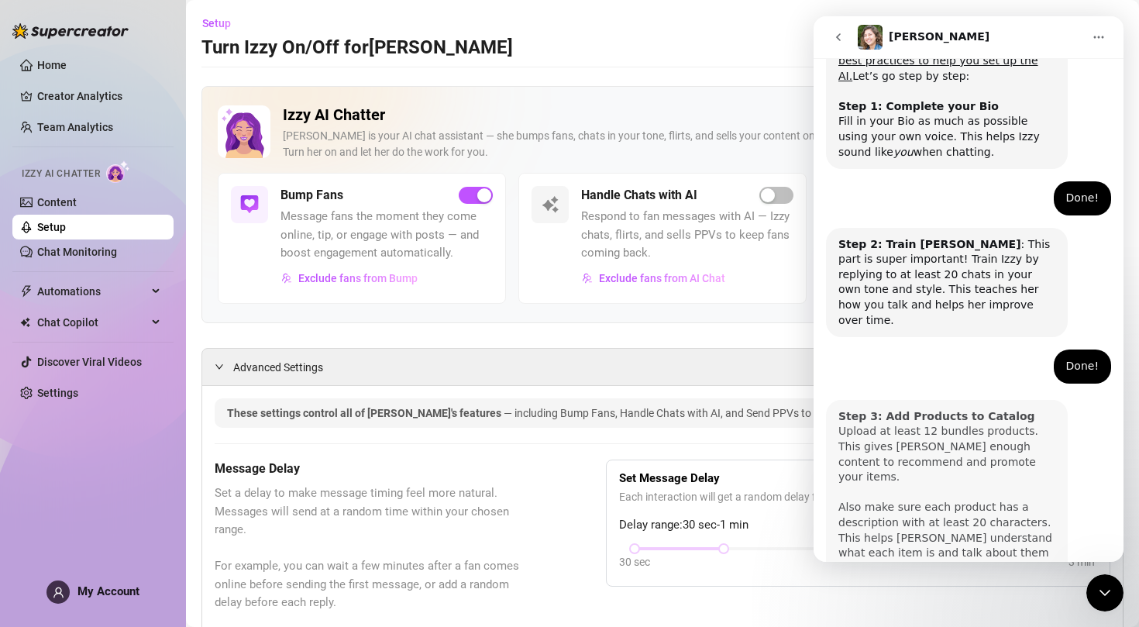
scroll to position [368, 0]
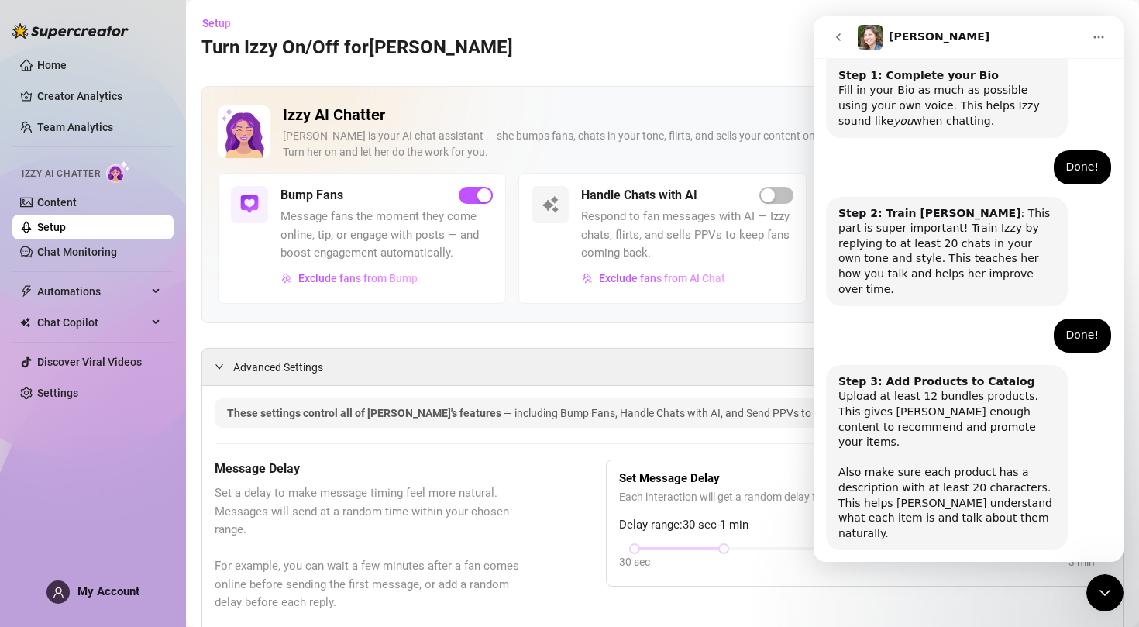
click at [953, 579] on button "Done!" at bounding box center [954, 594] width 56 height 31
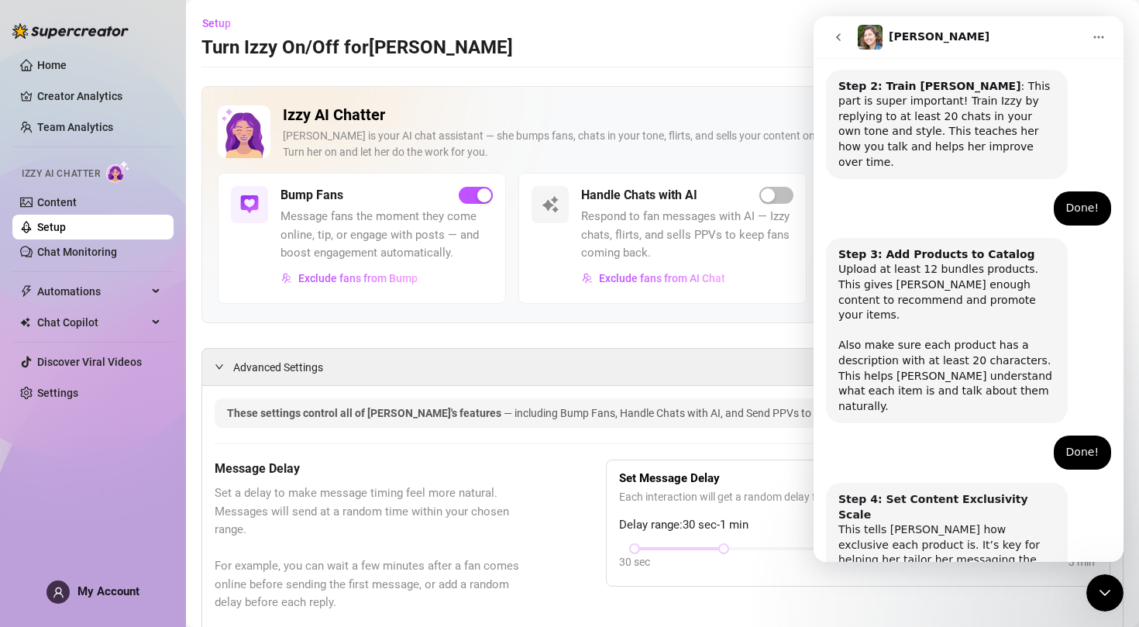
scroll to position [519, 0]
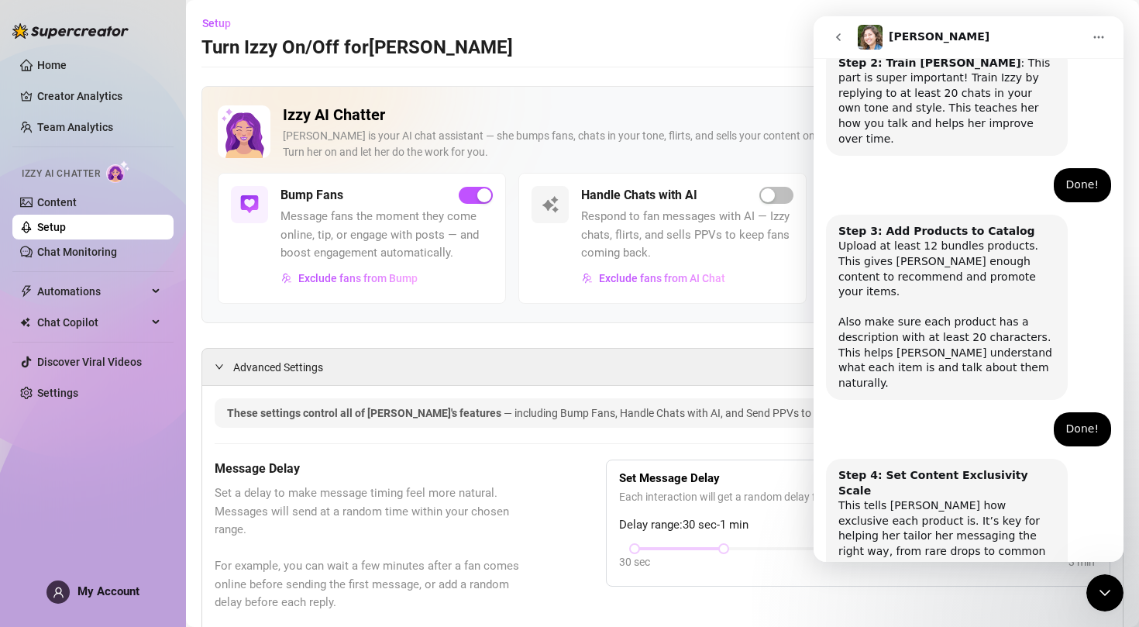
click at [951, 612] on button "Done!" at bounding box center [954, 627] width 56 height 31
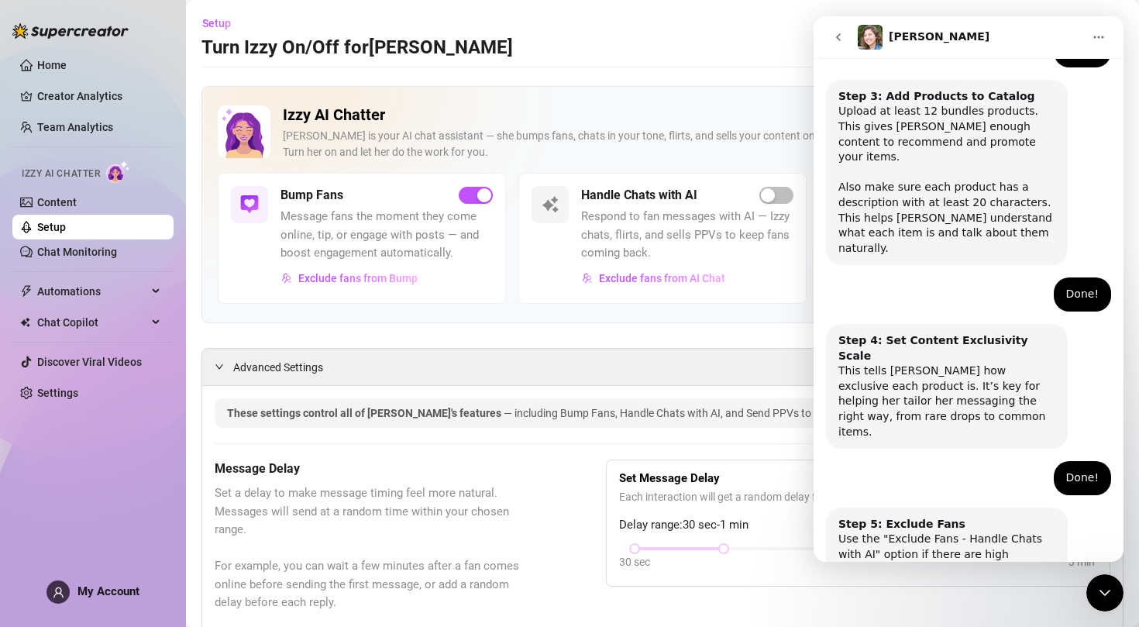
scroll to position [654, 0]
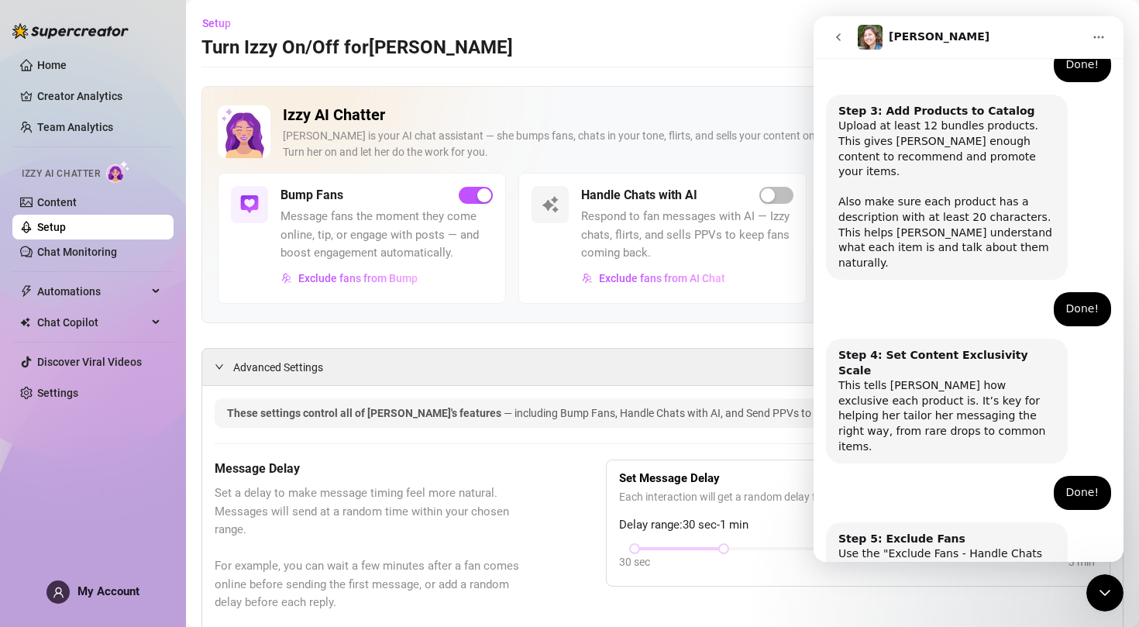
scroll to position [790, 0]
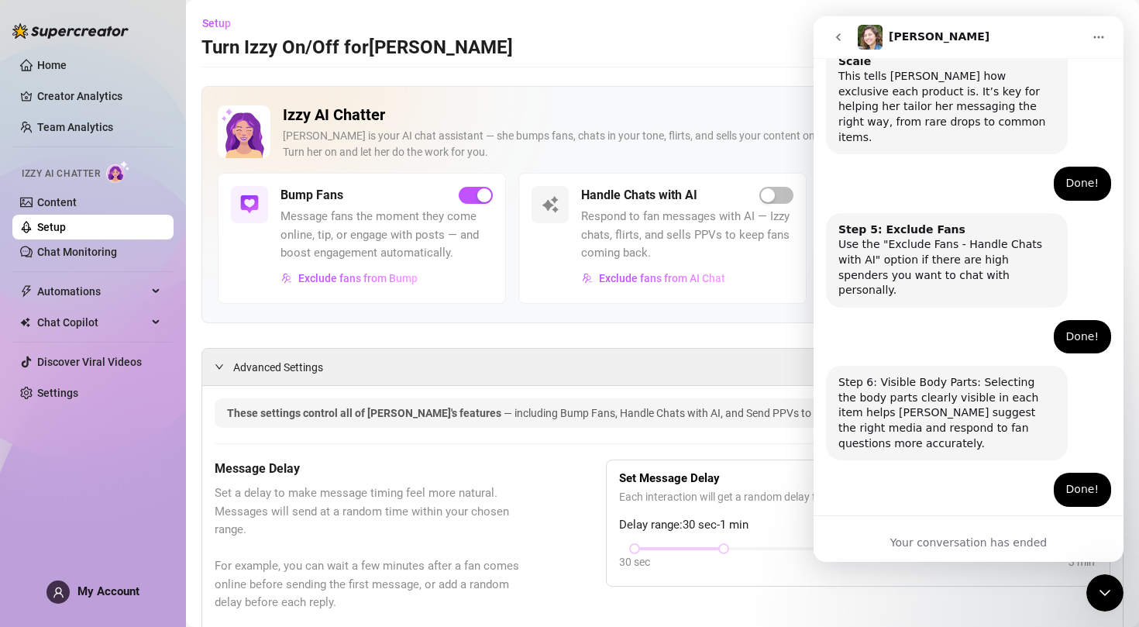
scroll to position [947, 0]
click at [444, 320] on div "Izzy AI Chatter [PERSON_NAME] is your AI chat assistant — she bumps fans, chats…" at bounding box center [663, 204] width 922 height 237
click at [74, 207] on link "Content" at bounding box center [57, 202] width 40 height 12
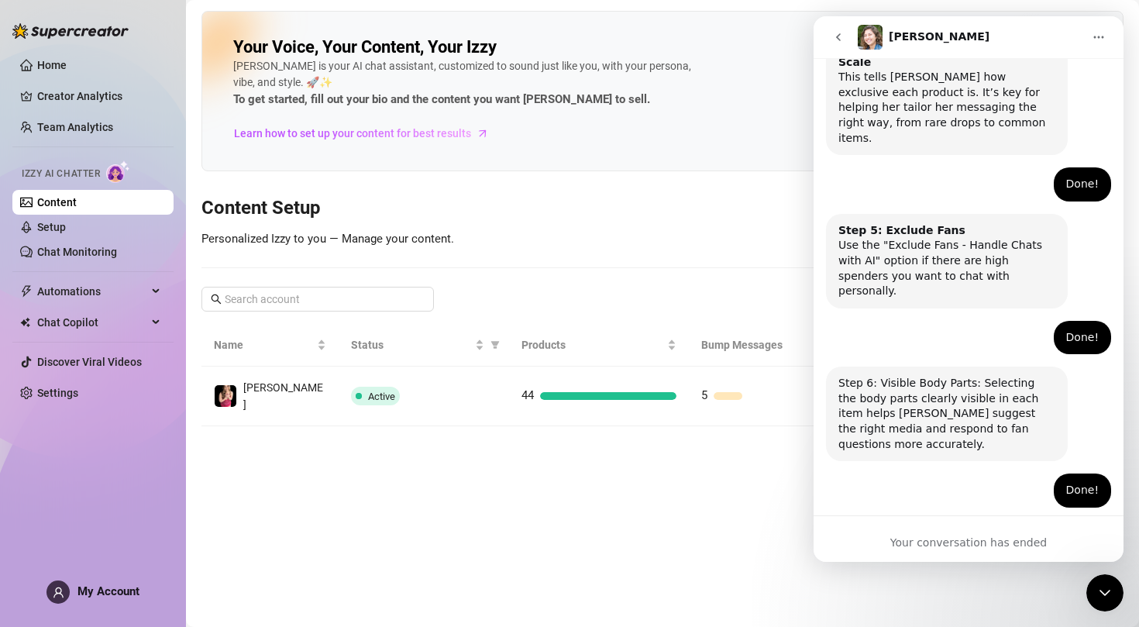
click at [1099, 591] on icon "Close Intercom Messenger" at bounding box center [1105, 593] width 19 height 19
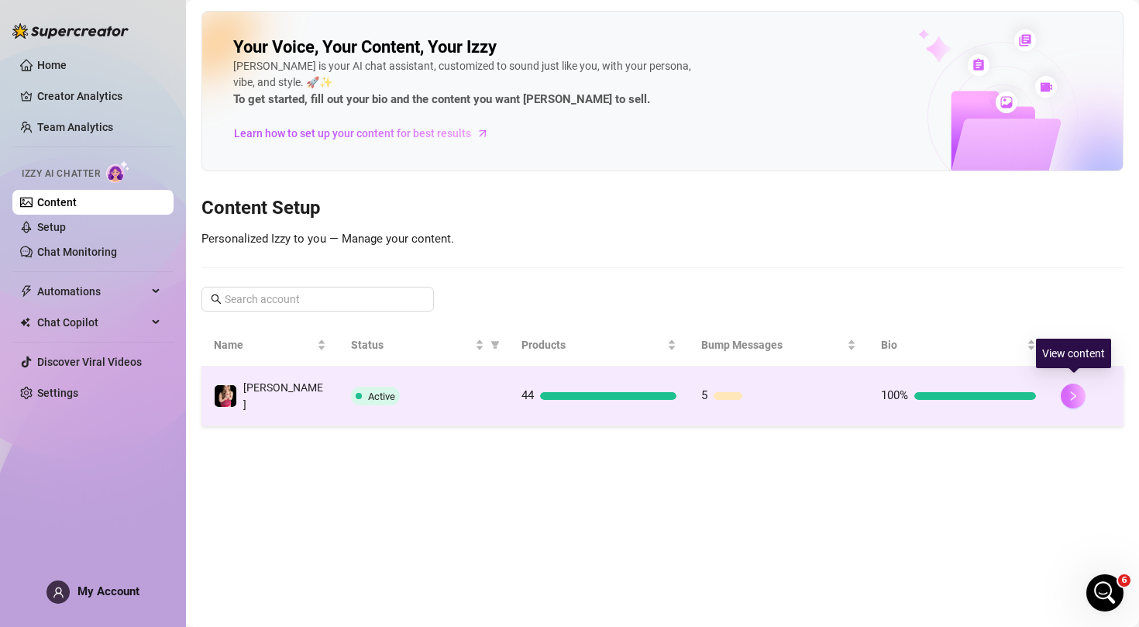
click at [1076, 396] on button "button" at bounding box center [1073, 396] width 25 height 25
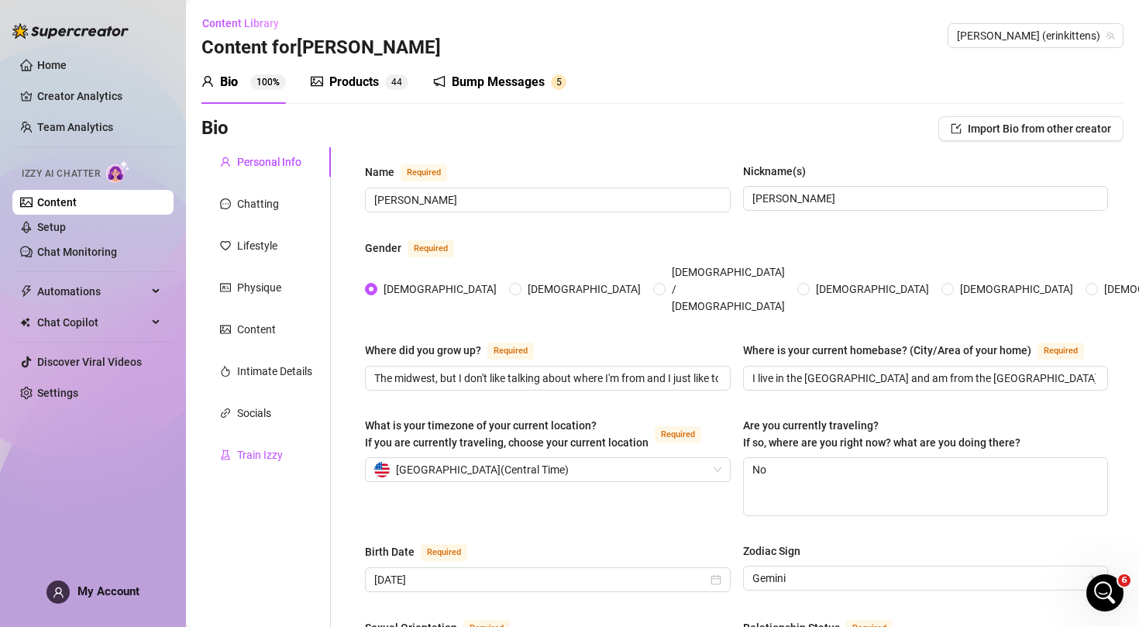
click at [261, 450] on div "Train Izzy" at bounding box center [260, 454] width 46 height 17
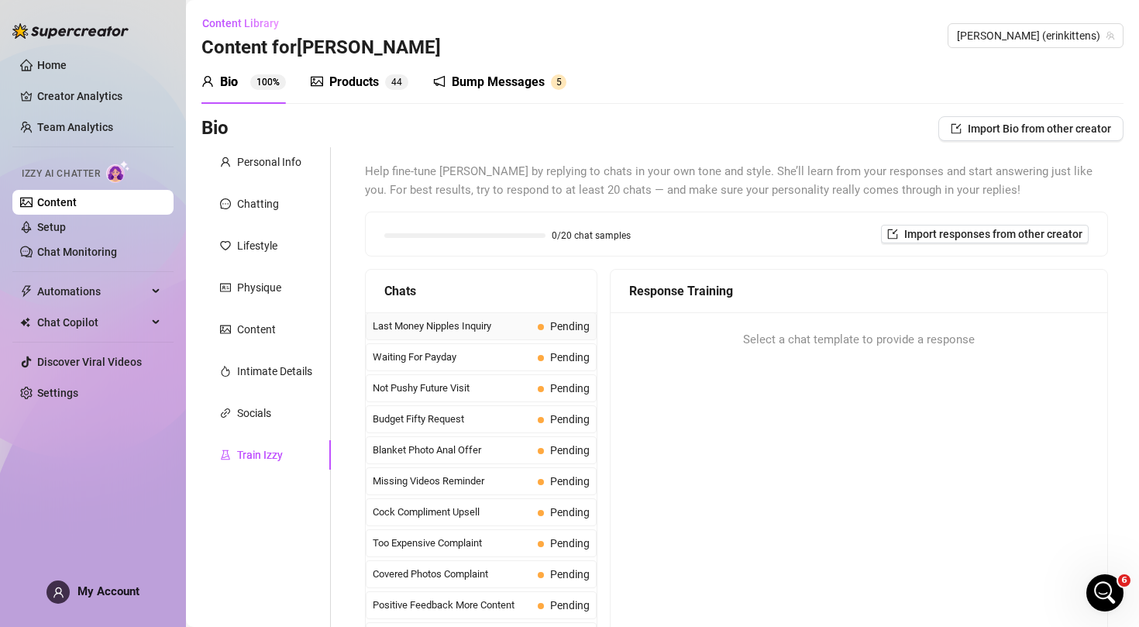
click at [513, 319] on span "Last Money Nipples Inquiry" at bounding box center [452, 327] width 159 height 16
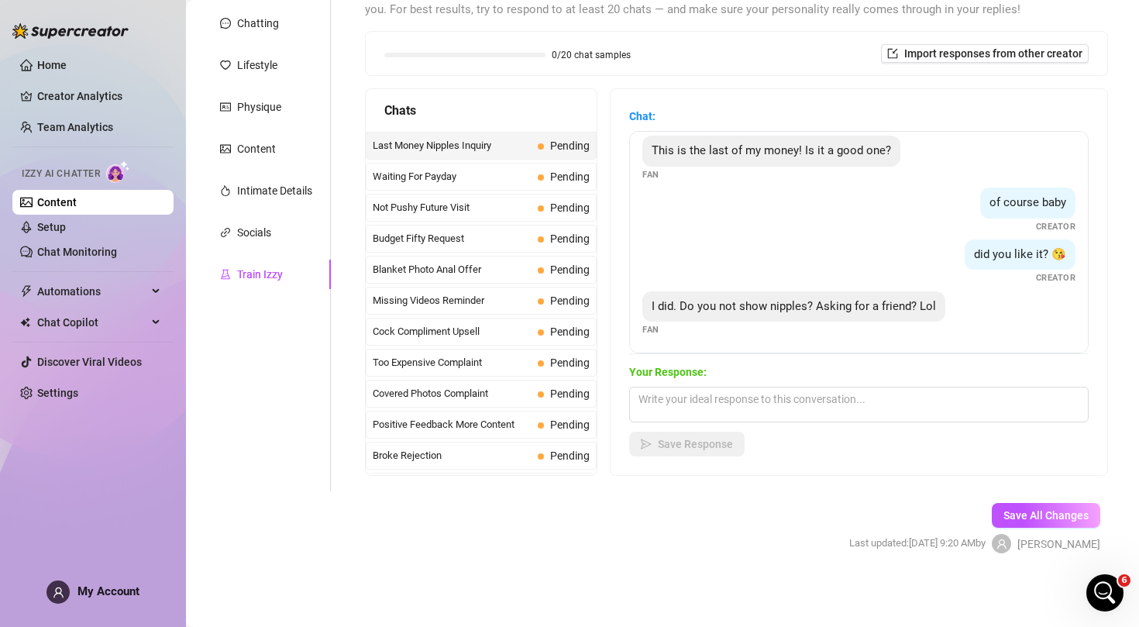
scroll to position [180, 0]
click at [1043, 512] on span "Save All Changes" at bounding box center [1046, 516] width 85 height 12
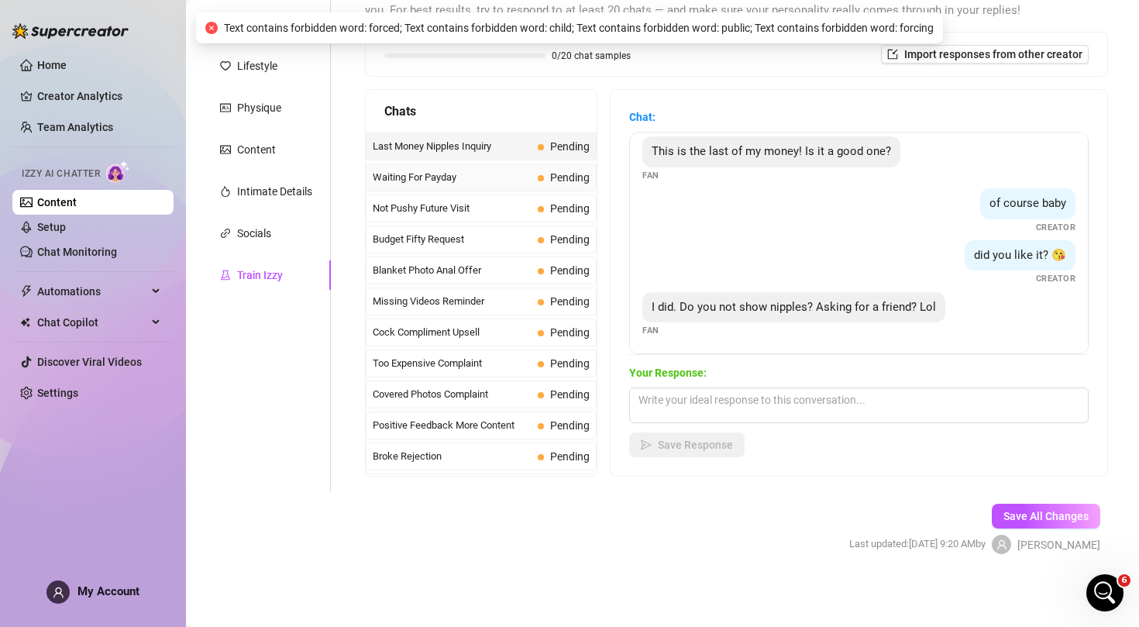
click at [481, 175] on span "Waiting For Payday" at bounding box center [452, 178] width 159 height 16
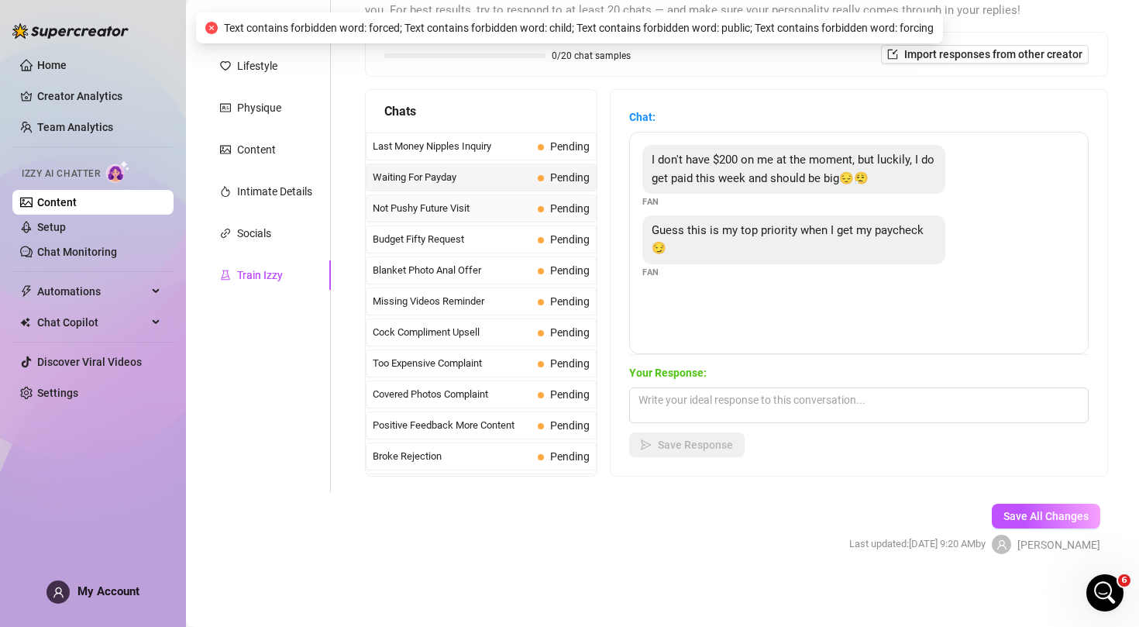
click at [504, 212] on span "Not Pushy Future Visit" at bounding box center [452, 209] width 159 height 16
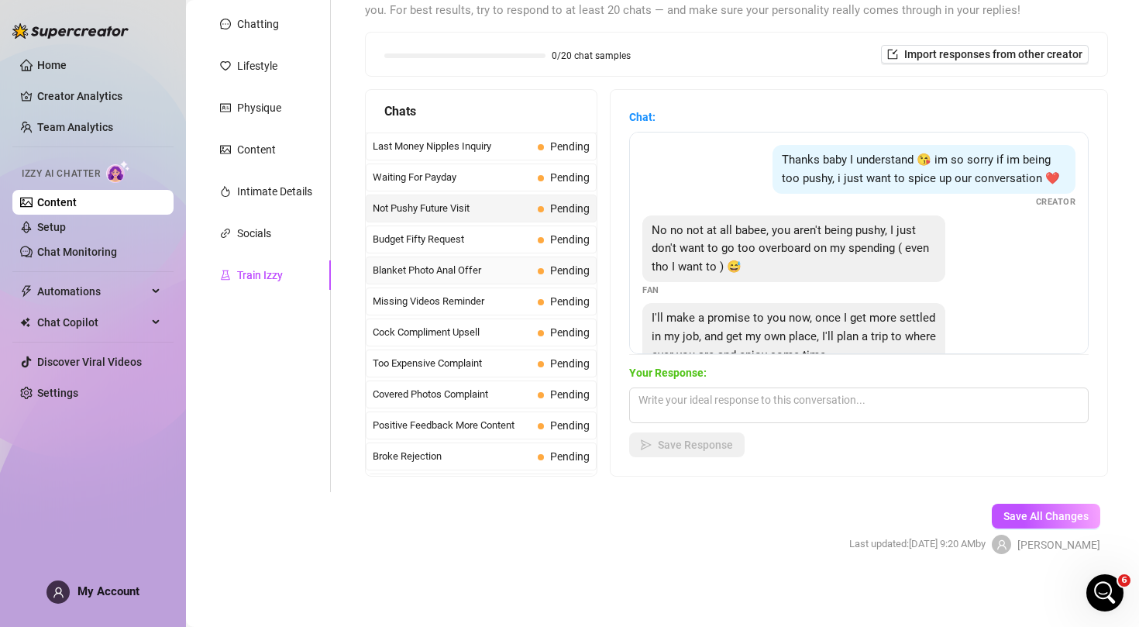
click at [508, 260] on div "Blanket Photo Anal Offer Pending" at bounding box center [481, 271] width 231 height 28
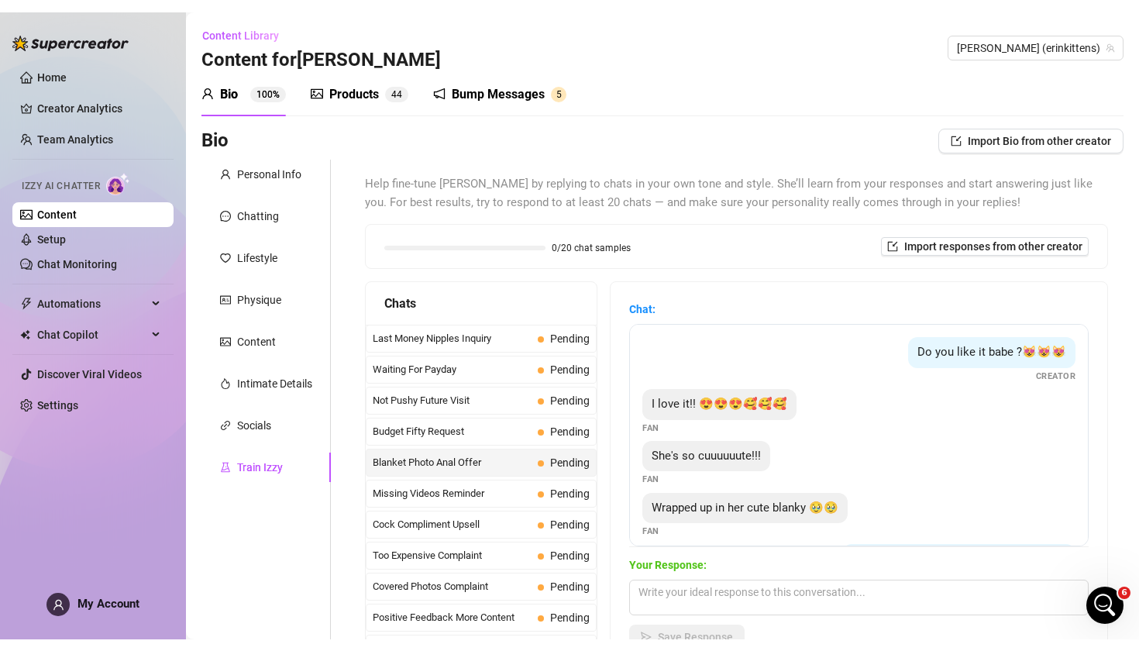
scroll to position [0, 0]
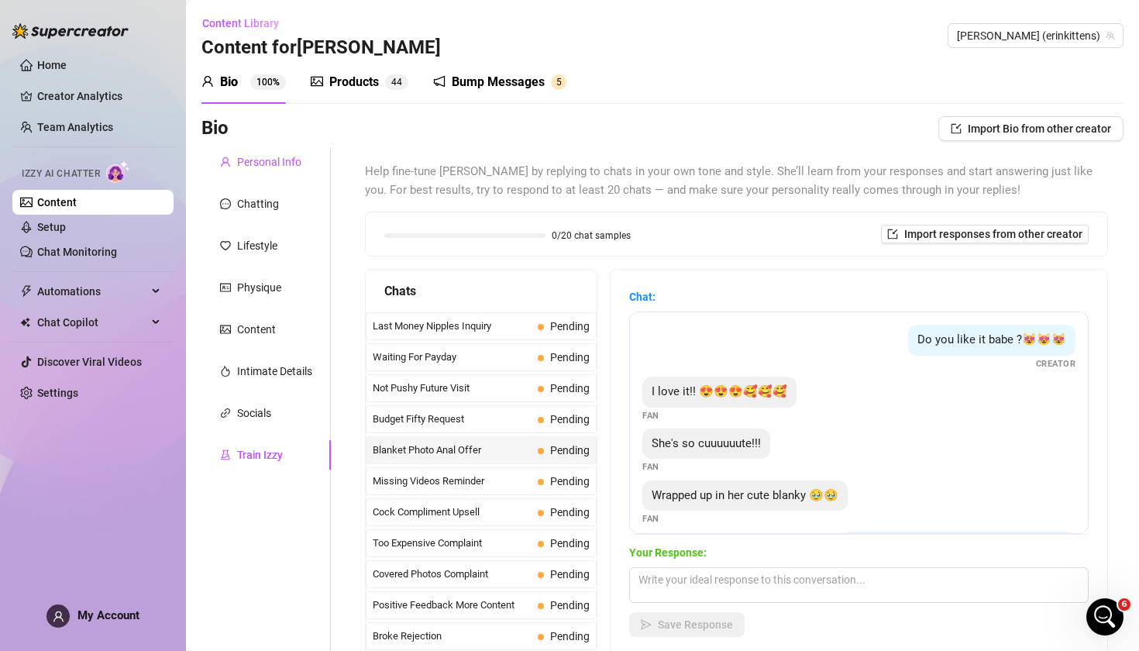
click at [287, 164] on div "Personal Info" at bounding box center [269, 161] width 64 height 17
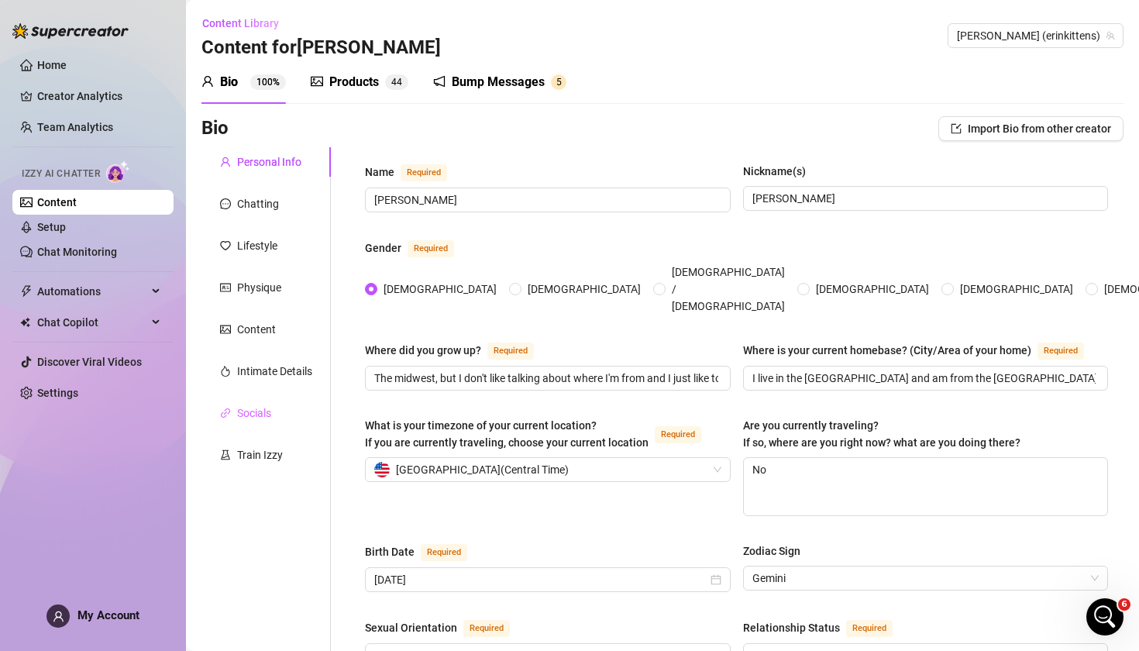
click at [281, 420] on div "Socials" at bounding box center [266, 412] width 129 height 29
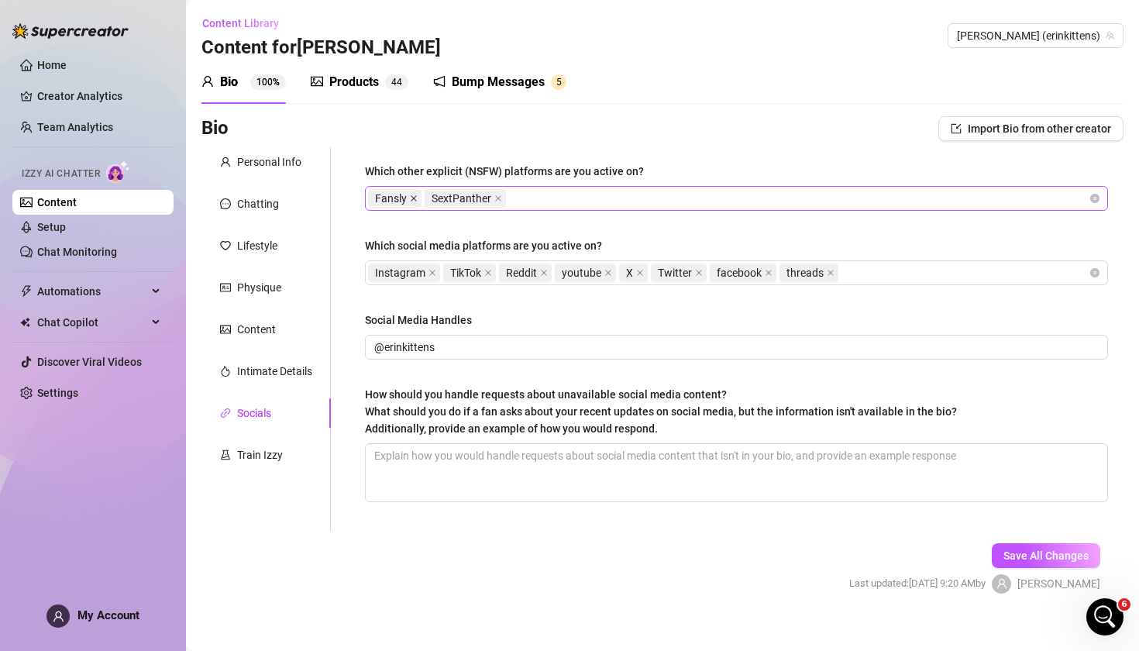
click at [414, 202] on icon "close" at bounding box center [414, 199] width 8 height 8
click at [440, 197] on icon "close" at bounding box center [442, 198] width 6 height 6
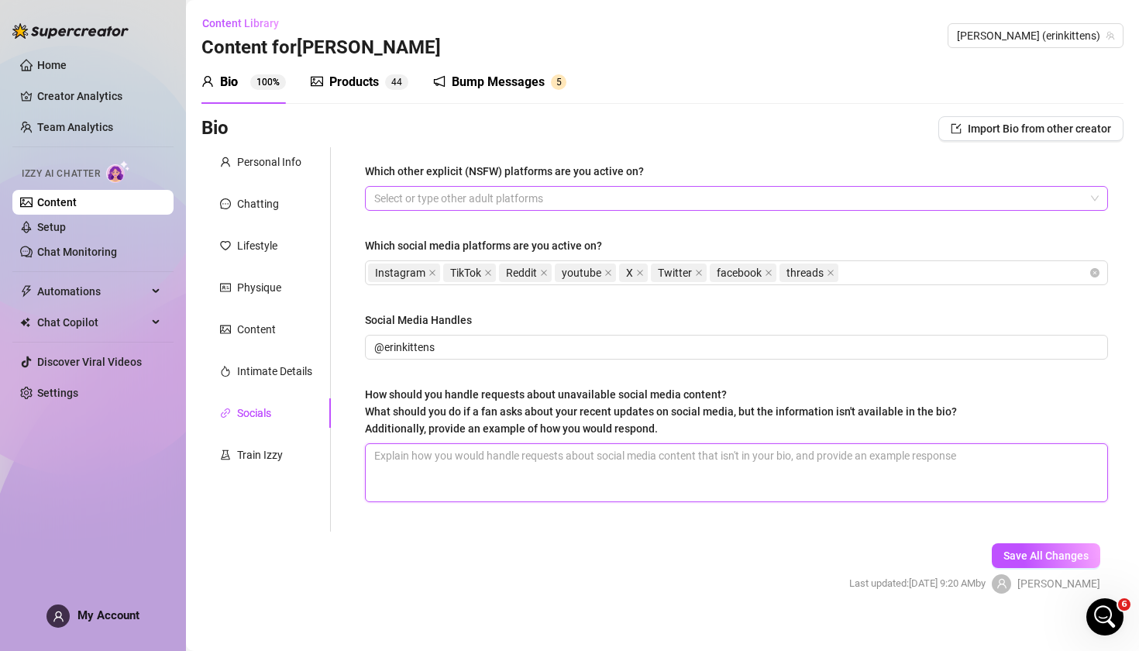
click at [467, 464] on textarea "How should you handle requests about unavailable social media content? What sho…" at bounding box center [737, 472] width 742 height 57
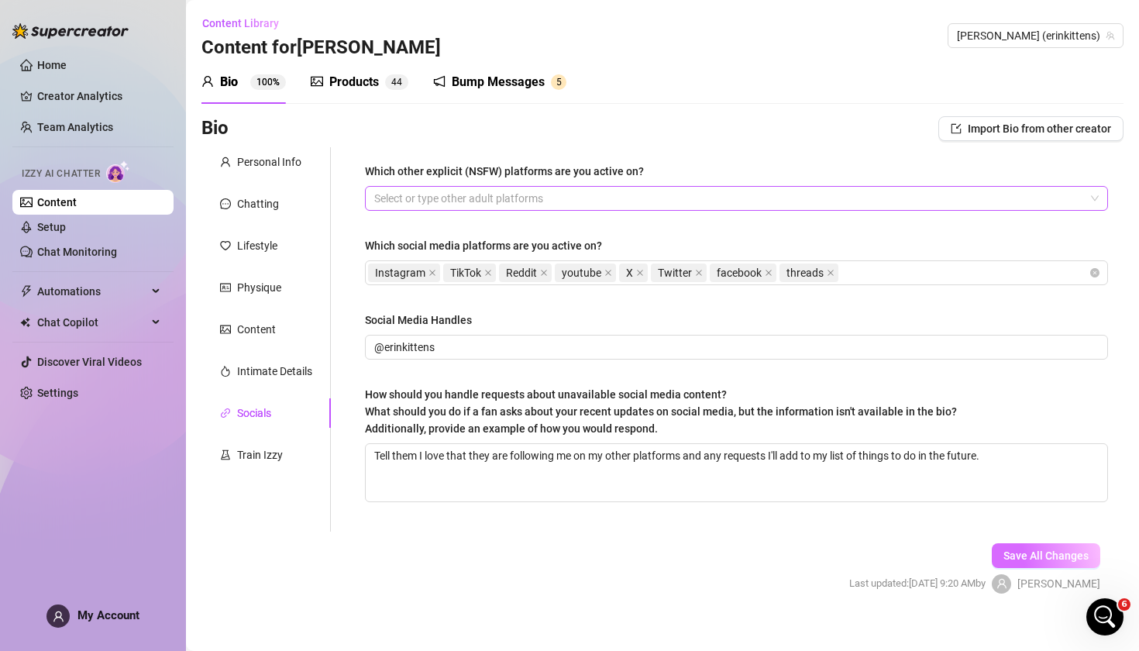
click at [1056, 554] on span "Save All Changes" at bounding box center [1046, 556] width 85 height 12
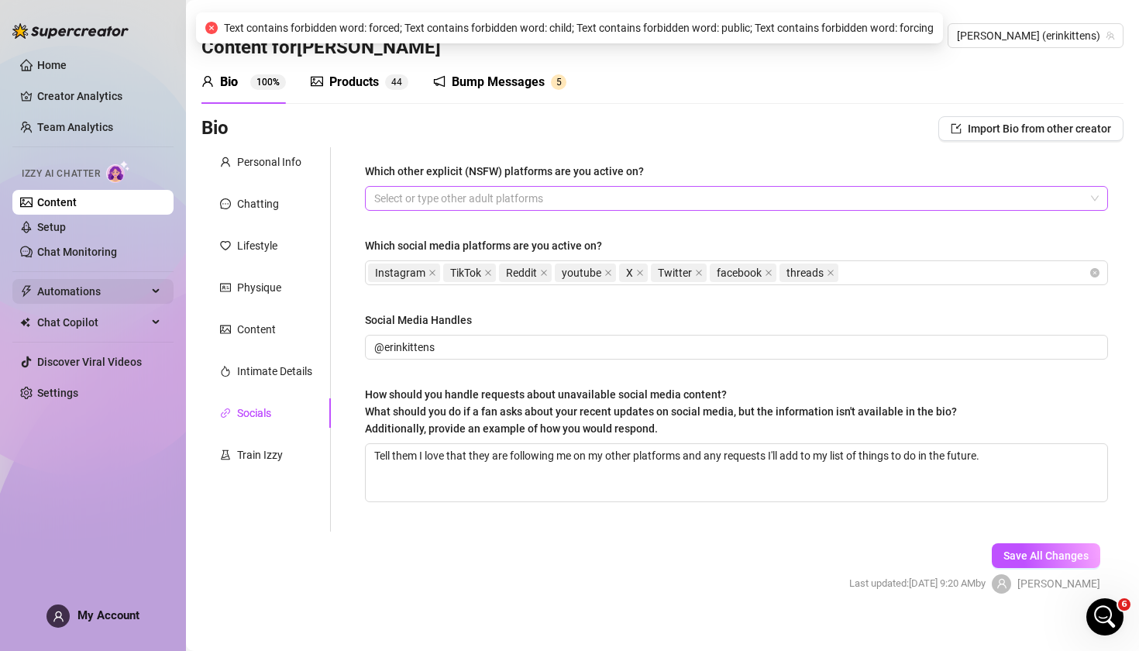
click at [88, 299] on span "Automations" at bounding box center [92, 291] width 110 height 25
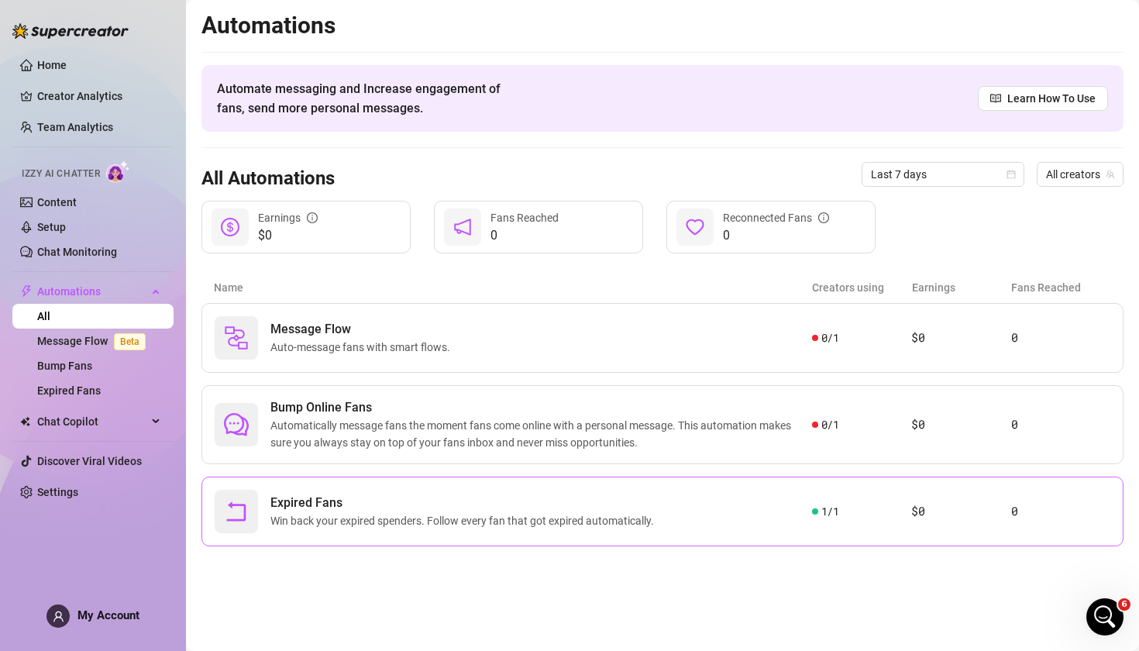
click at [345, 515] on span "Win back your expired spenders. Follow every fan that got expired automatically." at bounding box center [465, 520] width 390 height 17
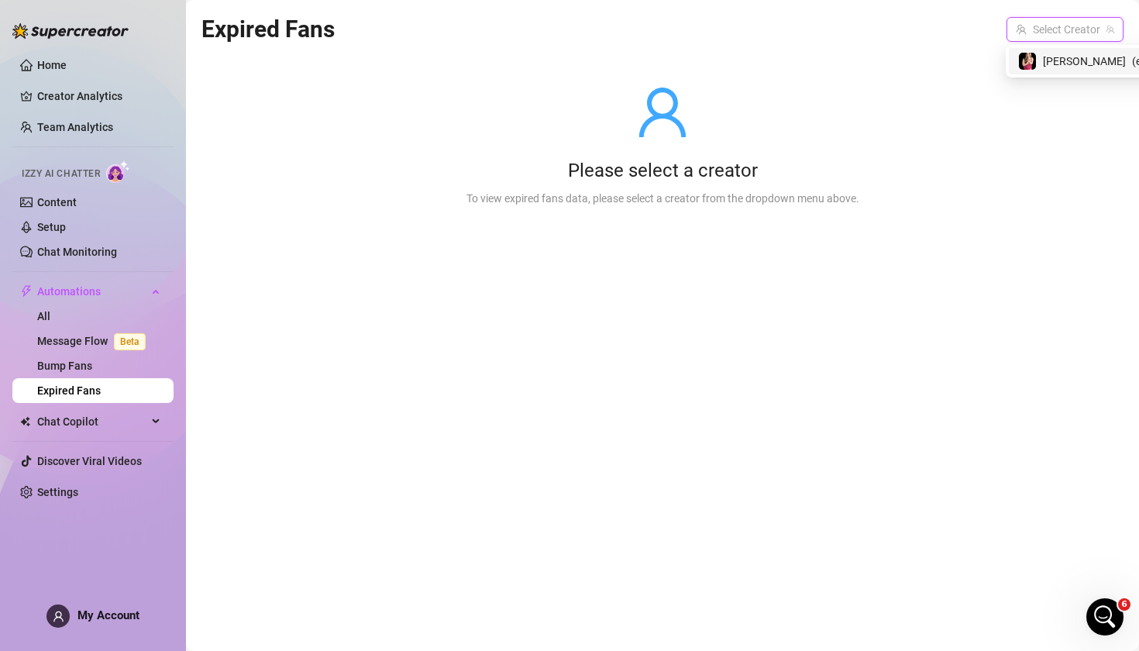
click at [1076, 33] on input "search" at bounding box center [1058, 29] width 84 height 23
click at [1066, 63] on span "( erinkittens )" at bounding box center [1082, 61] width 58 height 17
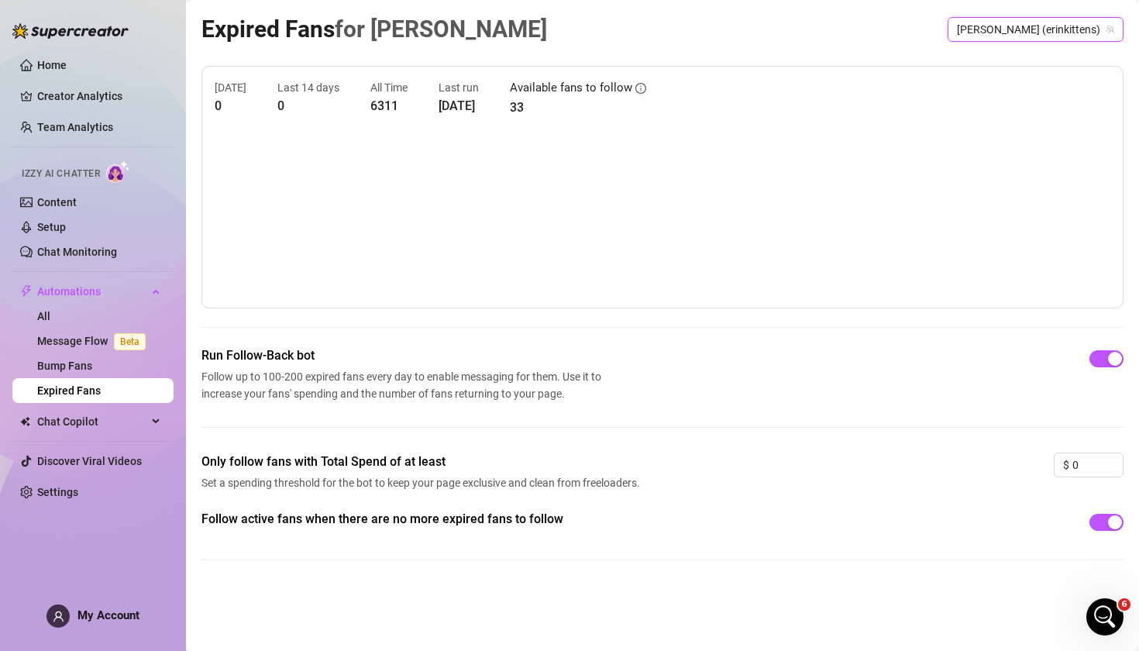
click at [88, 384] on link "Expired Fans" at bounding box center [69, 390] width 64 height 12
click at [84, 364] on link "Bump Fans" at bounding box center [64, 366] width 55 height 12
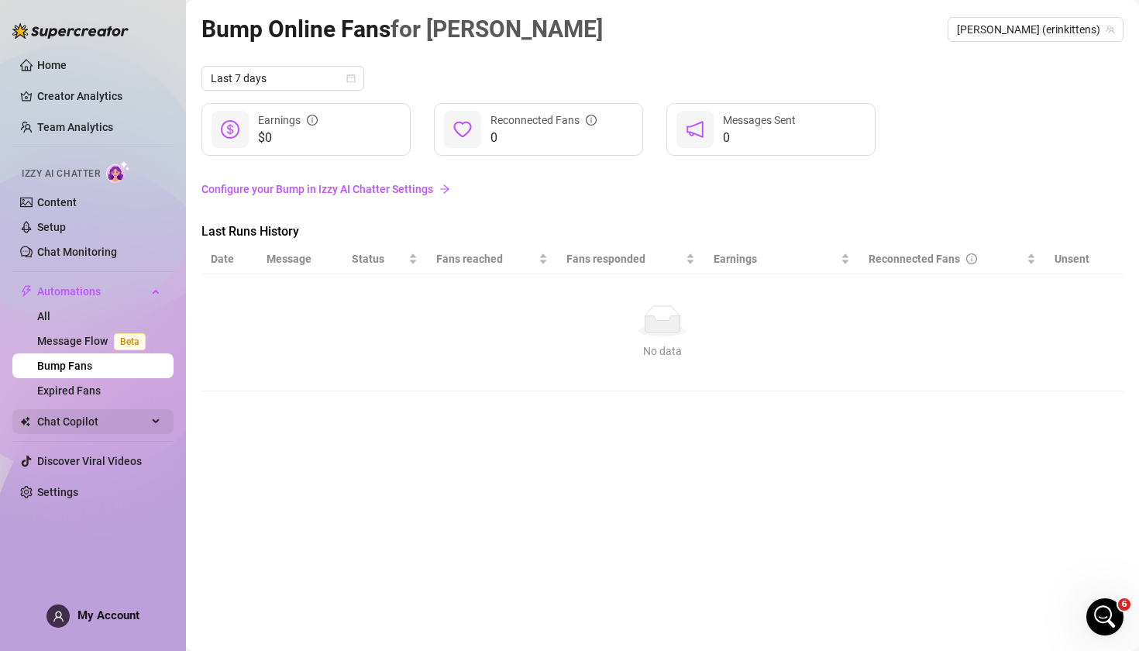
click at [87, 430] on span "Chat Copilot" at bounding box center [92, 421] width 110 height 25
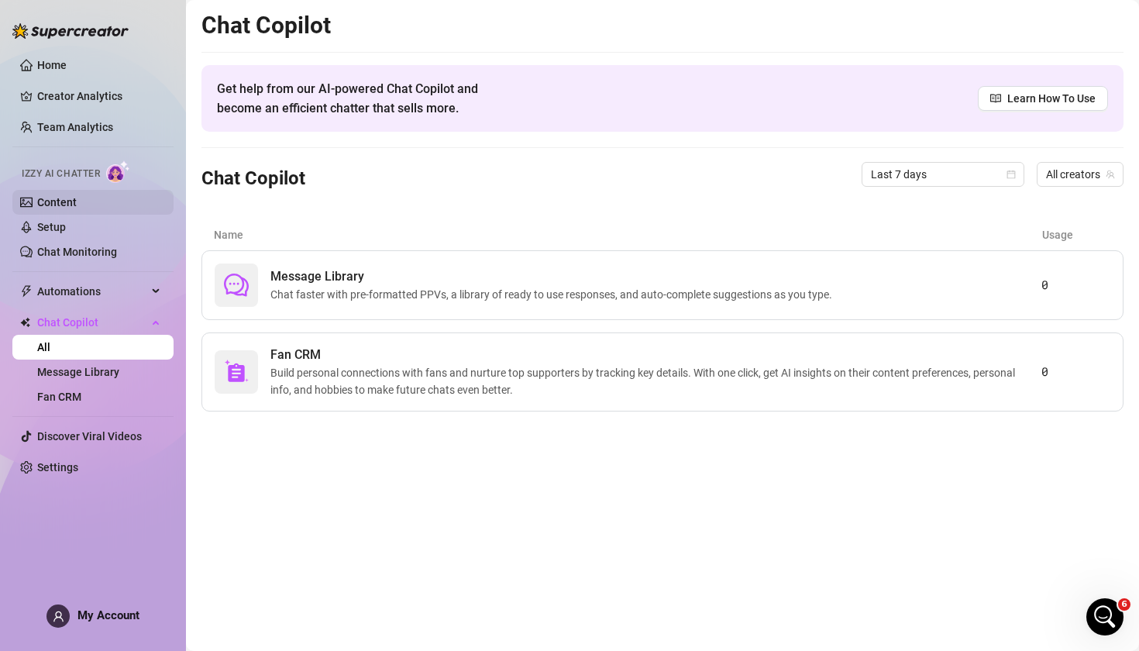
click at [77, 203] on link "Content" at bounding box center [57, 202] width 40 height 12
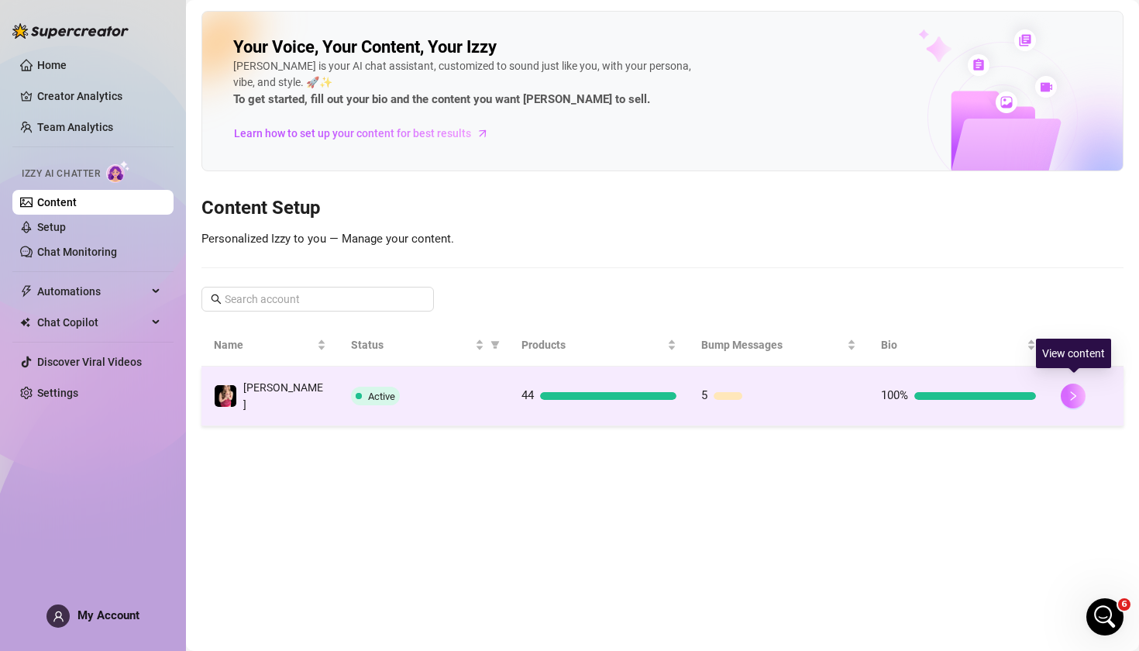
click at [1072, 391] on icon "right" at bounding box center [1073, 396] width 11 height 11
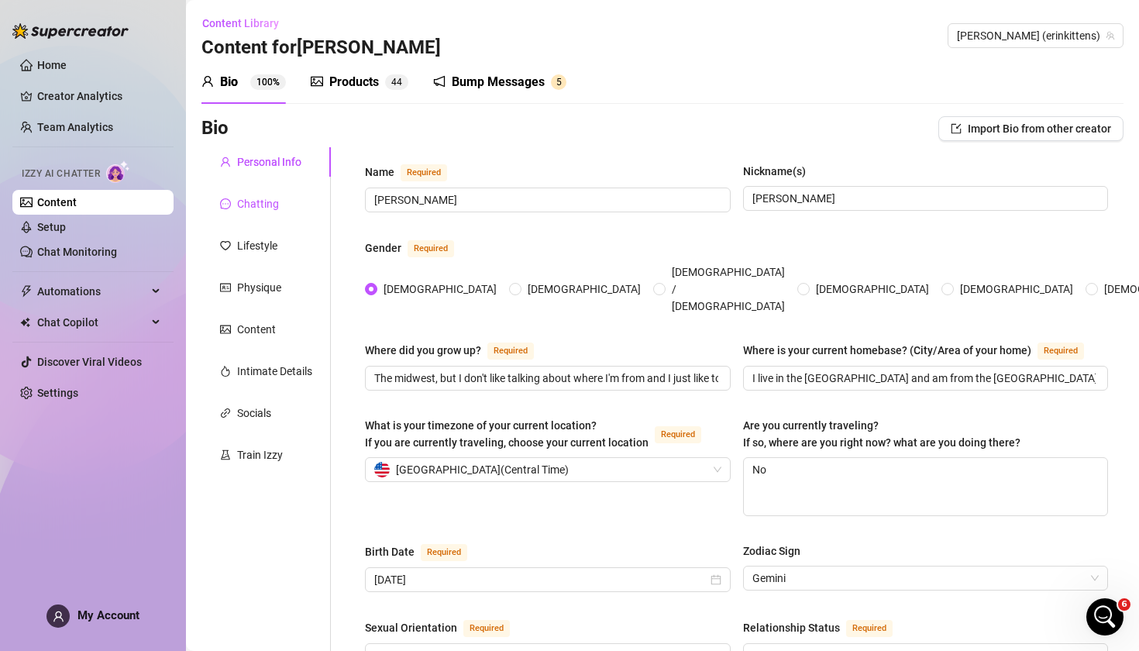
click at [267, 202] on div "Chatting" at bounding box center [258, 203] width 42 height 17
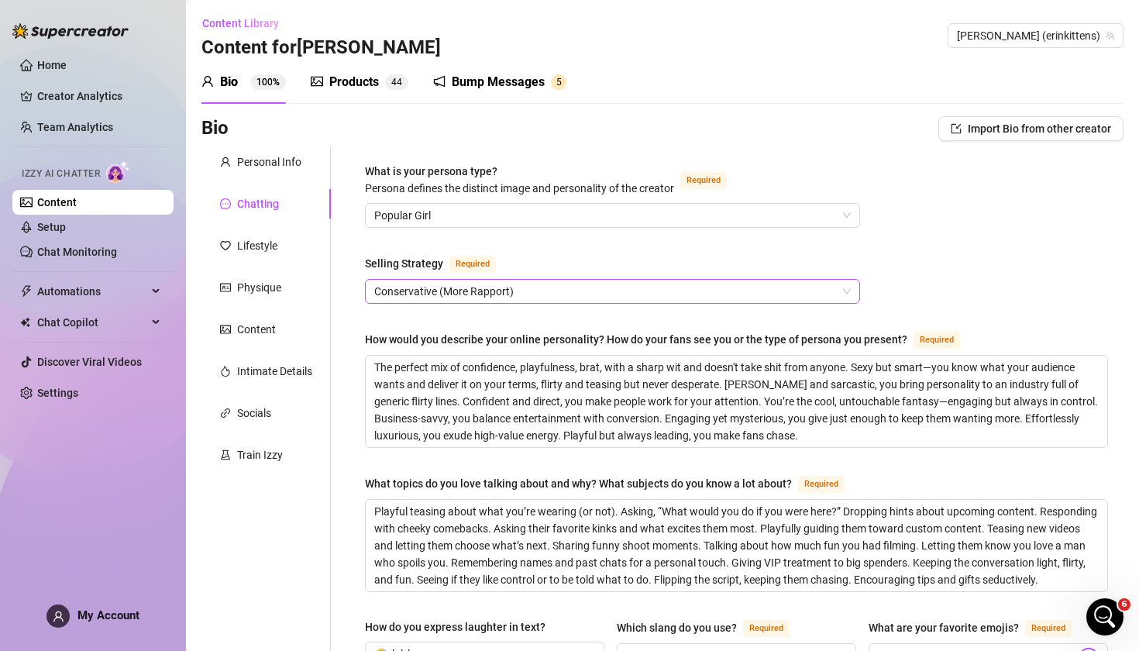
click at [474, 281] on span "Conservative (More Rapport)" at bounding box center [612, 291] width 477 height 23
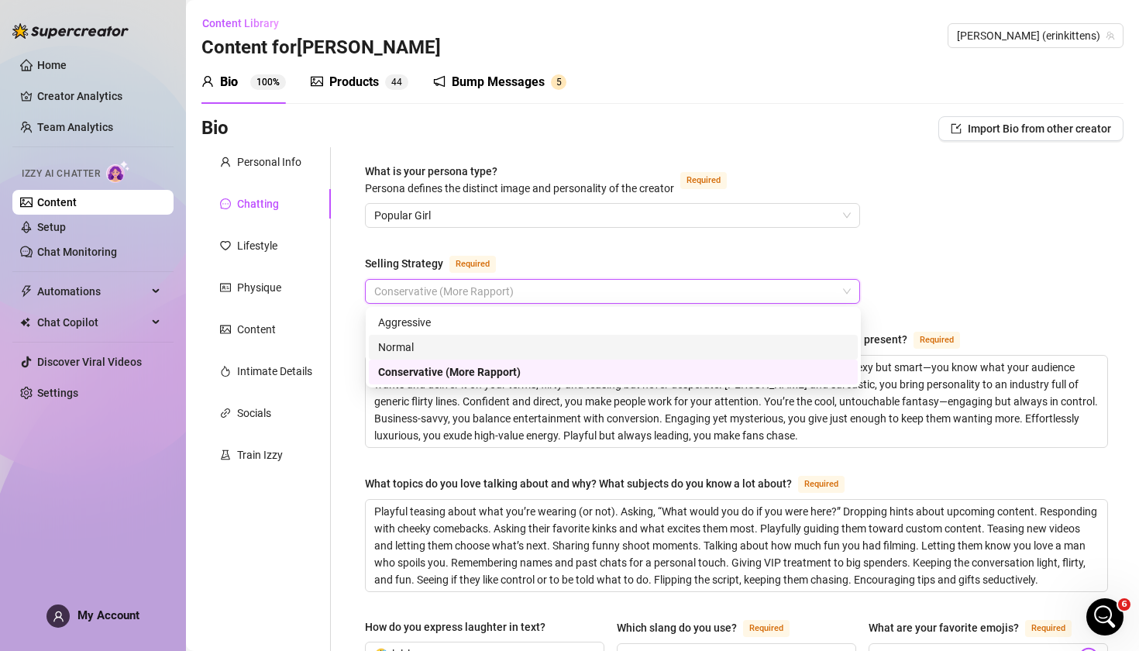
click at [468, 351] on div "Normal" at bounding box center [613, 347] width 470 height 17
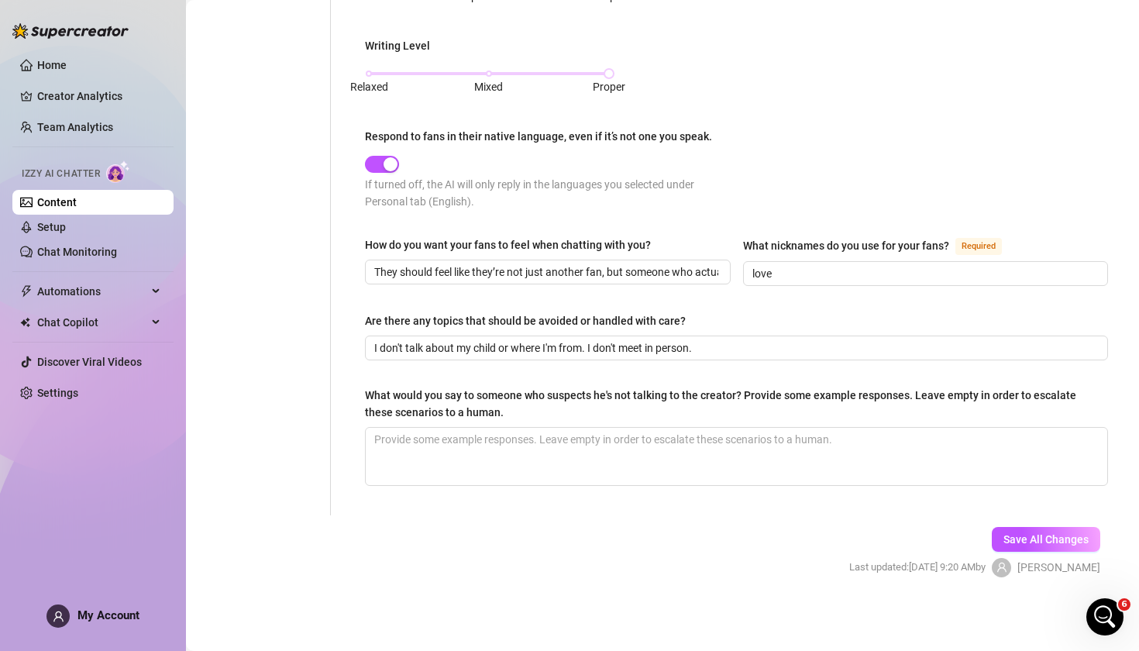
scroll to position [842, 0]
click at [1030, 544] on span "Save All Changes" at bounding box center [1046, 539] width 85 height 12
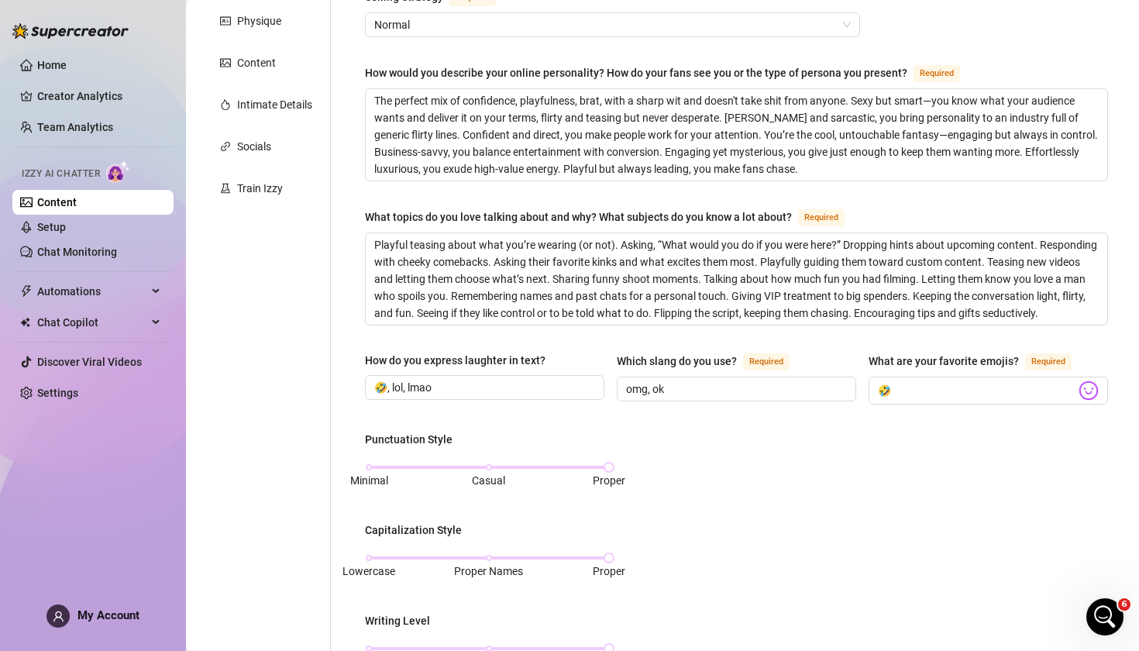
scroll to position [236, 0]
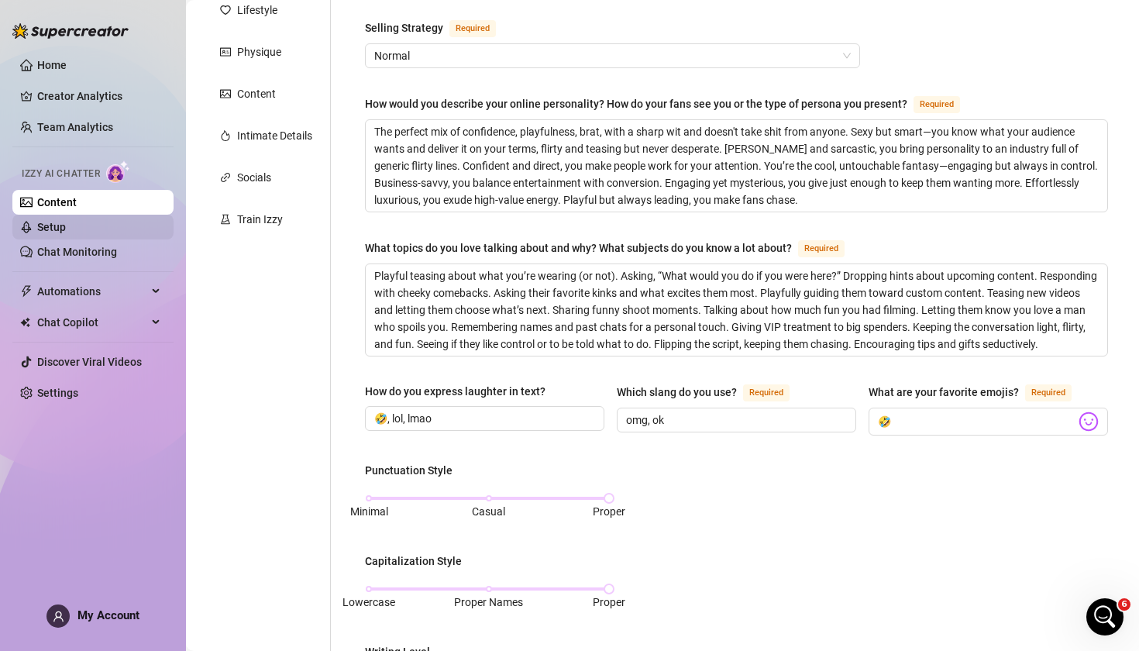
click at [66, 228] on link "Setup" at bounding box center [51, 227] width 29 height 12
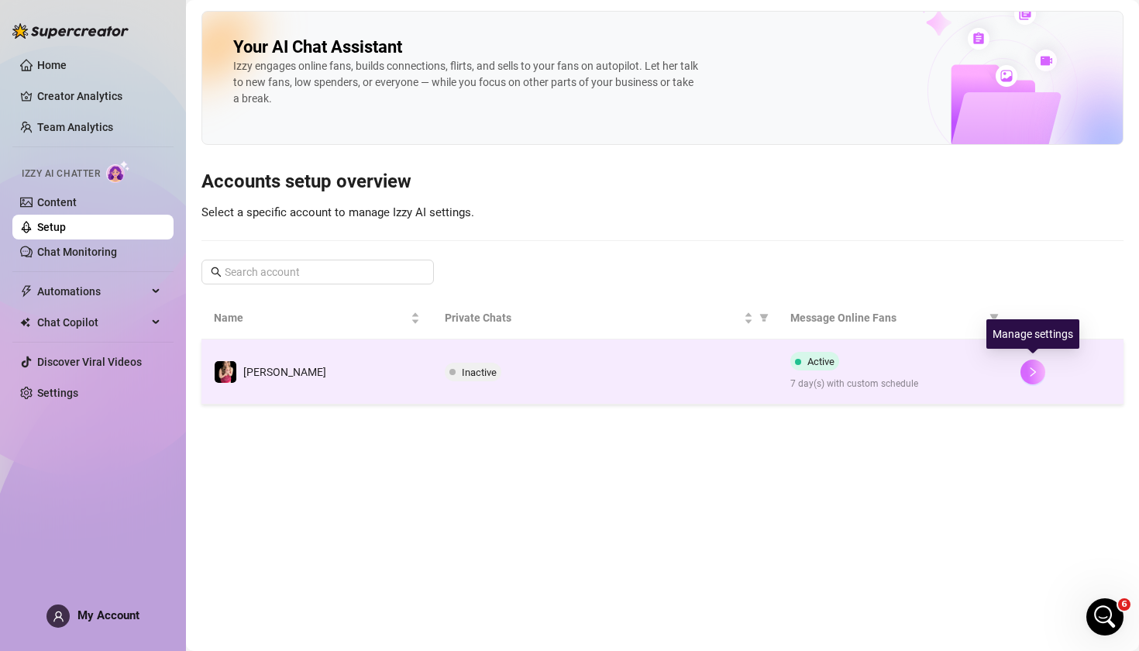
click at [1039, 374] on icon "right" at bounding box center [1033, 372] width 11 height 11
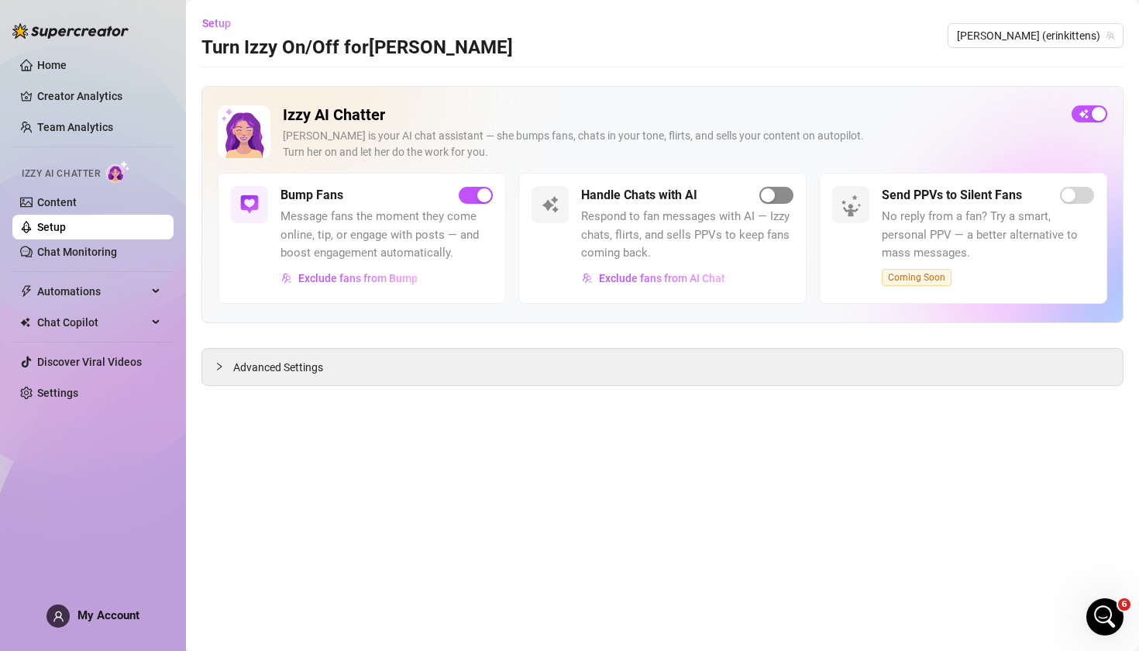
click at [787, 198] on span "button" at bounding box center [777, 195] width 34 height 17
click at [79, 257] on link "Chat Monitoring" at bounding box center [77, 252] width 80 height 12
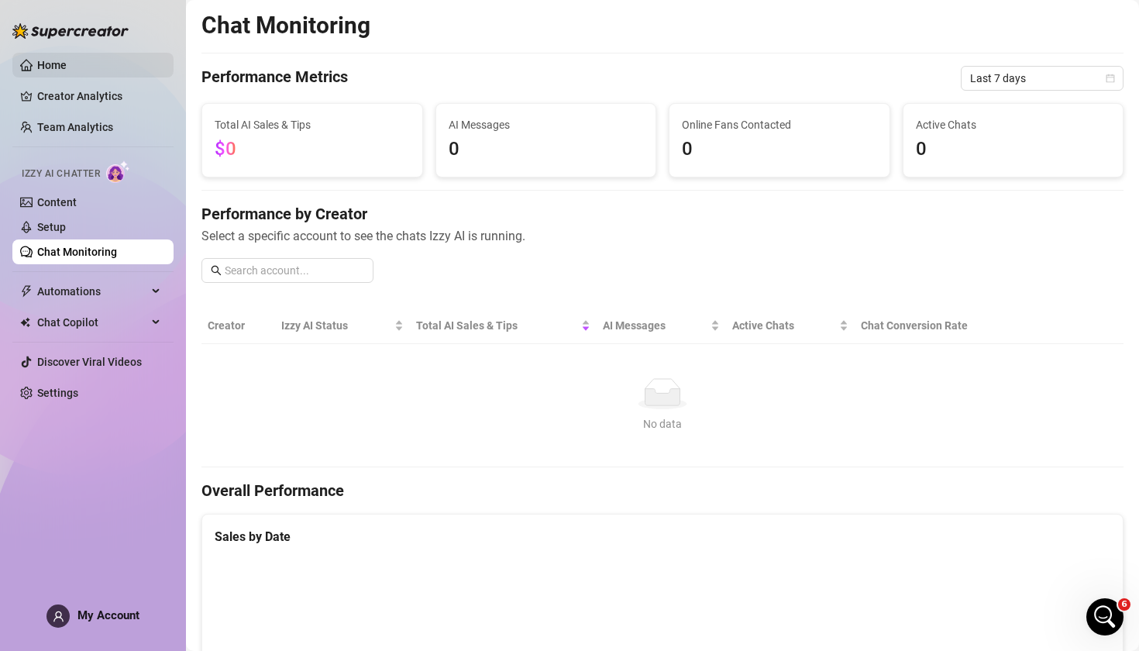
click at [67, 60] on link "Home" at bounding box center [51, 65] width 29 height 12
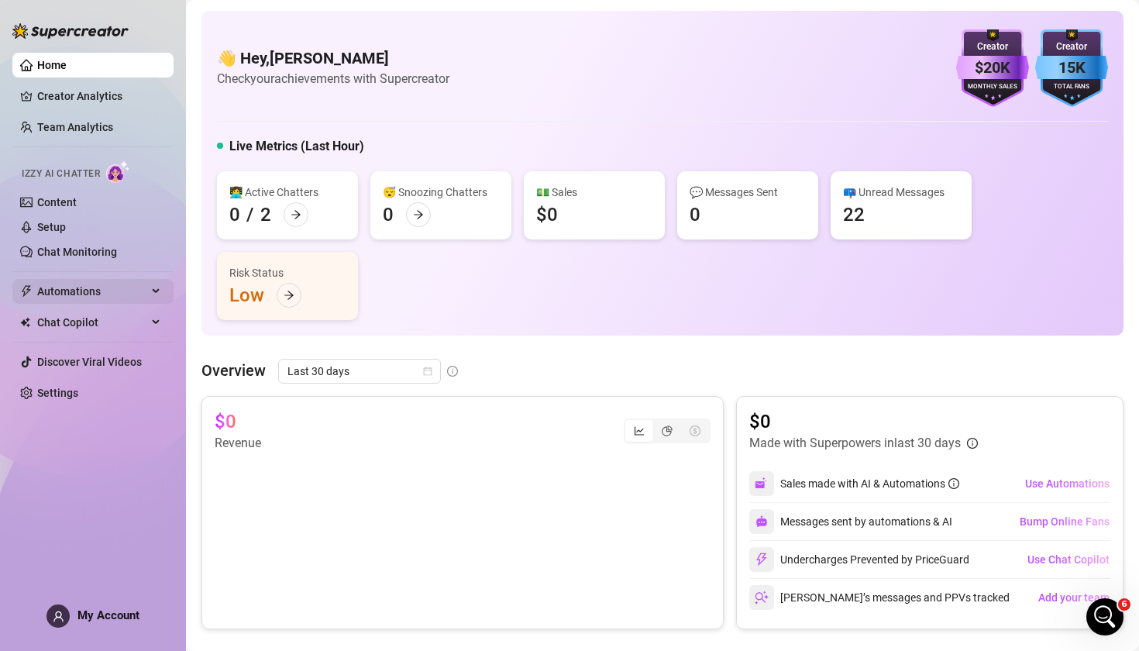
click at [111, 290] on span "Automations" at bounding box center [92, 291] width 110 height 25
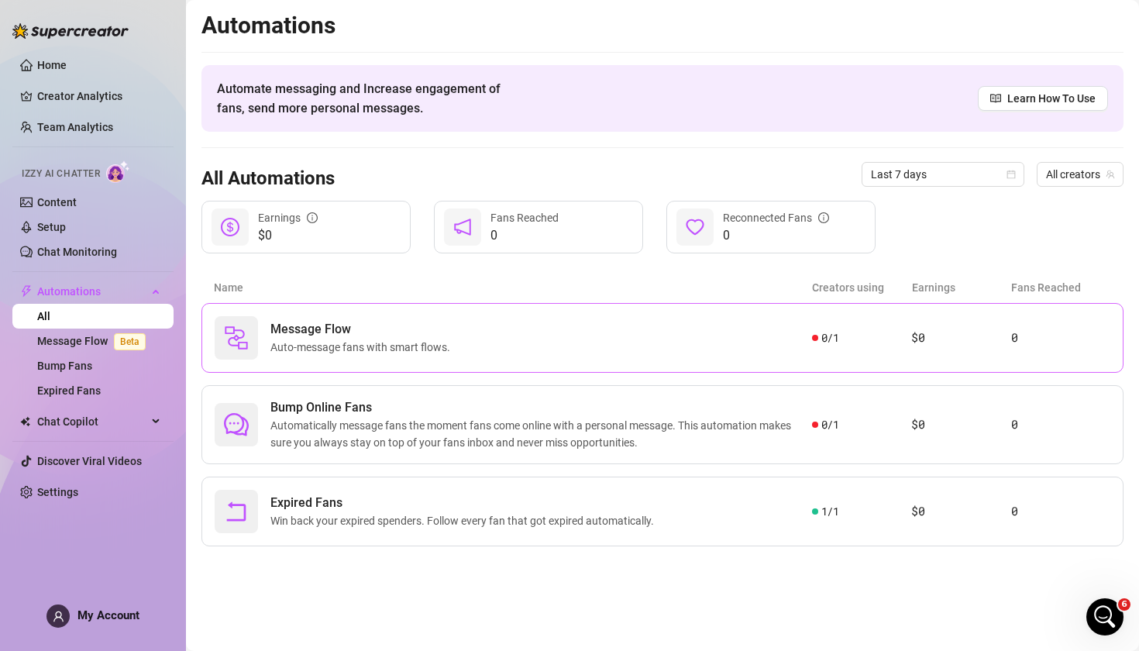
click at [496, 357] on div "Message Flow Auto-message fans with smart flows." at bounding box center [514, 337] width 598 height 43
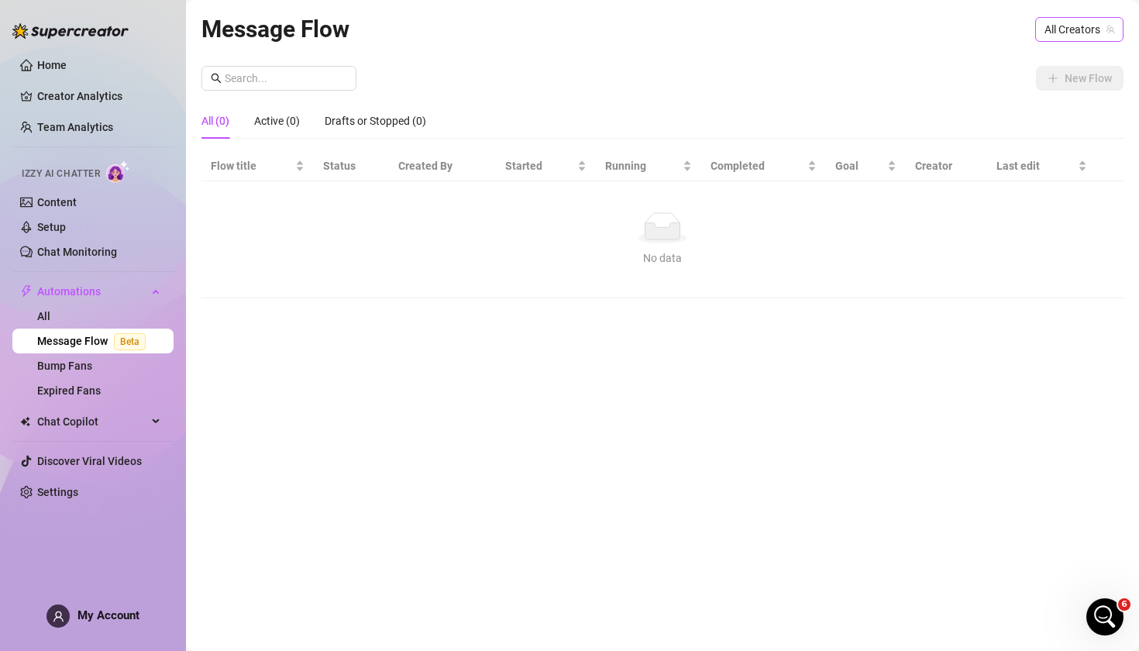
click at [1109, 27] on icon "team" at bounding box center [1110, 29] width 9 height 9
click at [1080, 32] on span "All Creators" at bounding box center [1080, 29] width 70 height 23
click at [1071, 89] on span "( erinkittens )" at bounding box center [1082, 86] width 58 height 17
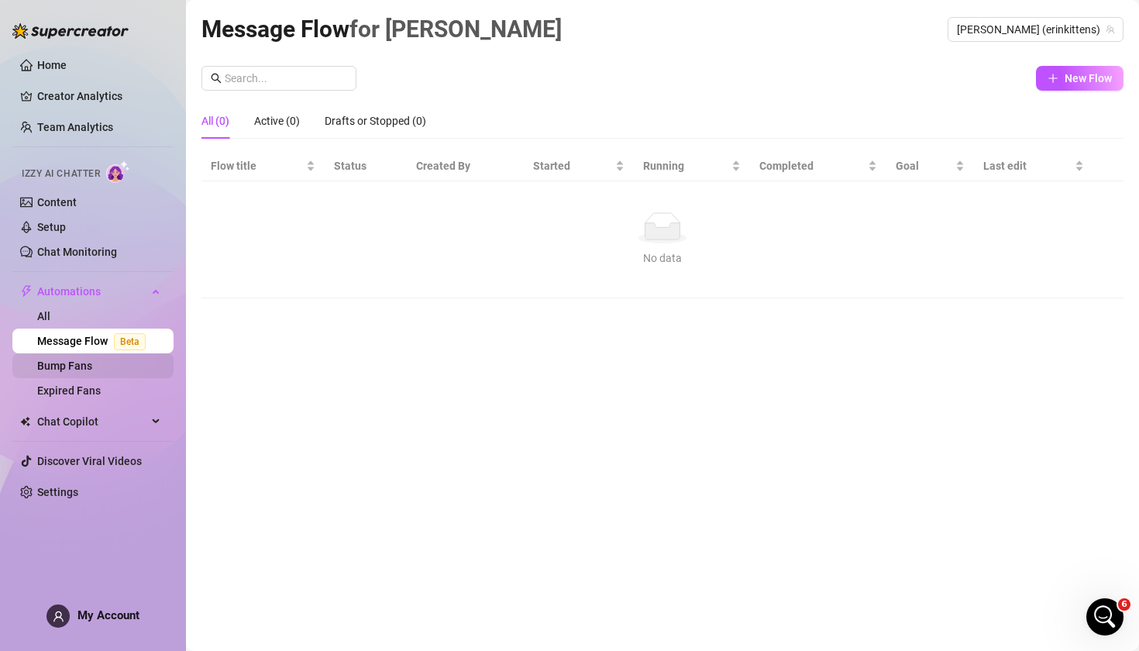
click at [90, 367] on link "Bump Fans" at bounding box center [64, 366] width 55 height 12
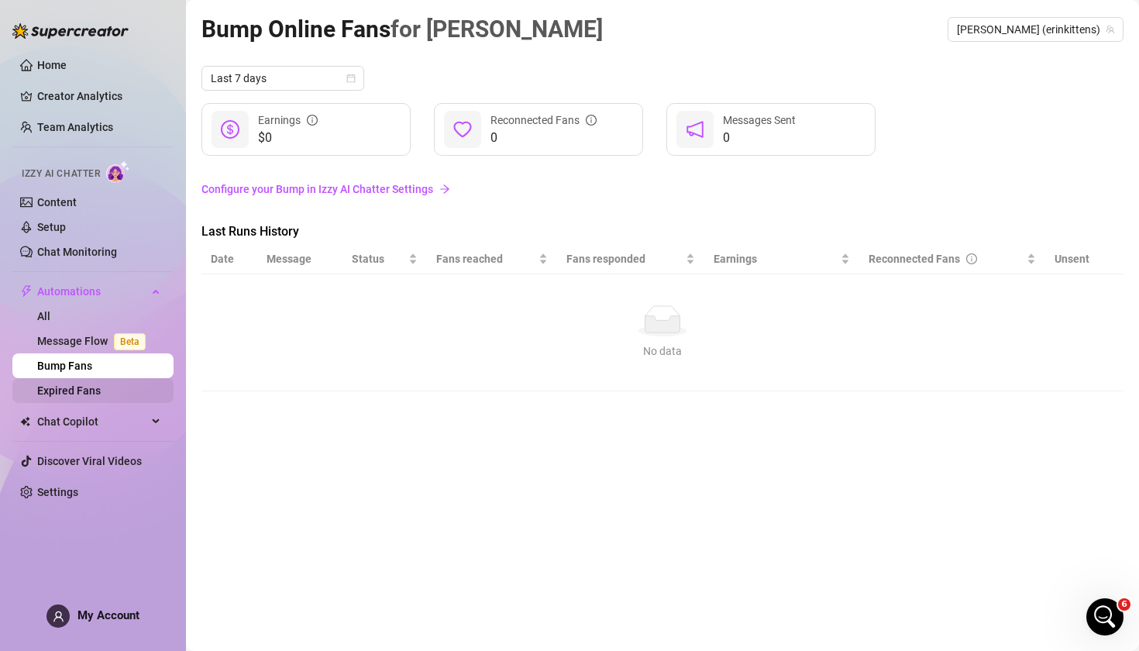
click at [96, 397] on link "Expired Fans" at bounding box center [69, 390] width 64 height 12
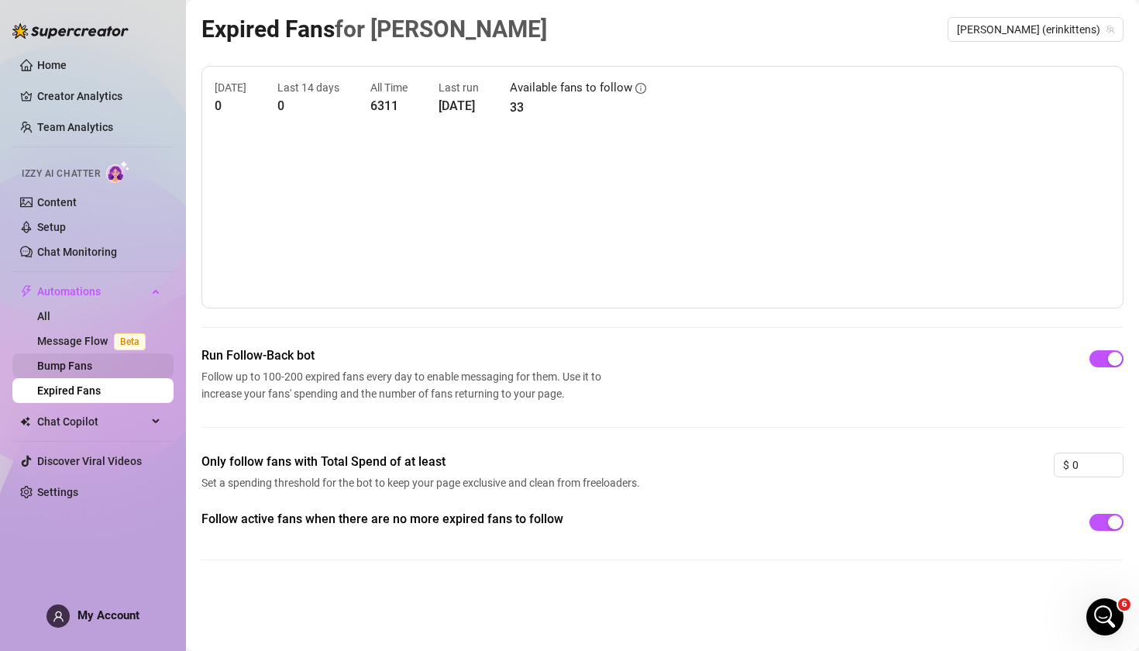
click at [92, 372] on link "Bump Fans" at bounding box center [64, 366] width 55 height 12
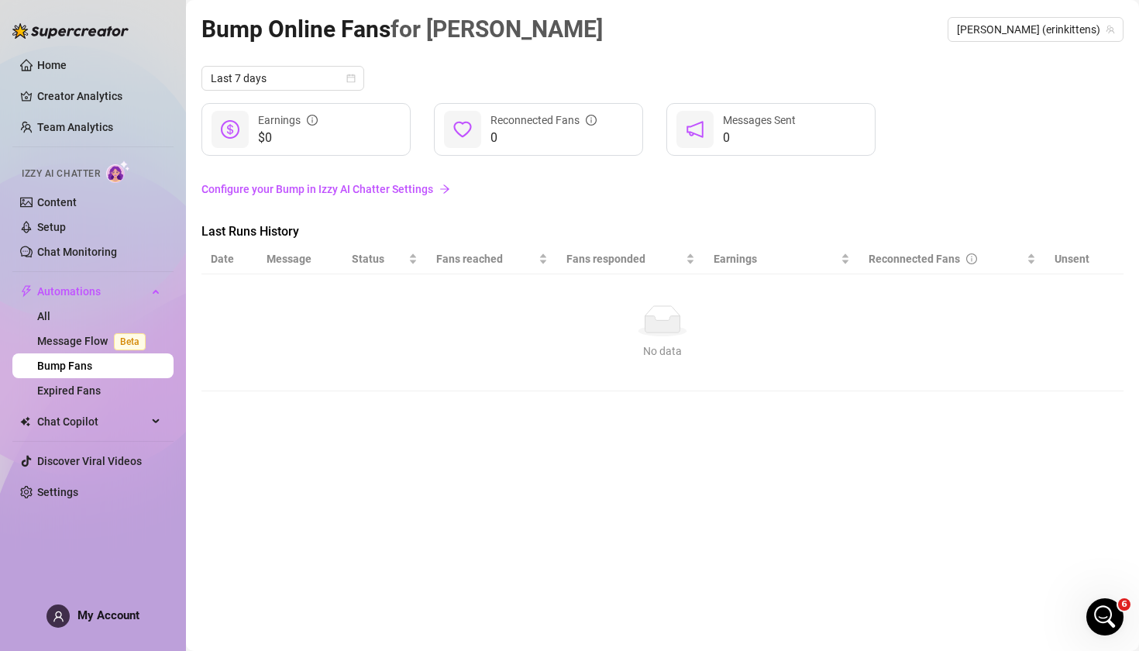
click at [336, 189] on link "Configure your Bump in Izzy AI Chatter Settings" at bounding box center [663, 189] width 922 height 17
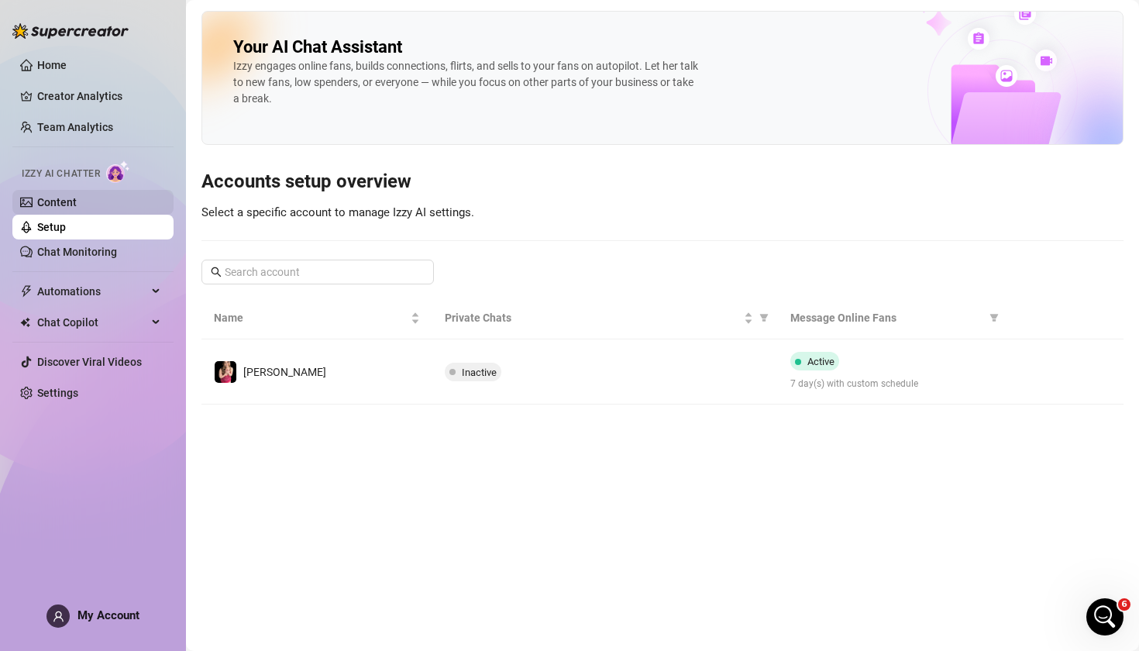
click at [77, 205] on link "Content" at bounding box center [57, 202] width 40 height 12
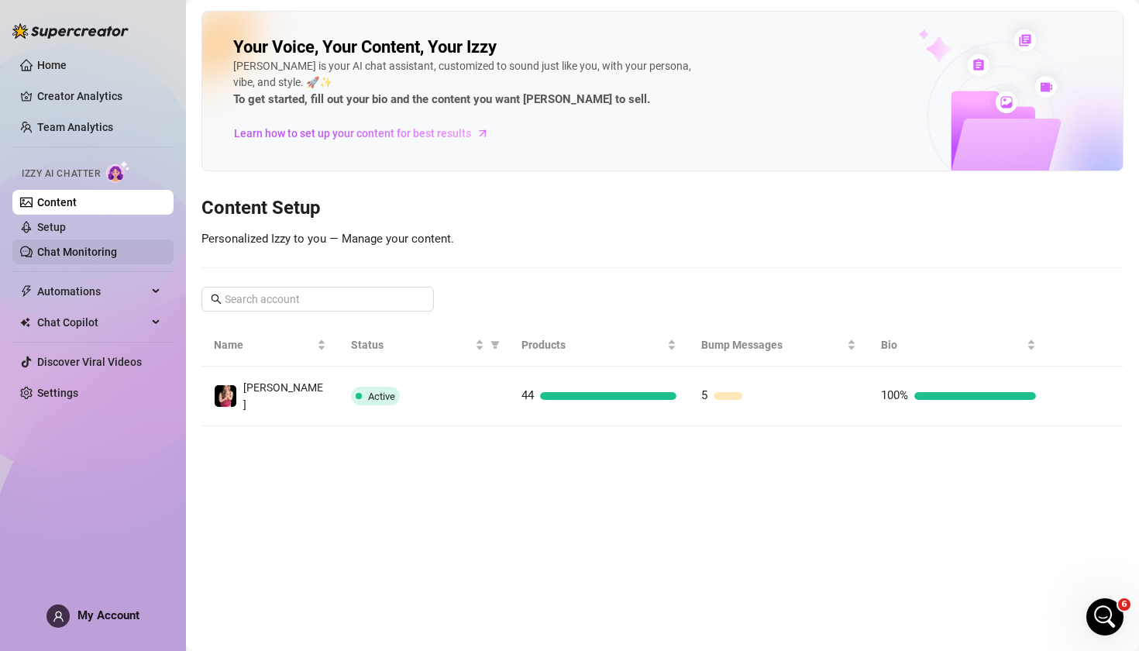
click at [88, 249] on link "Chat Monitoring" at bounding box center [77, 252] width 80 height 12
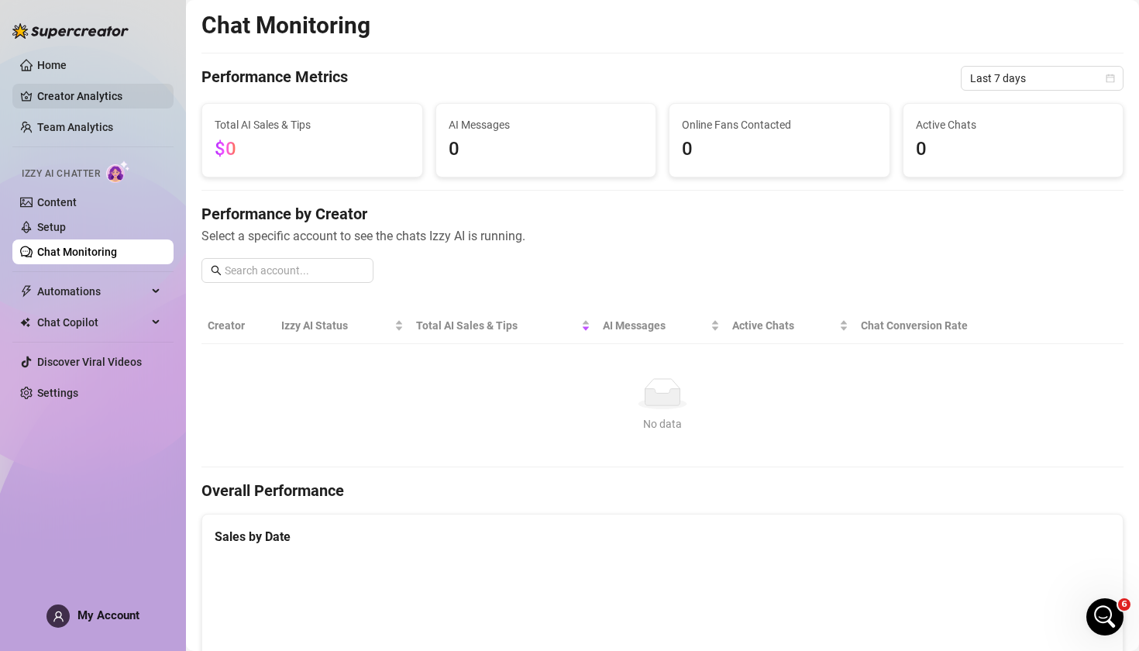
click at [95, 87] on link "Creator Analytics" at bounding box center [99, 96] width 124 height 25
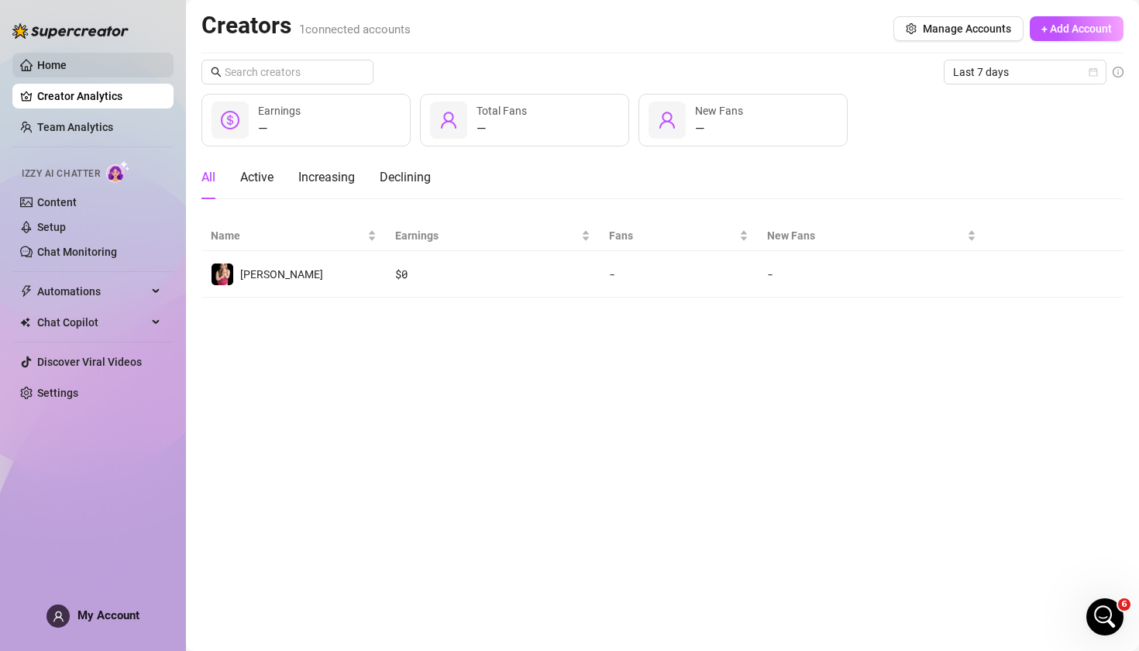
click at [67, 67] on link "Home" at bounding box center [51, 65] width 29 height 12
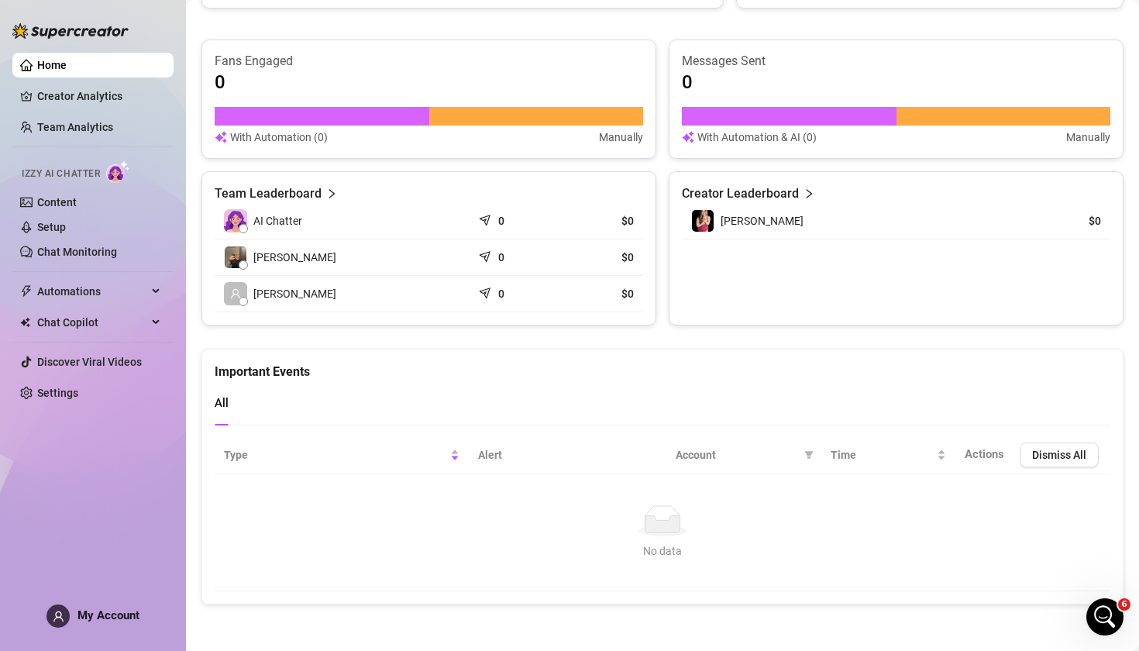
scroll to position [620, 0]
click at [66, 229] on link "Setup" at bounding box center [51, 227] width 29 height 12
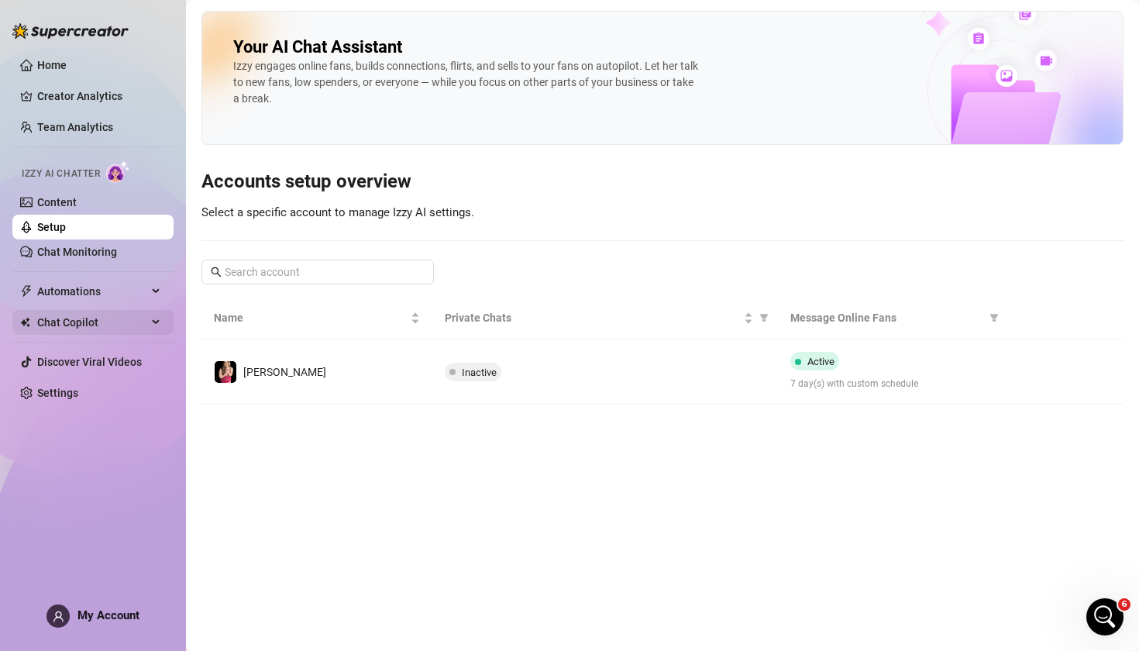
click at [99, 323] on span "Chat Copilot" at bounding box center [92, 322] width 110 height 25
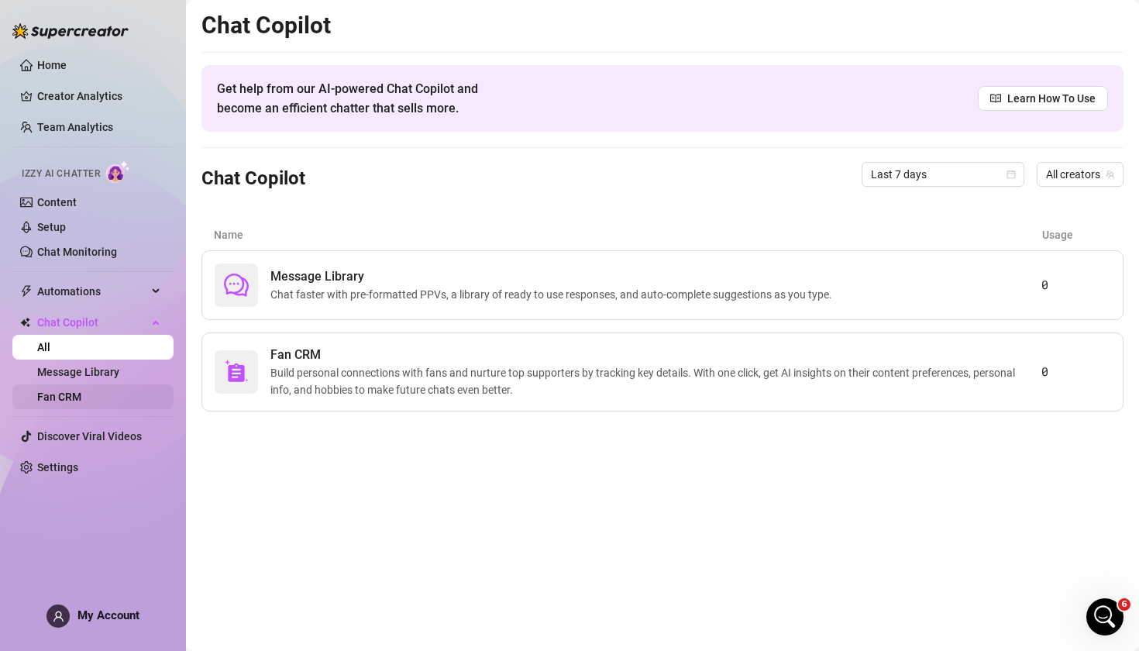
click at [81, 398] on link "Fan CRM" at bounding box center [59, 397] width 44 height 12
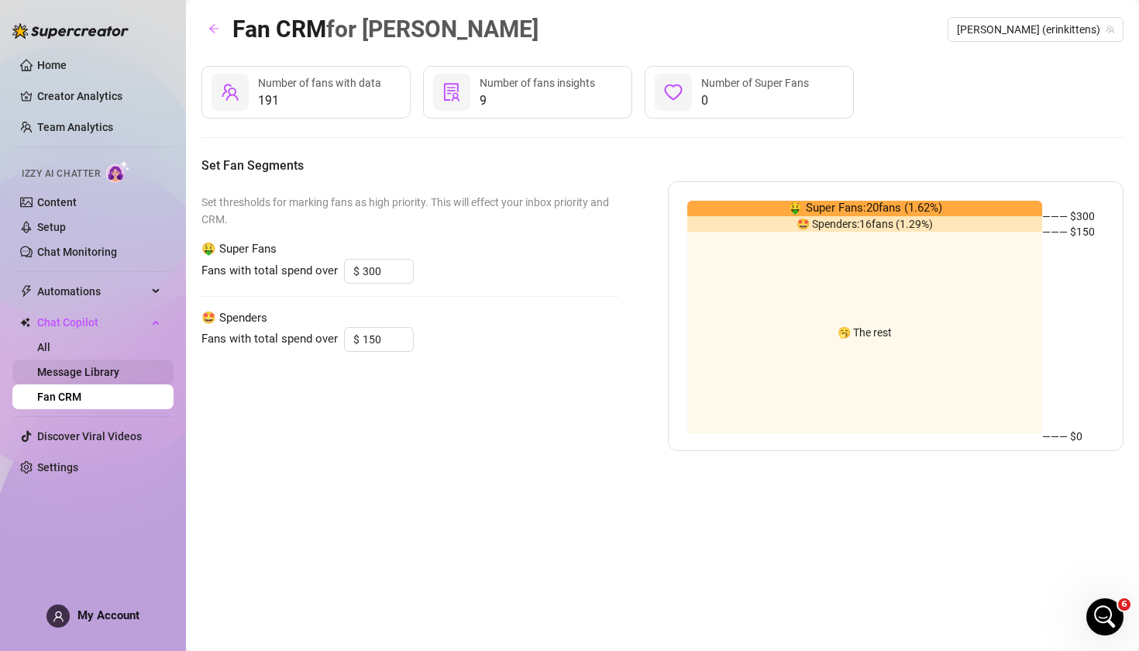
click at [118, 370] on link "Message Library" at bounding box center [78, 372] width 82 height 12
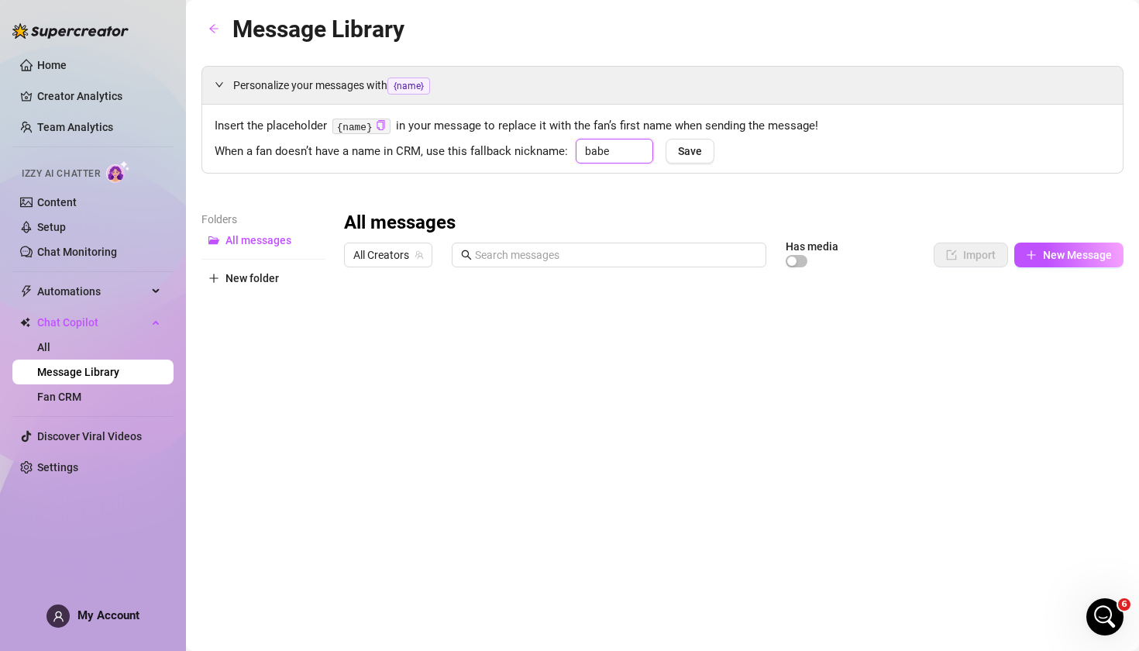
drag, startPoint x: 623, startPoint y: 142, endPoint x: 572, endPoint y: 142, distance: 51.2
click at [572, 142] on div "babe" at bounding box center [610, 151] width 85 height 25
click at [692, 153] on span "Save" at bounding box center [690, 151] width 24 height 12
click at [999, 349] on div at bounding box center [734, 447] width 780 height 346
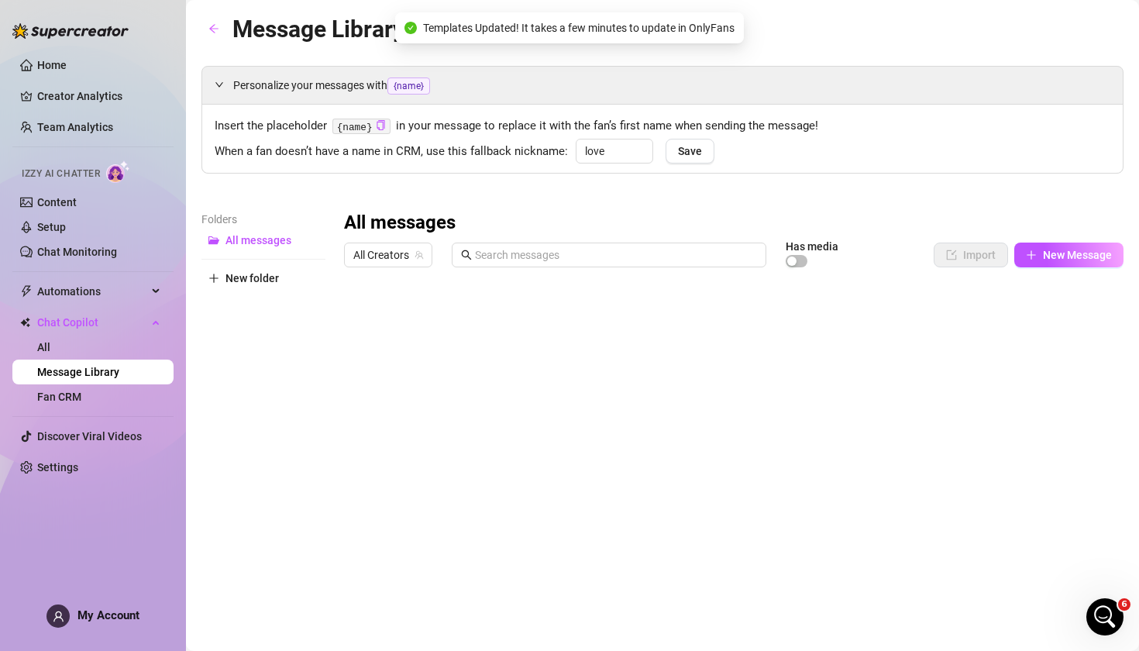
click at [997, 311] on div at bounding box center [734, 447] width 780 height 346
click at [1000, 348] on div at bounding box center [734, 447] width 780 height 346
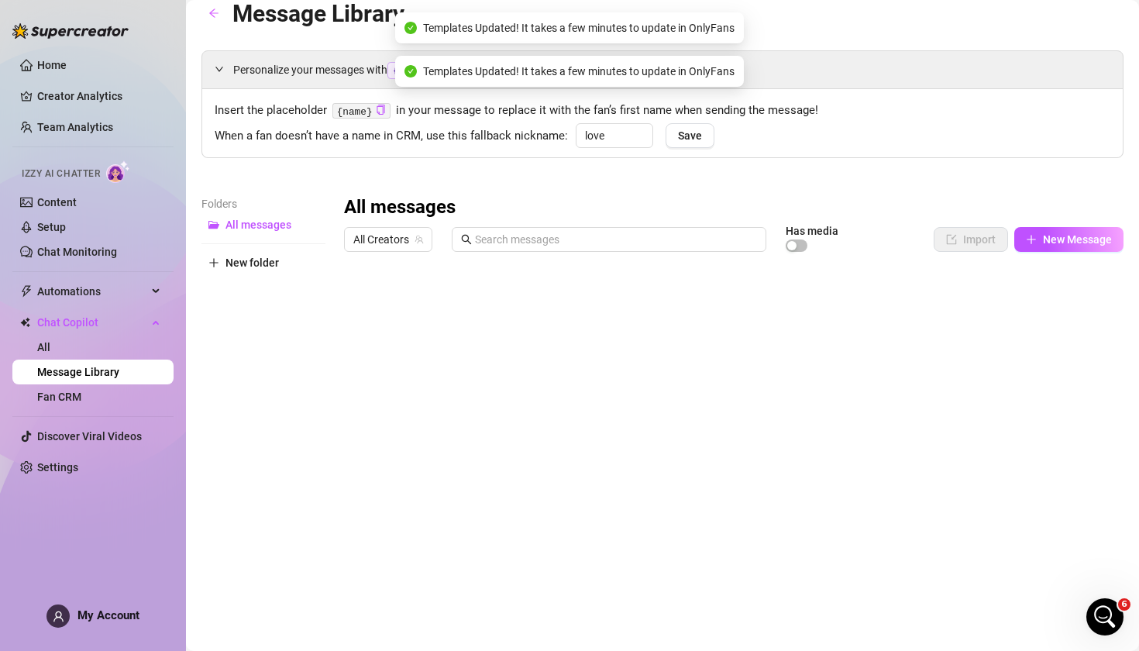
scroll to position [15, 0]
click at [1001, 302] on div at bounding box center [734, 433] width 780 height 346
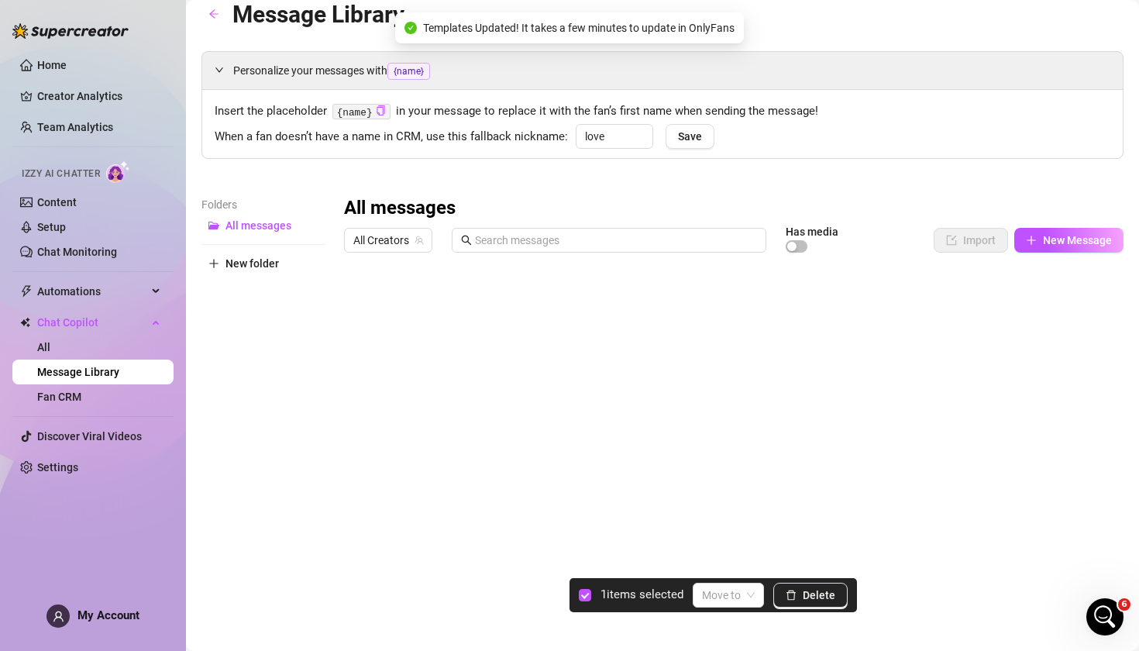
click at [359, 304] on div at bounding box center [734, 433] width 780 height 346
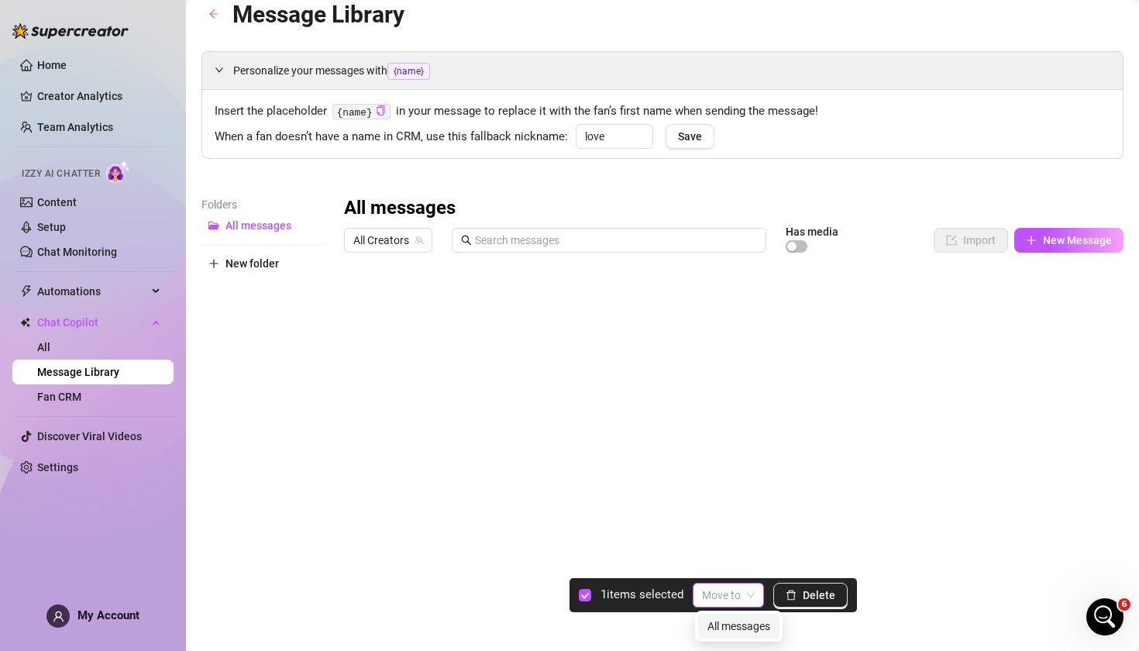
click at [727, 594] on input "search" at bounding box center [721, 595] width 39 height 23
click at [282, 412] on div "Folders All messages New folder" at bounding box center [264, 400] width 124 height 409
click at [50, 341] on link "All" at bounding box center [43, 347] width 13 height 12
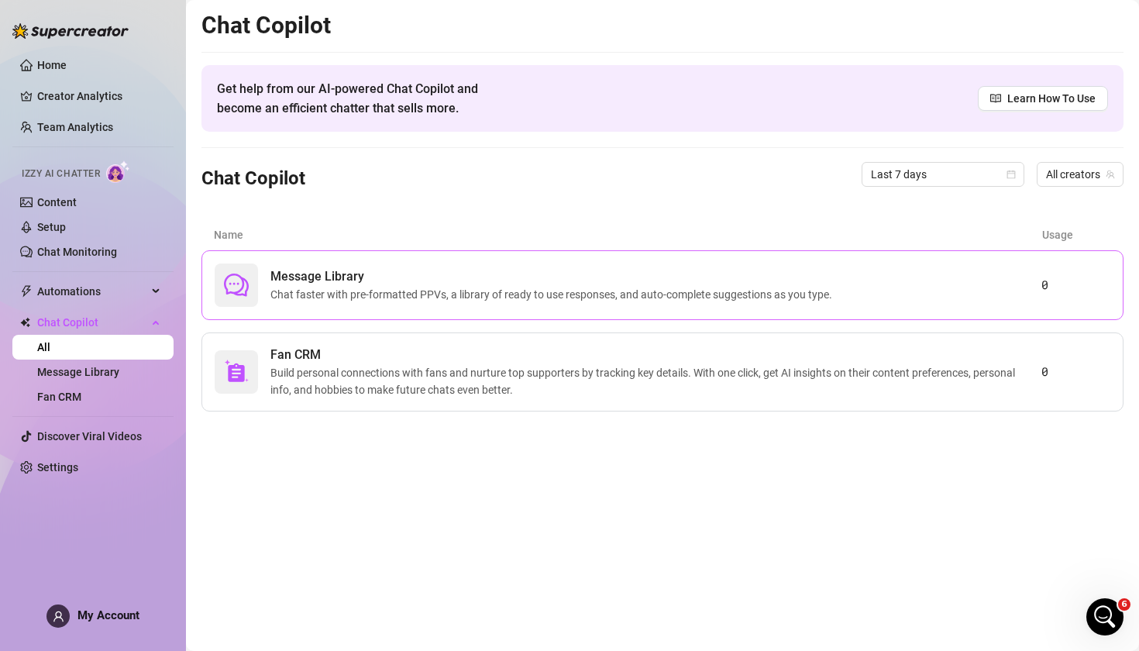
click at [402, 282] on span "Message Library" at bounding box center [554, 276] width 568 height 19
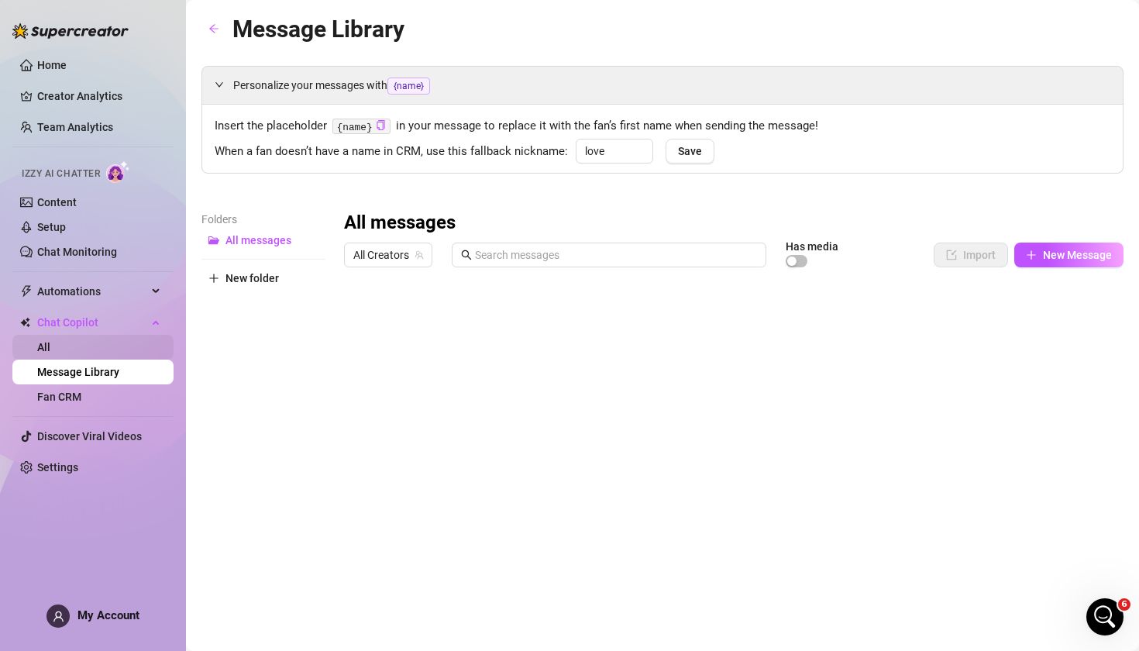
click at [50, 343] on link "All" at bounding box center [43, 347] width 13 height 12
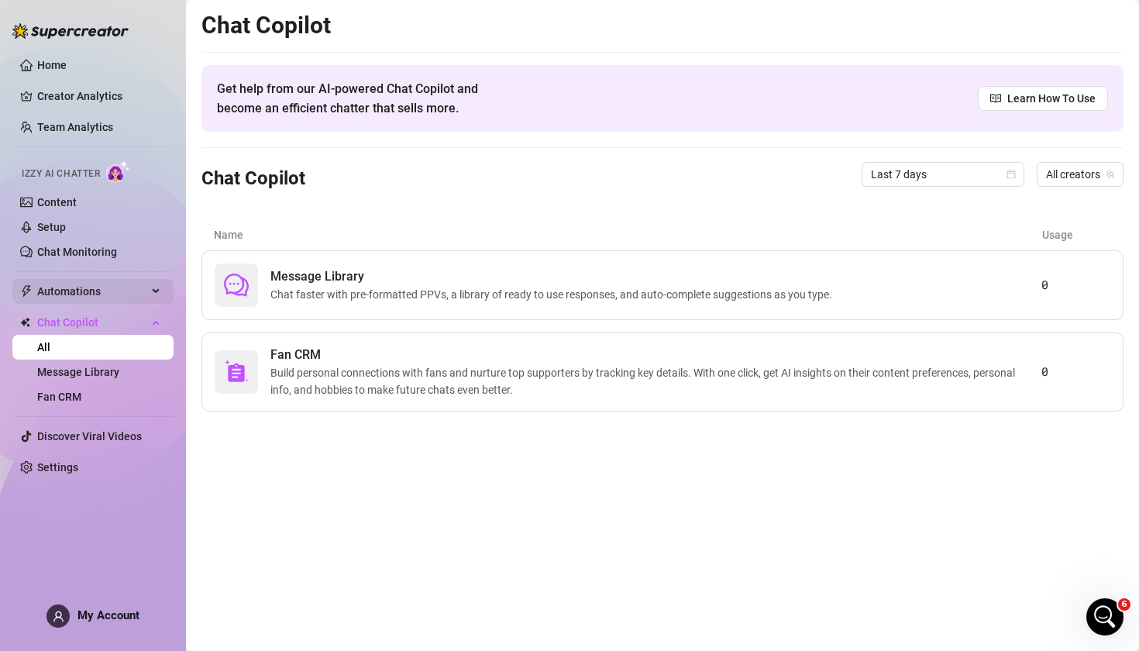
click at [107, 282] on span "Automations" at bounding box center [92, 291] width 110 height 25
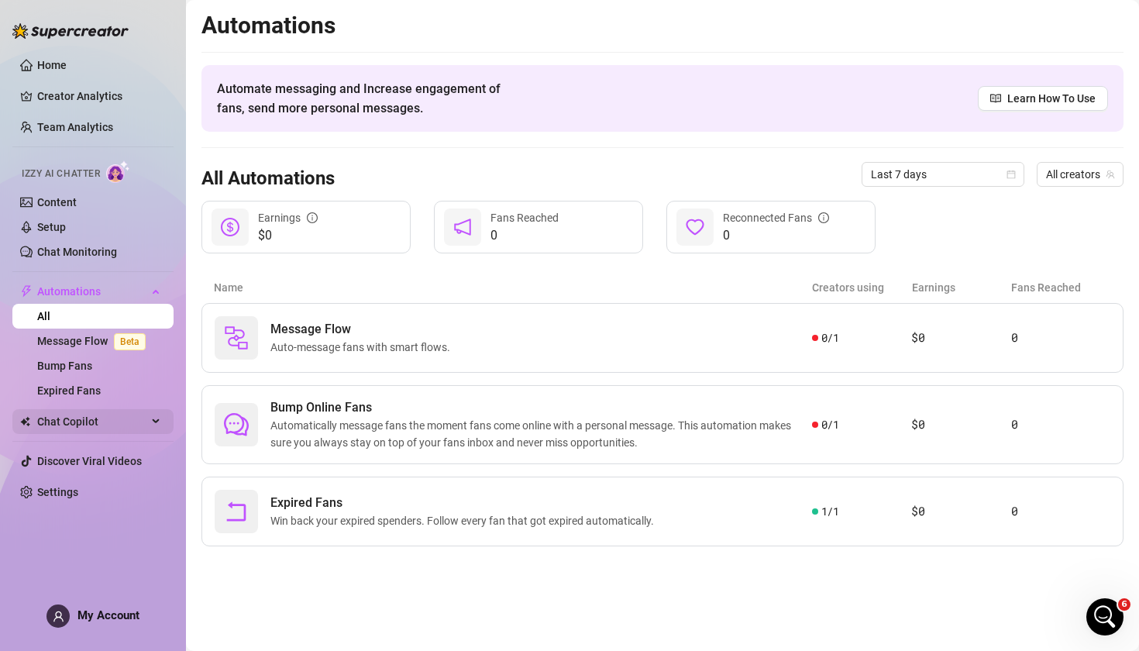
click at [75, 409] on span "Chat Copilot" at bounding box center [92, 421] width 110 height 25
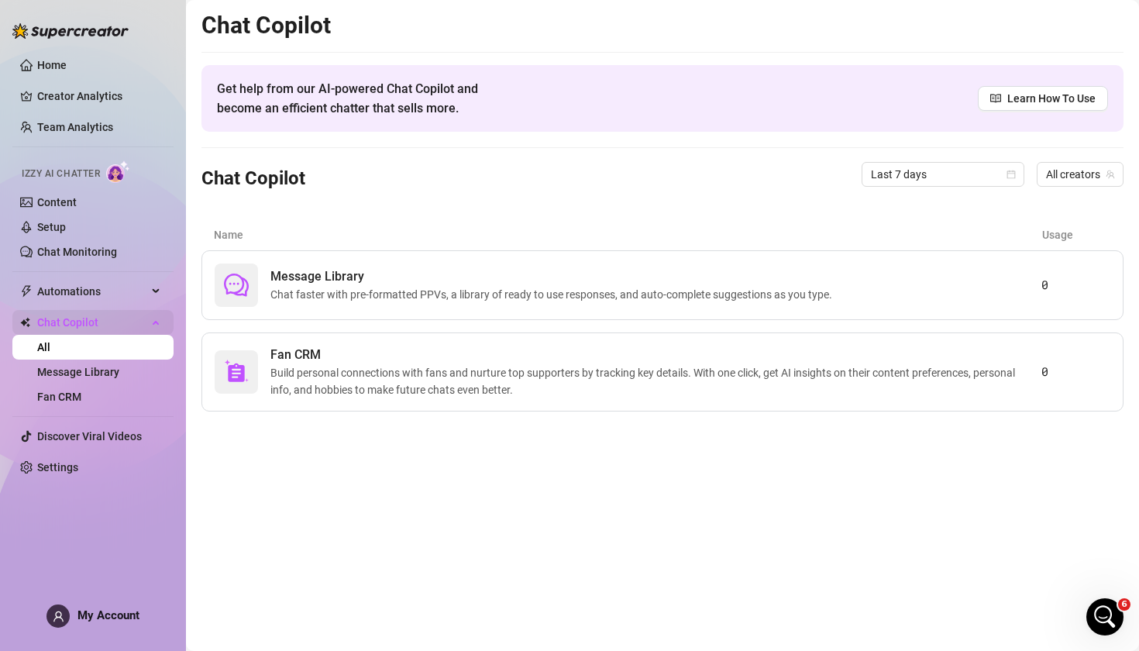
click at [84, 329] on span "Chat Copilot" at bounding box center [92, 322] width 110 height 25
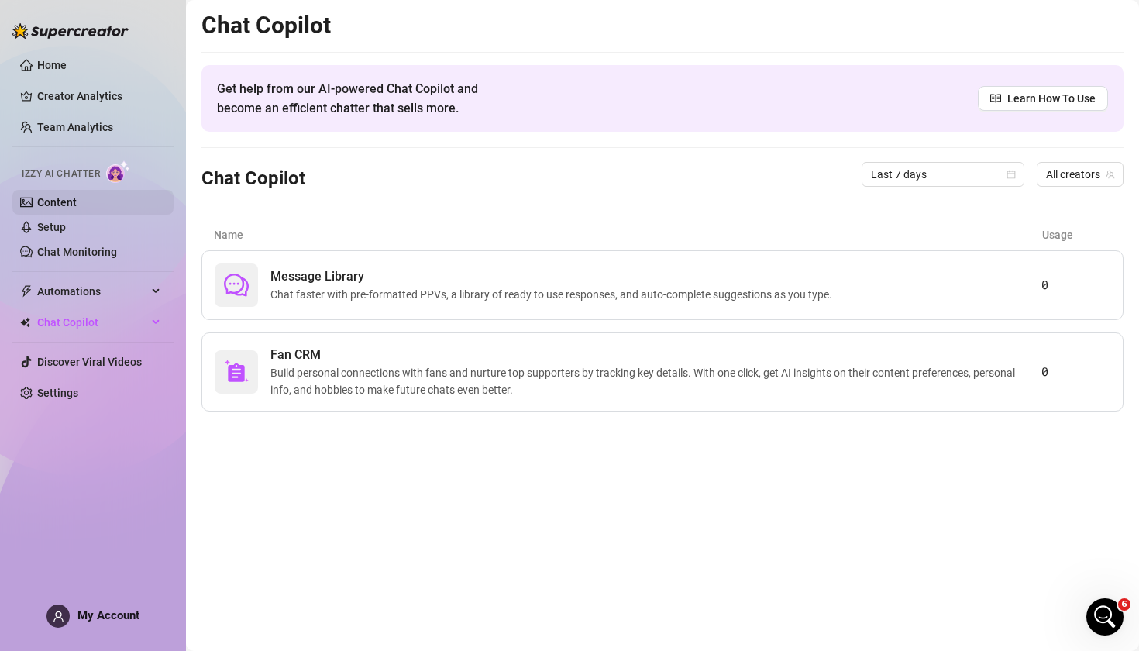
click at [77, 205] on link "Content" at bounding box center [57, 202] width 40 height 12
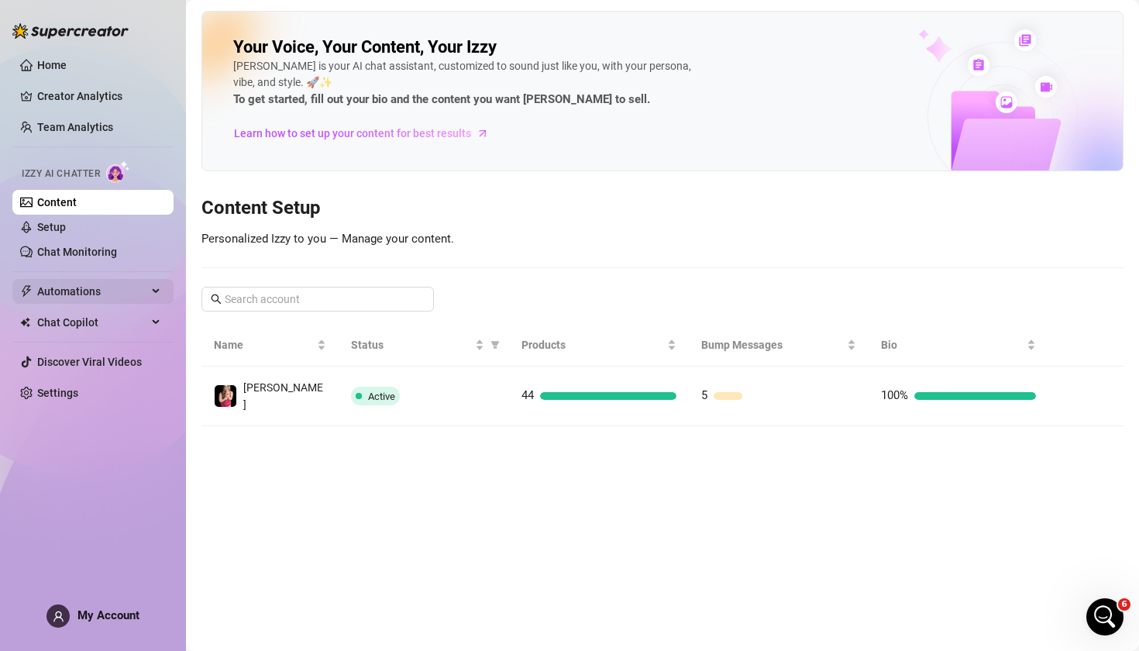
click at [84, 293] on span "Automations" at bounding box center [92, 291] width 110 height 25
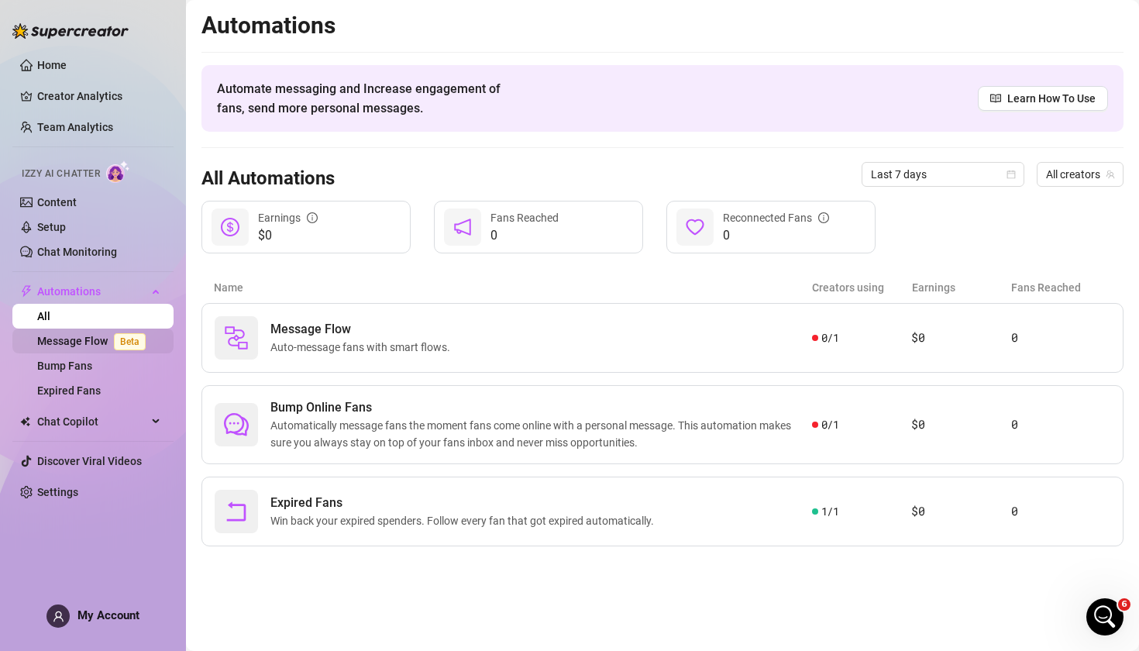
click at [83, 343] on link "Message Flow Beta" at bounding box center [94, 341] width 115 height 12
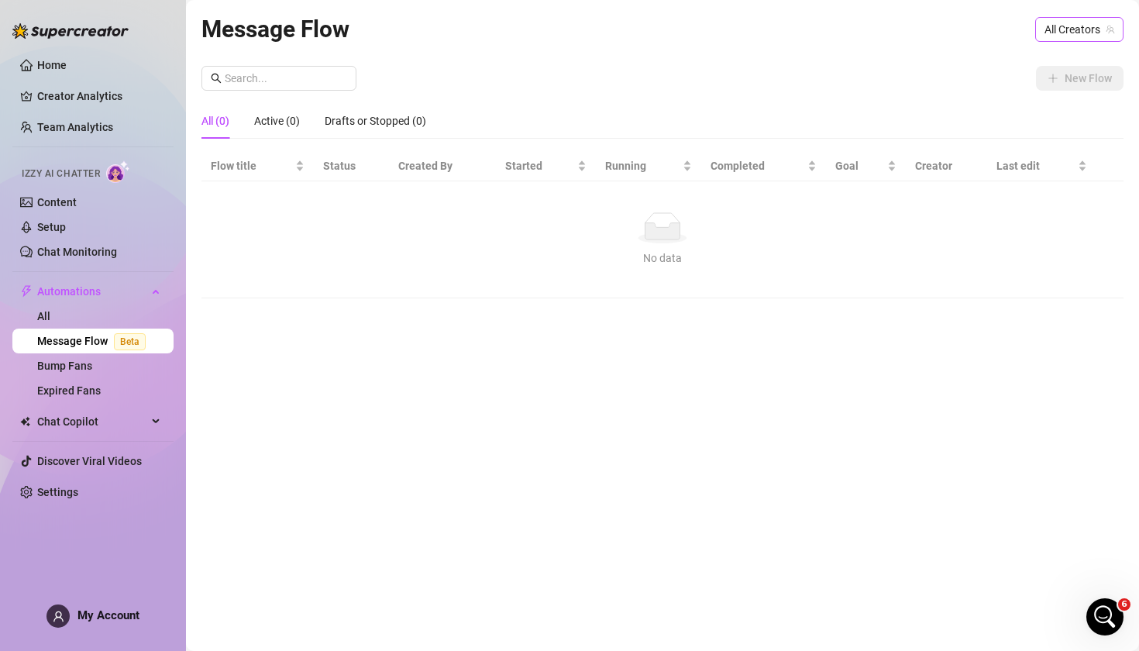
click at [1070, 36] on span "All Creators" at bounding box center [1080, 29] width 70 height 23
click at [1062, 93] on span "( erinkittens )" at bounding box center [1082, 86] width 58 height 17
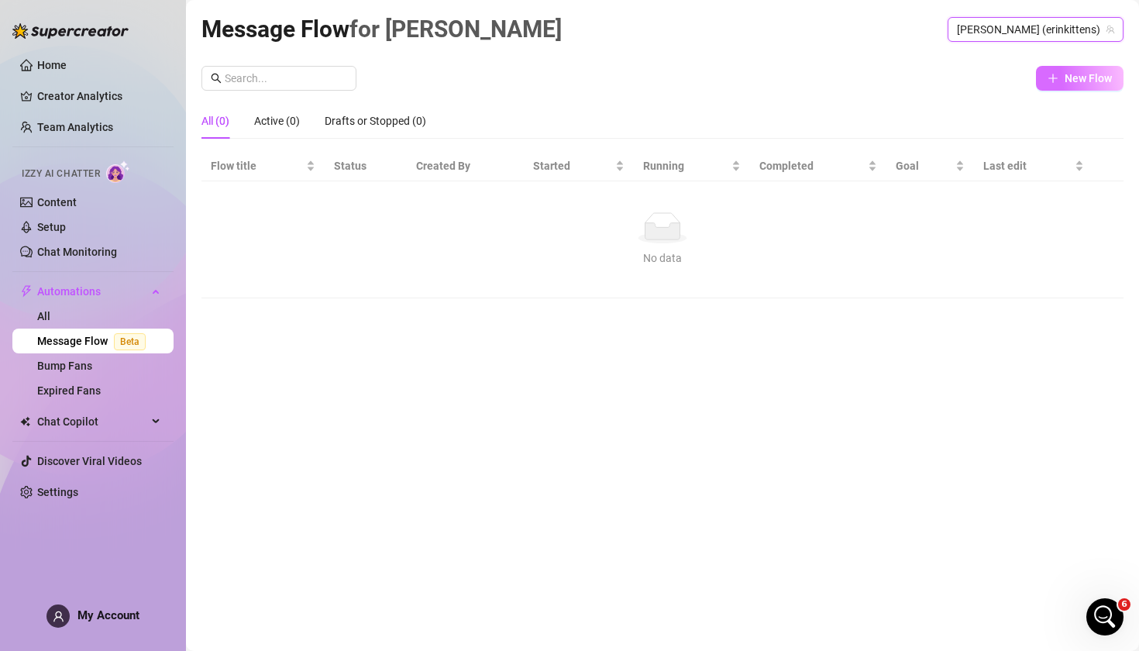
click at [1075, 88] on button "New Flow" at bounding box center [1080, 78] width 88 height 25
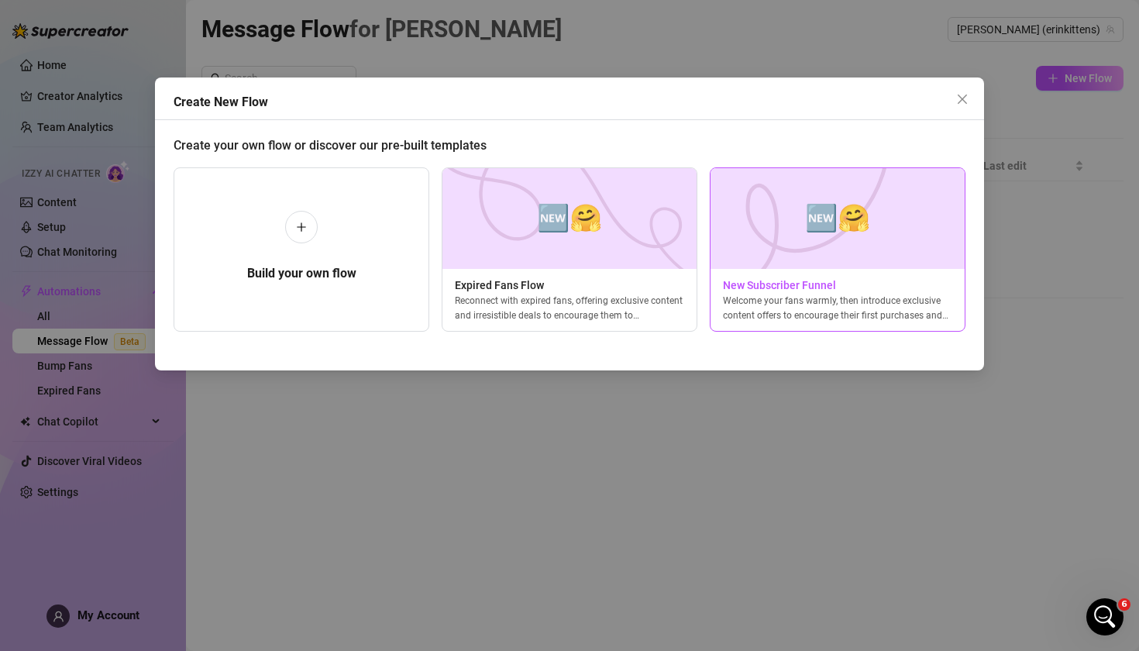
click at [826, 232] on span "🆕🤗" at bounding box center [837, 218] width 65 height 41
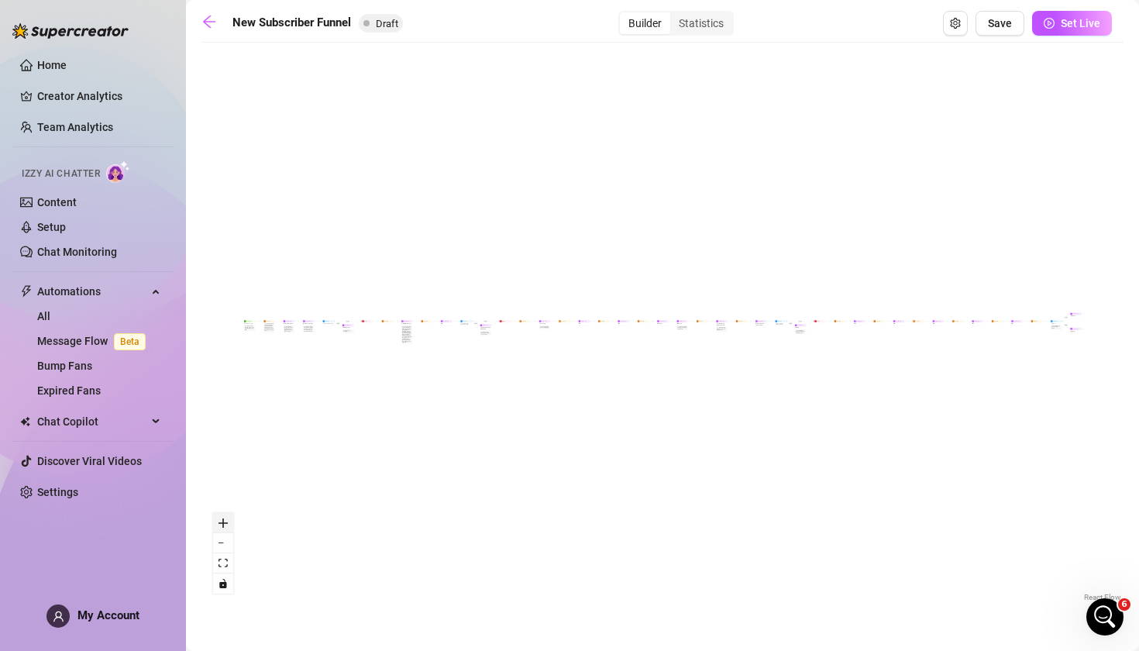
click at [221, 524] on icon "zoom in" at bounding box center [223, 523] width 9 height 9
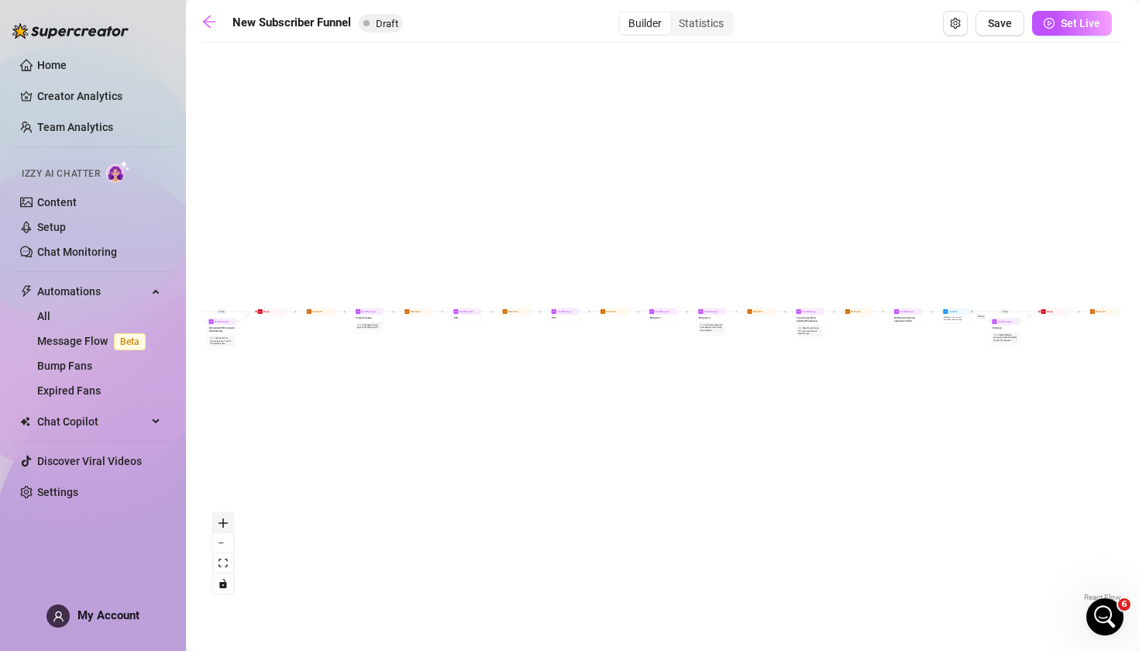
click at [221, 524] on icon "zoom in" at bounding box center [223, 523] width 9 height 9
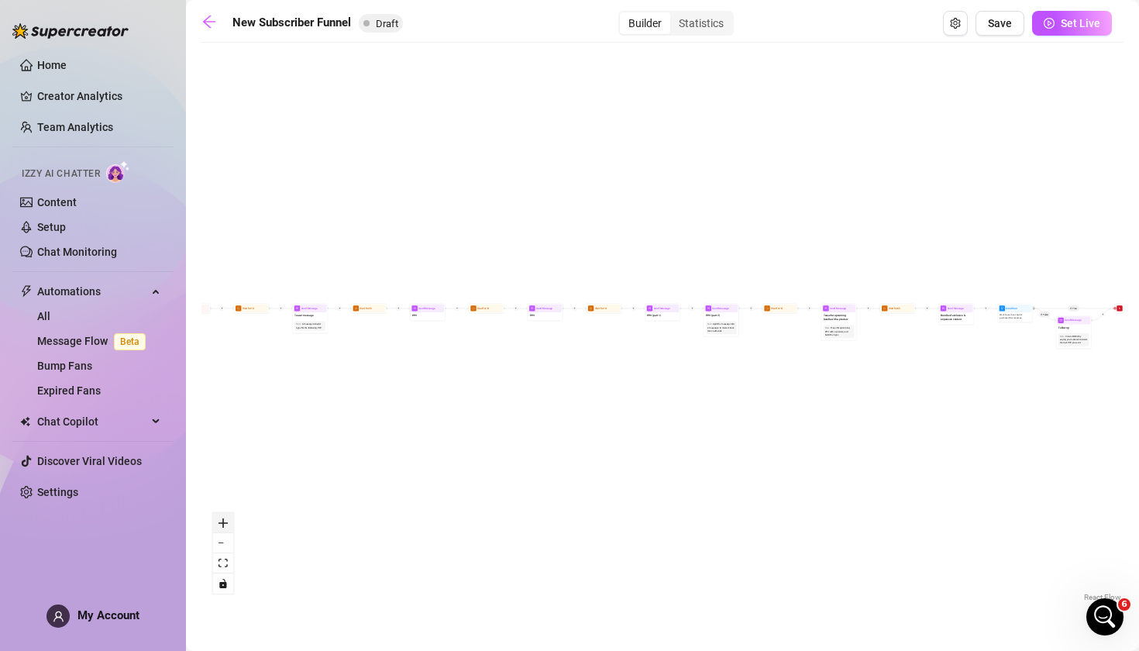
click at [221, 524] on icon "zoom in" at bounding box center [223, 523] width 9 height 9
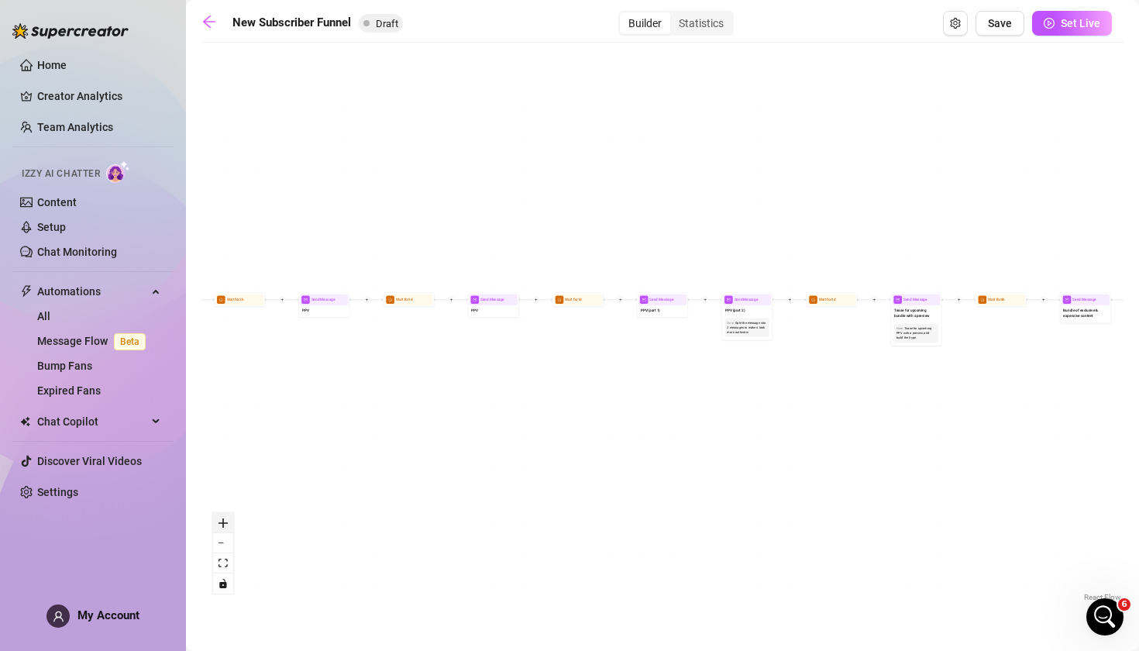
click at [221, 524] on icon "zoom in" at bounding box center [223, 523] width 9 height 9
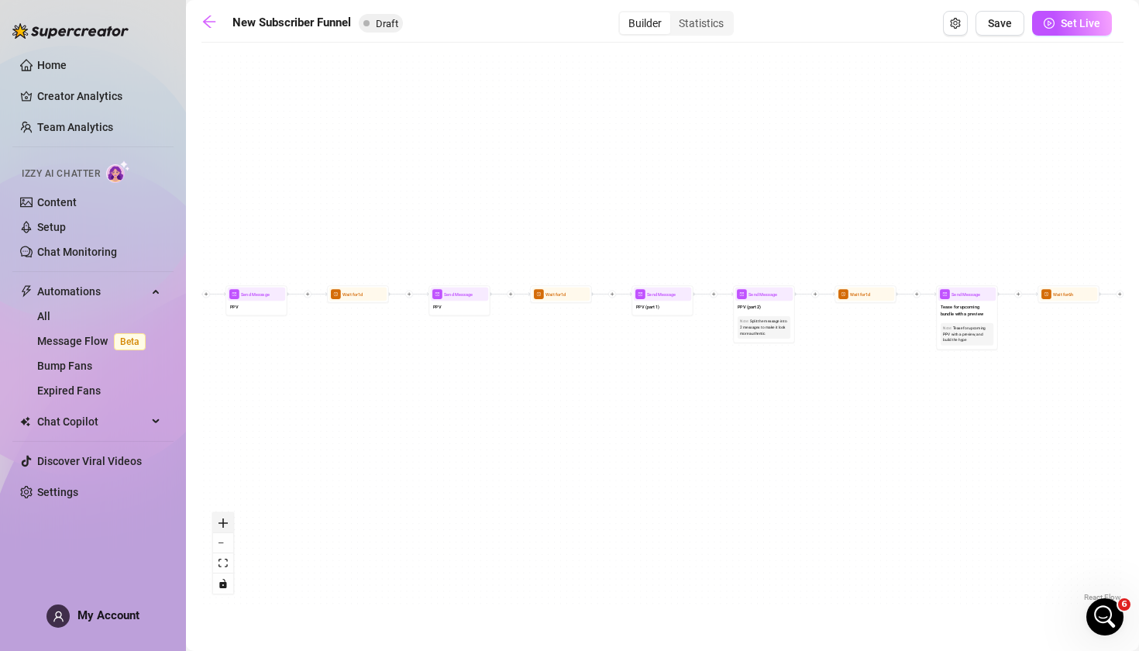
click at [221, 524] on icon "zoom in" at bounding box center [223, 523] width 9 height 9
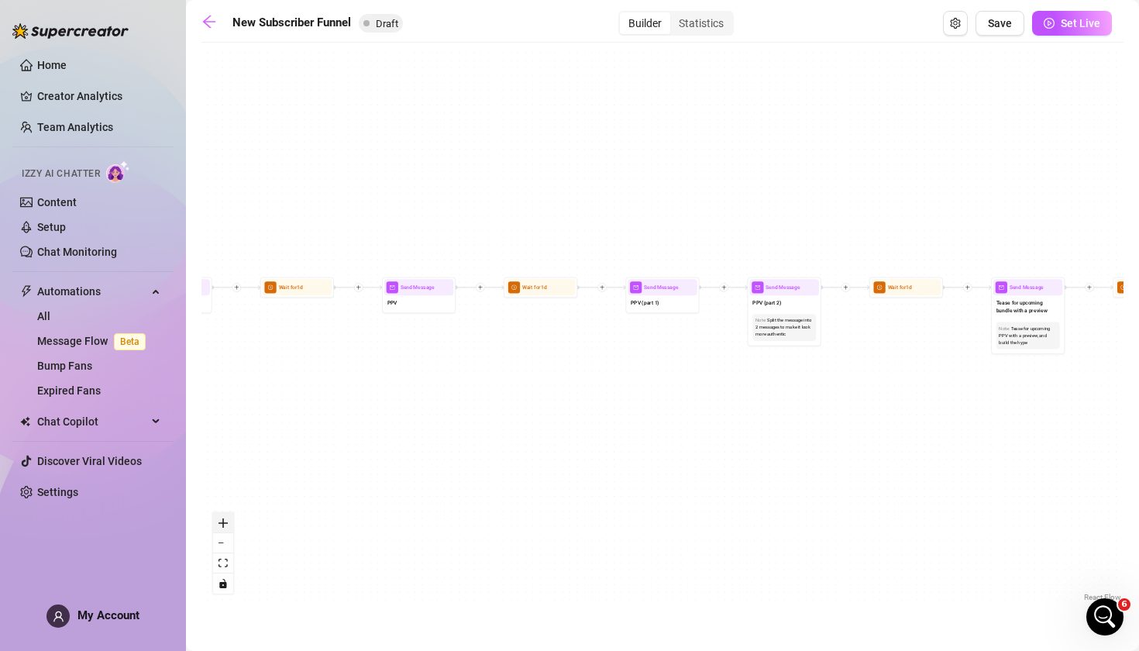
click at [221, 524] on icon "zoom in" at bounding box center [223, 523] width 9 height 9
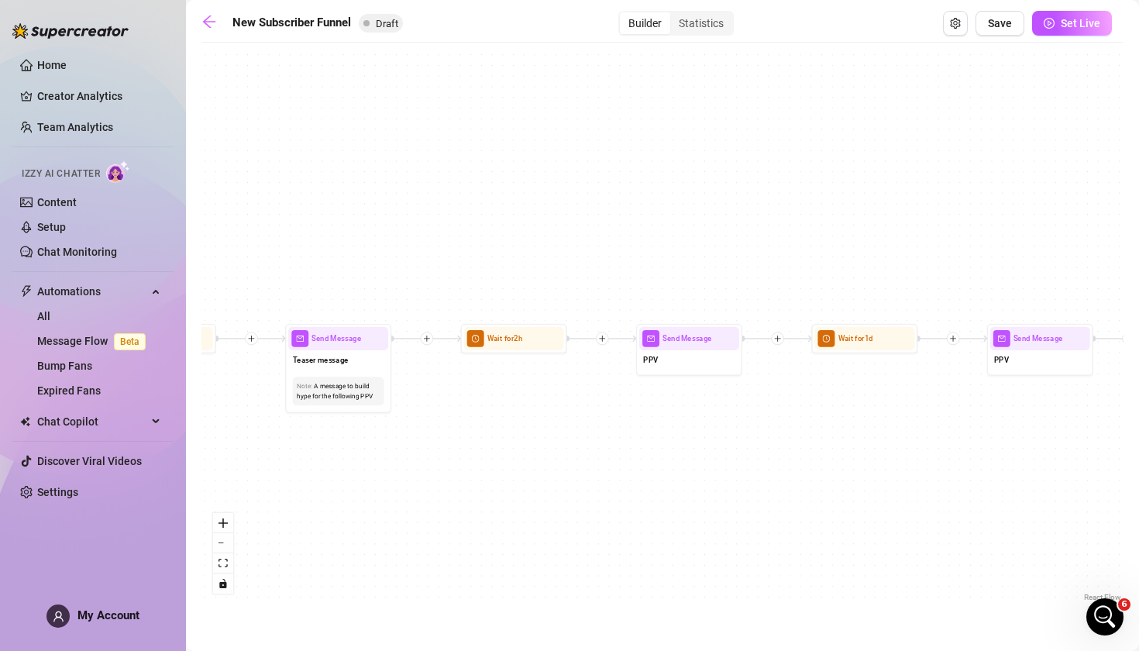
drag, startPoint x: 272, startPoint y: 415, endPoint x: 1027, endPoint y: 485, distance: 758.2
click at [1027, 485] on div "If True If True If True If False If False If False If True If False Merge Merge…" at bounding box center [663, 327] width 922 height 555
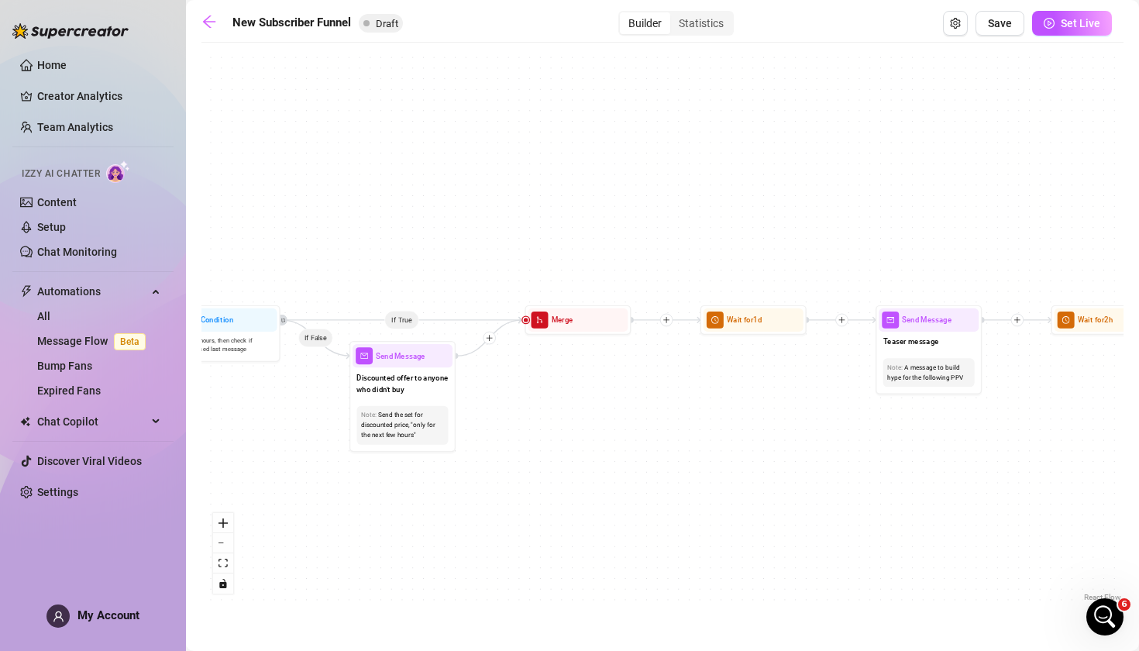
drag, startPoint x: 574, startPoint y: 510, endPoint x: 1139, endPoint y: 493, distance: 564.5
click at [1139, 493] on main "New Subscriber Funnel Draft Builder Statistics Save Set Live If True If True If…" at bounding box center [662, 325] width 953 height 651
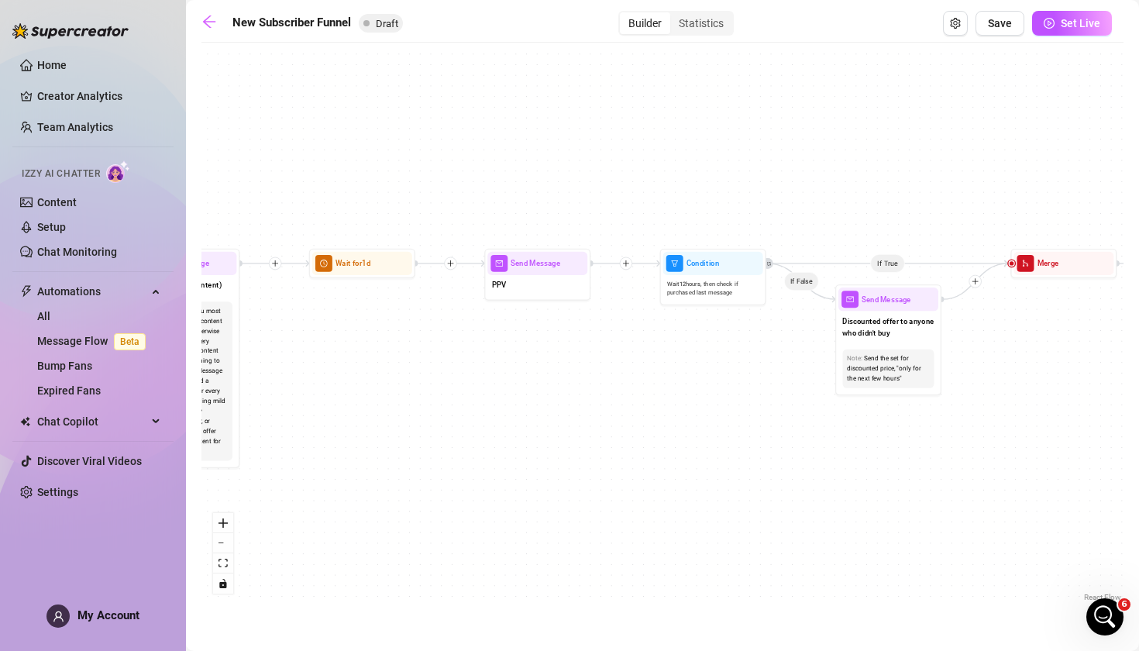
drag, startPoint x: 604, startPoint y: 554, endPoint x: 1103, endPoint y: 494, distance: 502.7
click at [1103, 494] on div "If True If True If True If False If False If False If True If False Merge Merge…" at bounding box center [663, 327] width 922 height 555
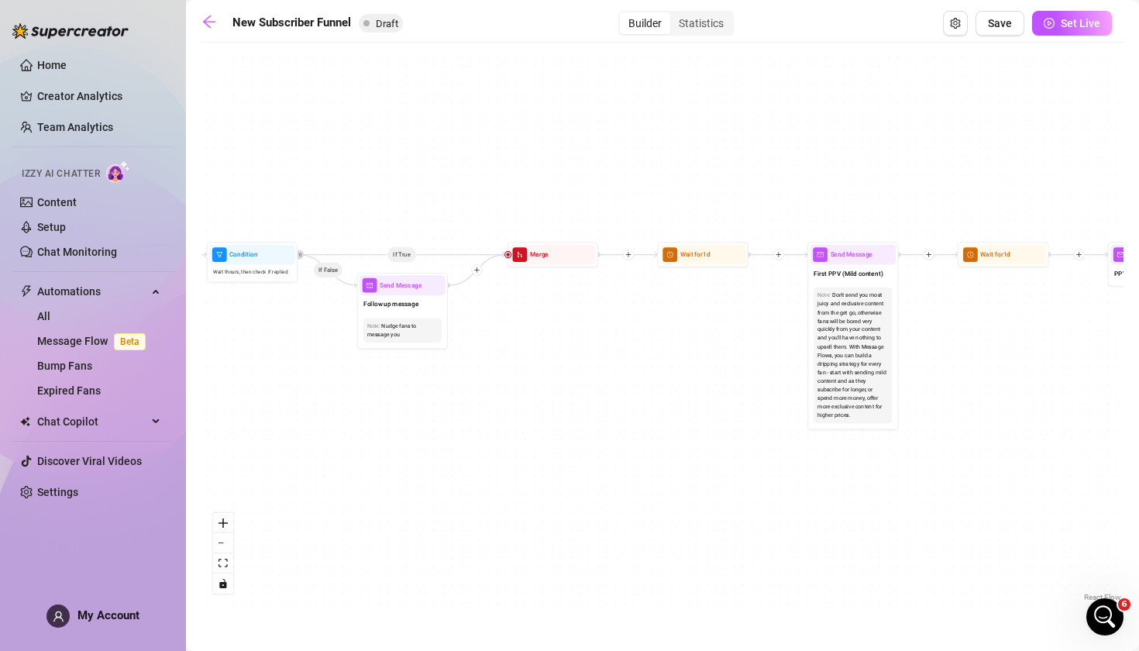
drag, startPoint x: 291, startPoint y: 453, endPoint x: 917, endPoint y: 417, distance: 627.2
click at [917, 417] on div "If True If True If True If False If False If False If True If False Merge Merge…" at bounding box center [663, 327] width 922 height 555
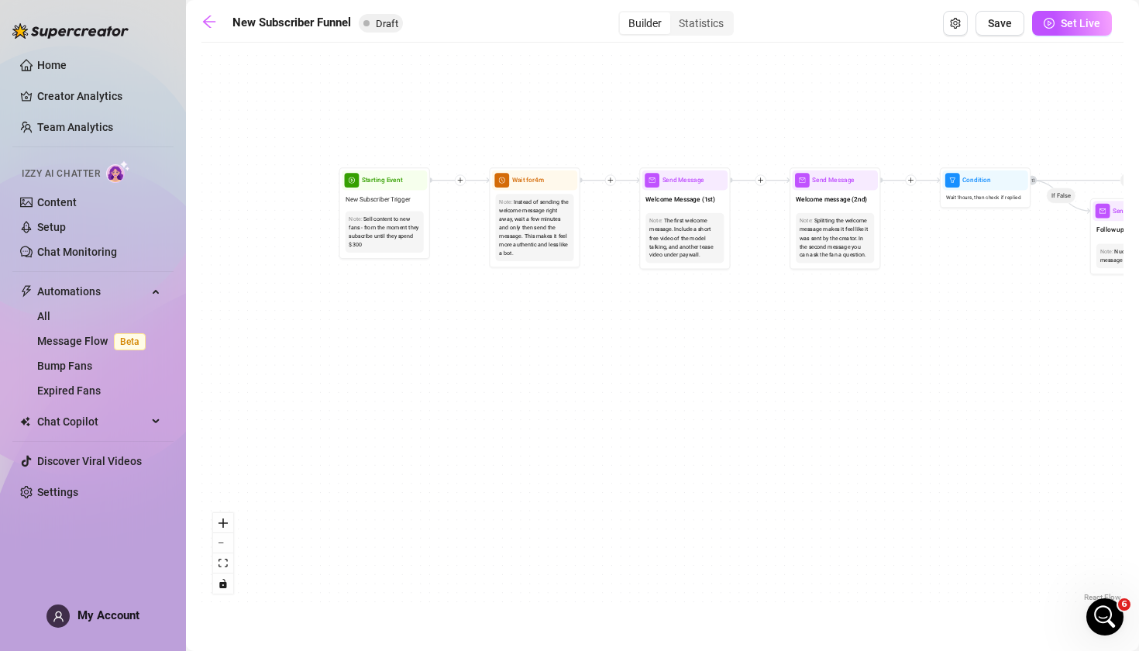
drag, startPoint x: 283, startPoint y: 452, endPoint x: 1015, endPoint y: 377, distance: 735.4
click at [1015, 377] on div "If True If True If True If False If False If False If True If False Merge Merge…" at bounding box center [663, 327] width 922 height 555
click at [227, 525] on icon "zoom in" at bounding box center [223, 523] width 9 height 9
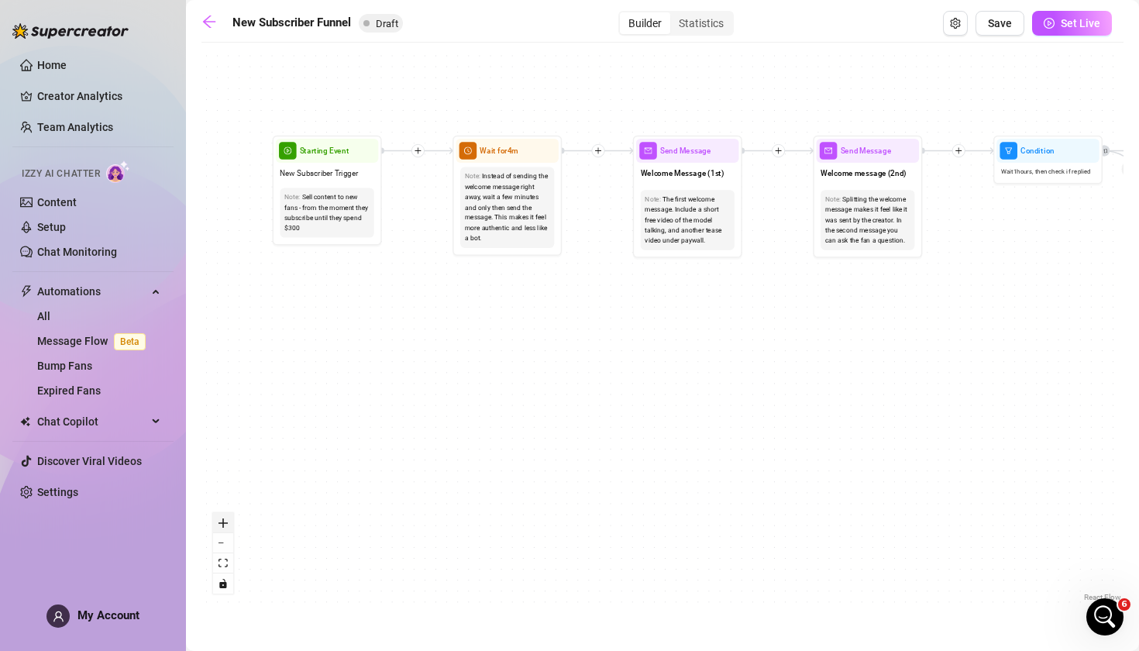
click at [227, 525] on icon "zoom in" at bounding box center [223, 523] width 9 height 9
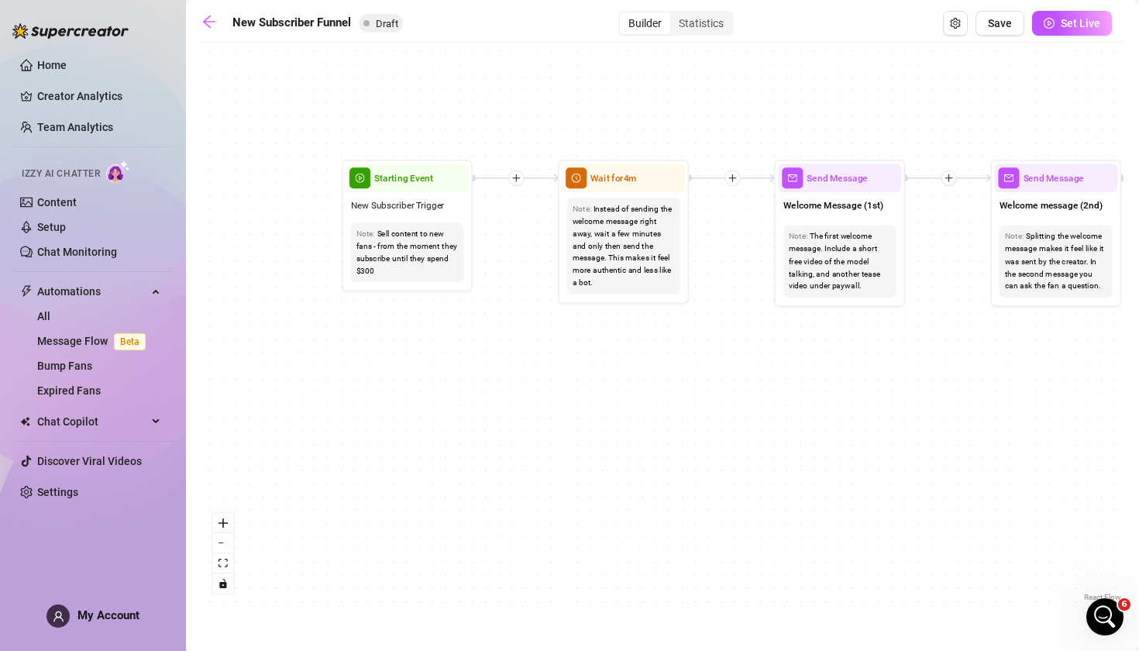
drag, startPoint x: 251, startPoint y: 358, endPoint x: 398, endPoint y: 421, distance: 160.1
click at [398, 421] on div "If True If True If True If False If False If False If True If False Merge Merge…" at bounding box center [663, 327] width 922 height 555
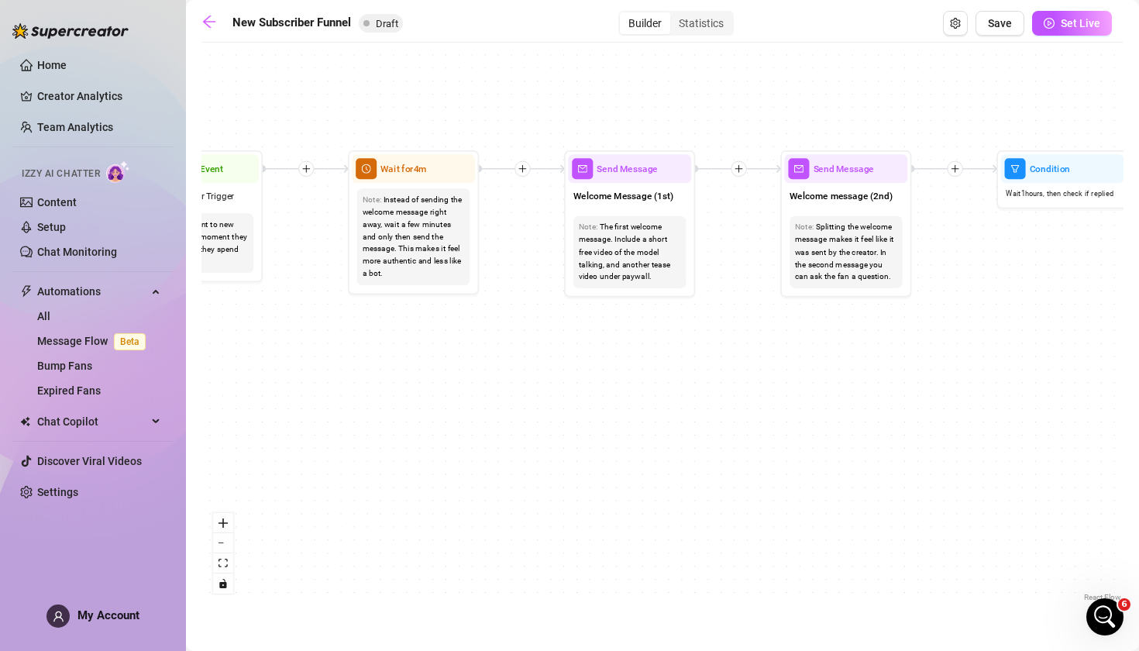
drag, startPoint x: 760, startPoint y: 348, endPoint x: 550, endPoint y: 338, distance: 211.1
click at [550, 338] on div "If True If True If True If False If False If False If True If False Merge Merge…" at bounding box center [663, 327] width 922 height 555
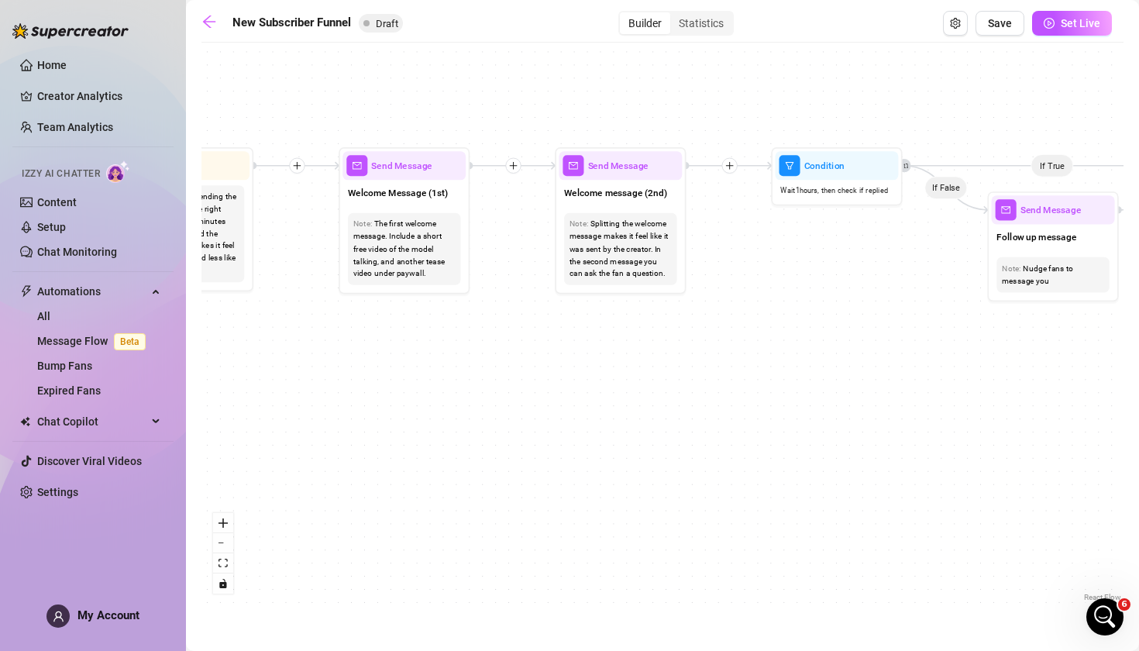
drag, startPoint x: 777, startPoint y: 357, endPoint x: 552, endPoint y: 355, distance: 224.8
click at [552, 355] on div "If True If True If True If False If False If False If True If False Merge Merge…" at bounding box center [663, 327] width 922 height 555
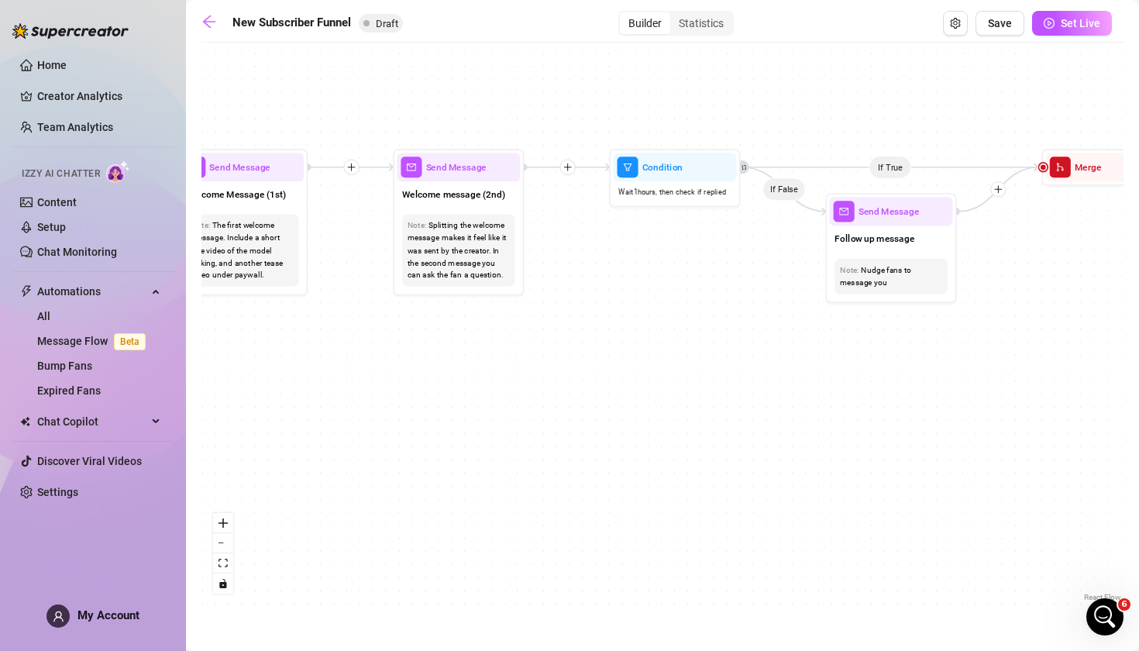
drag, startPoint x: 787, startPoint y: 359, endPoint x: 621, endPoint y: 359, distance: 166.6
click at [621, 359] on div "If True If True If True If False If False If False If True If False Merge Merge…" at bounding box center [663, 327] width 922 height 555
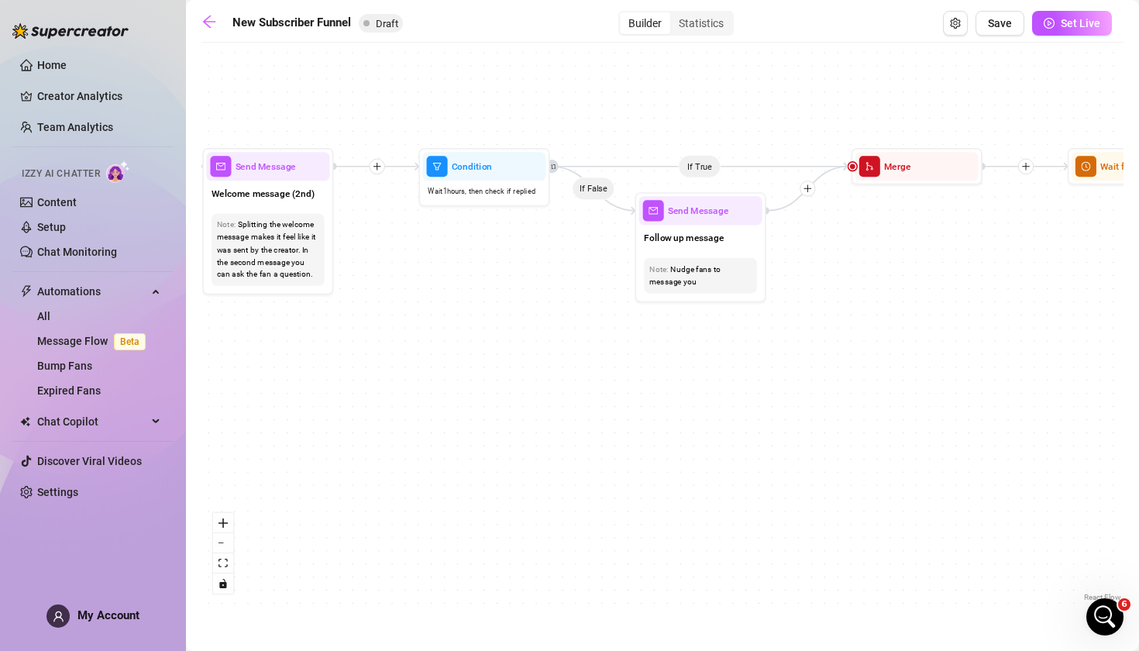
drag, startPoint x: 941, startPoint y: 394, endPoint x: 754, endPoint y: 395, distance: 186.8
click at [754, 395] on div "If True If True If True If False If False If False If True If False Merge Merge…" at bounding box center [663, 327] width 922 height 555
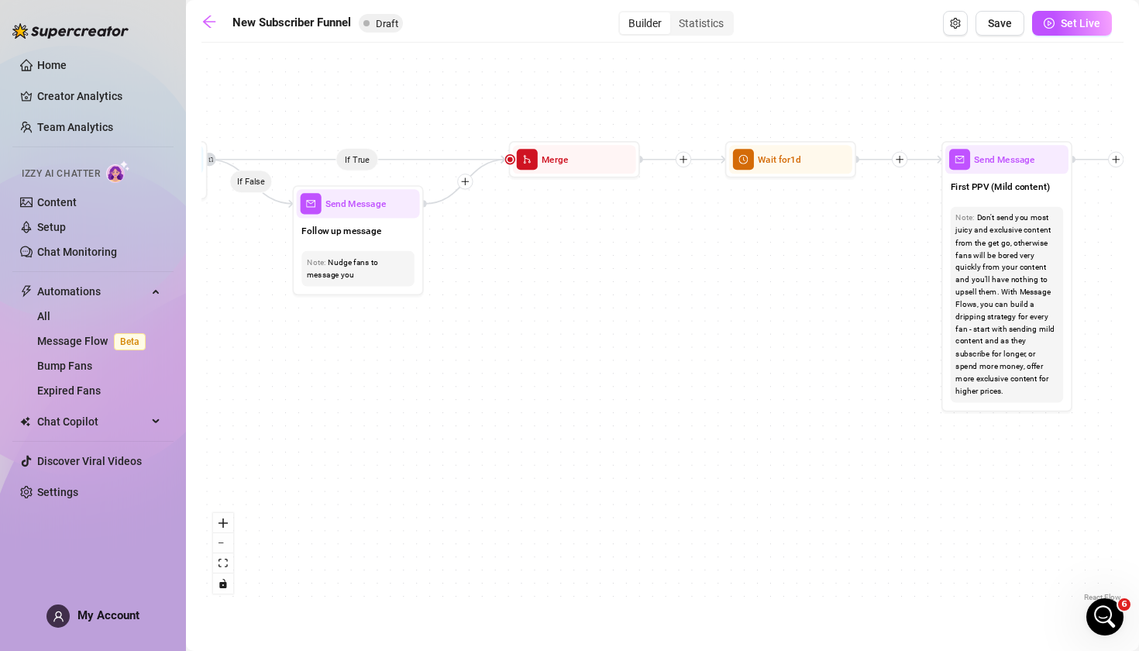
drag, startPoint x: 846, startPoint y: 379, endPoint x: 501, endPoint y: 373, distance: 345.7
click at [501, 373] on div "If True If True If True If False If False If False If True If False Merge Merge…" at bounding box center [663, 327] width 922 height 555
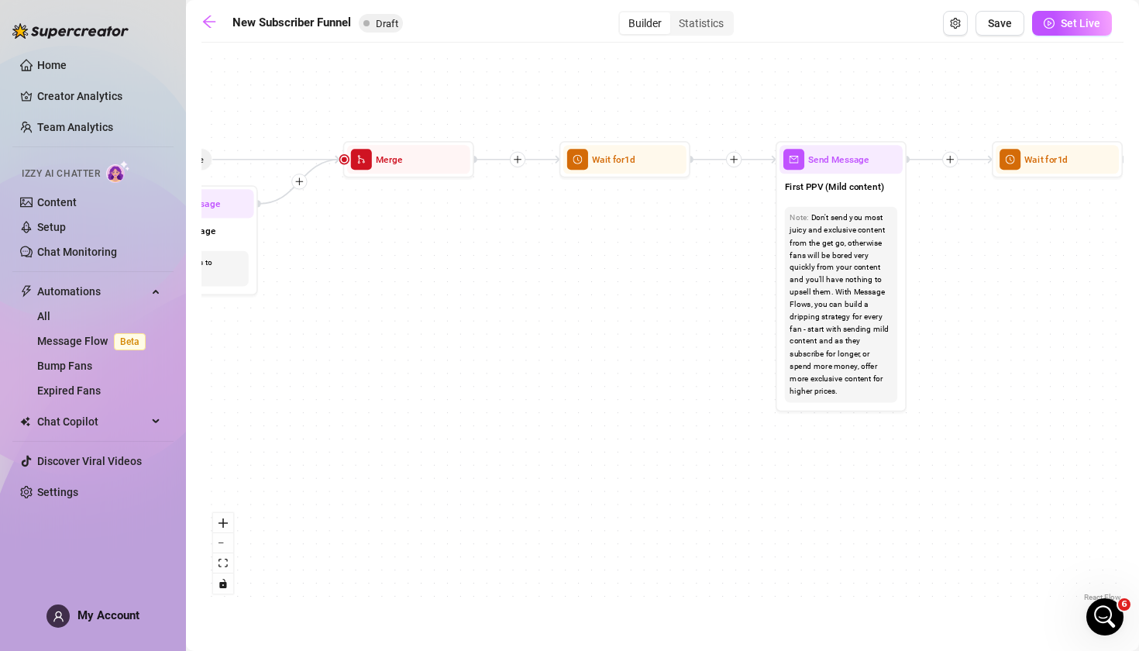
drag, startPoint x: 708, startPoint y: 360, endPoint x: 546, endPoint y: 360, distance: 162.0
click at [546, 360] on div "If True If True If True If False If False If False If True If False Merge Merge…" at bounding box center [663, 327] width 922 height 555
click at [1081, 22] on span "Set Live" at bounding box center [1081, 23] width 40 height 12
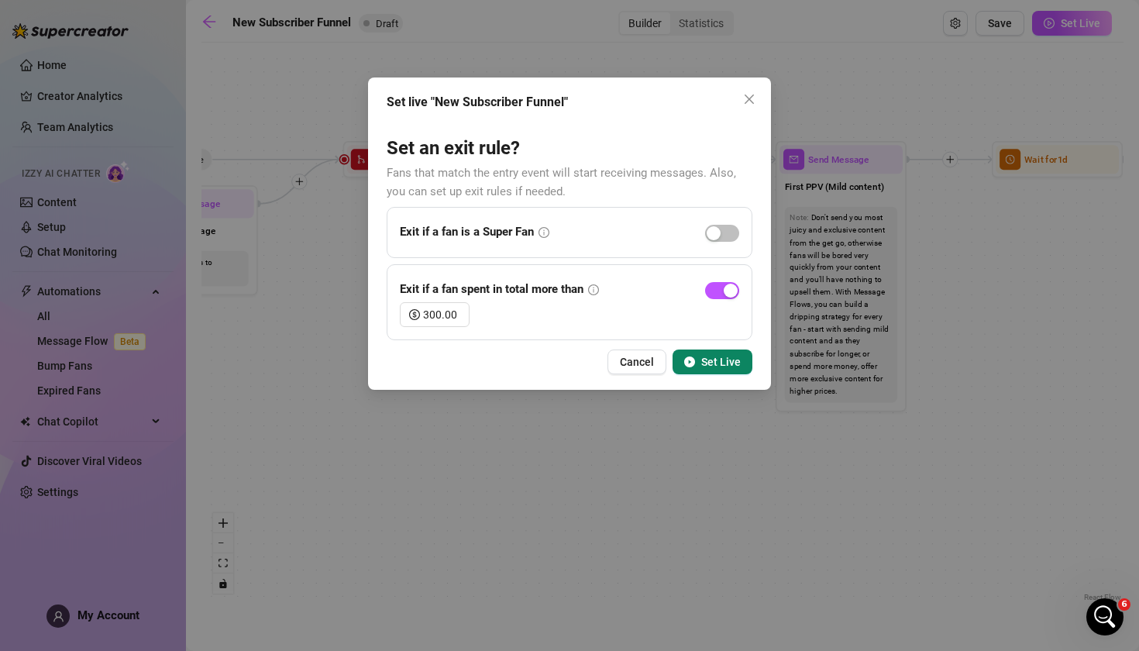
click at [714, 360] on span "Set Live" at bounding box center [721, 362] width 40 height 12
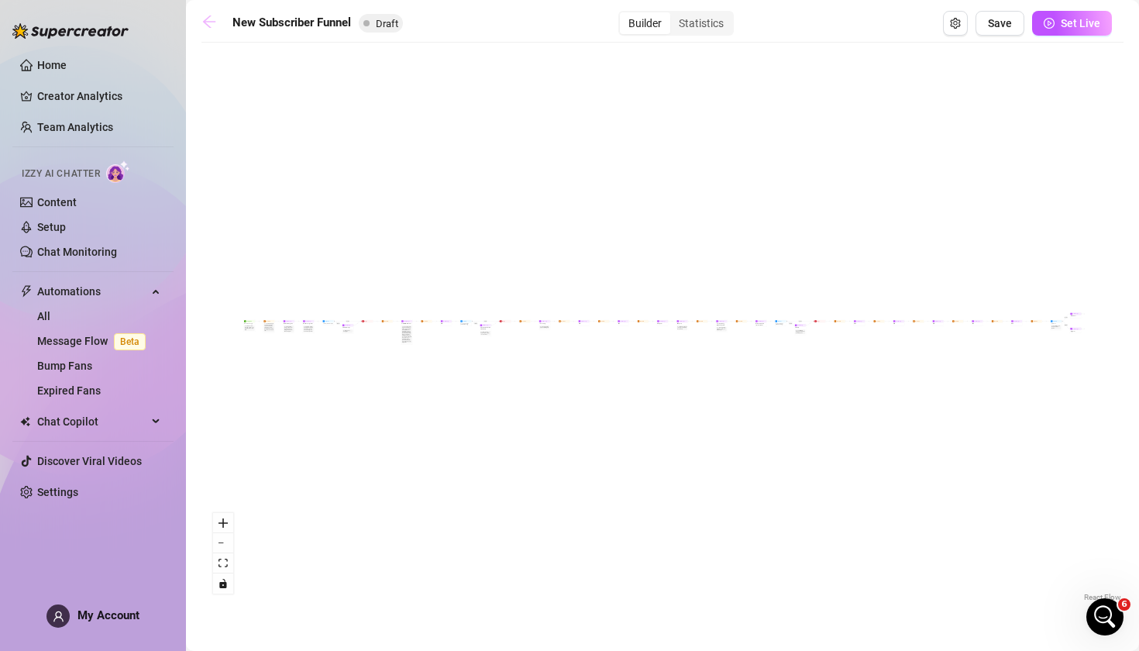
click at [214, 20] on icon "arrow-left" at bounding box center [210, 22] width 16 height 16
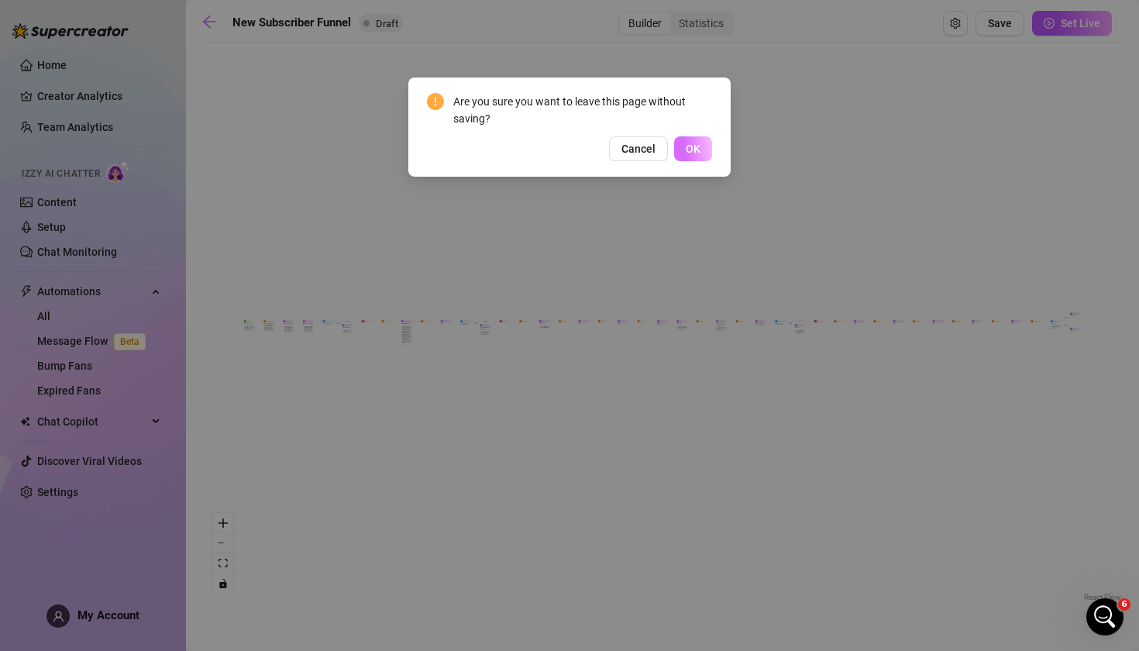
click at [698, 153] on span "OK" at bounding box center [693, 149] width 15 height 12
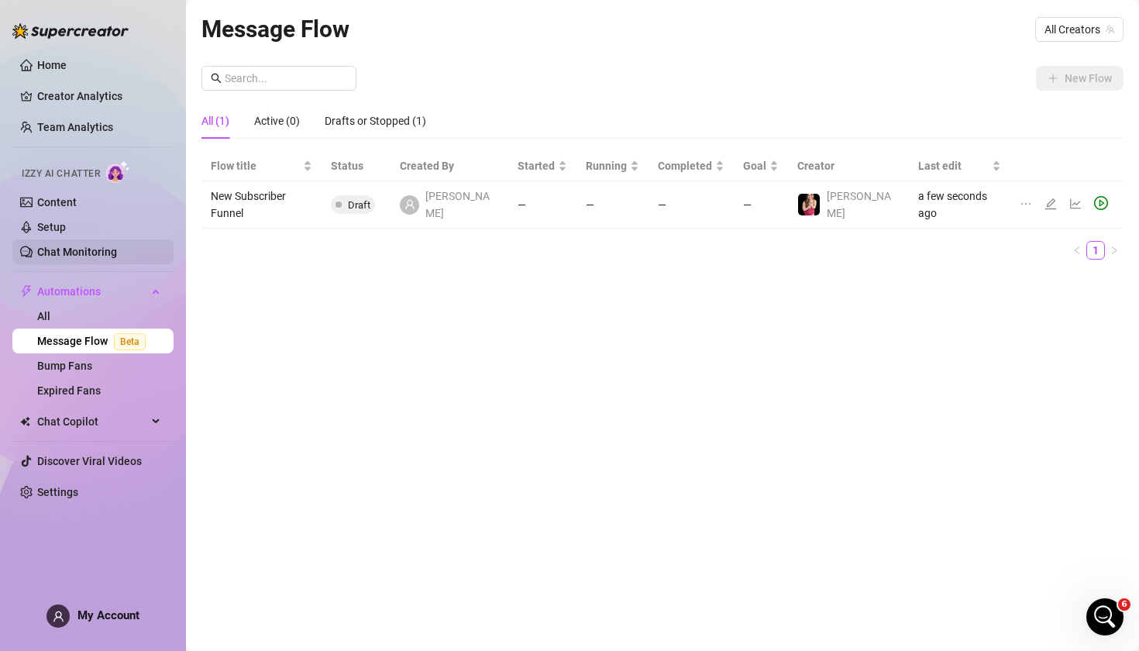
click at [94, 252] on link "Chat Monitoring" at bounding box center [77, 252] width 80 height 12
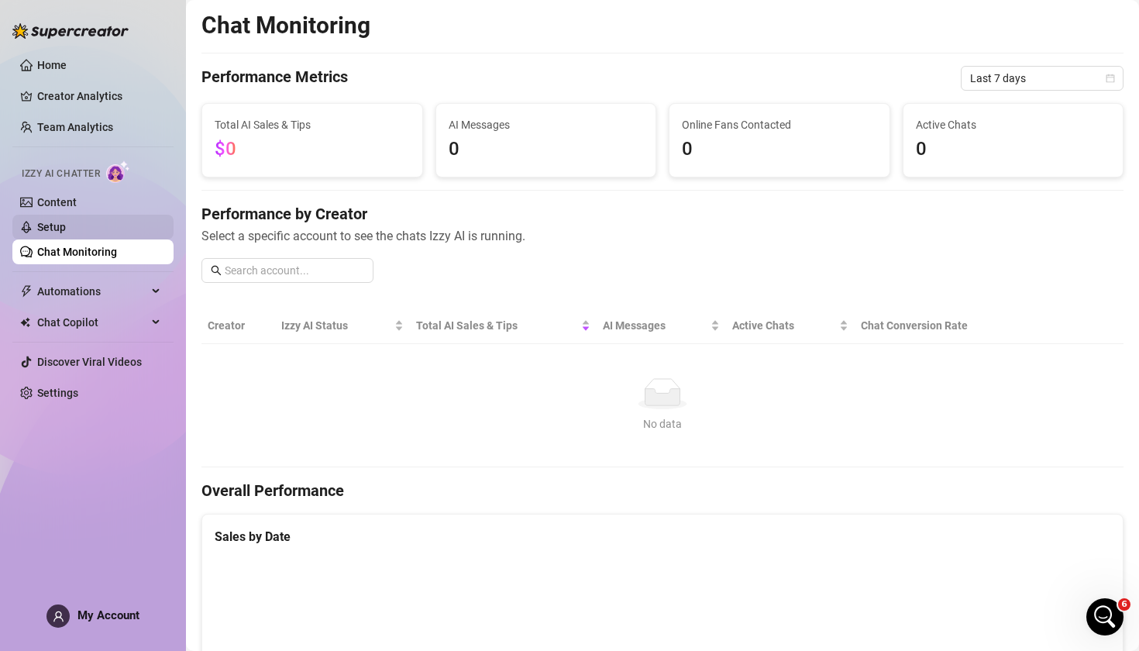
click at [48, 229] on link "Setup" at bounding box center [51, 227] width 29 height 12
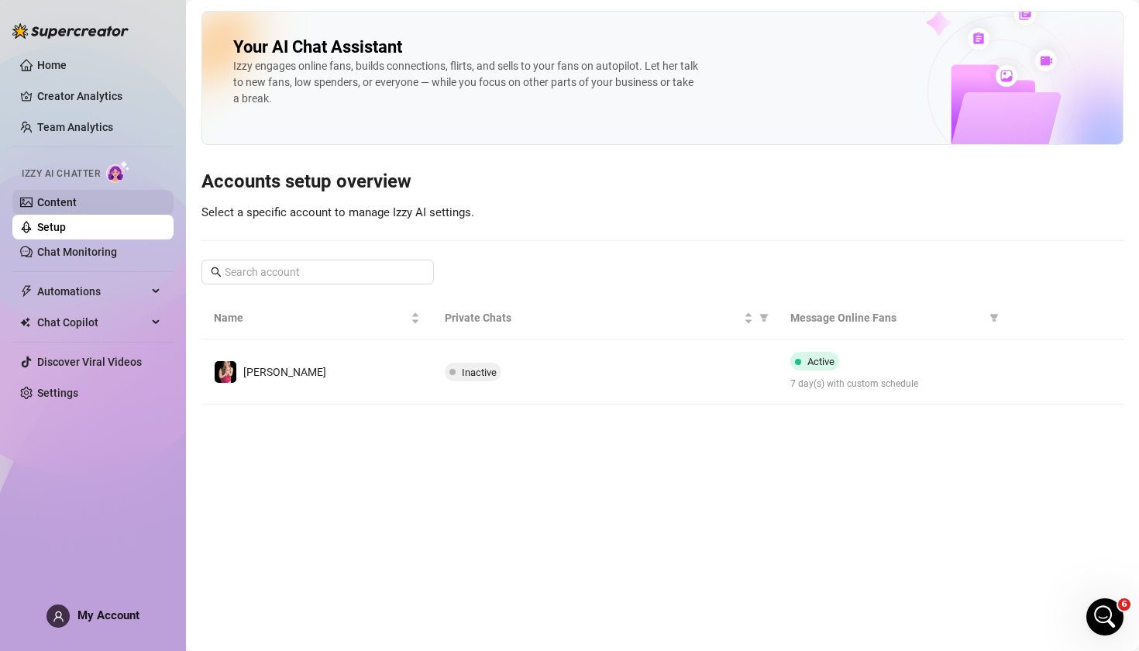
click at [71, 196] on link "Content" at bounding box center [57, 202] width 40 height 12
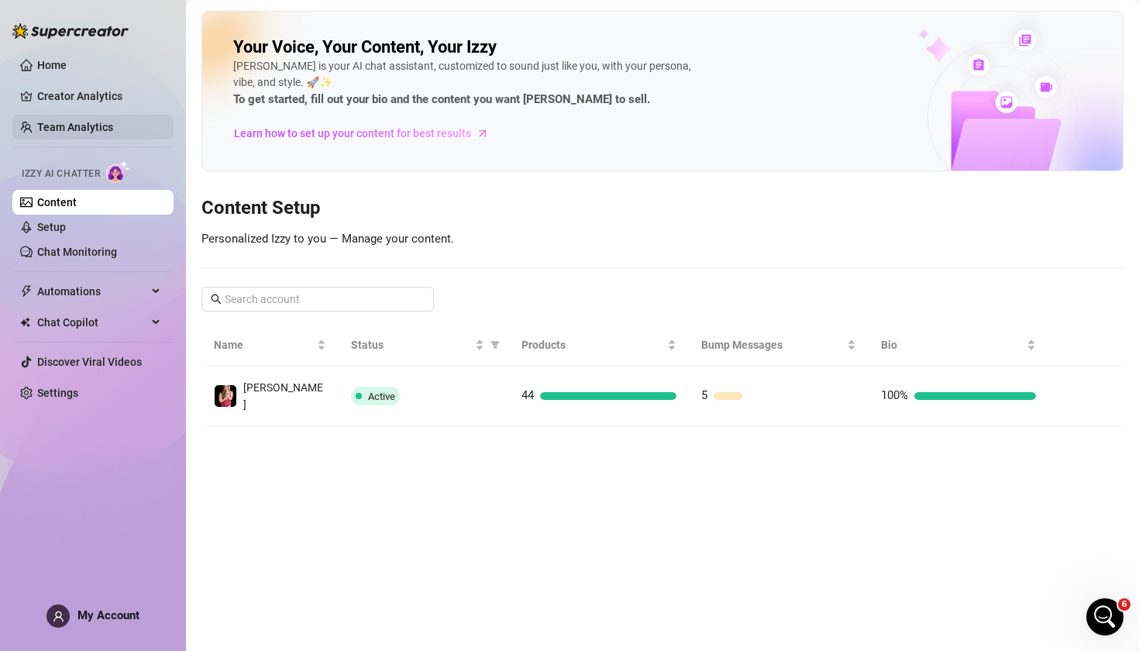
click at [71, 128] on link "Team Analytics" at bounding box center [75, 127] width 76 height 12
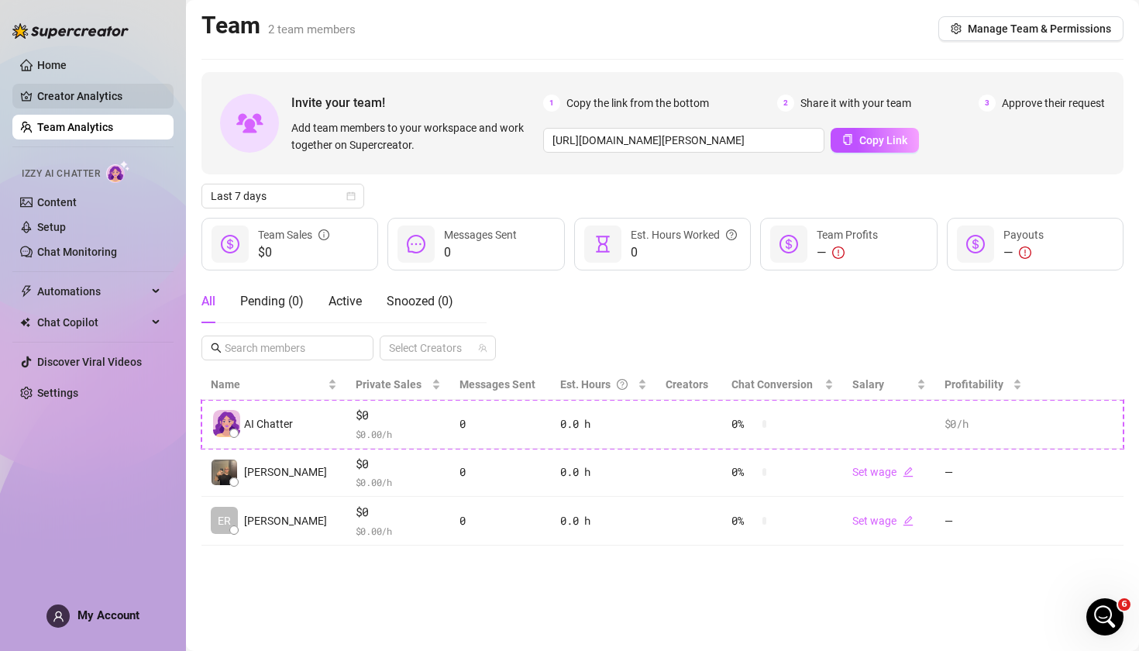
click at [86, 90] on link "Creator Analytics" at bounding box center [99, 96] width 124 height 25
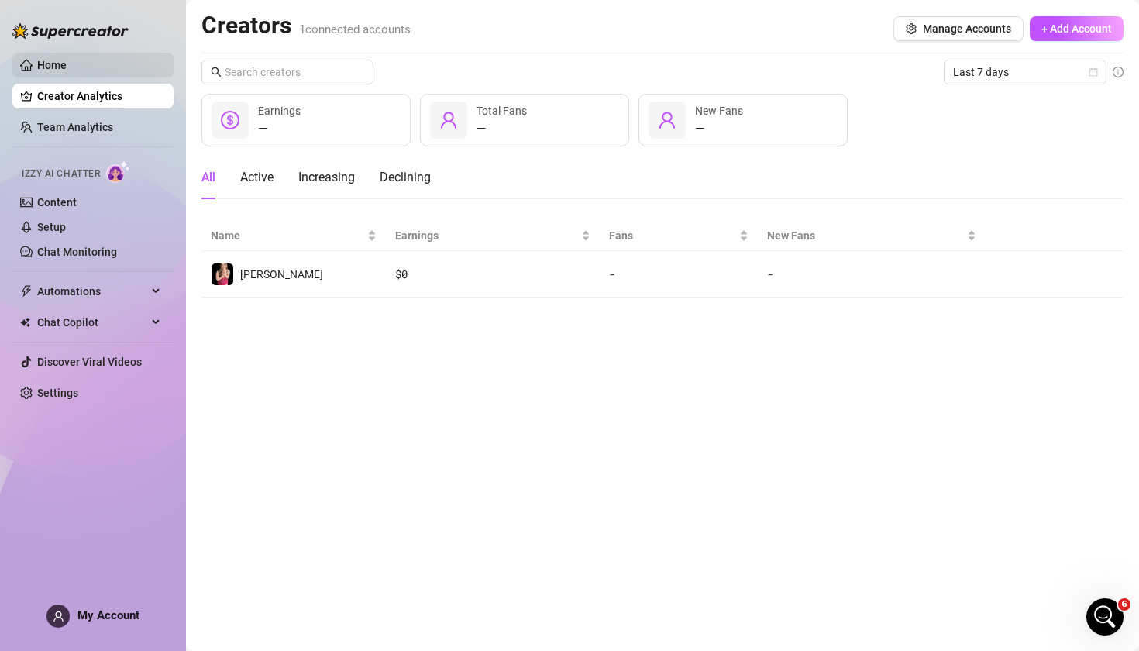
click at [67, 59] on link "Home" at bounding box center [51, 65] width 29 height 12
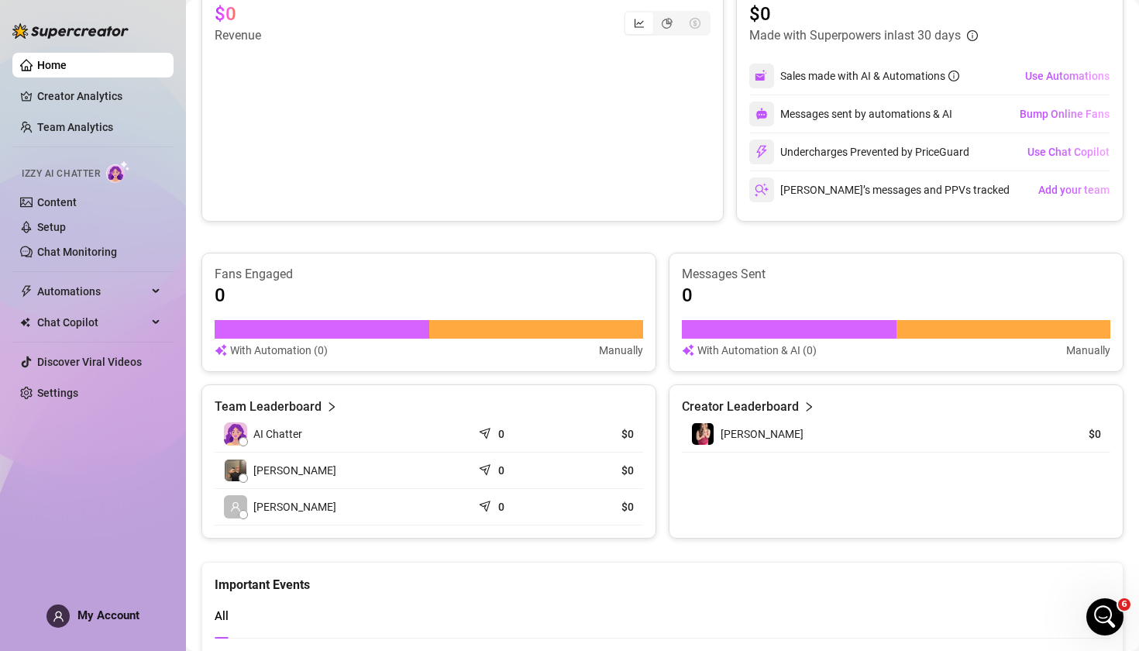
scroll to position [412, 0]
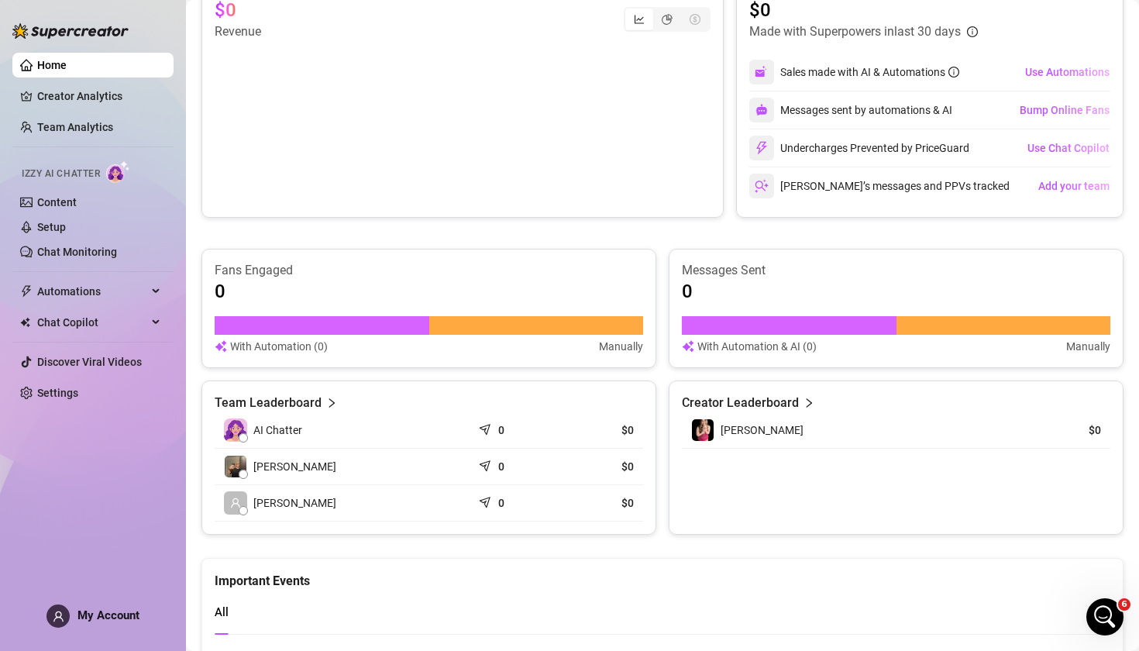
click at [1108, 604] on div "Open Intercom Messenger" at bounding box center [1105, 616] width 51 height 51
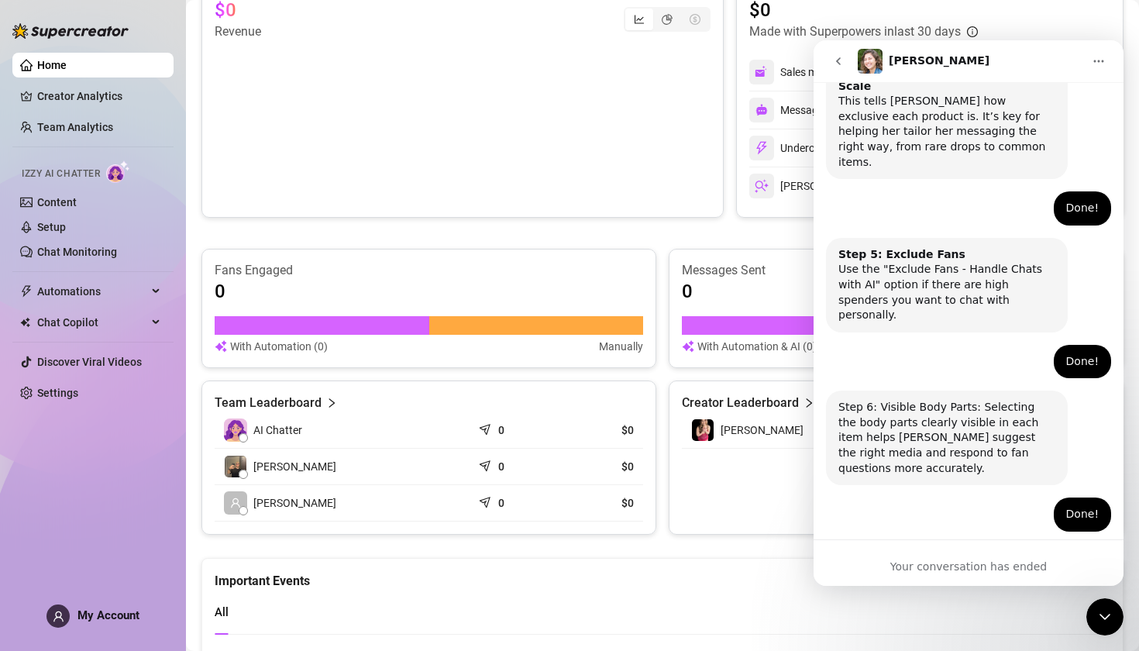
scroll to position [936, 0]
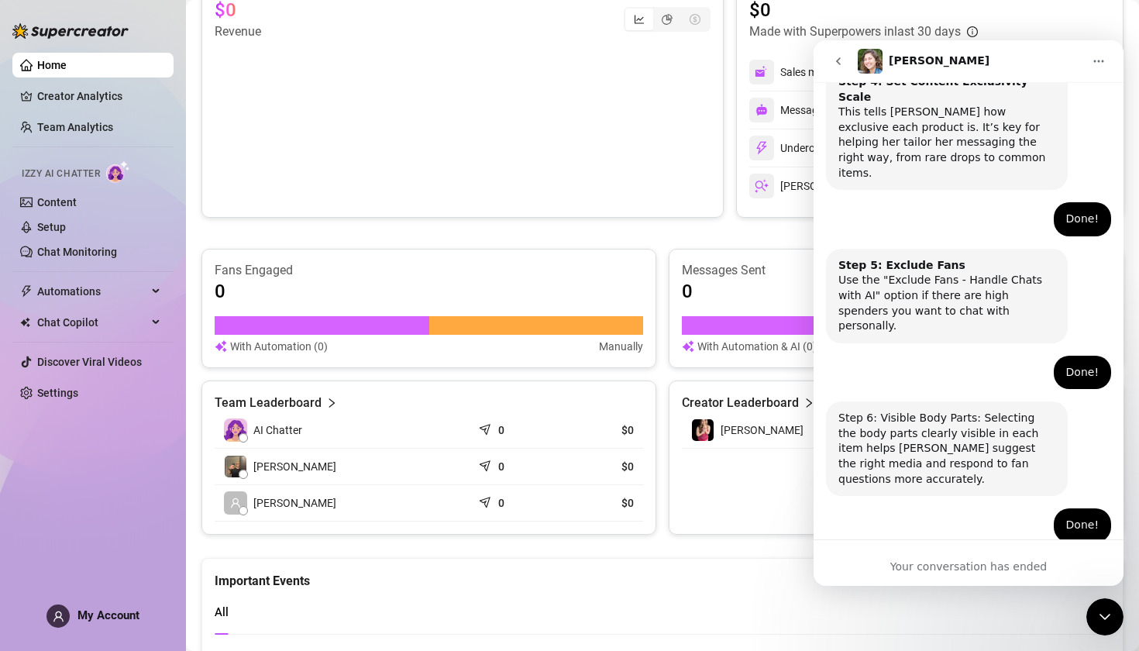
click at [835, 61] on icon "go back" at bounding box center [838, 61] width 12 height 12
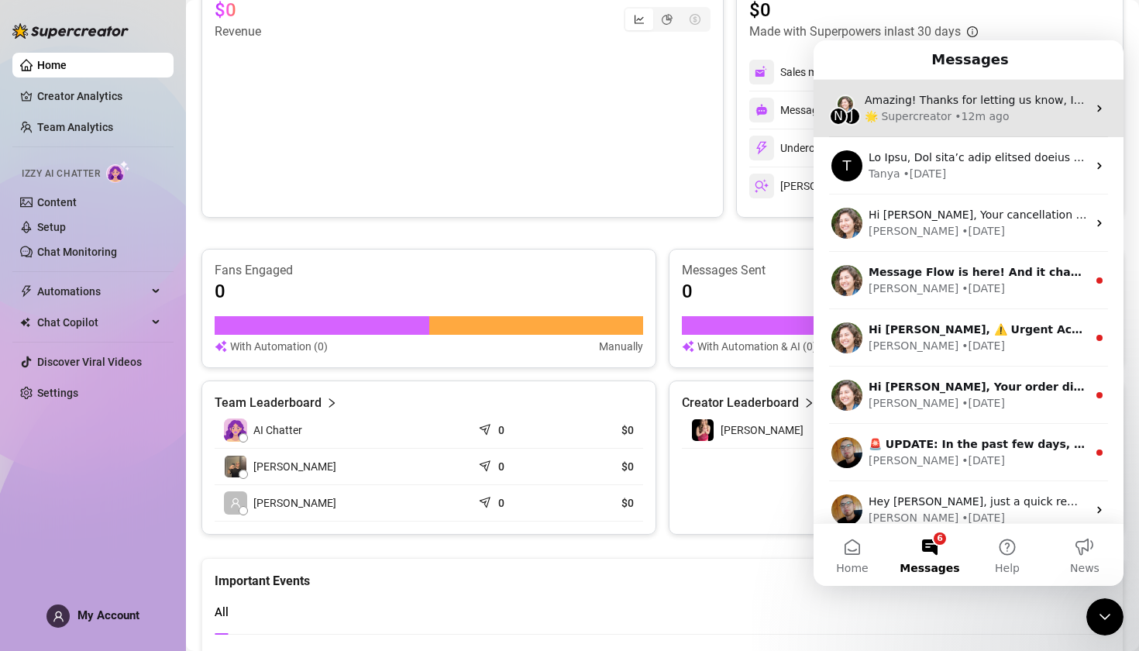
scroll to position [0, 0]
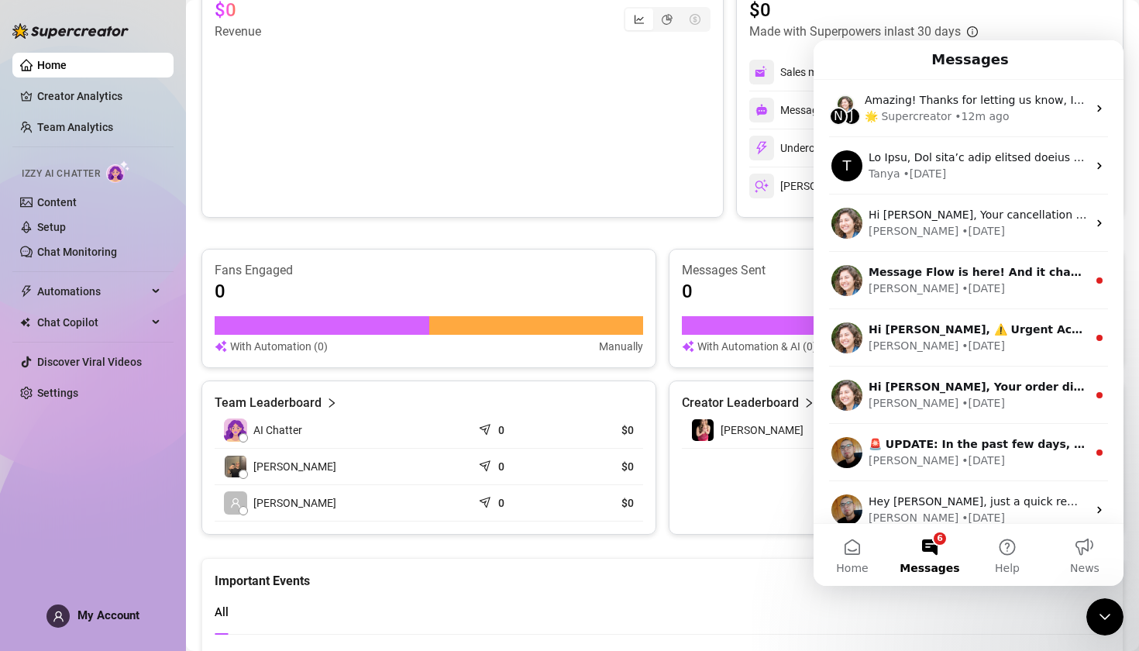
click at [364, 589] on div "Important Events" at bounding box center [663, 575] width 896 height 32
click at [1113, 619] on icon "Close Intercom Messenger" at bounding box center [1105, 617] width 19 height 19
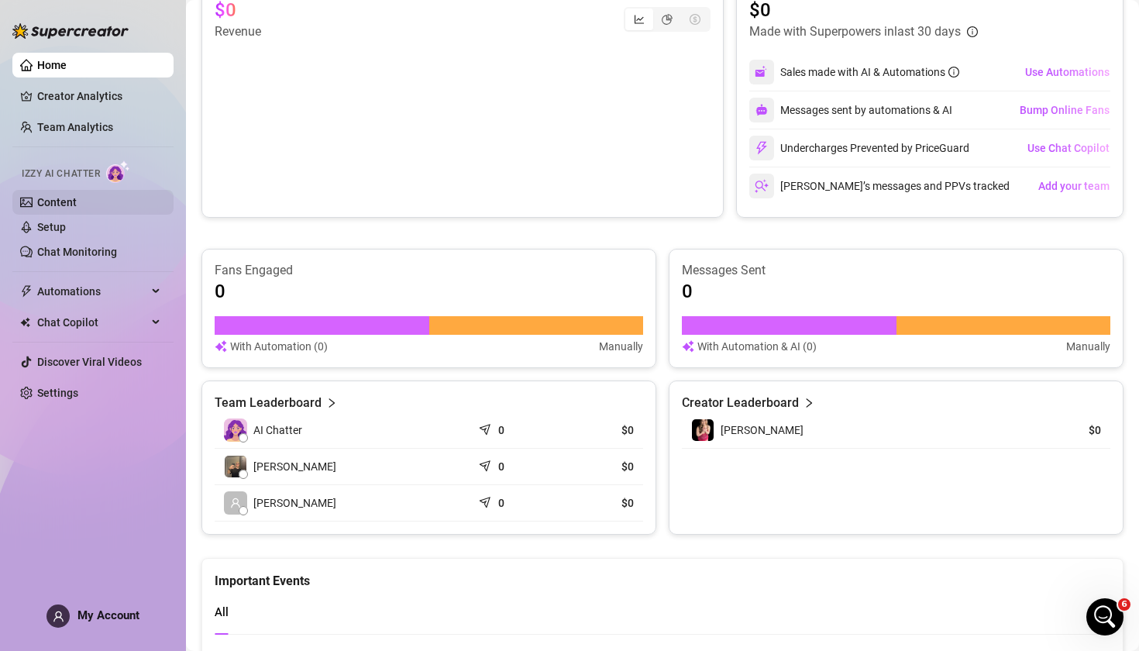
click at [73, 205] on link "Content" at bounding box center [57, 202] width 40 height 12
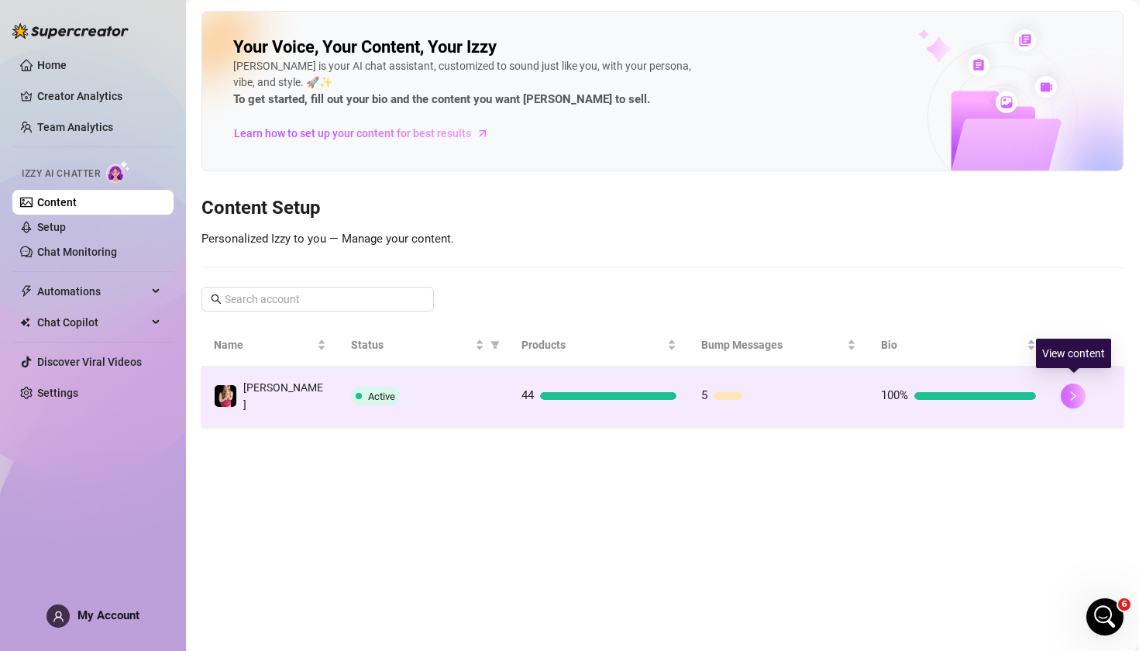
click at [1069, 391] on icon "right" at bounding box center [1073, 396] width 11 height 11
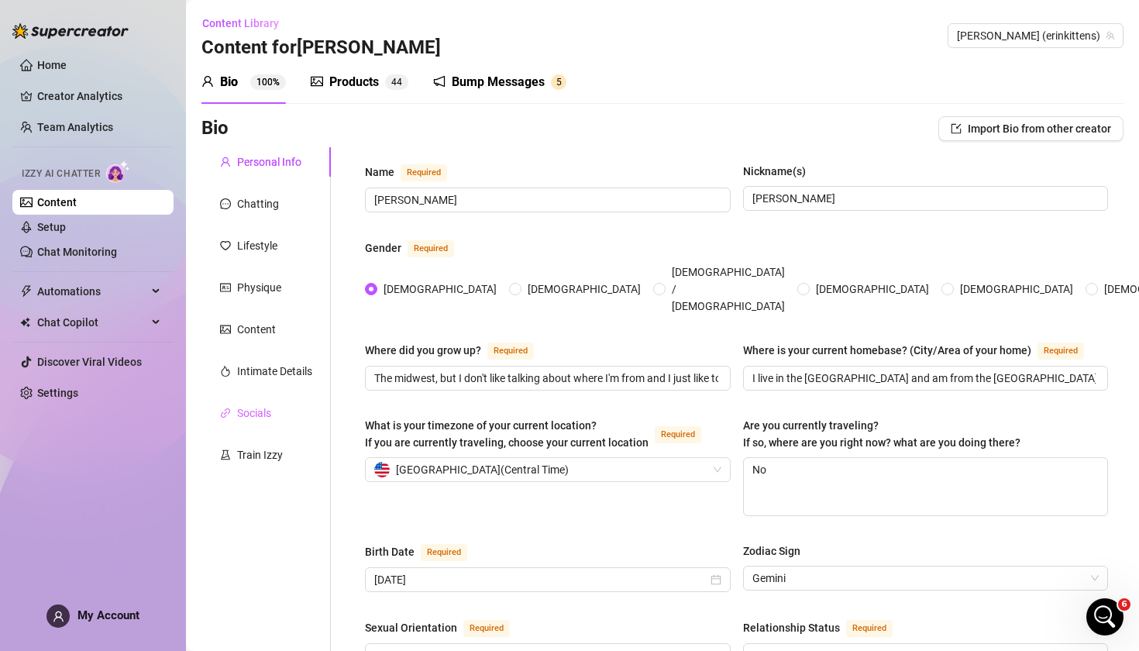
click at [264, 423] on div "Socials" at bounding box center [266, 412] width 129 height 29
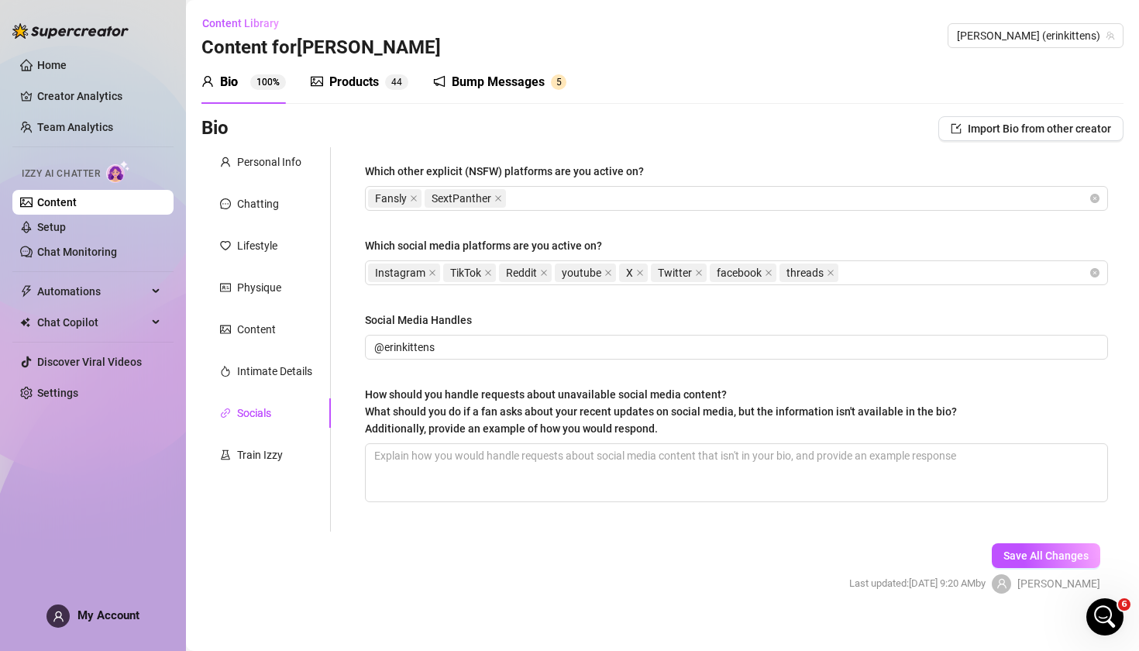
click at [264, 439] on div "Personal Info Chatting Lifestyle Physique Content Intimate Details Socials Trai…" at bounding box center [266, 339] width 129 height 384
click at [263, 454] on div "Train Izzy" at bounding box center [260, 454] width 46 height 17
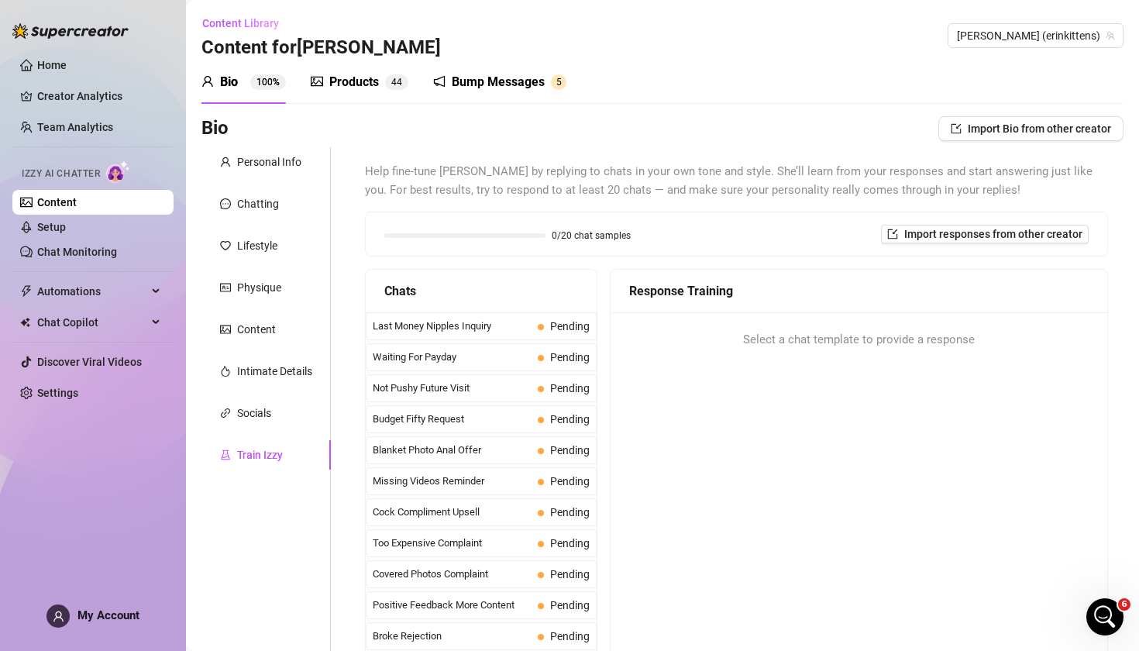
click at [248, 345] on div "Personal Info Chatting Lifestyle Physique Content Intimate Details Socials Trai…" at bounding box center [266, 409] width 129 height 525
click at [248, 335] on div "Content" at bounding box center [256, 329] width 39 height 17
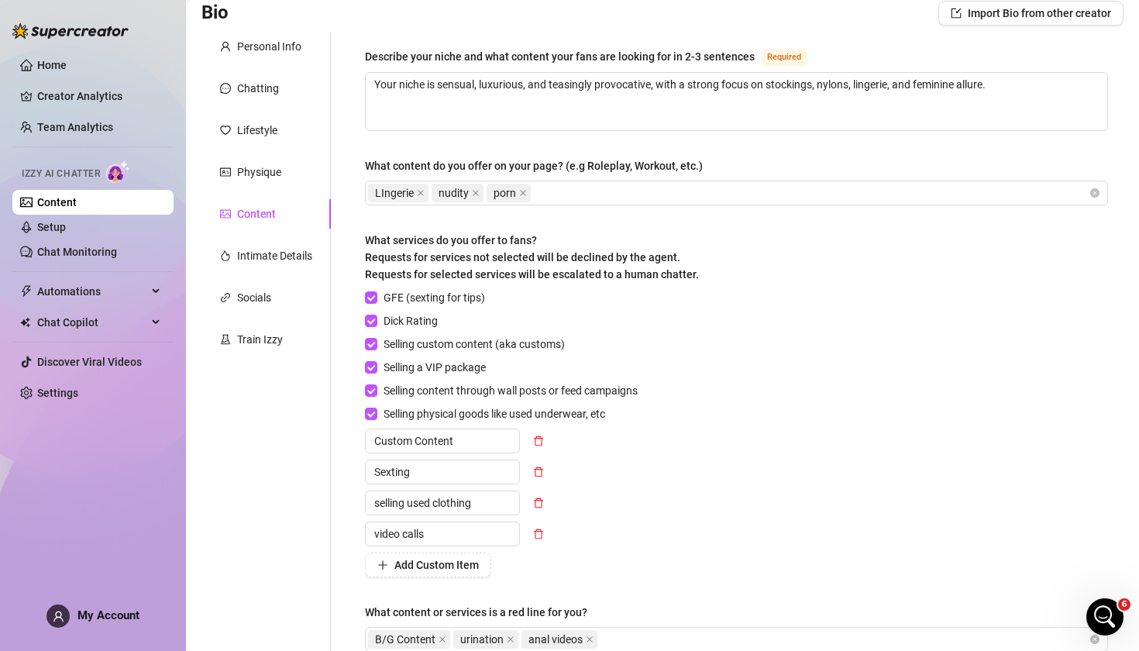
scroll to position [118, 0]
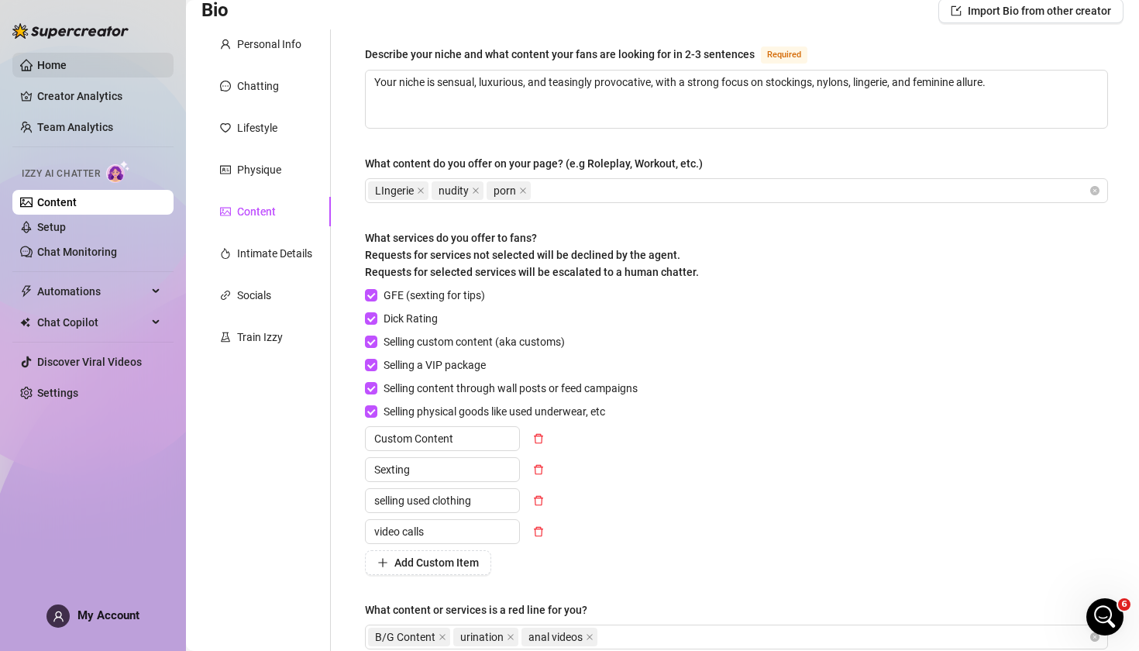
click at [67, 59] on link "Home" at bounding box center [51, 65] width 29 height 12
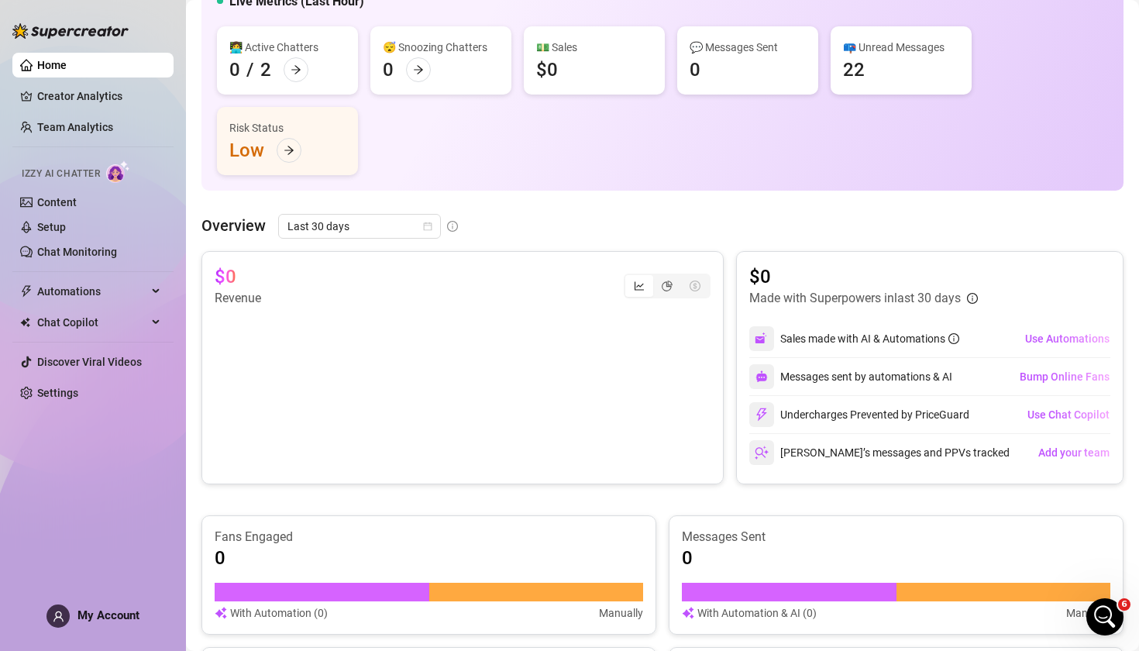
scroll to position [146, 0]
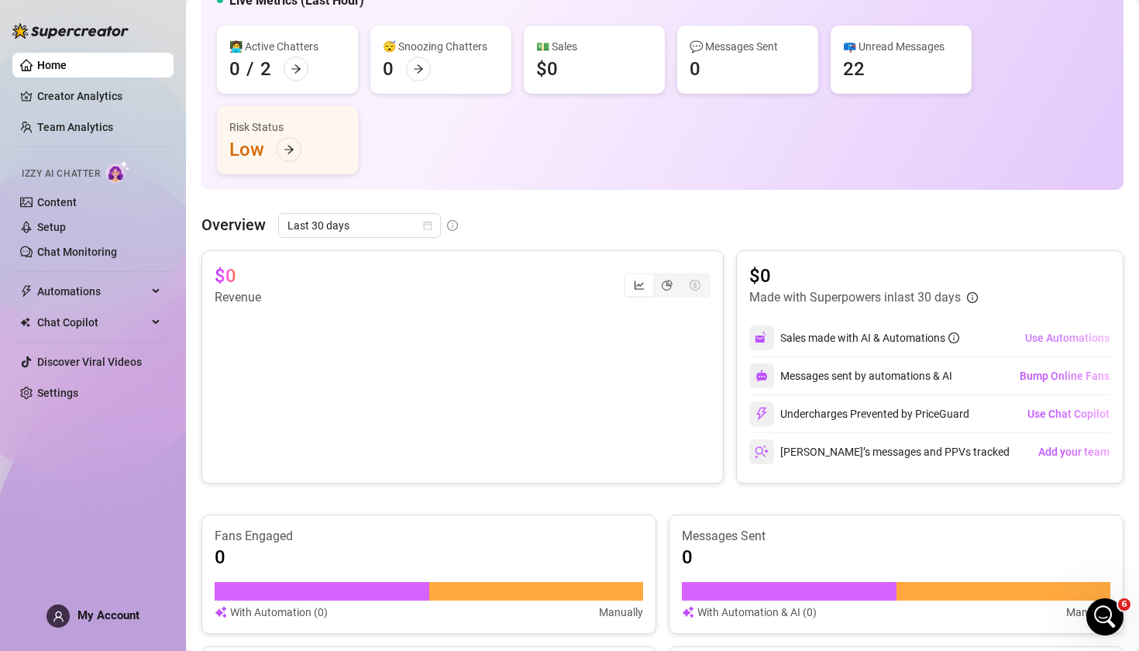
click at [1056, 335] on span "Use Automations" at bounding box center [1067, 338] width 84 height 12
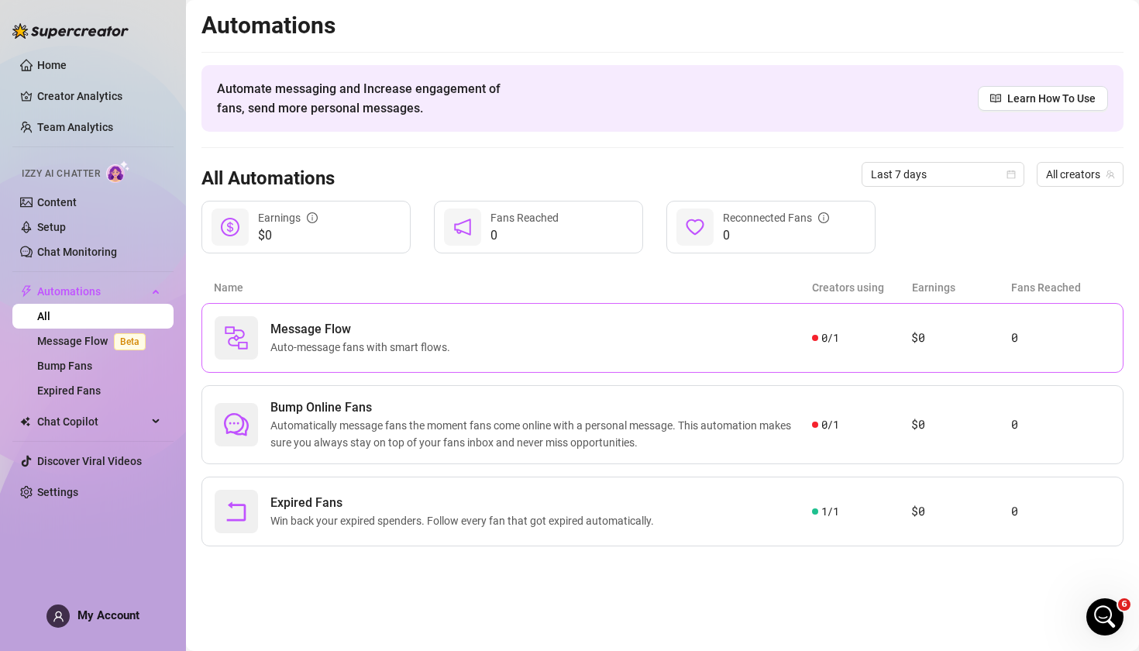
click at [519, 339] on div "Message Flow Auto-message fans with smart flows." at bounding box center [514, 337] width 598 height 43
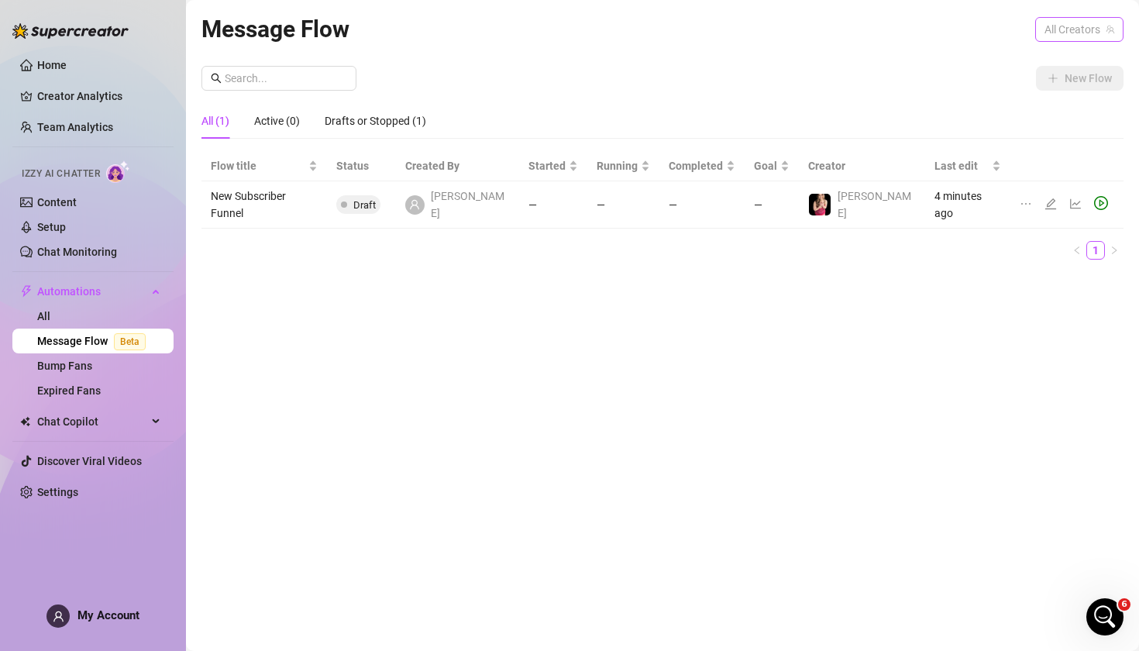
click at [1076, 33] on span "All Creators" at bounding box center [1080, 29] width 70 height 23
click at [1073, 87] on span "( erinkittens )" at bounding box center [1082, 86] width 58 height 17
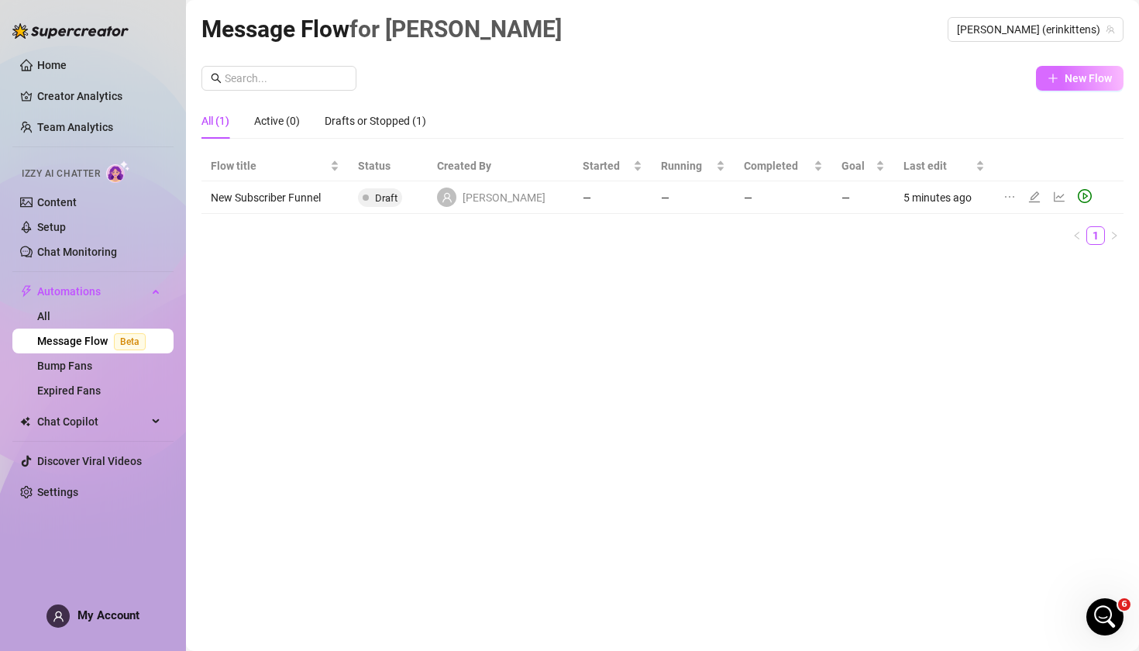
click at [1091, 82] on span "New Flow" at bounding box center [1088, 78] width 47 height 12
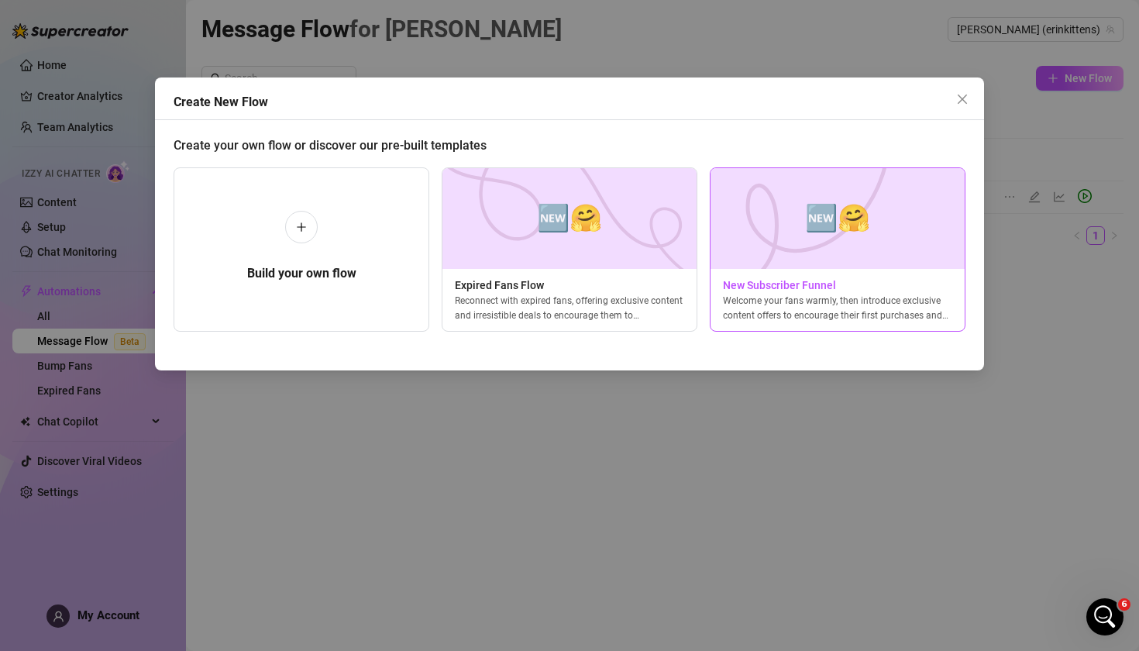
click at [803, 271] on div "🆕🤗 New Subscriber Funnel Welcome your fans warmly, then introduce exclusive con…" at bounding box center [838, 249] width 256 height 164
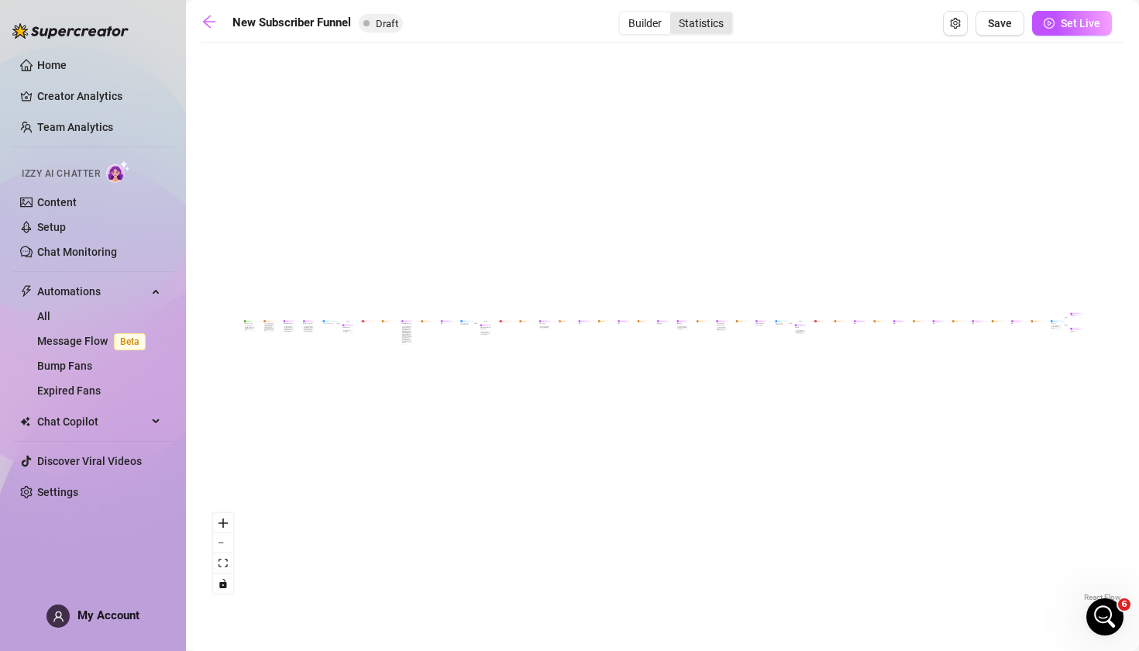
click at [706, 26] on div "Statistics" at bounding box center [701, 23] width 62 height 22
click at [674, 15] on input "Statistics" at bounding box center [674, 15] width 0 height 0
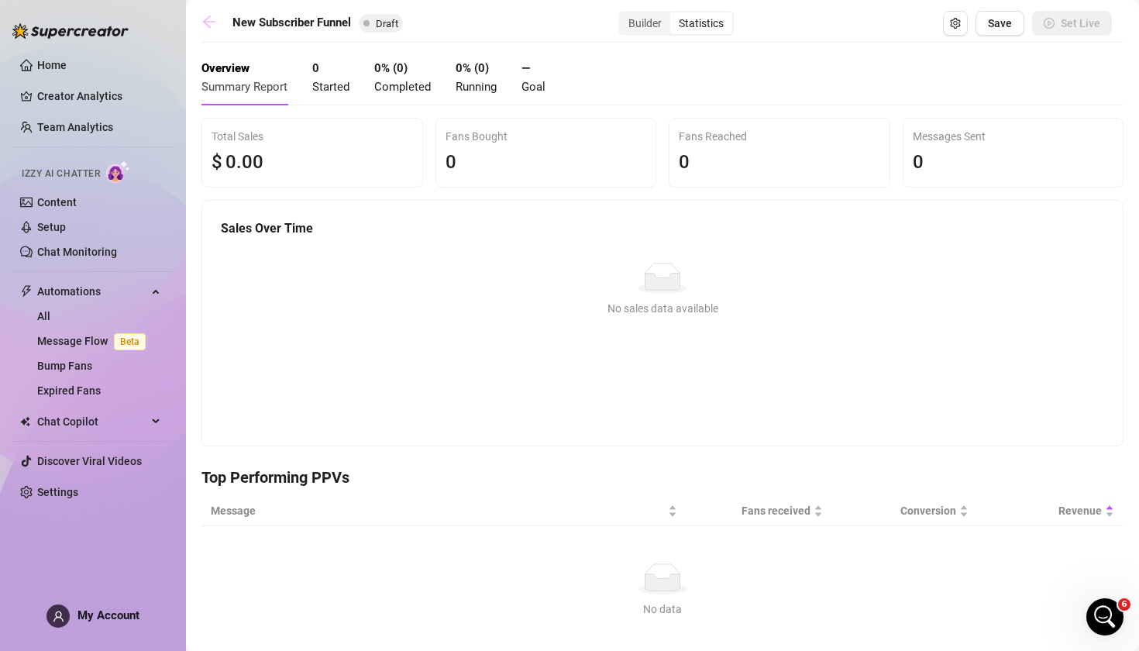
click at [212, 19] on icon "arrow-left" at bounding box center [210, 22] width 16 height 16
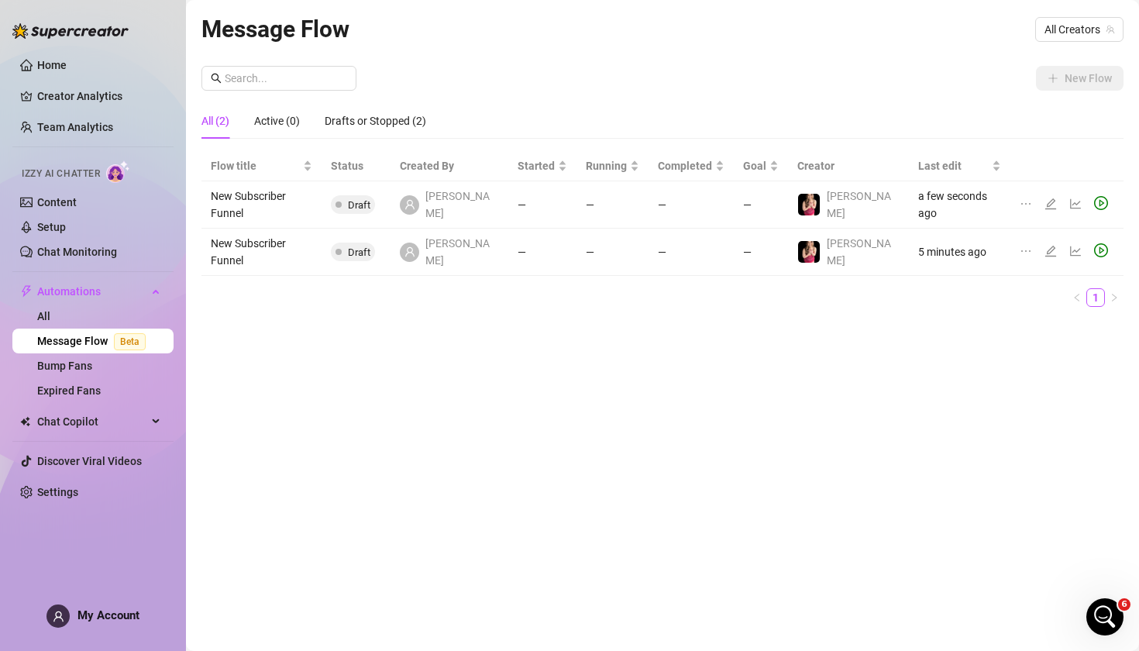
click at [1020, 245] on icon "ellipsis" at bounding box center [1026, 251] width 12 height 12
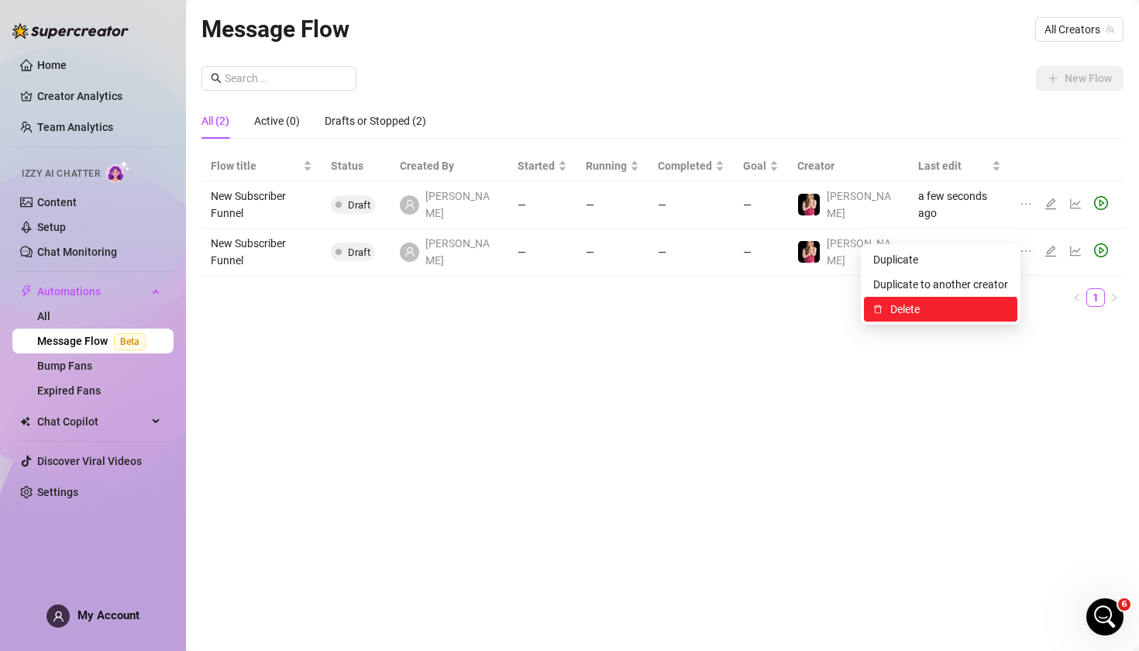
click at [980, 304] on span "Delete" at bounding box center [950, 309] width 118 height 17
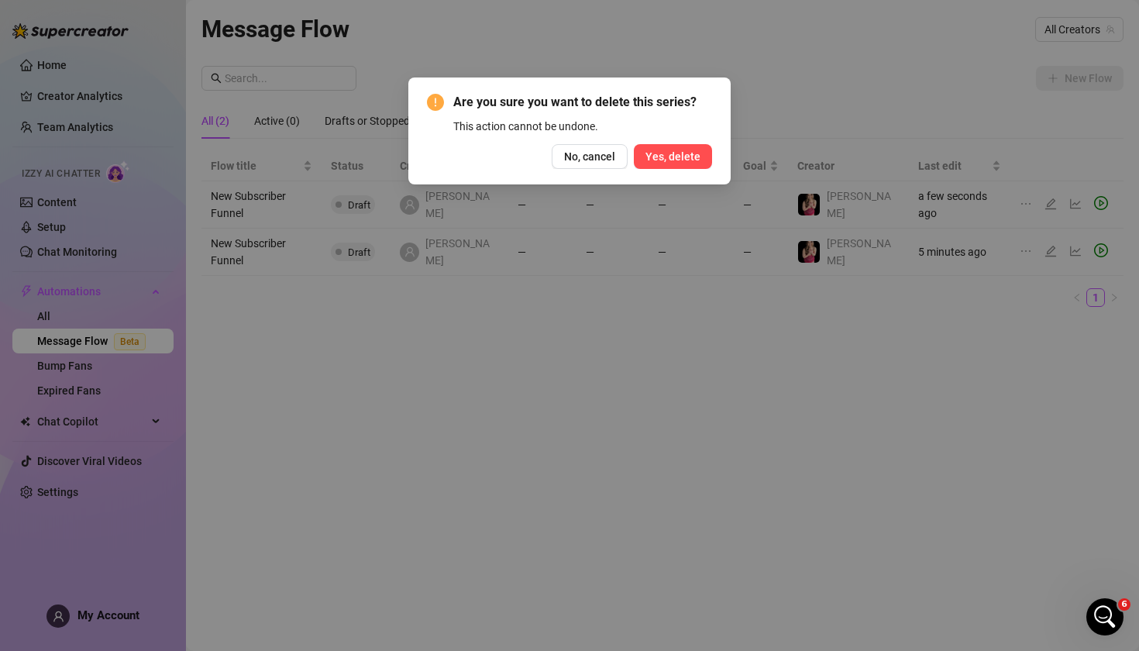
click at [677, 160] on span "Yes, delete" at bounding box center [673, 156] width 55 height 12
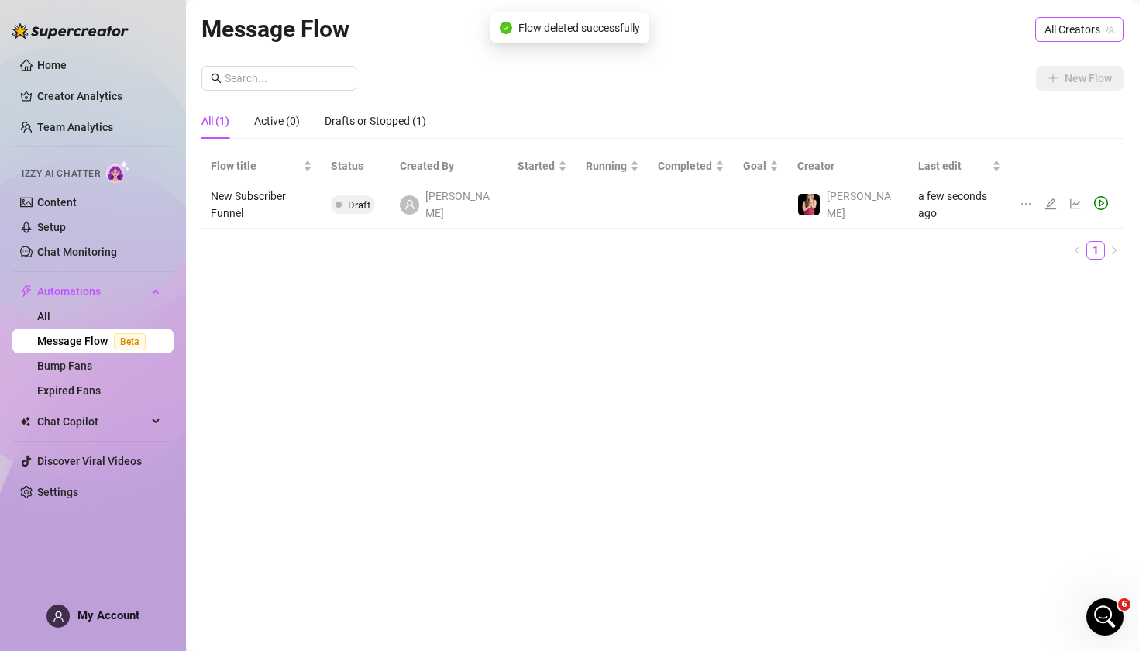
click at [1079, 29] on span "All Creators" at bounding box center [1080, 29] width 70 height 23
click at [1073, 76] on div "[PERSON_NAME] ( erinkittens )" at bounding box center [1025, 86] width 191 height 26
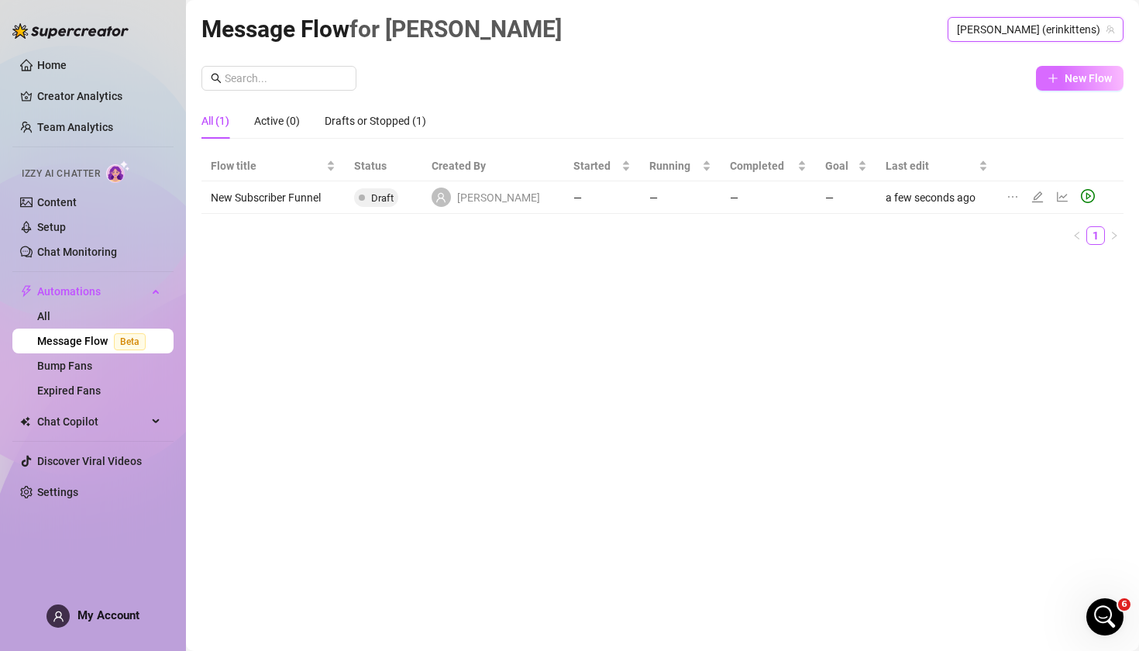
click at [1077, 75] on span "New Flow" at bounding box center [1088, 78] width 47 height 12
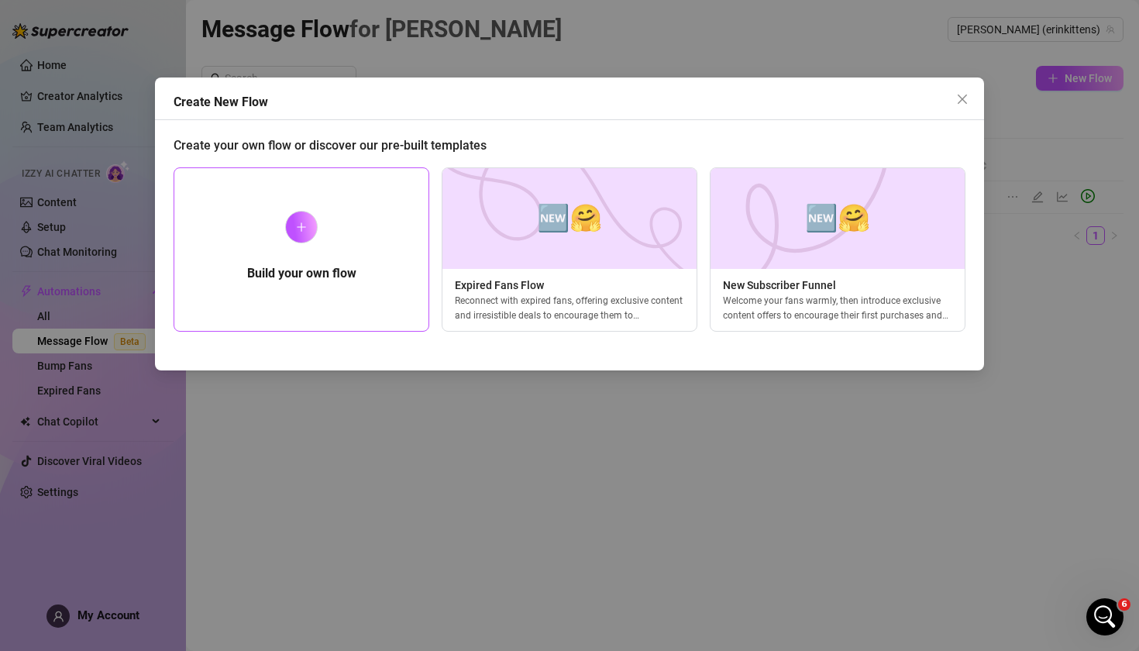
click at [298, 246] on div "Build your own flow" at bounding box center [302, 249] width 256 height 164
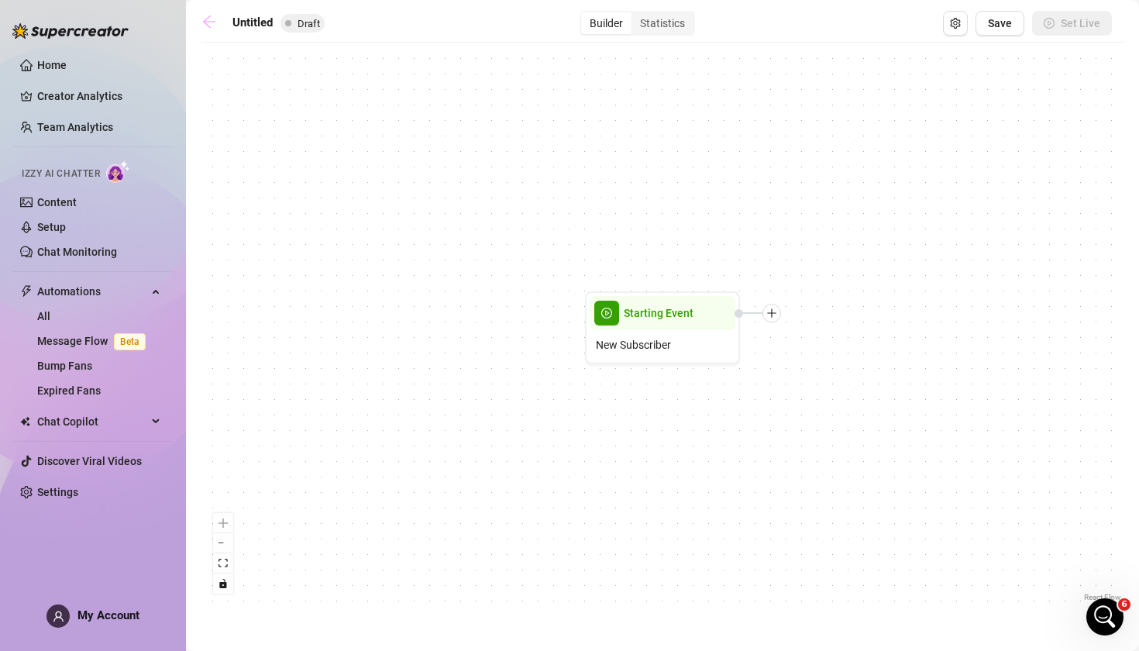
click at [210, 27] on icon "arrow-left" at bounding box center [209, 22] width 12 height 12
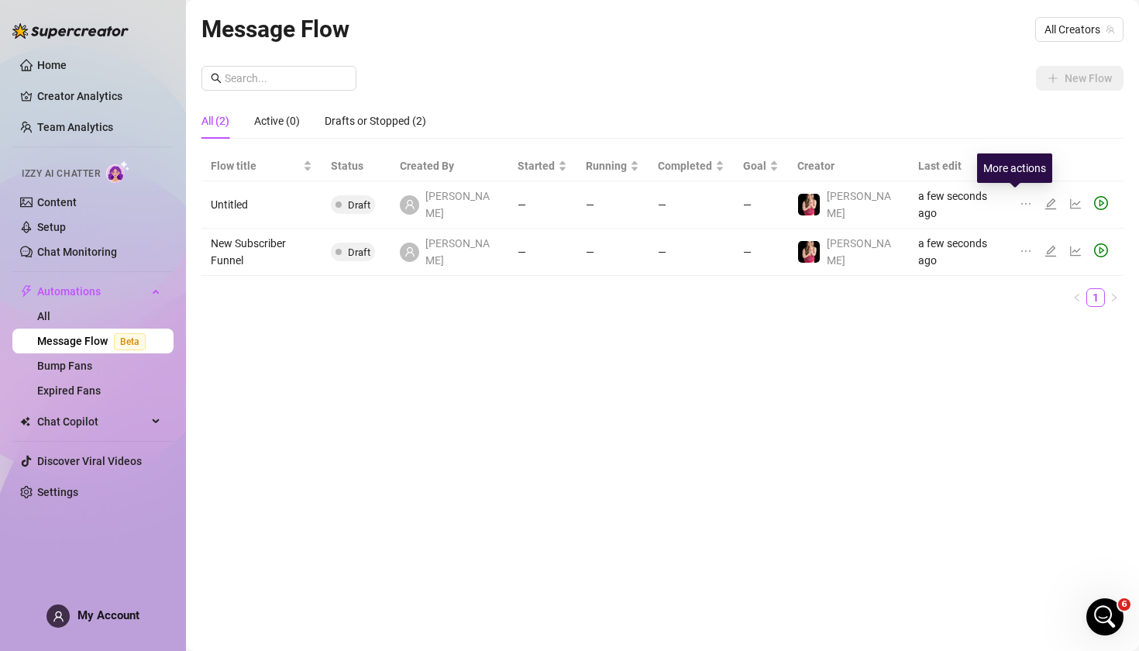
click at [1020, 201] on icon "ellipsis" at bounding box center [1026, 204] width 12 height 12
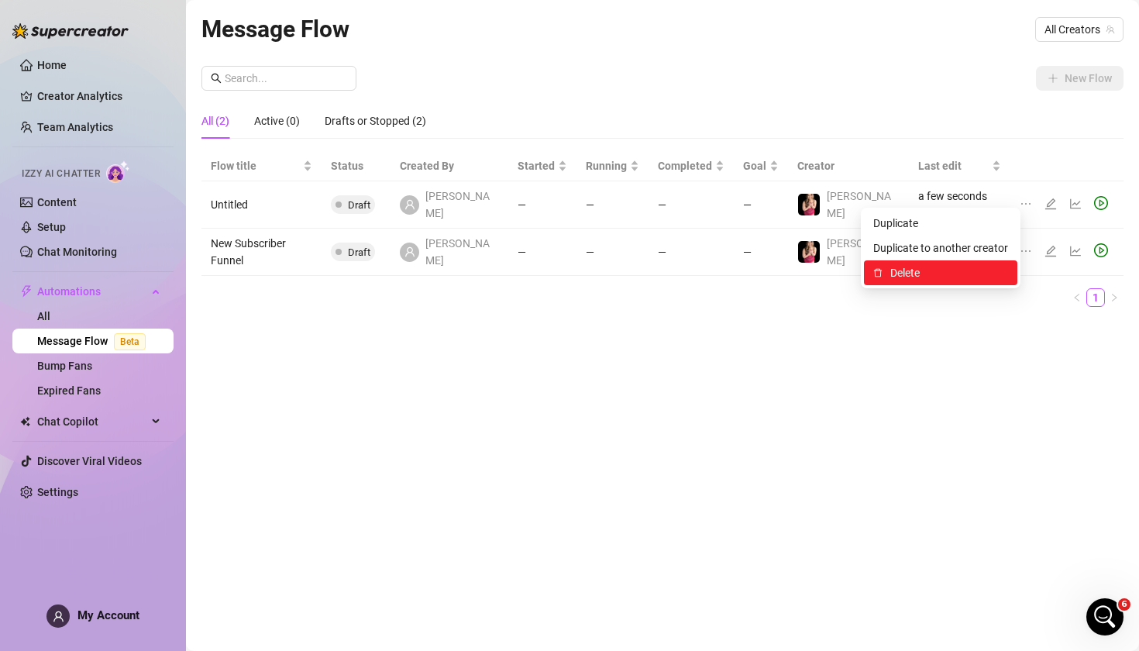
click at [983, 270] on span "Delete" at bounding box center [950, 272] width 118 height 17
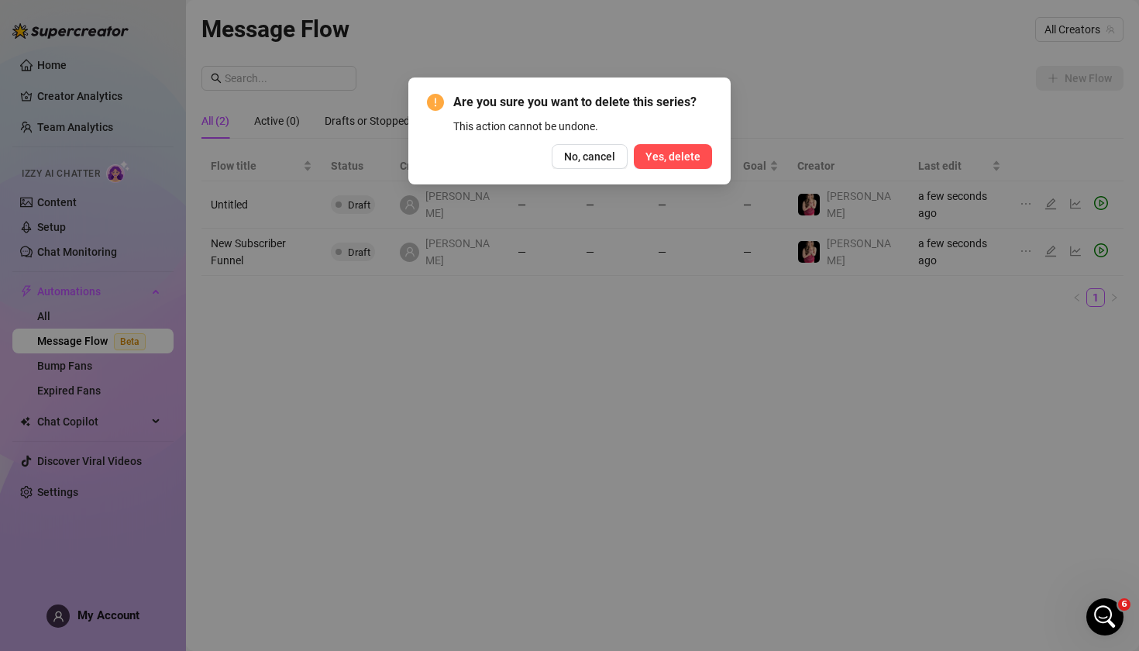
click at [692, 153] on span "Yes, delete" at bounding box center [673, 156] width 55 height 12
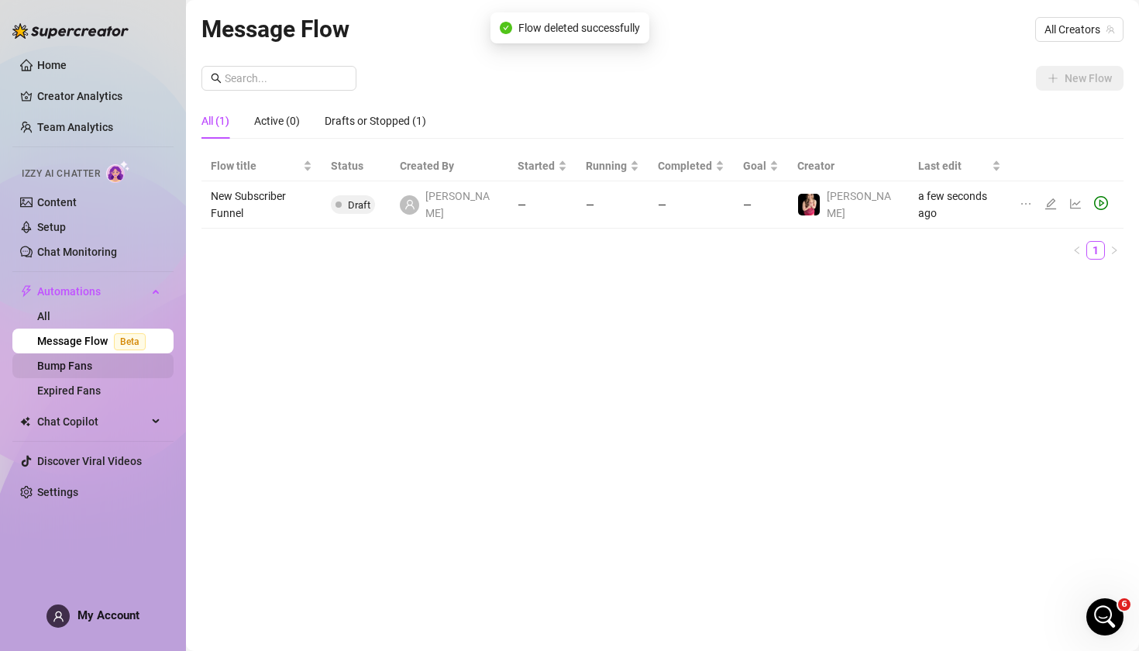
click at [77, 371] on link "Bump Fans" at bounding box center [64, 366] width 55 height 12
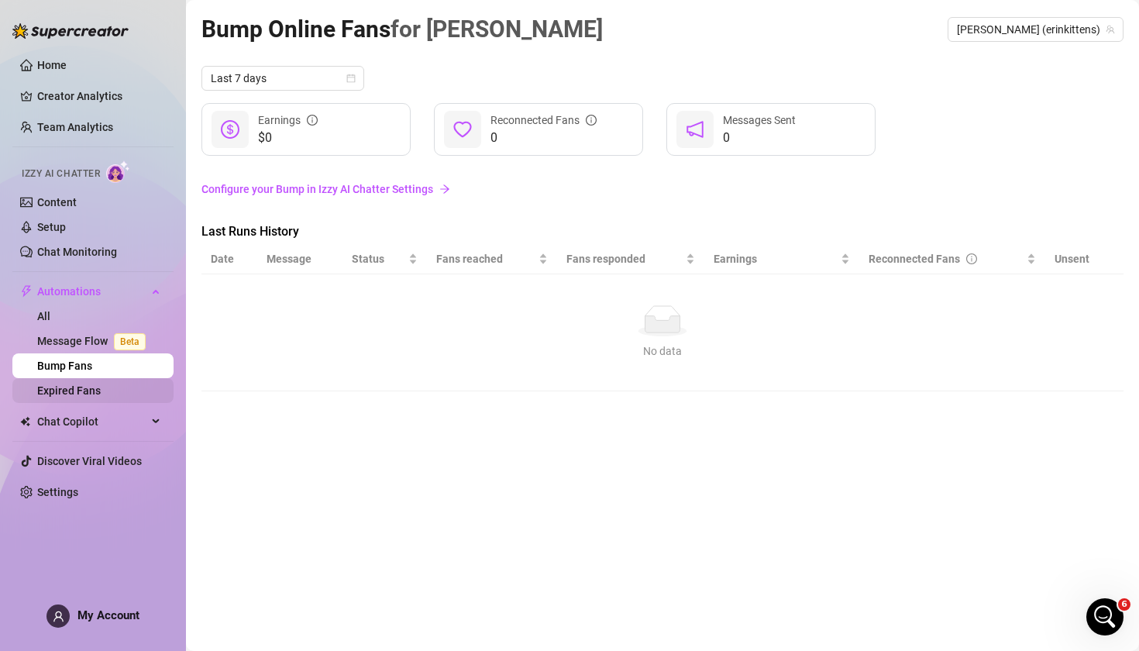
click at [84, 384] on link "Expired Fans" at bounding box center [69, 390] width 64 height 12
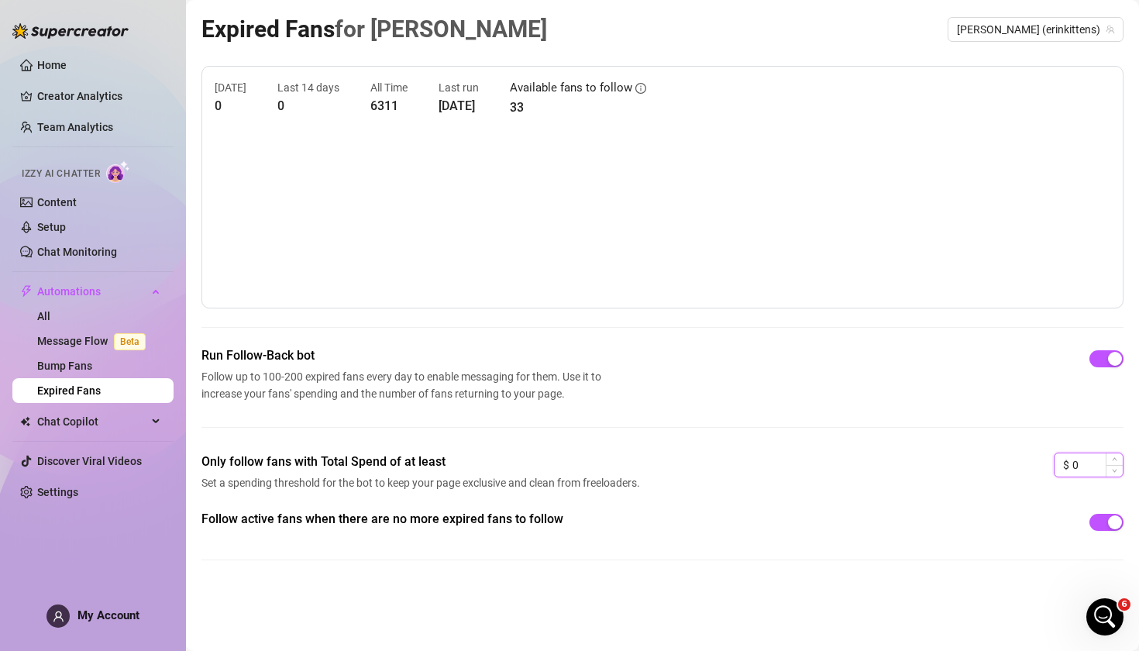
click at [1094, 461] on input "0" at bounding box center [1098, 464] width 50 height 23
click at [50, 316] on link "All" at bounding box center [43, 316] width 13 height 12
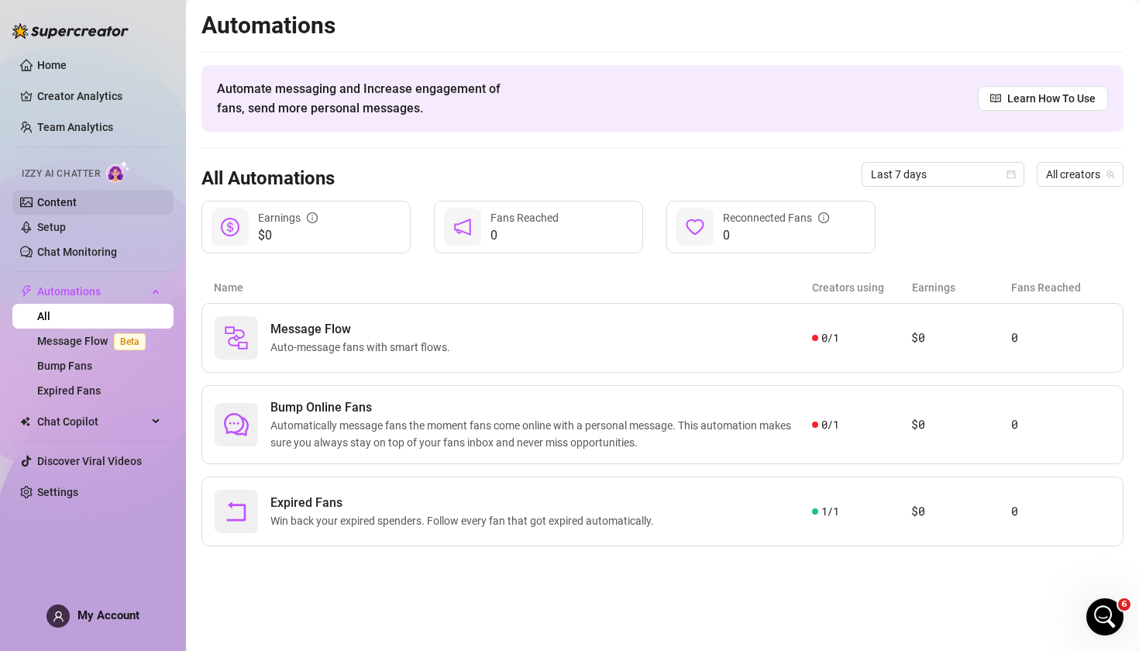
click at [66, 205] on link "Content" at bounding box center [57, 202] width 40 height 12
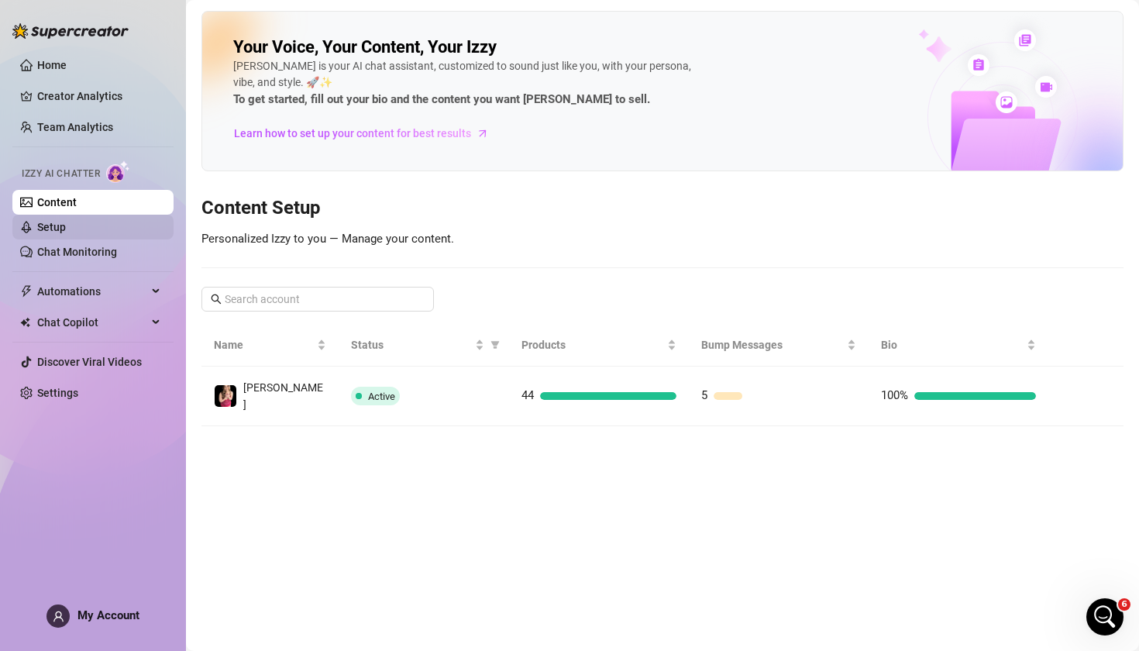
click at [66, 227] on link "Setup" at bounding box center [51, 227] width 29 height 12
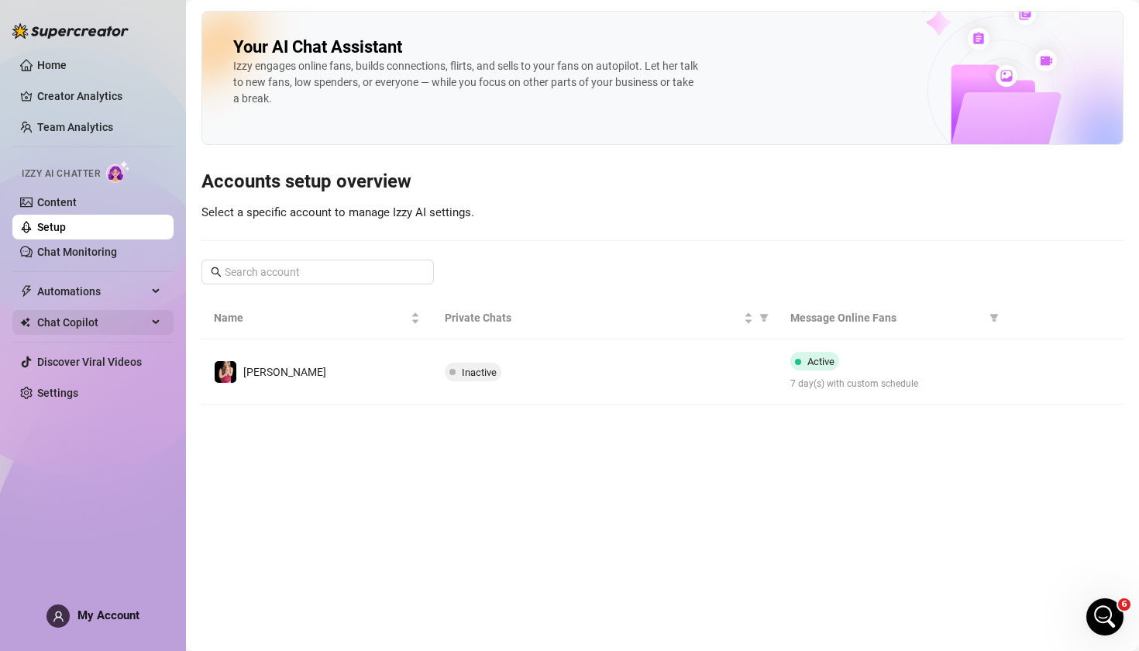
click at [95, 329] on span "Chat Copilot" at bounding box center [92, 322] width 110 height 25
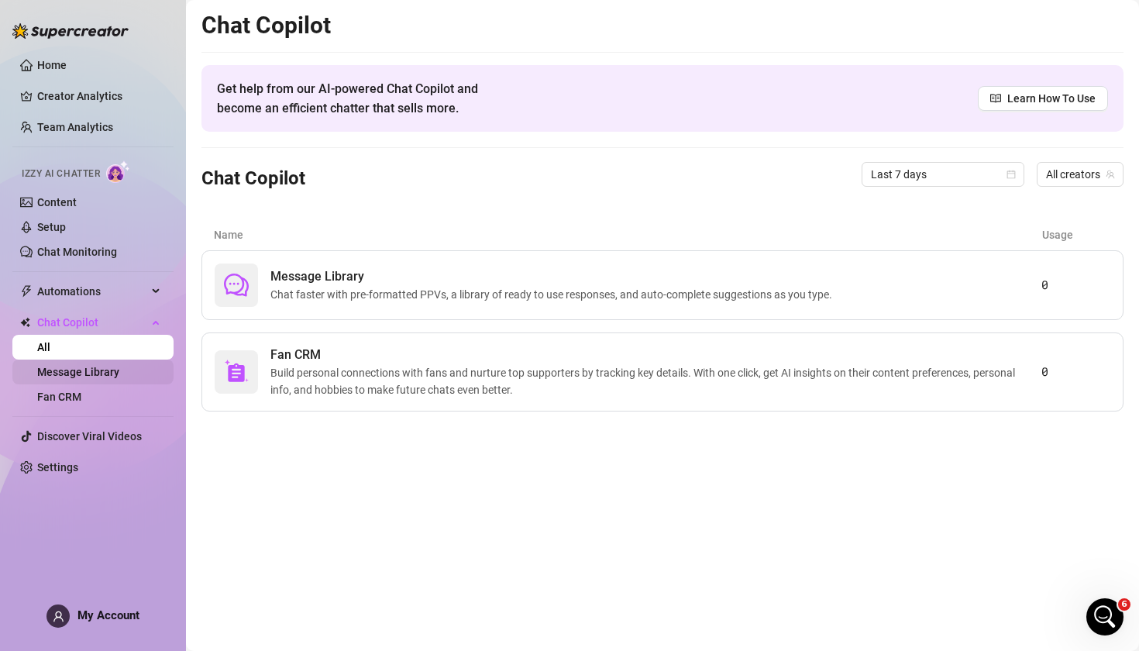
click at [99, 370] on link "Message Library" at bounding box center [78, 372] width 82 height 12
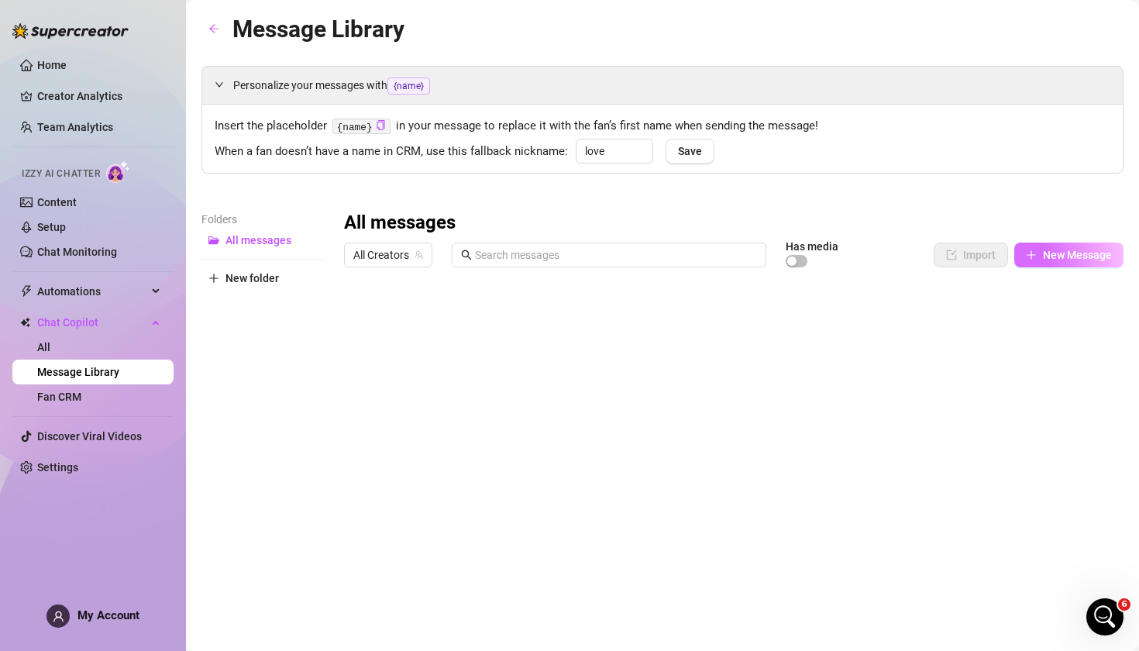
click at [1090, 264] on button "New Message" at bounding box center [1069, 255] width 109 height 25
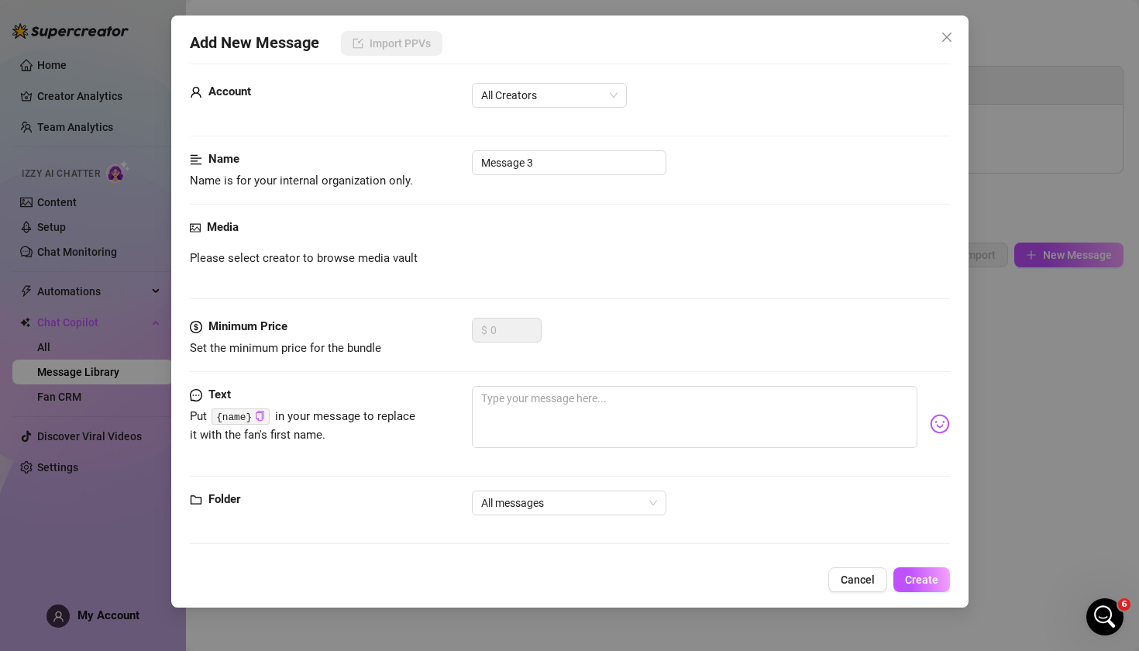
scroll to position [15, 0]
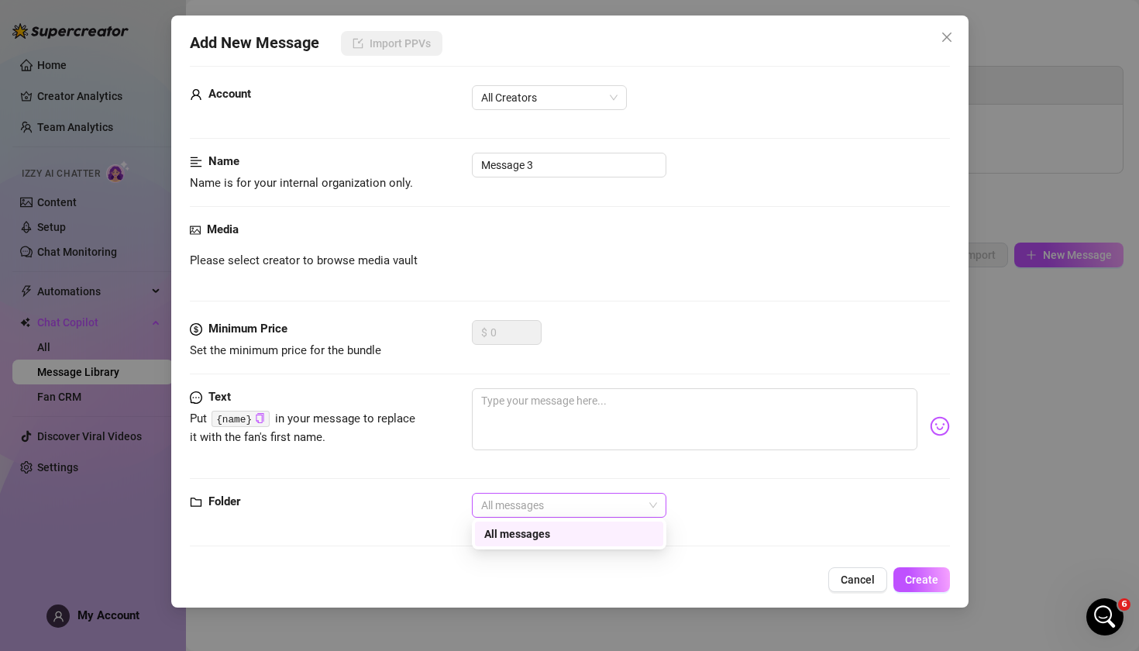
click at [577, 505] on span "All messages" at bounding box center [569, 505] width 176 height 23
click at [942, 38] on icon "close" at bounding box center [947, 37] width 12 height 12
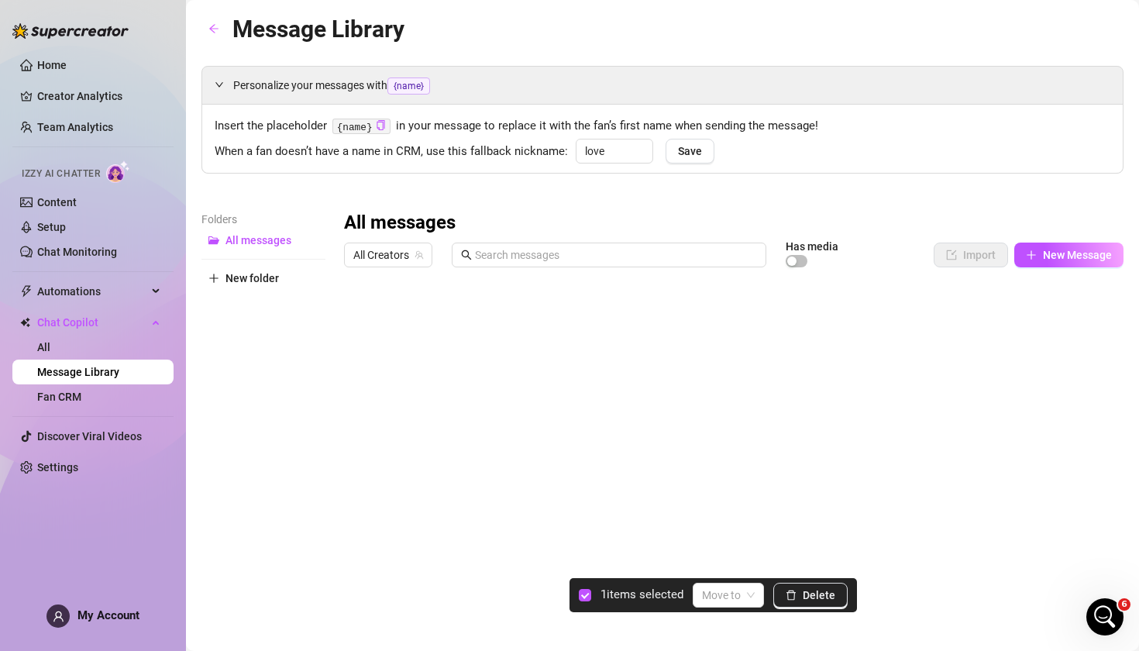
click at [363, 318] on div at bounding box center [734, 447] width 780 height 346
click at [813, 594] on span "Delete" at bounding box center [819, 595] width 33 height 12
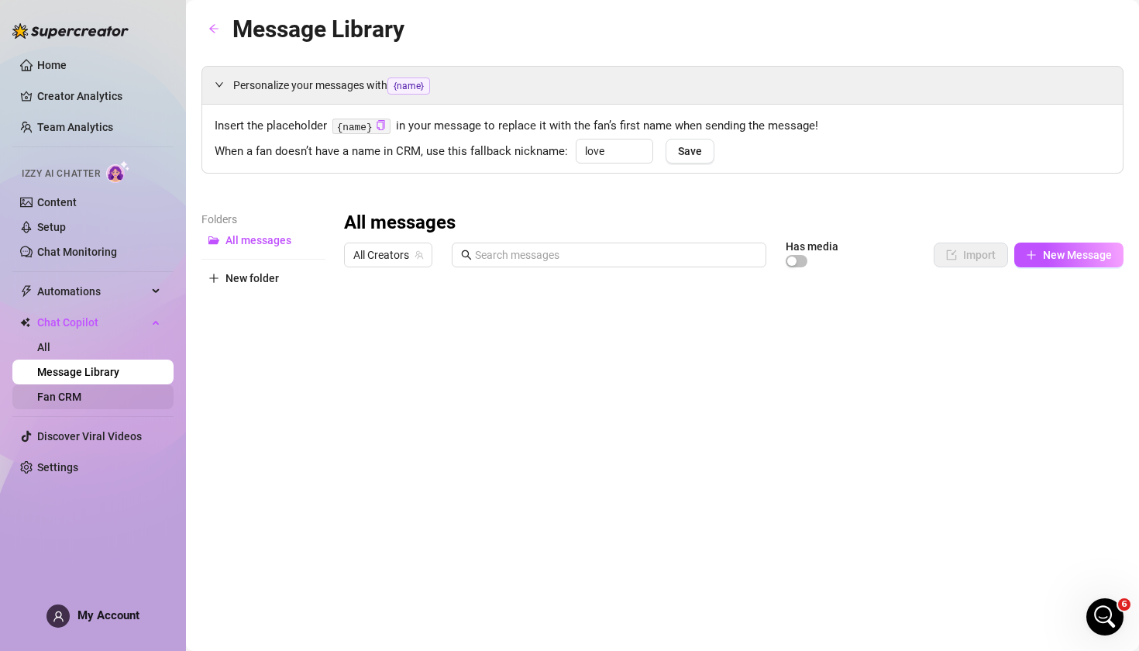
click at [59, 393] on link "Fan CRM" at bounding box center [59, 397] width 44 height 12
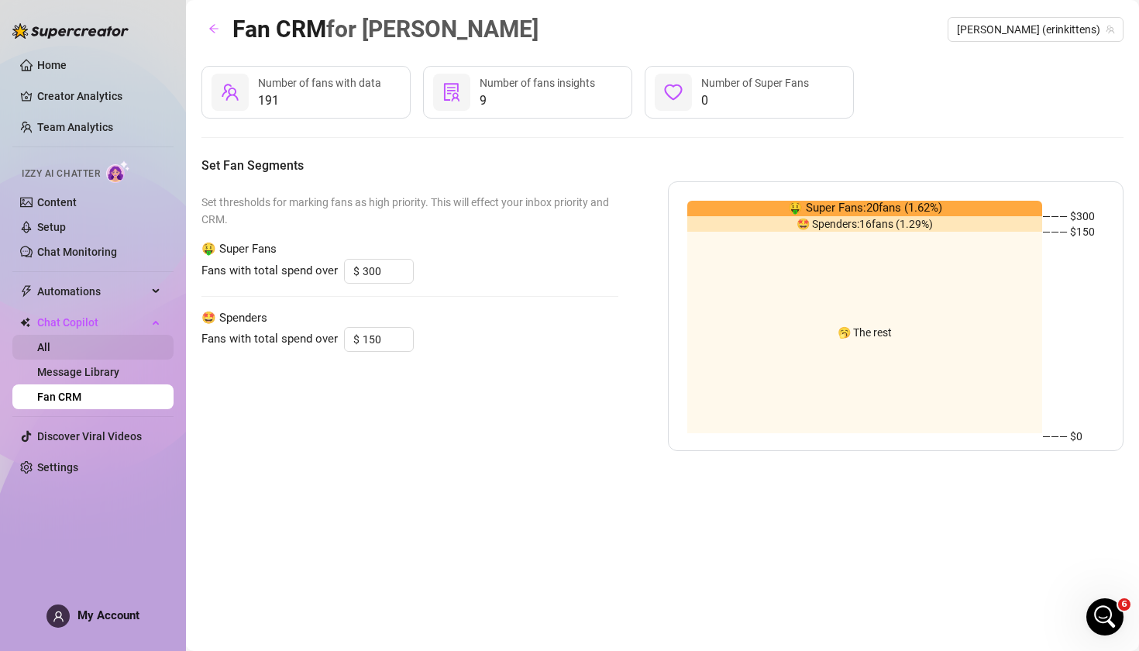
click at [50, 350] on link "All" at bounding box center [43, 347] width 13 height 12
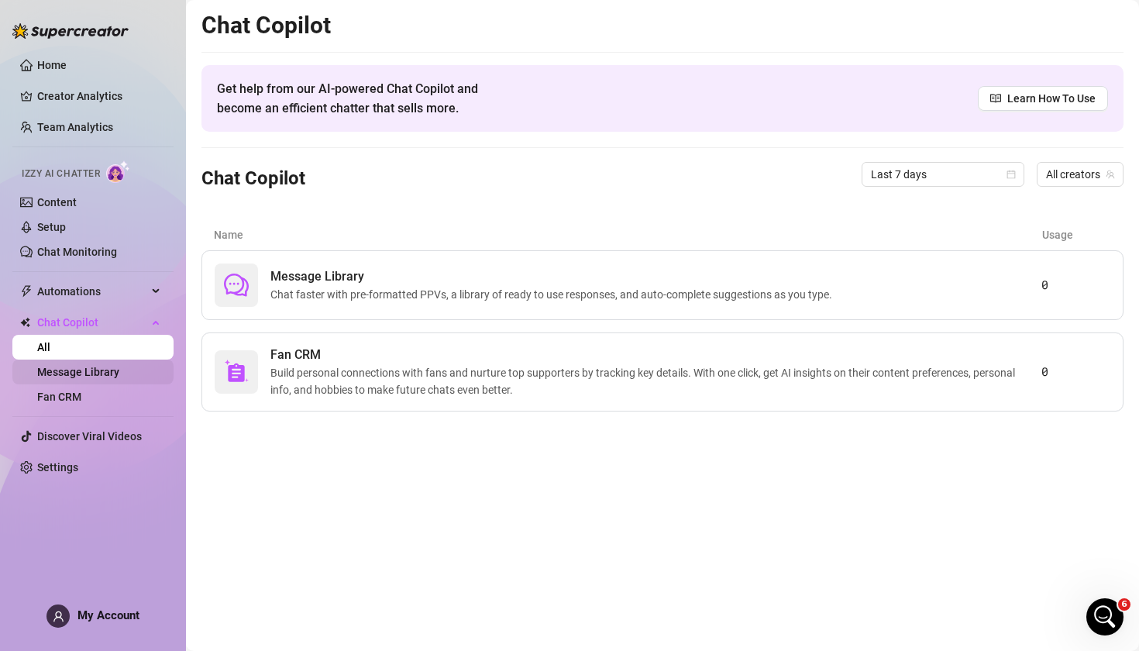
click at [81, 378] on link "Message Library" at bounding box center [78, 372] width 82 height 12
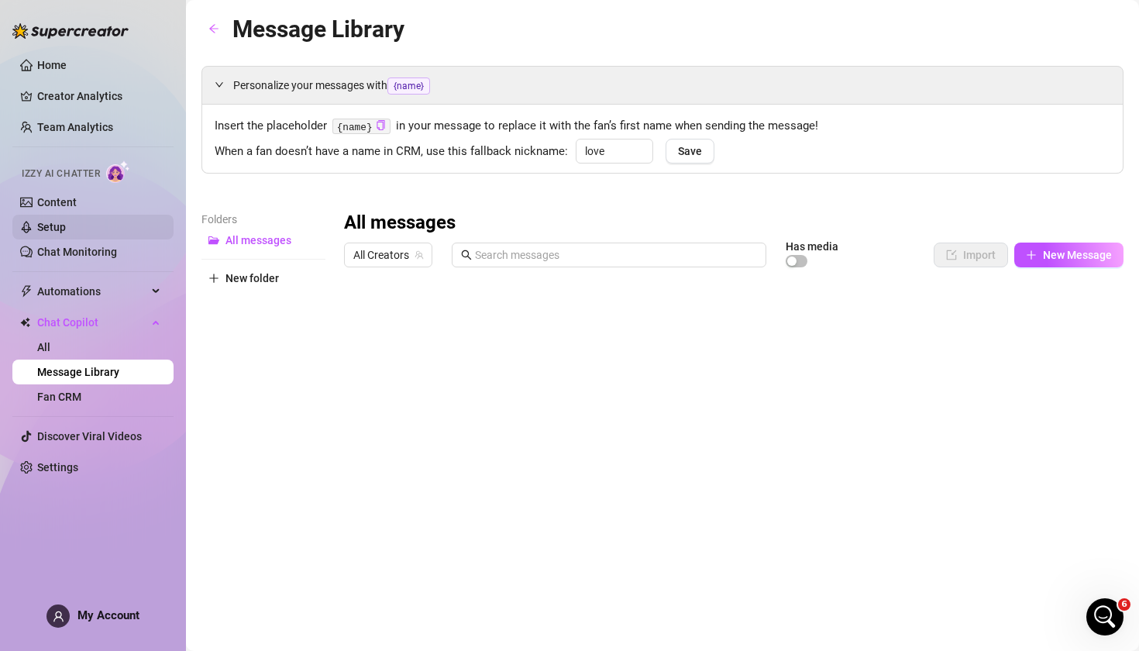
click at [66, 230] on link "Setup" at bounding box center [51, 227] width 29 height 12
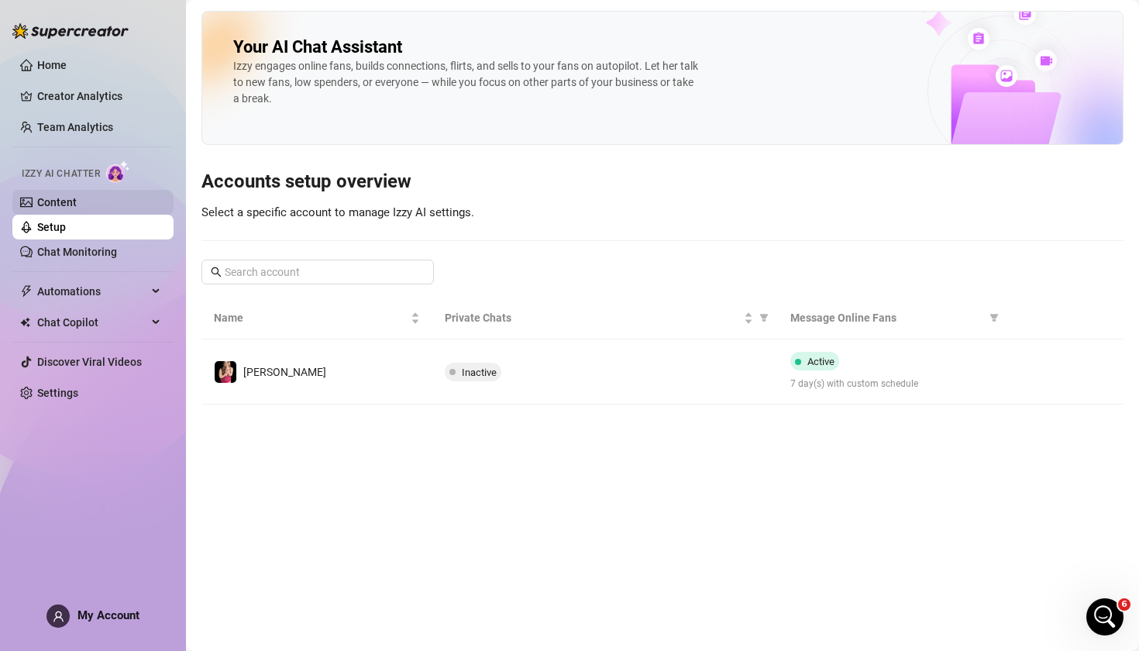
click at [77, 201] on link "Content" at bounding box center [57, 202] width 40 height 12
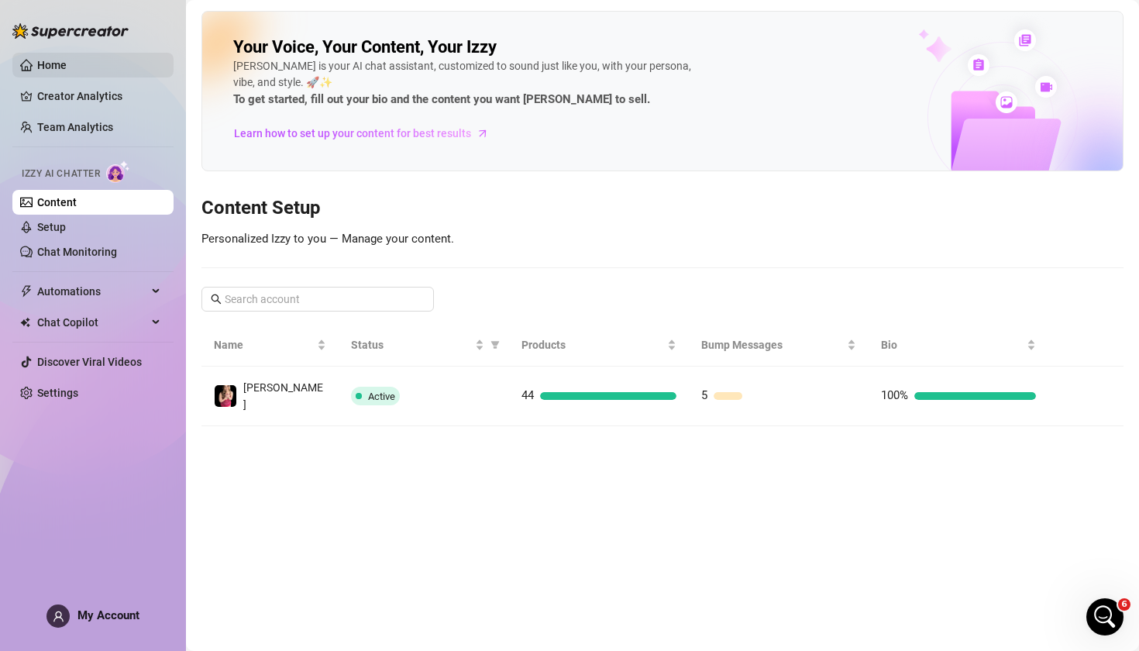
click at [67, 63] on link "Home" at bounding box center [51, 65] width 29 height 12
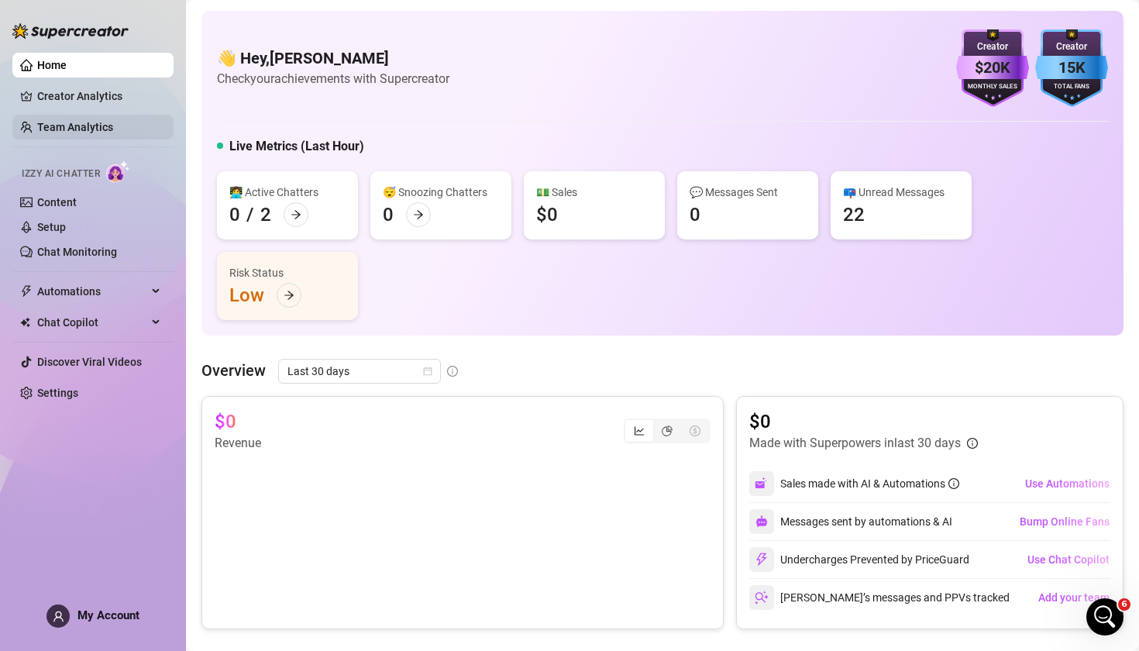
click at [97, 125] on link "Team Analytics" at bounding box center [75, 127] width 76 height 12
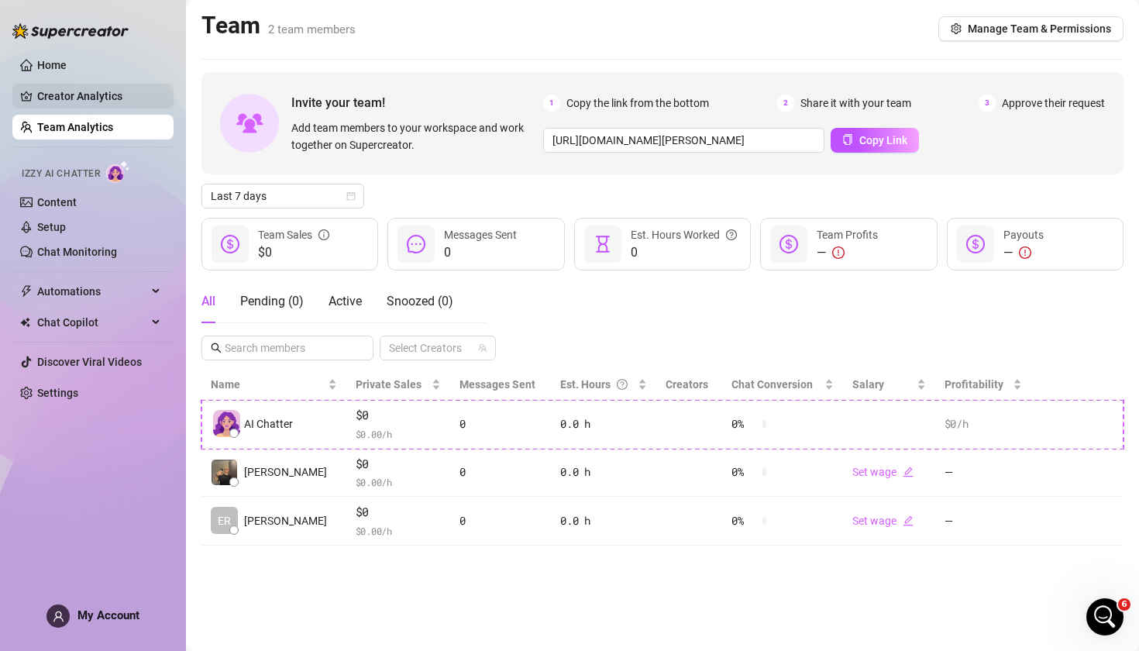
click at [102, 102] on link "Creator Analytics" at bounding box center [99, 96] width 124 height 25
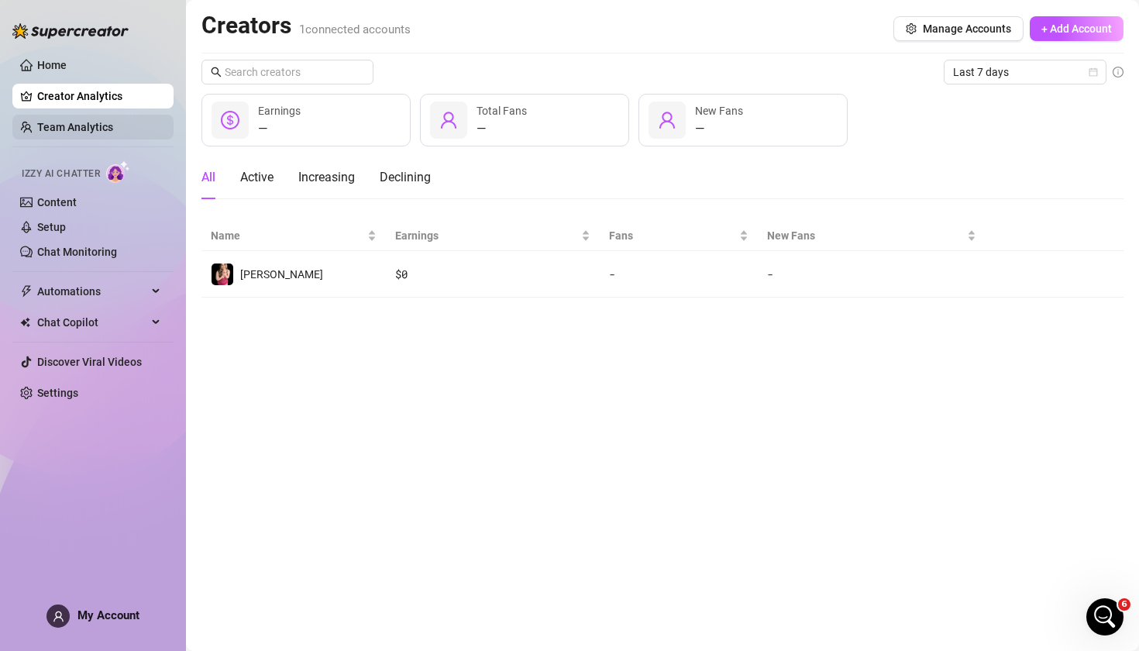
click at [104, 129] on link "Team Analytics" at bounding box center [75, 127] width 76 height 12
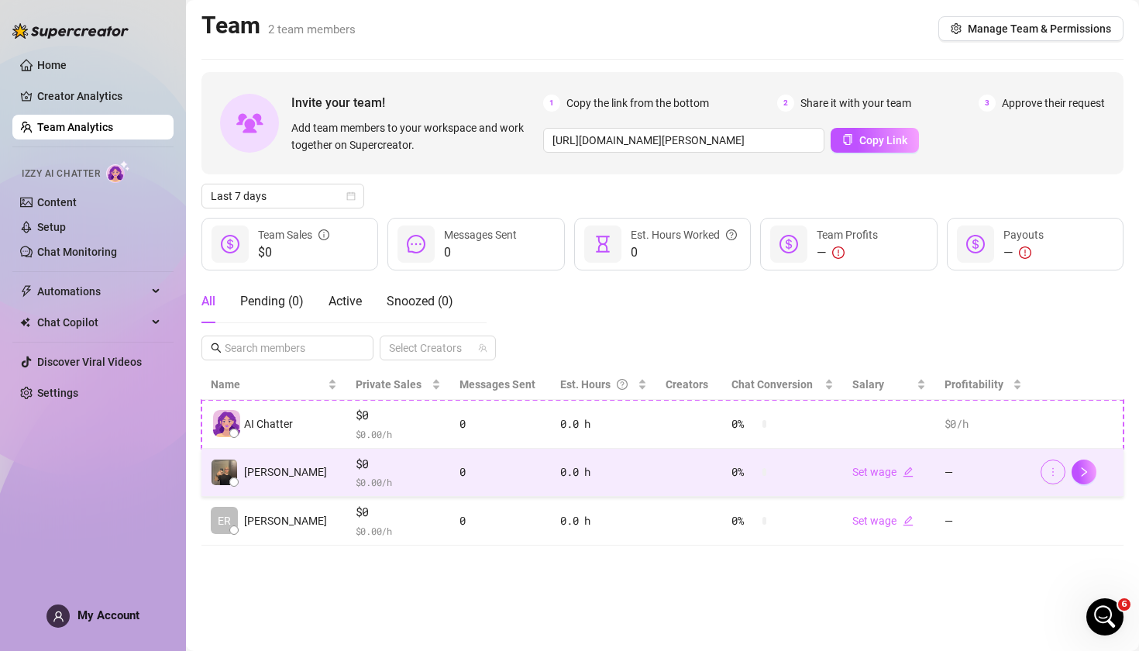
click at [1054, 475] on icon "more" at bounding box center [1053, 472] width 11 height 11
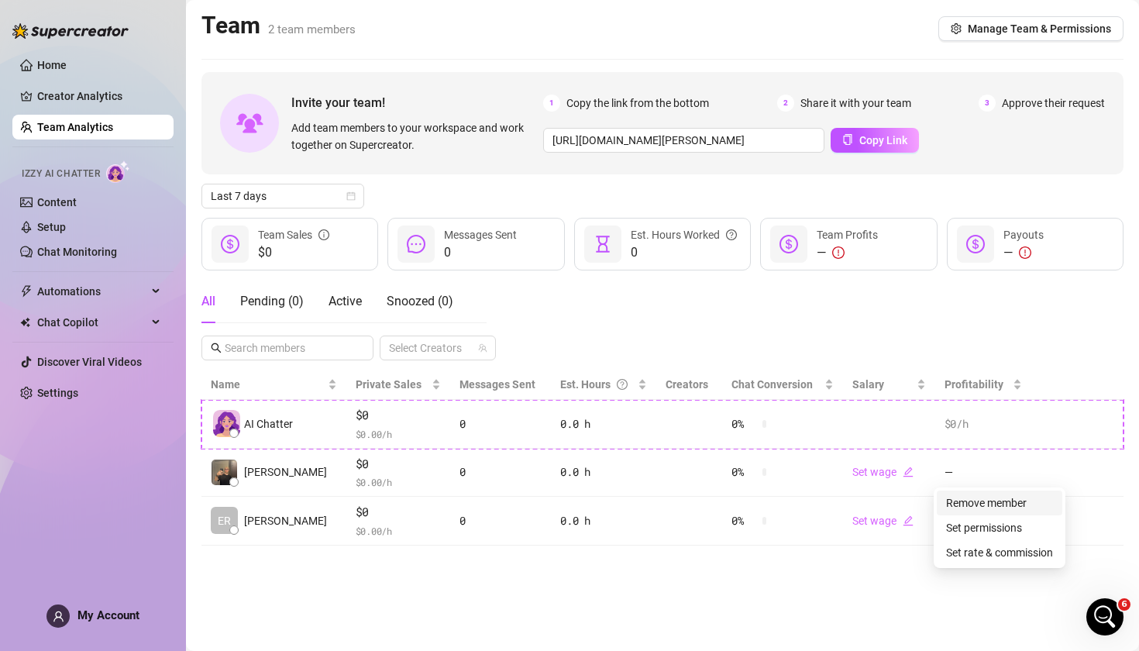
click at [1027, 499] on link "Remove member" at bounding box center [986, 503] width 81 height 12
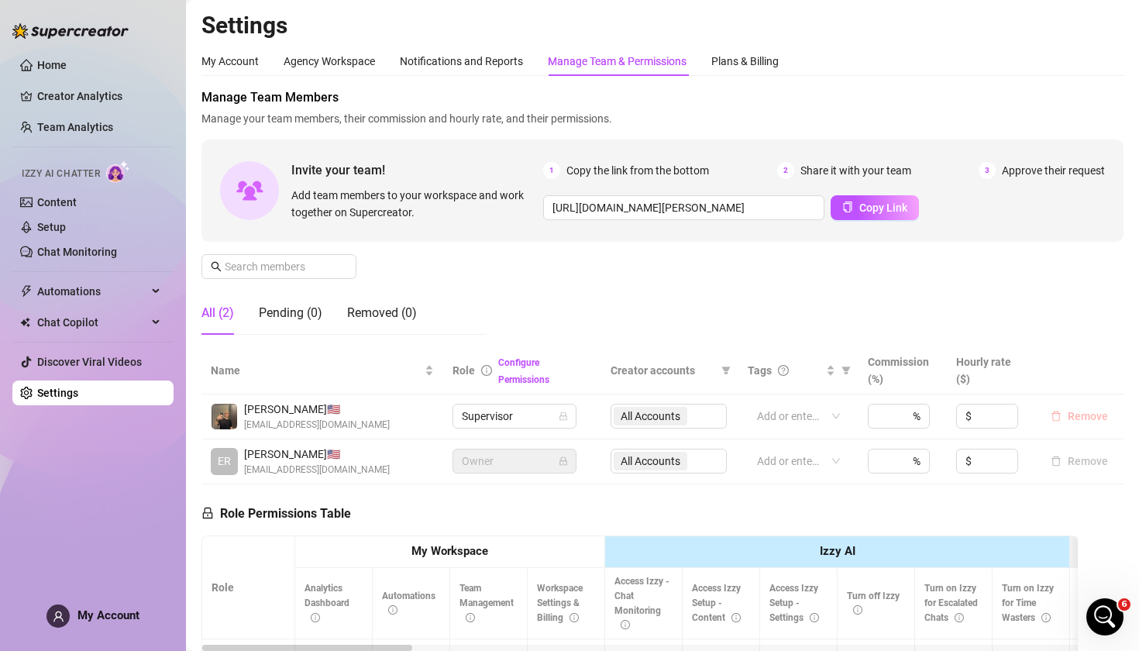
click at [1090, 412] on span "Remove" at bounding box center [1088, 416] width 40 height 12
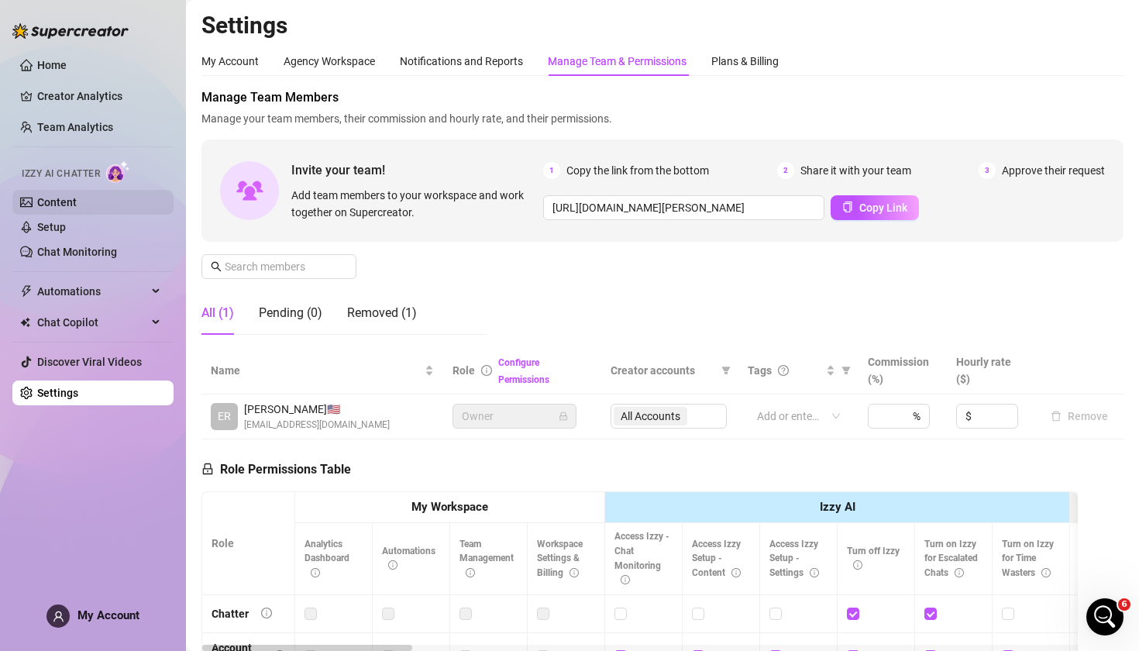
click at [66, 204] on link "Content" at bounding box center [57, 202] width 40 height 12
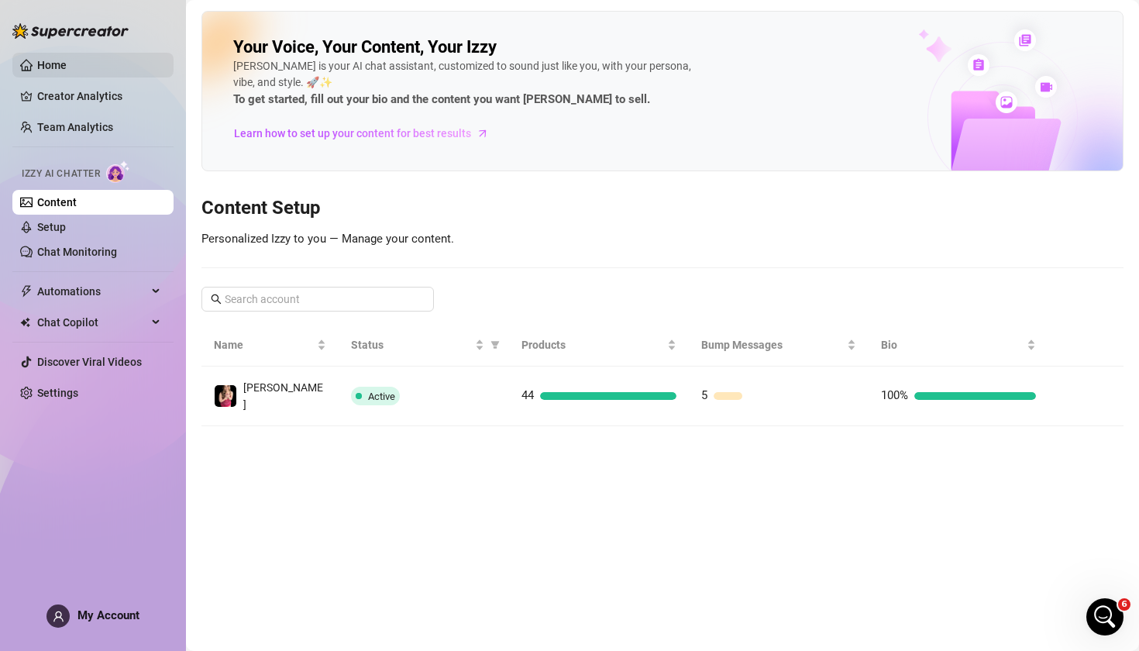
click at [67, 65] on link "Home" at bounding box center [51, 65] width 29 height 12
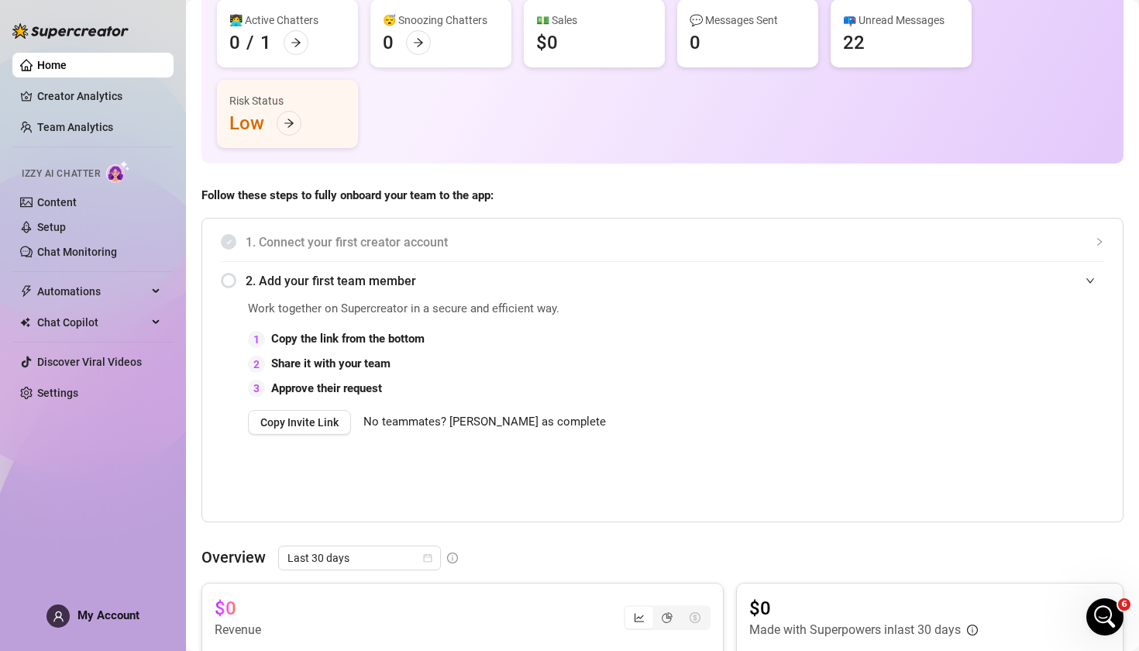
scroll to position [166, 0]
